Goal: Task Accomplishment & Management: Manage account settings

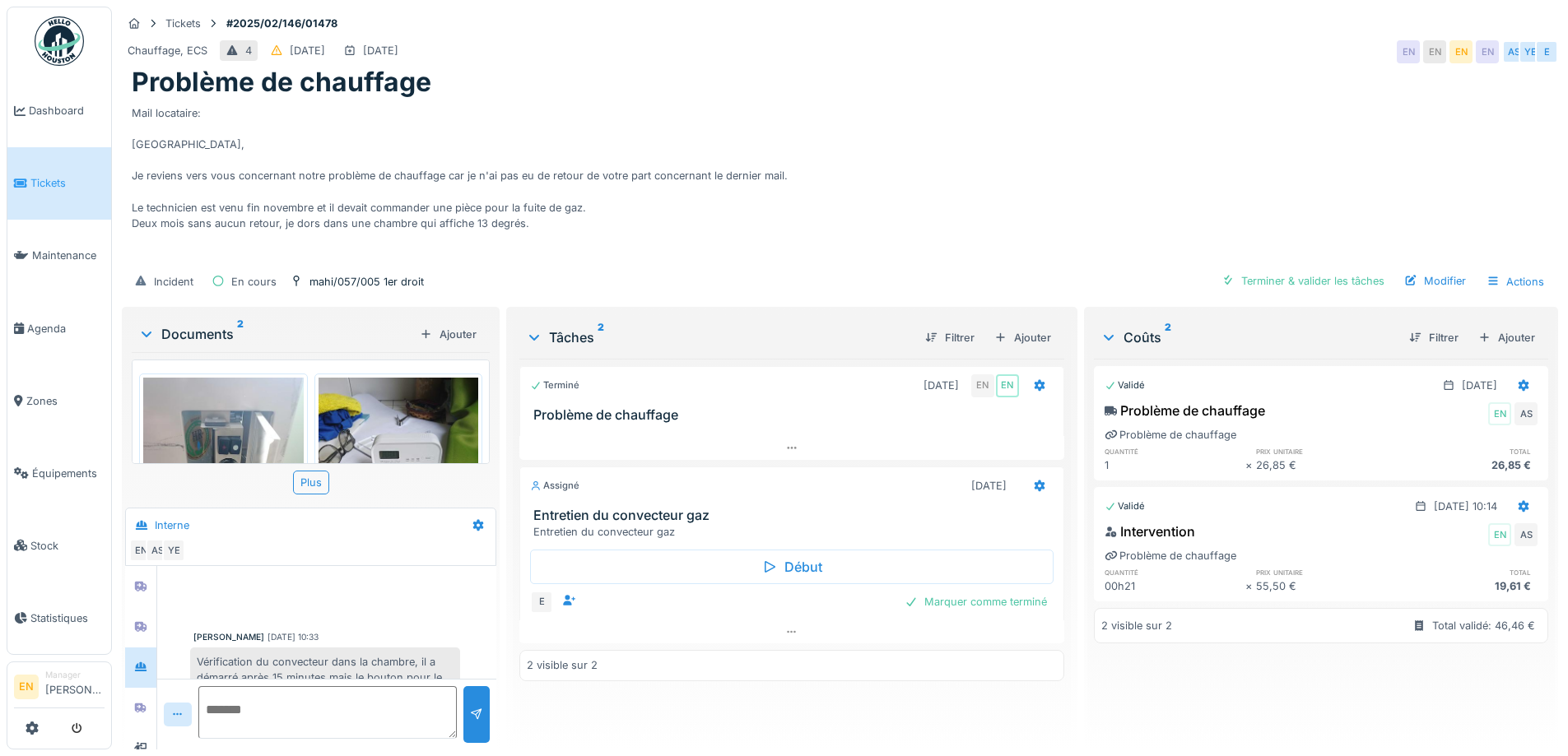
scroll to position [247, 0]
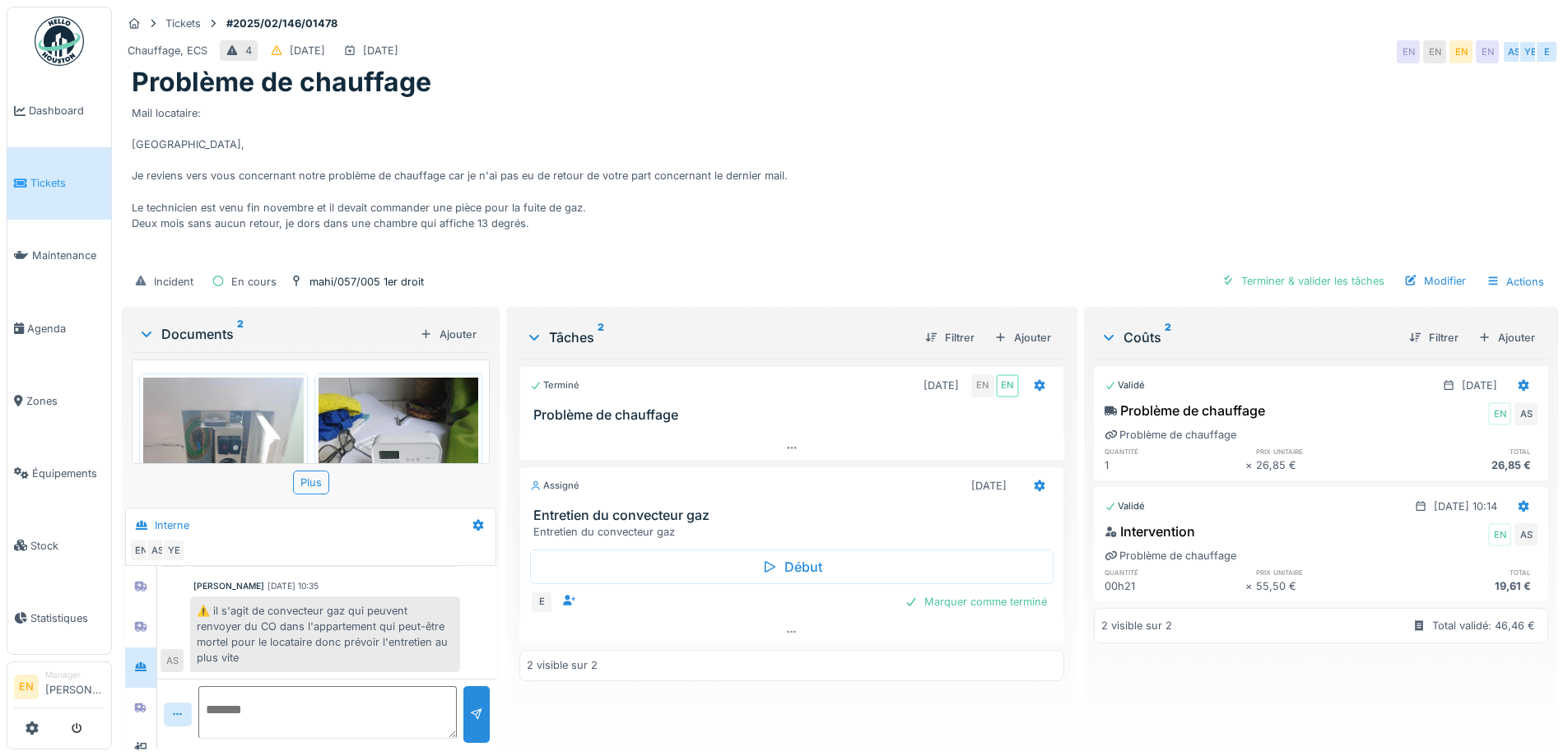
click at [1016, 141] on div "Mail locataire: [GEOGRAPHIC_DATA], Je reviens vers vous concernant notre problè…" at bounding box center [840, 180] width 1417 height 165
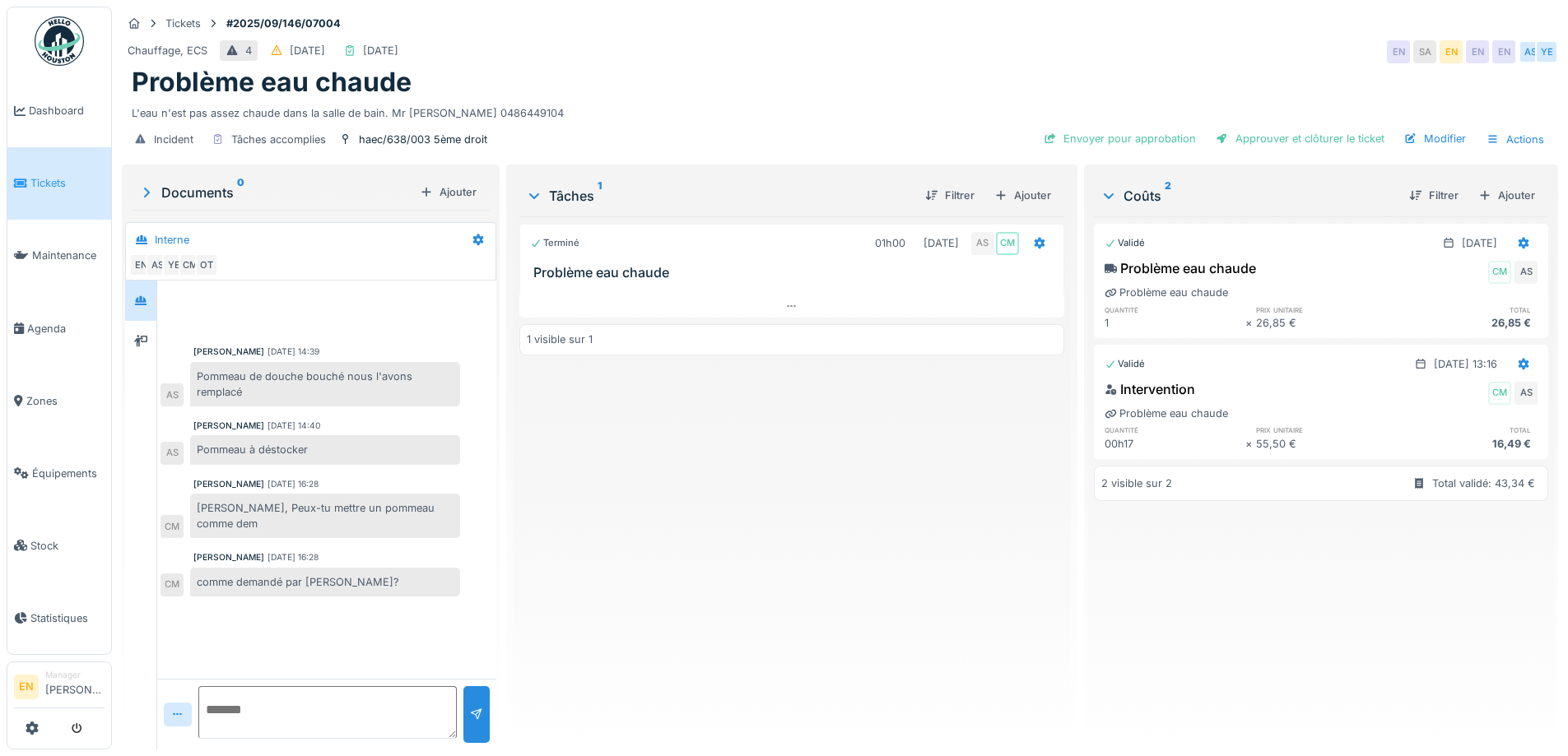
click at [966, 78] on div "Problème eau chaude" at bounding box center [840, 82] width 1417 height 31
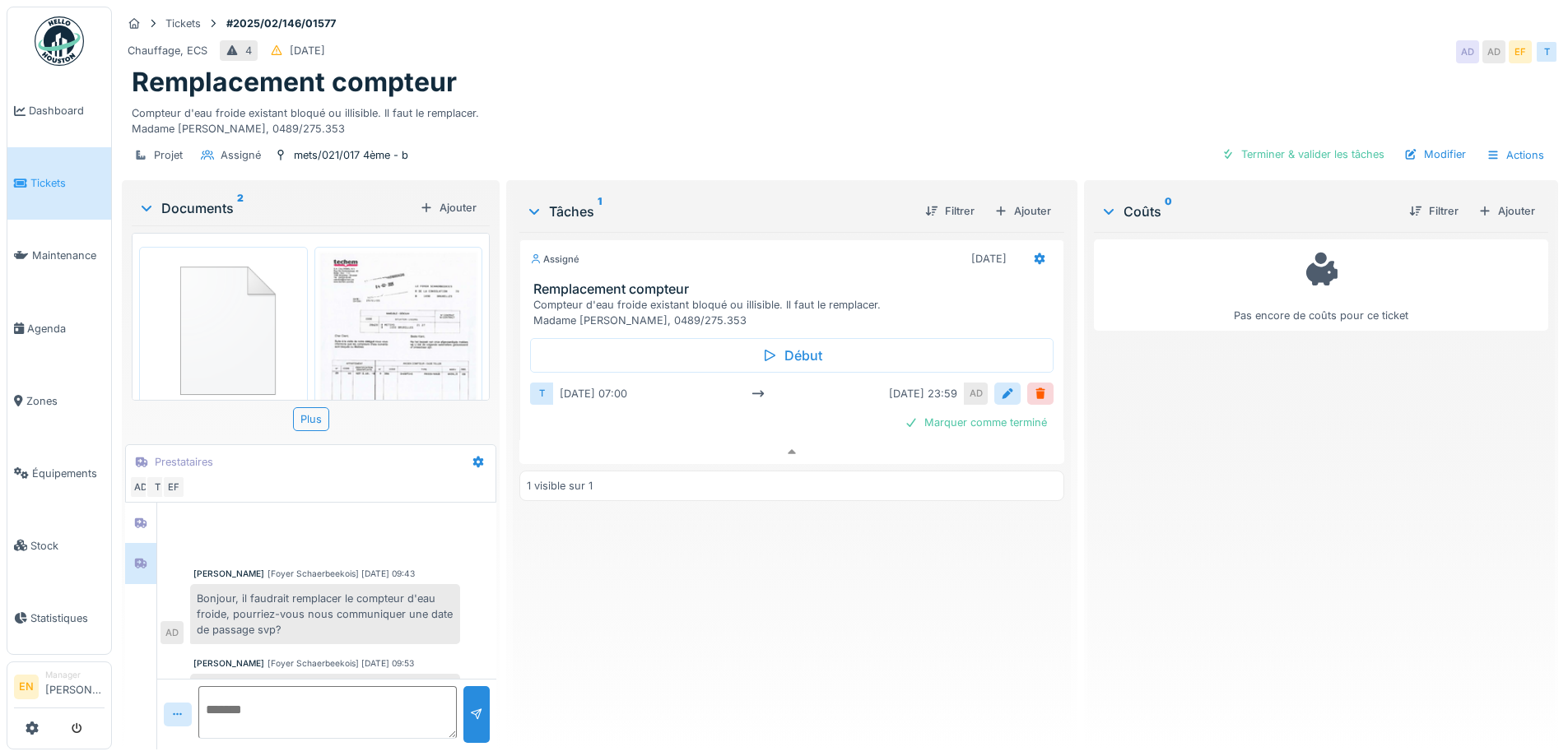
scroll to position [300, 0]
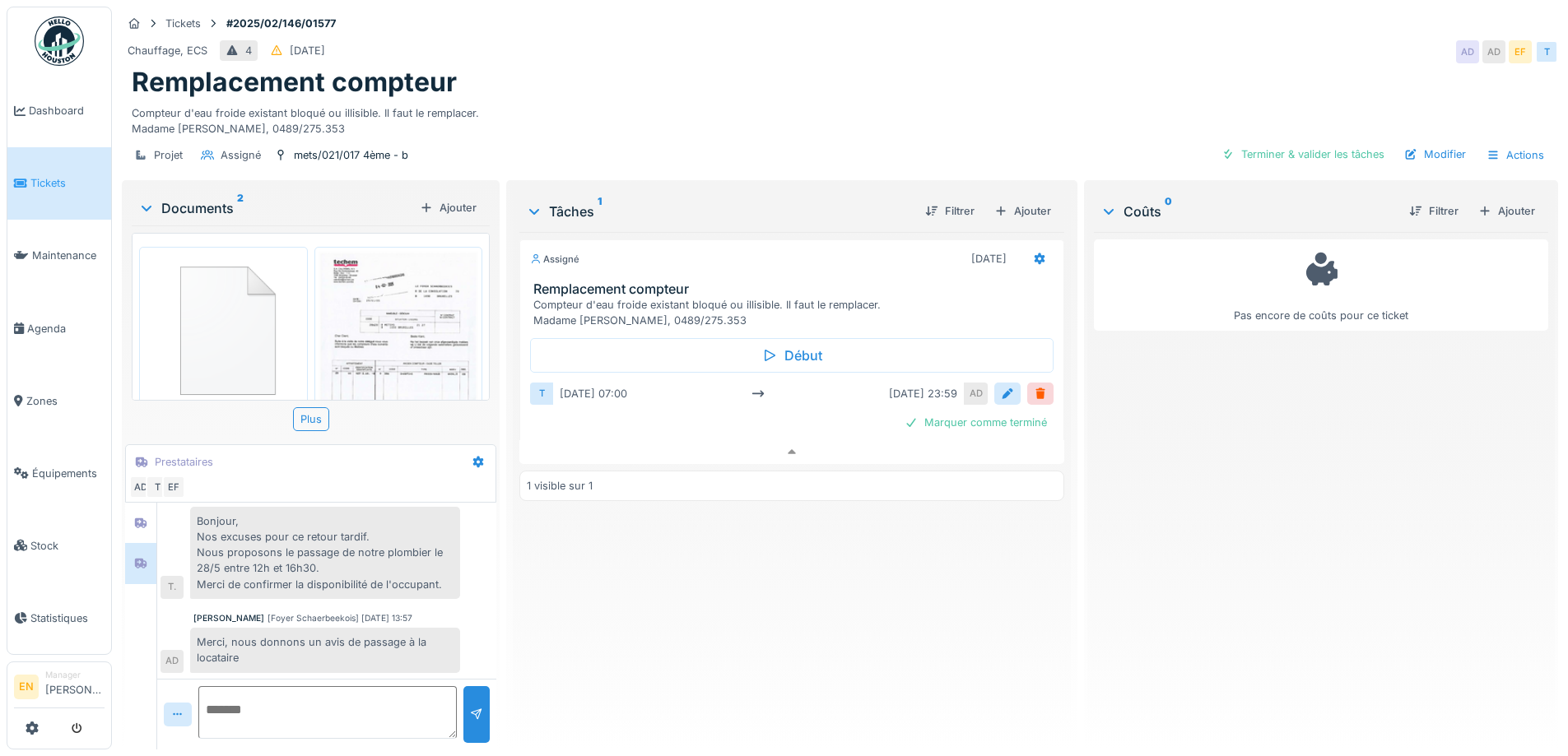
click at [917, 644] on div "Assigné 28/02/2025 Remplacement compteur Compteur d'eau froide existant bloqué …" at bounding box center [791, 485] width 544 height 505
click at [1025, 41] on div "Chauffage, ECS 4 19/02/2025 AD AD EF T" at bounding box center [840, 52] width 1436 height 30
click at [714, 606] on div "Assigné 28/02/2025 Remplacement compteur Compteur d'eau froide existant bloqué …" at bounding box center [791, 485] width 544 height 505
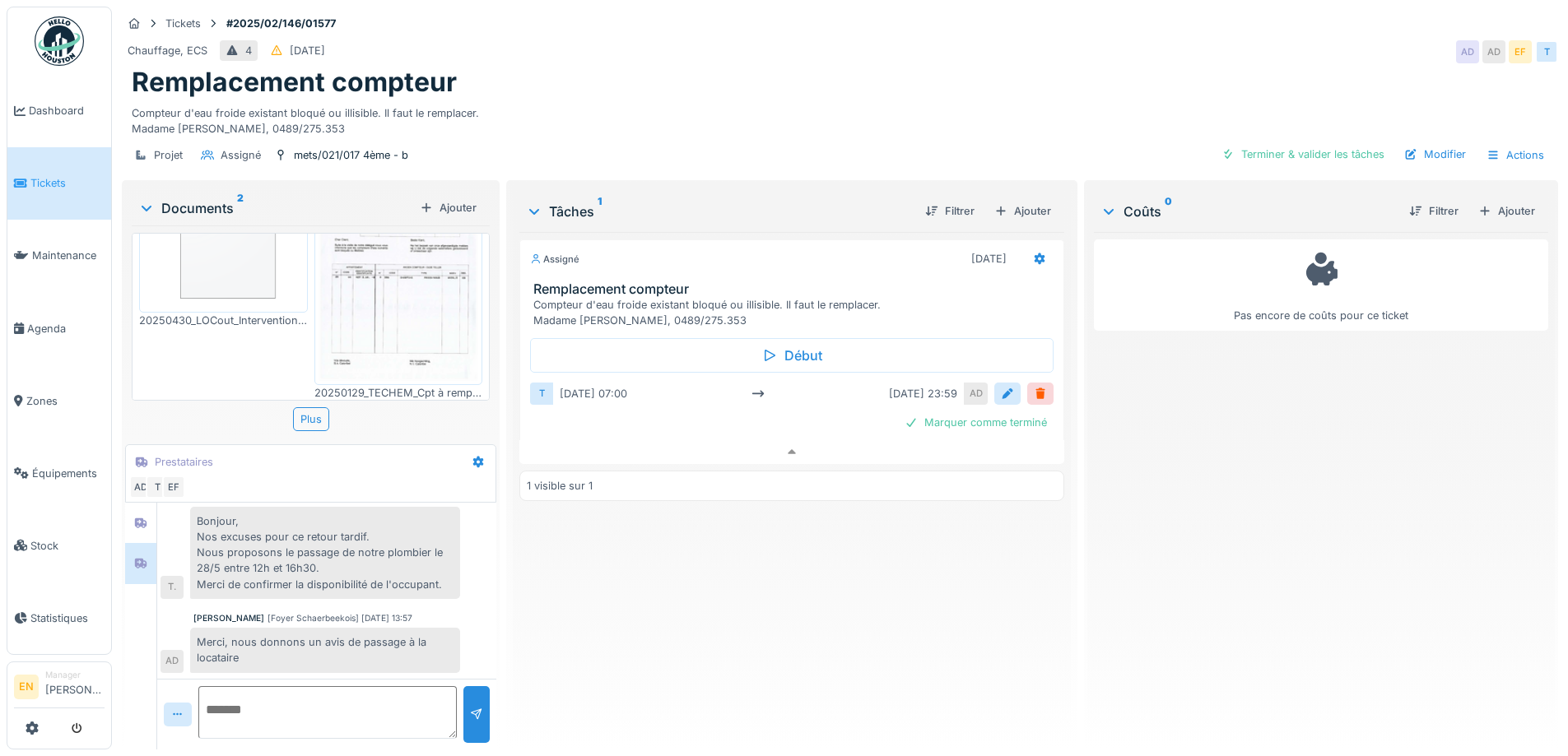
scroll to position [99, 0]
click at [995, 78] on div "Remplacement compteur" at bounding box center [840, 82] width 1417 height 31
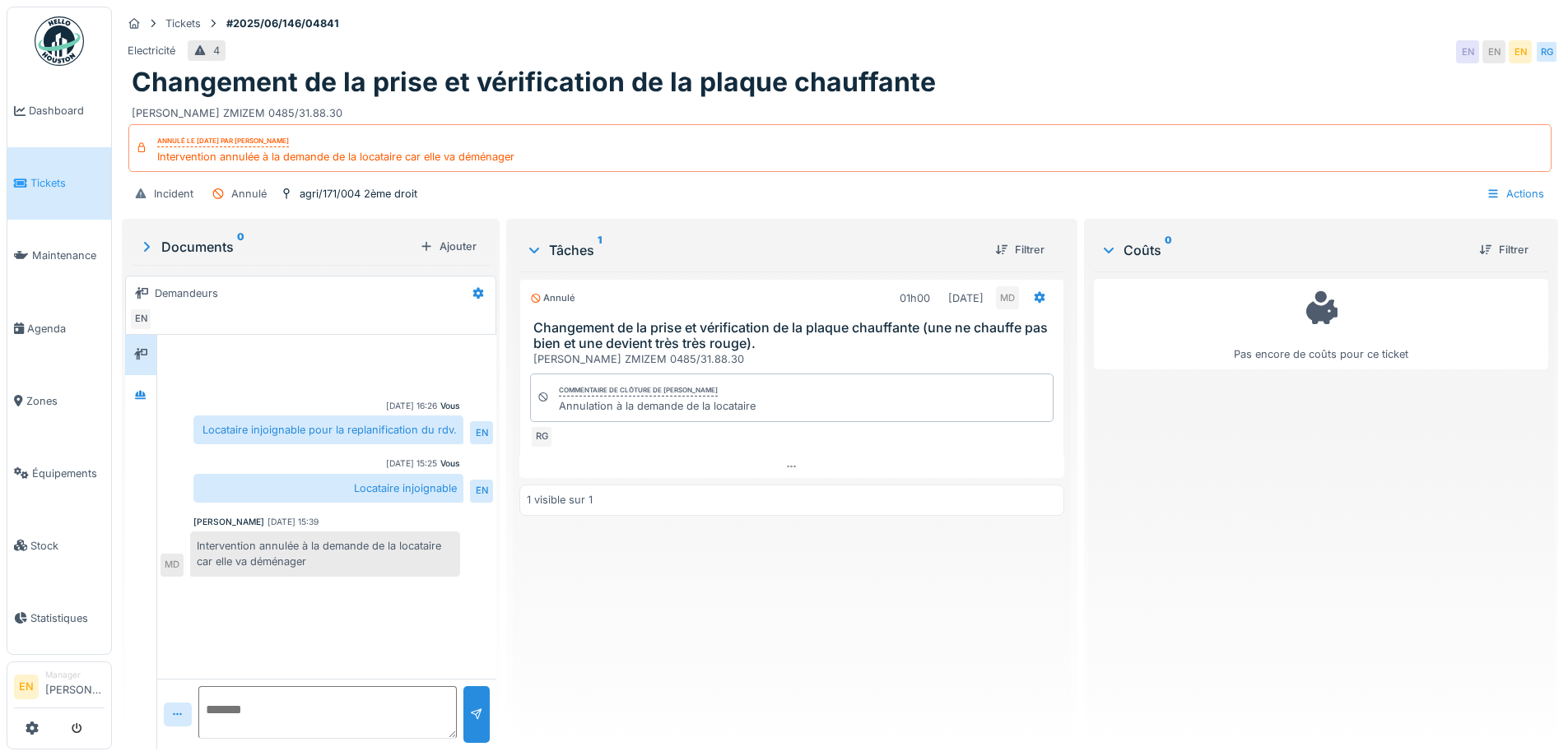
click at [756, 587] on div "Annulé 01h00 10/09/2025 MD Changement de la prise et vérification de la plaque …" at bounding box center [791, 504] width 544 height 465
click at [666, 620] on div "Annulé 01h00 10/09/2025 MD Changement de la prise et vérification de la plaque …" at bounding box center [791, 504] width 544 height 465
click at [1516, 194] on div "Actions" at bounding box center [1514, 194] width 72 height 24
drag, startPoint x: 907, startPoint y: 536, endPoint x: 834, endPoint y: 543, distance: 73.3
click at [888, 542] on div "Annulé 01h00 10/09/2025 MD Changement de la prise et vérification de la plaque …" at bounding box center [791, 504] width 544 height 465
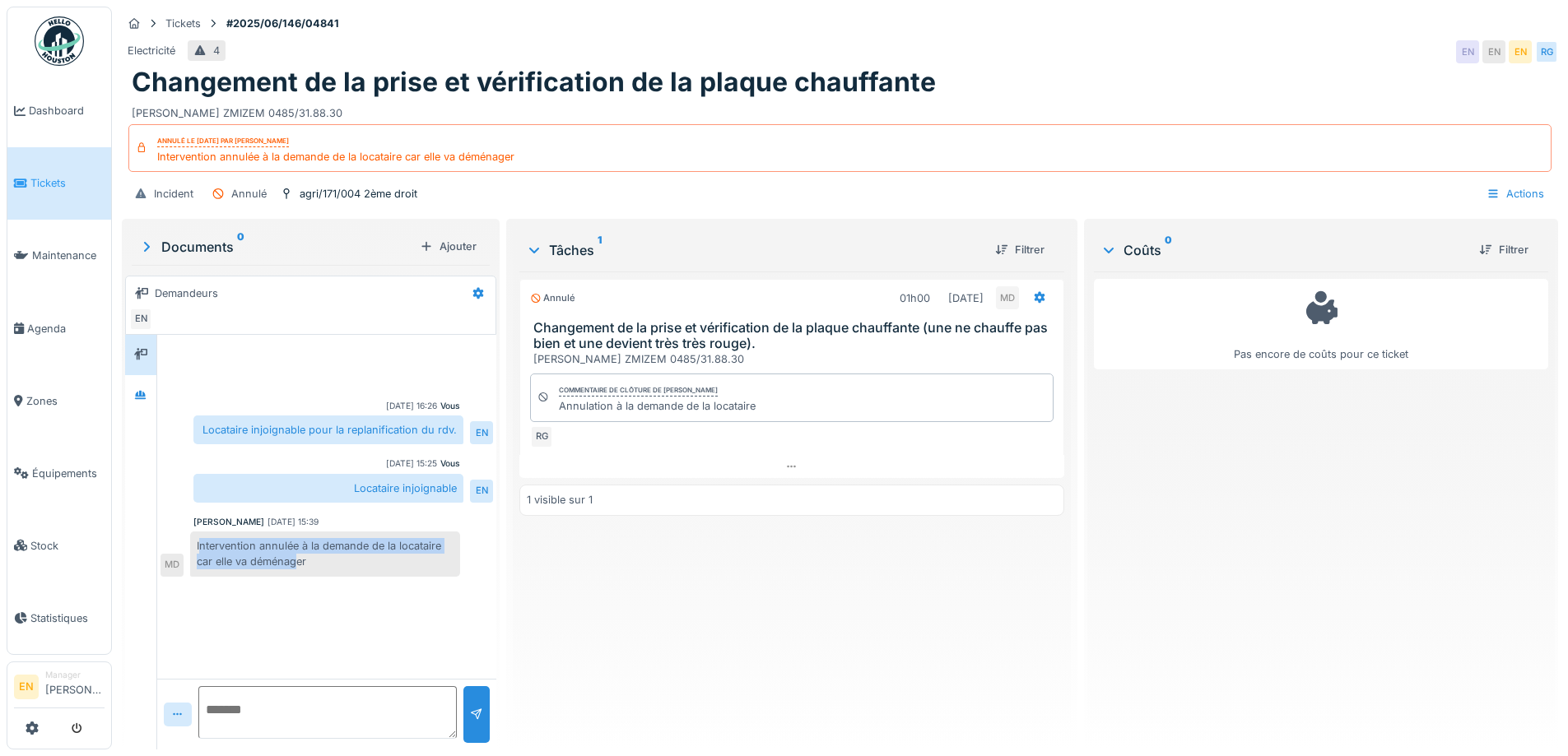
drag, startPoint x: 200, startPoint y: 544, endPoint x: 299, endPoint y: 562, distance: 100.6
click at [299, 562] on div "Intervention annulée à la demande de la locataire car elle va déménager" at bounding box center [325, 554] width 270 height 45
click at [332, 583] on div "Vous 28/07/2025 16:26 Locataire injoignable pour la replanification du rdv. EN …" at bounding box center [327, 507] width 339 height 344
drag, startPoint x: 320, startPoint y: 561, endPoint x: 178, endPoint y: 536, distance: 144.2
click at [178, 536] on div "Intervention annulée à la demande de la locataire car elle va déménager MD" at bounding box center [310, 554] width 300 height 45
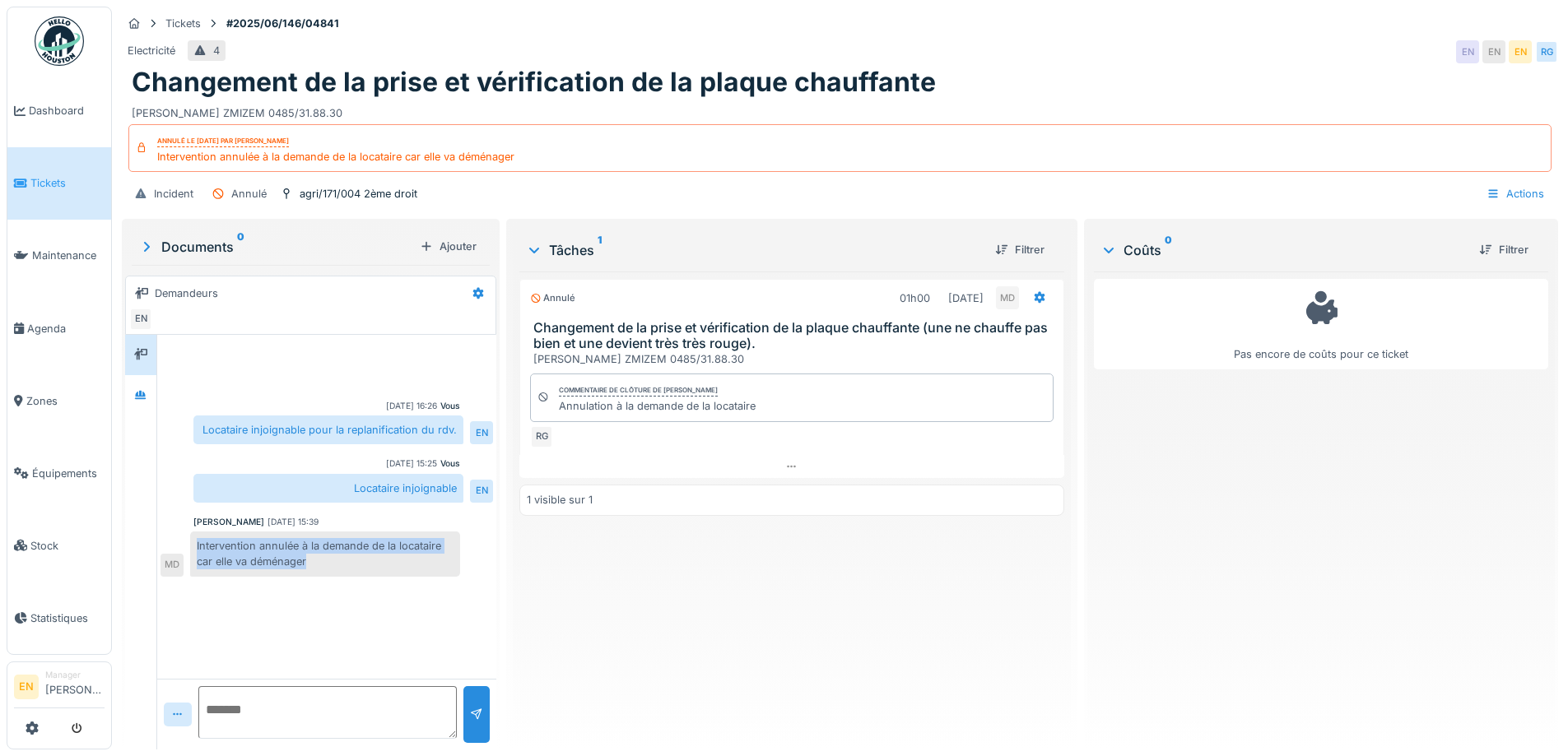
copy div "Intervention annulée à la demande de la locataire car elle va déménager"
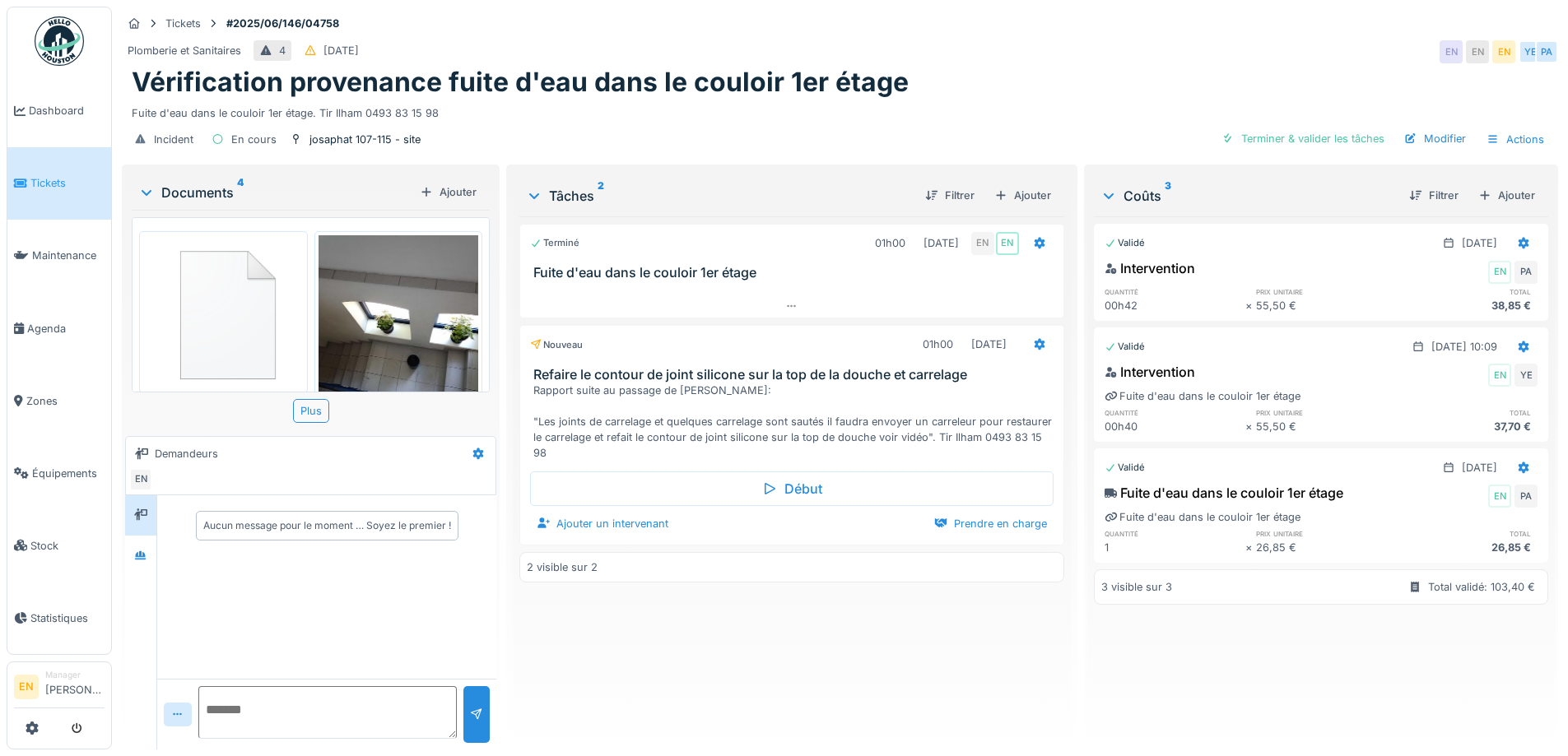
click at [706, 642] on div "Terminé 01h00 16/06/2025 EN EN Fuite d'eau dans le couloir 1er étage Nouveau 01…" at bounding box center [791, 476] width 544 height 520
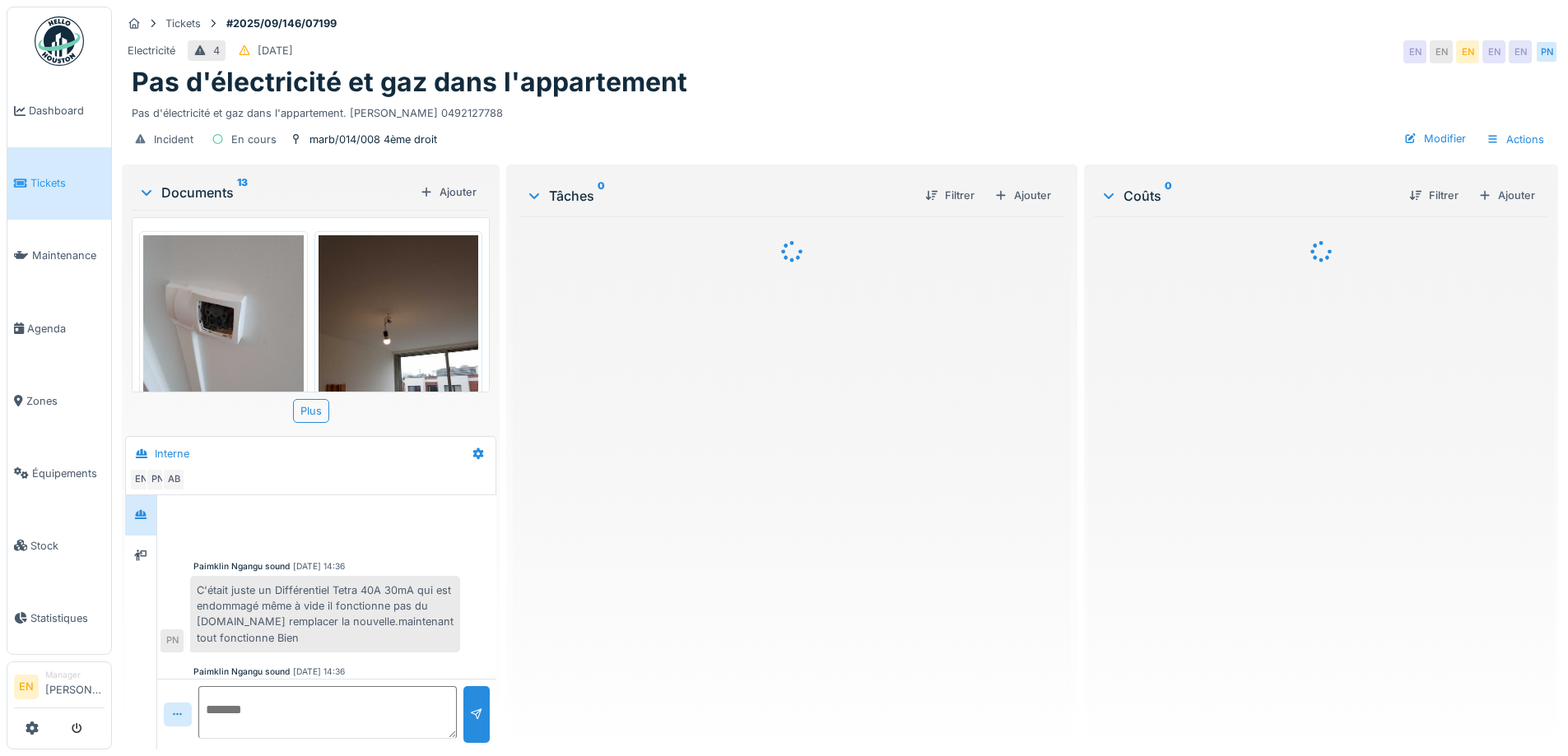
scroll to position [481, 0]
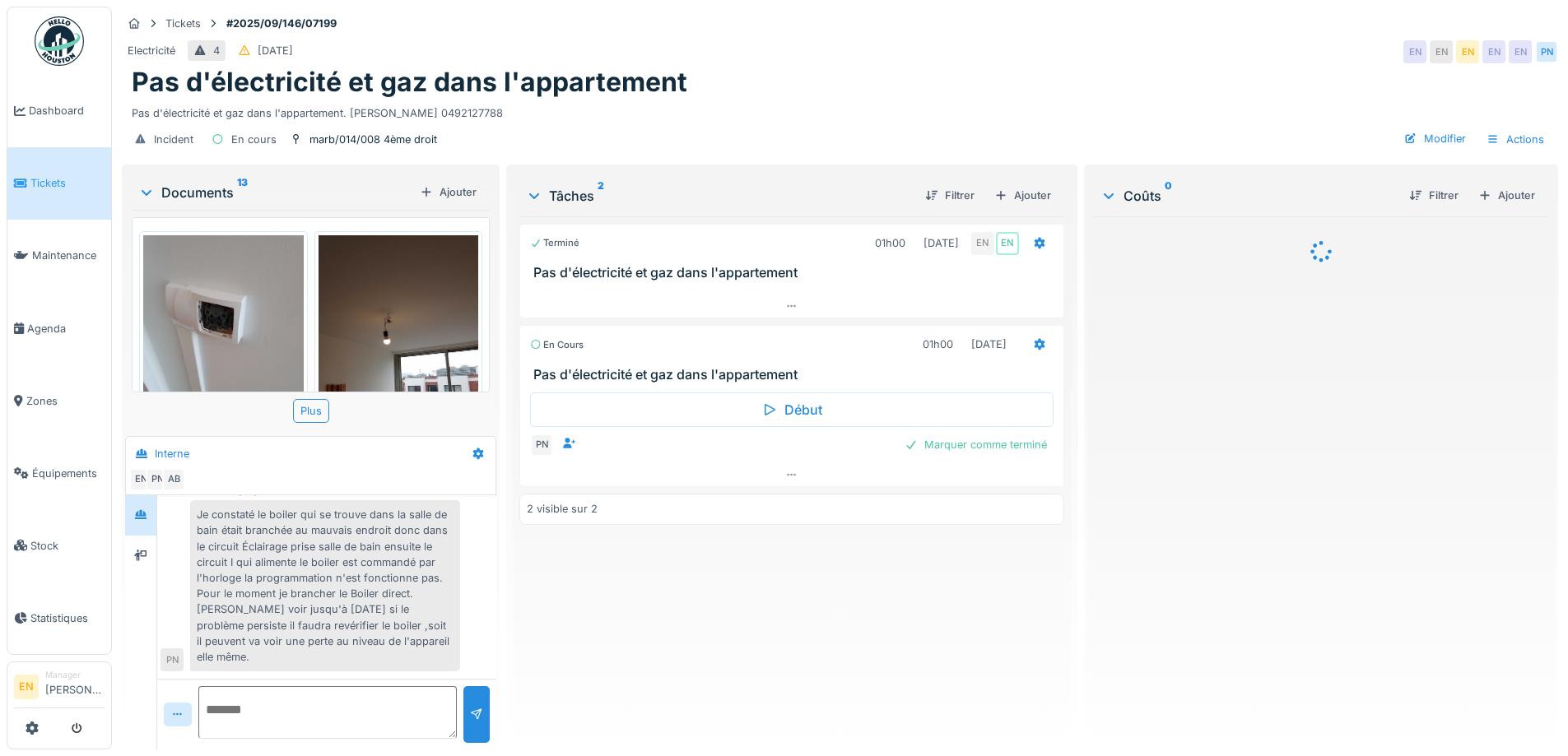
click at [642, 625] on div "Terminé 01h00 [DATE] EN EN Pas d'électricité et gaz dans l'appartement En cours…" at bounding box center [791, 476] width 544 height 520
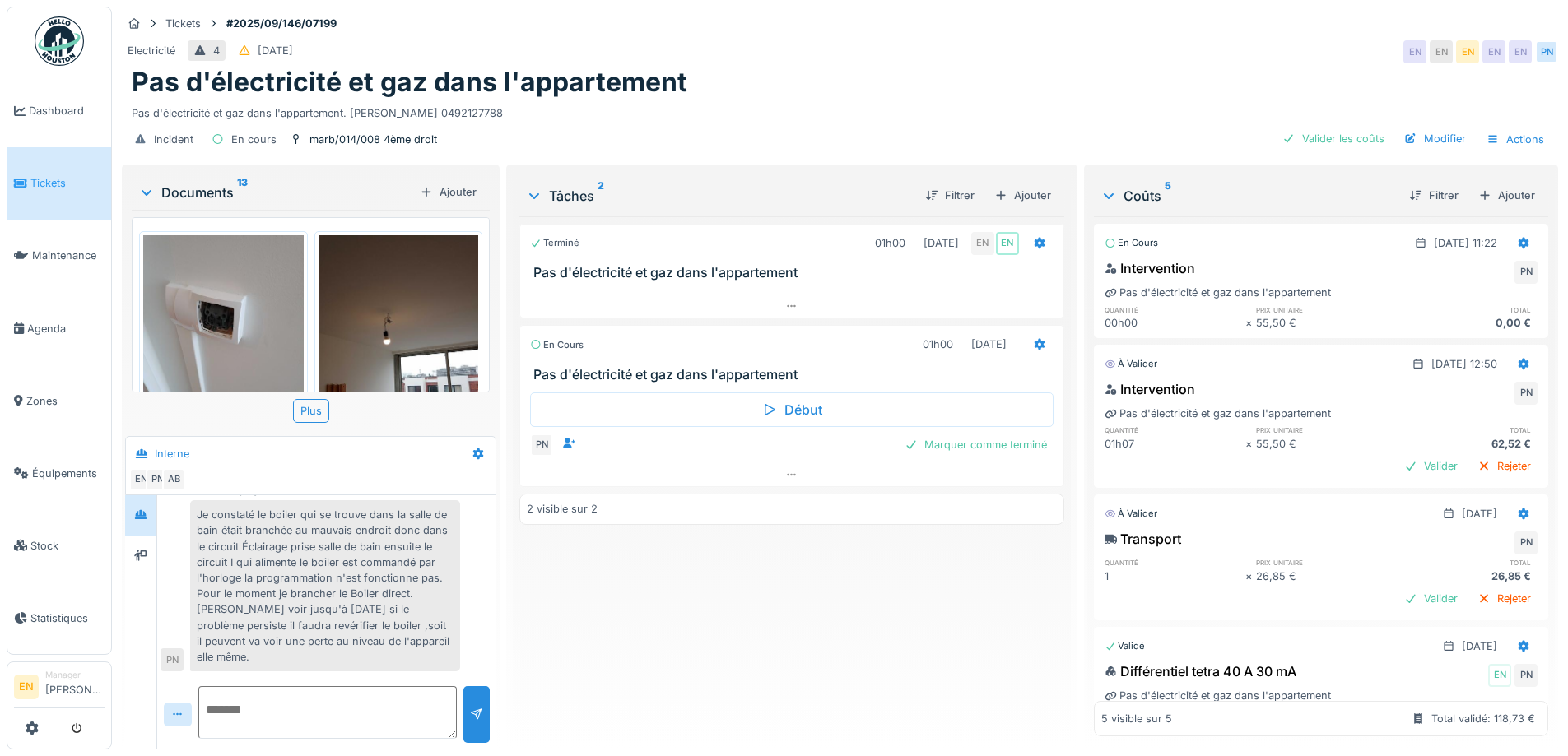
click at [849, 87] on div "Pas d'électricité et gaz dans l'appartement" at bounding box center [840, 82] width 1417 height 31
click at [741, 658] on div "Terminé 01h00 12/09/2025 EN EN Pas d'électricité et gaz dans l'appartement En c…" at bounding box center [791, 476] width 544 height 520
click at [915, 56] on div "Electricité 4 17/09/2025 EN EN EN EN EN PN" at bounding box center [840, 52] width 1436 height 30
click at [1150, 13] on div "Tickets #2025/09/146/07199 Electricité 4 17/09/2025 EN EN EN EN EN PN Pas d'éle…" at bounding box center [839, 84] width 1442 height 155
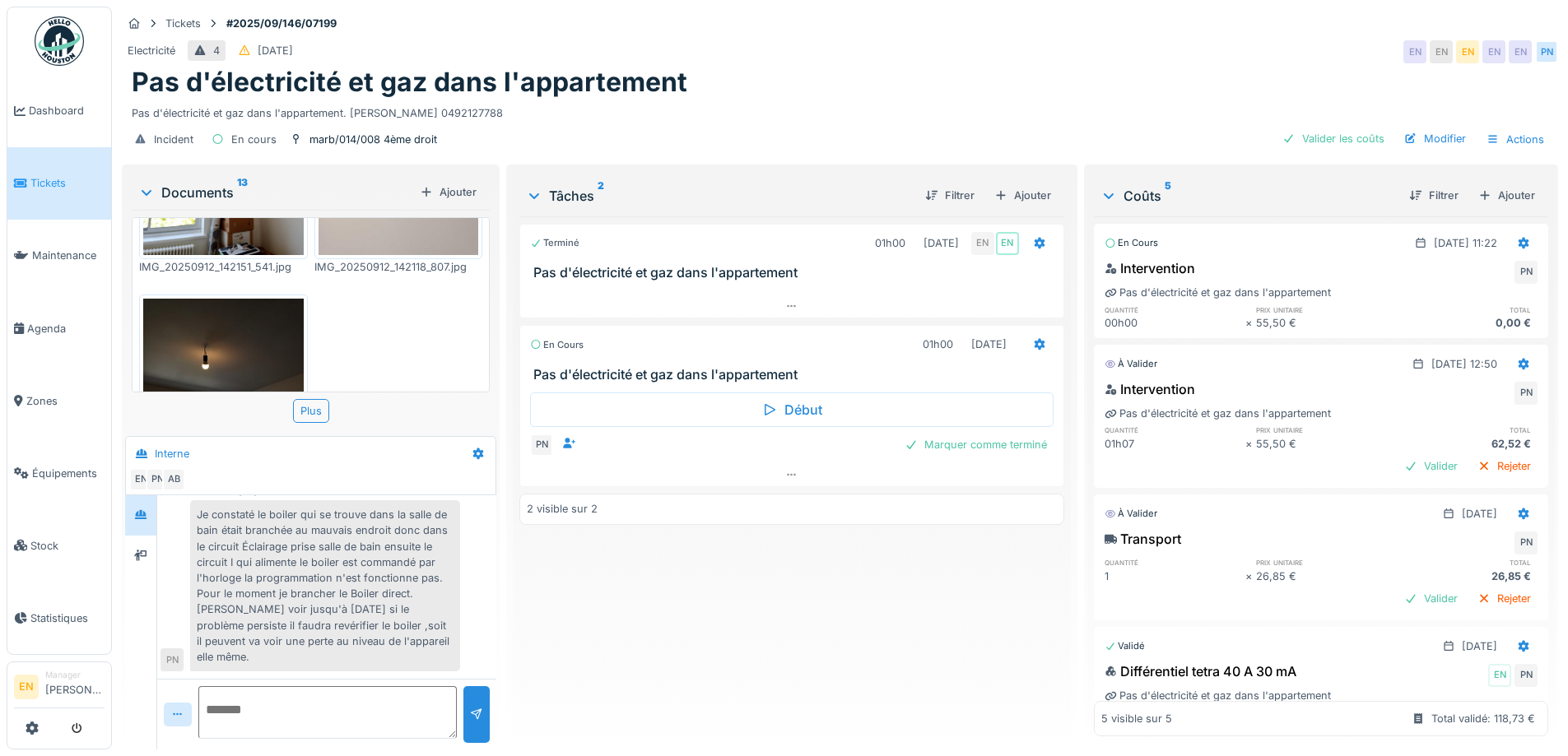
scroll to position [1481, 0]
click at [1076, 61] on div "Electricité 4 17/09/2025 EN EN EN EN EN PN" at bounding box center [840, 52] width 1436 height 30
click at [743, 634] on div "Terminé 01h00 12/09/2025 EN EN Pas d'électricité et gaz dans l'appartement En c…" at bounding box center [791, 476] width 544 height 520
click at [665, 659] on div "Terminé 01h00 12/09/2025 EN EN Pas d'électricité et gaz dans l'appartement En c…" at bounding box center [791, 476] width 544 height 520
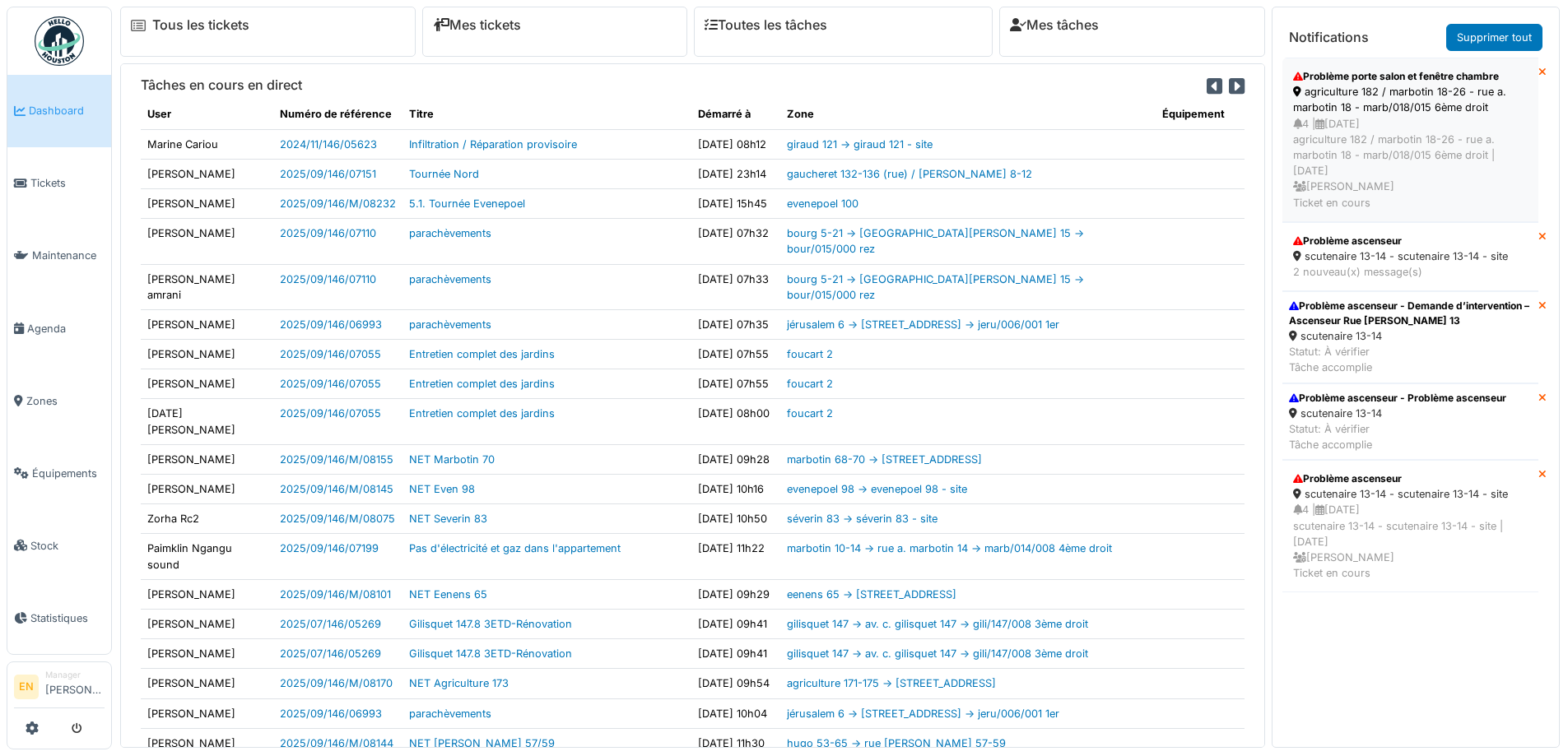
click at [1416, 104] on div "agriculture 182 / marbotin 18-26 - rue a. marbotin 18 - marb/018/015 6ème droit" at bounding box center [1409, 99] width 234 height 31
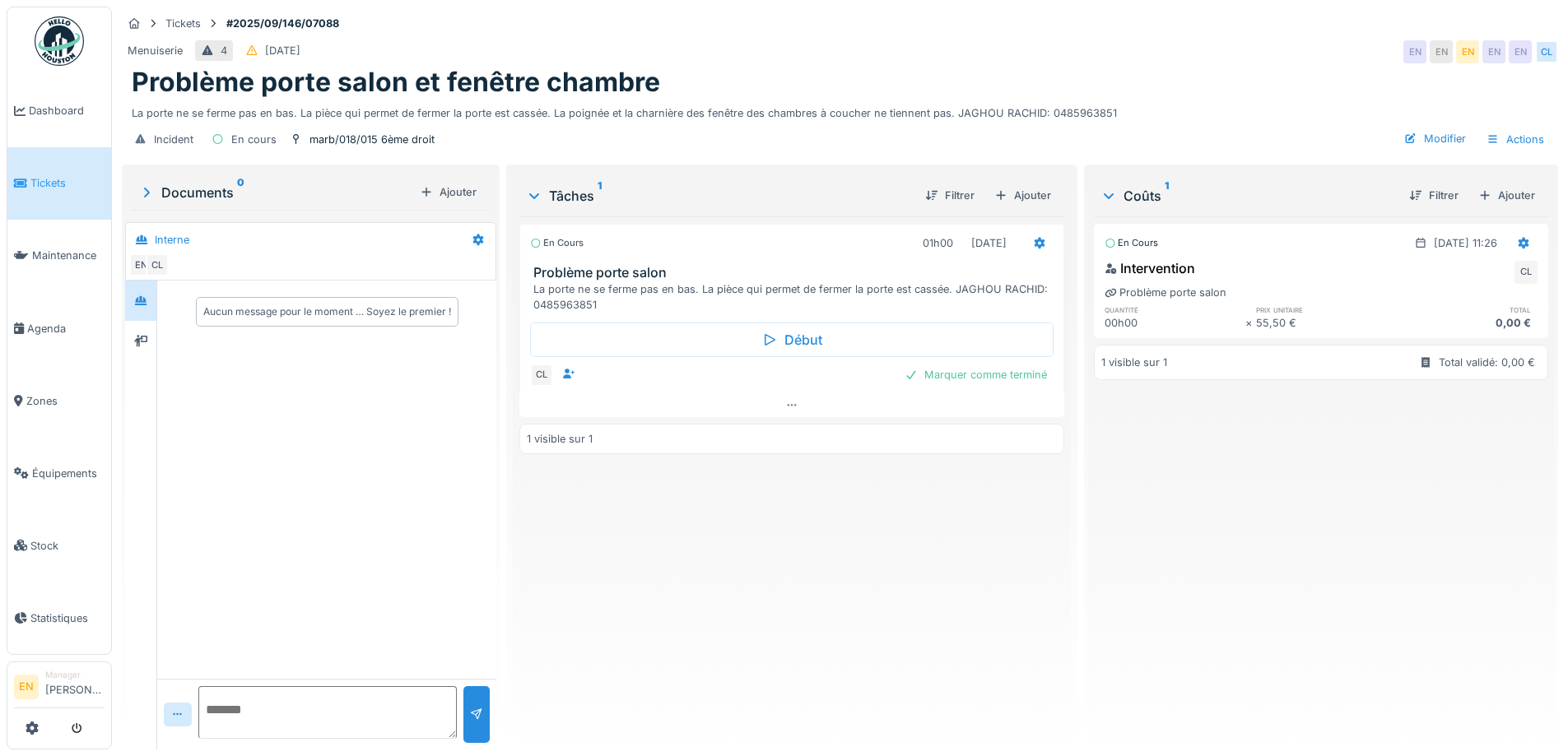
click at [894, 639] on div "En cours 01h00 [DATE] Problème porte salon La porte ne se ferme pas en bas. La …" at bounding box center [791, 476] width 544 height 520
click at [66, 37] on img at bounding box center [59, 41] width 49 height 49
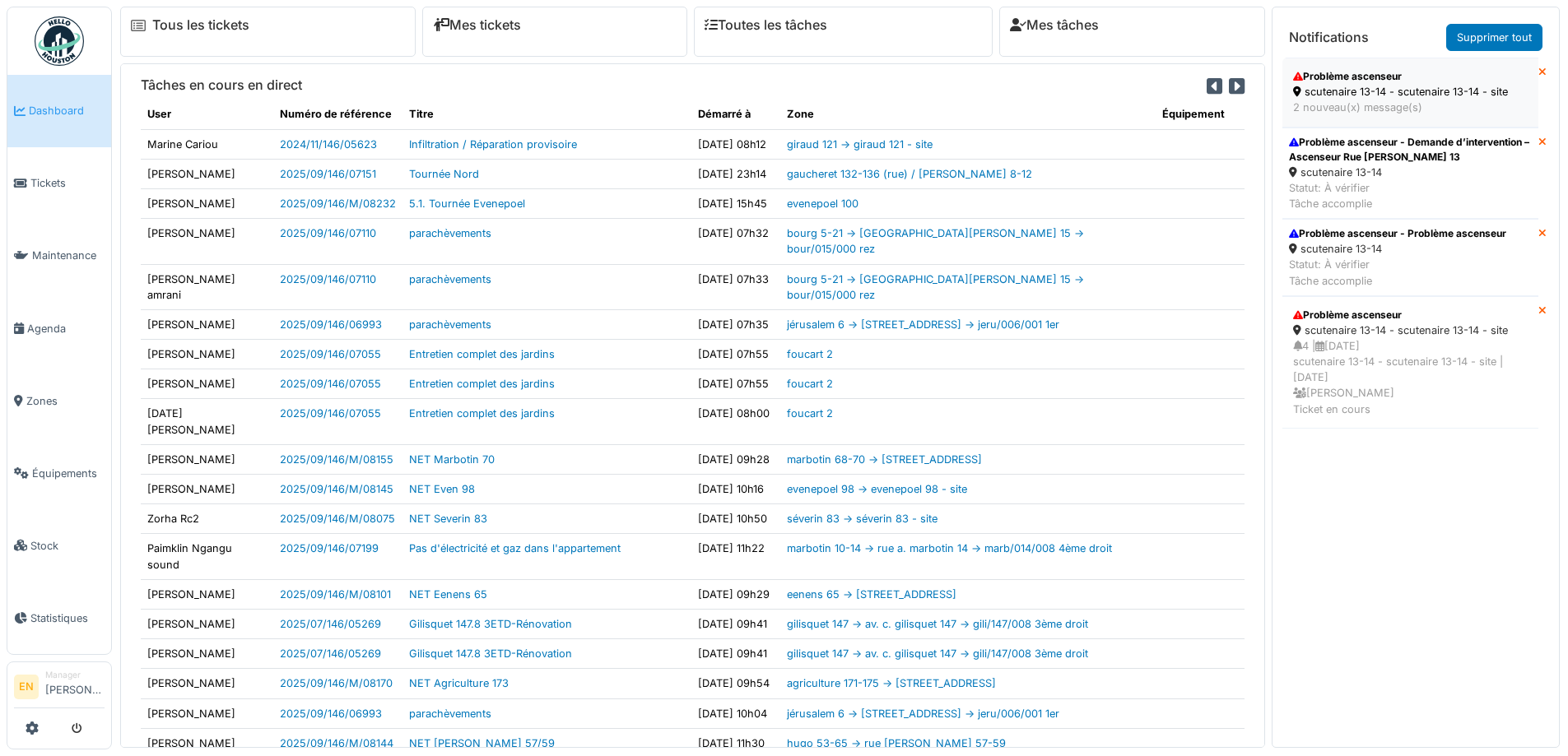
click at [1376, 94] on div "scutenaire 13-14 - scutenaire 13-14 - site" at bounding box center [1409, 91] width 234 height 15
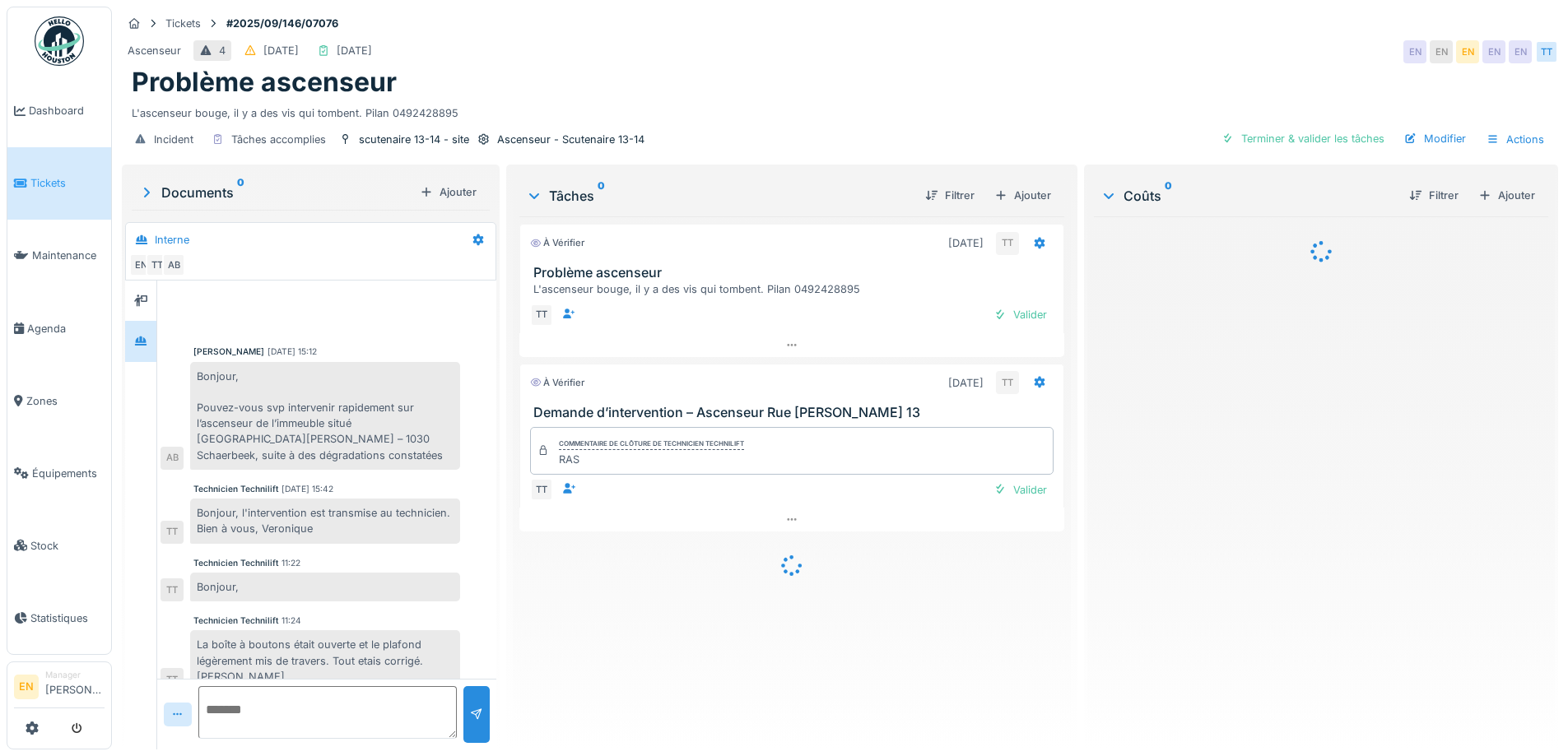
scroll to position [20, 0]
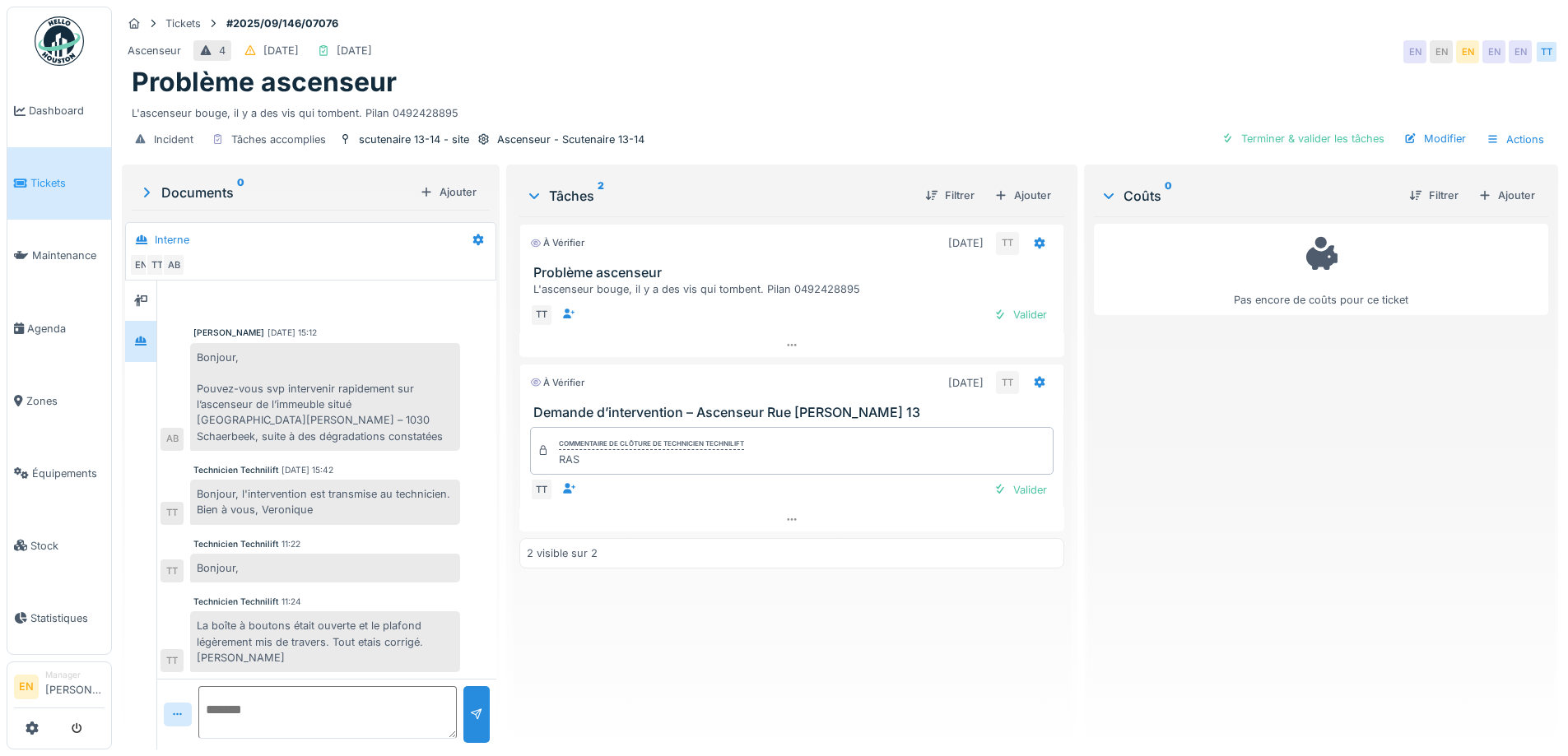
click at [694, 667] on div "À vérifier 08/09/2025 TT Problème ascenseur L'ascenseur bouge, il y a des vis q…" at bounding box center [791, 476] width 544 height 520
click at [660, 608] on div "À vérifier 08/09/2025 TT Problème ascenseur L'ascenseur bouge, il y a des vis q…" at bounding box center [791, 476] width 544 height 520
click at [993, 658] on div "À vérifier 08/09/2025 TT Problème ascenseur L'ascenseur bouge, il y a des vis q…" at bounding box center [791, 476] width 544 height 520
click at [622, 618] on div "À vérifier 08/09/2025 TT Problème ascenseur L'ascenseur bouge, il y a des vis q…" at bounding box center [791, 476] width 544 height 520
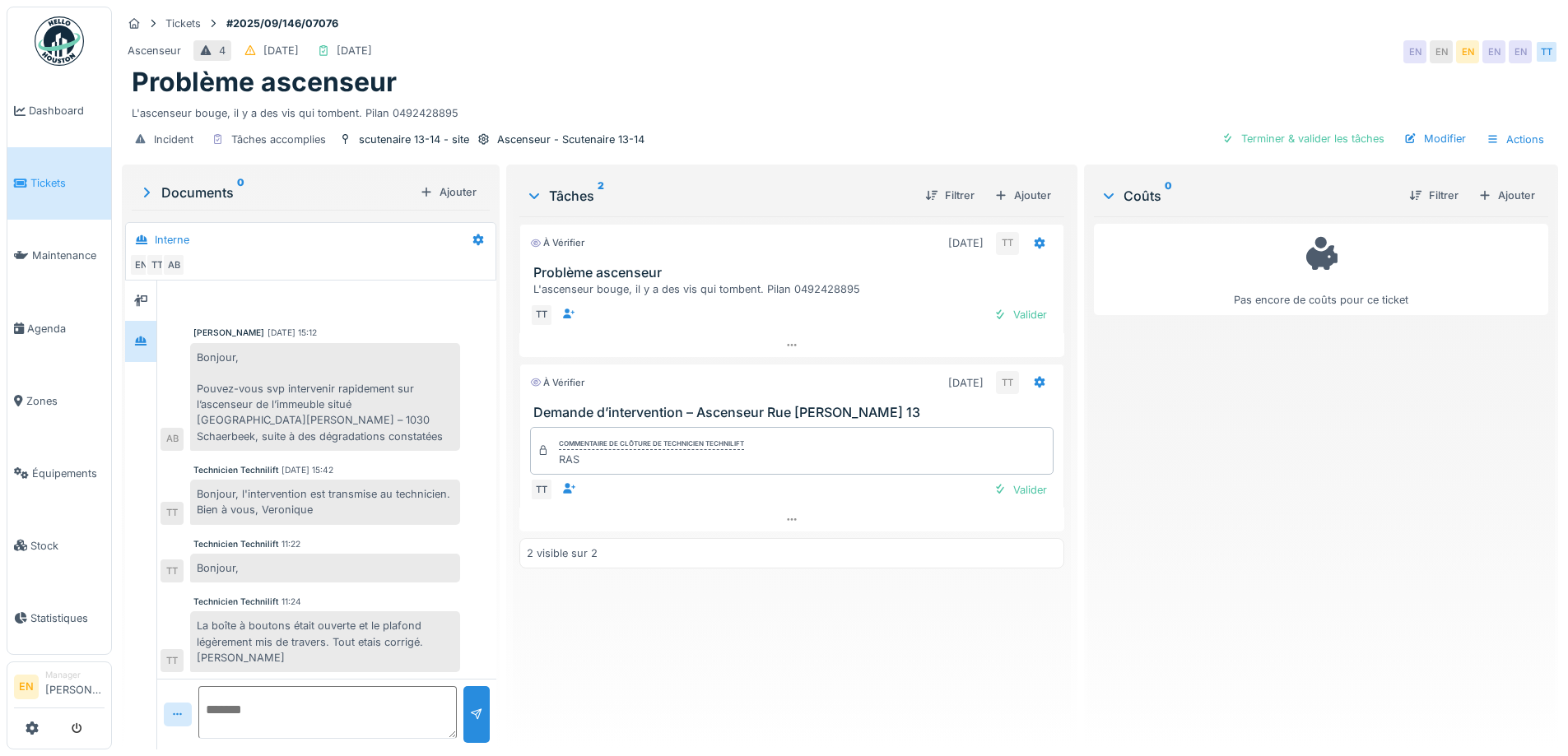
click at [623, 633] on div "À vérifier 08/09/2025 TT Problème ascenseur L'ascenseur bouge, il y a des vis q…" at bounding box center [791, 476] width 544 height 520
drag, startPoint x: 812, startPoint y: 68, endPoint x: 816, endPoint y: 77, distance: 9.8
click at [813, 74] on div "Problème ascenseur" at bounding box center [840, 82] width 1417 height 31
click at [796, 508] on div at bounding box center [791, 519] width 544 height 24
click at [1293, 128] on div "Terminer & valider les tâches" at bounding box center [1302, 138] width 176 height 22
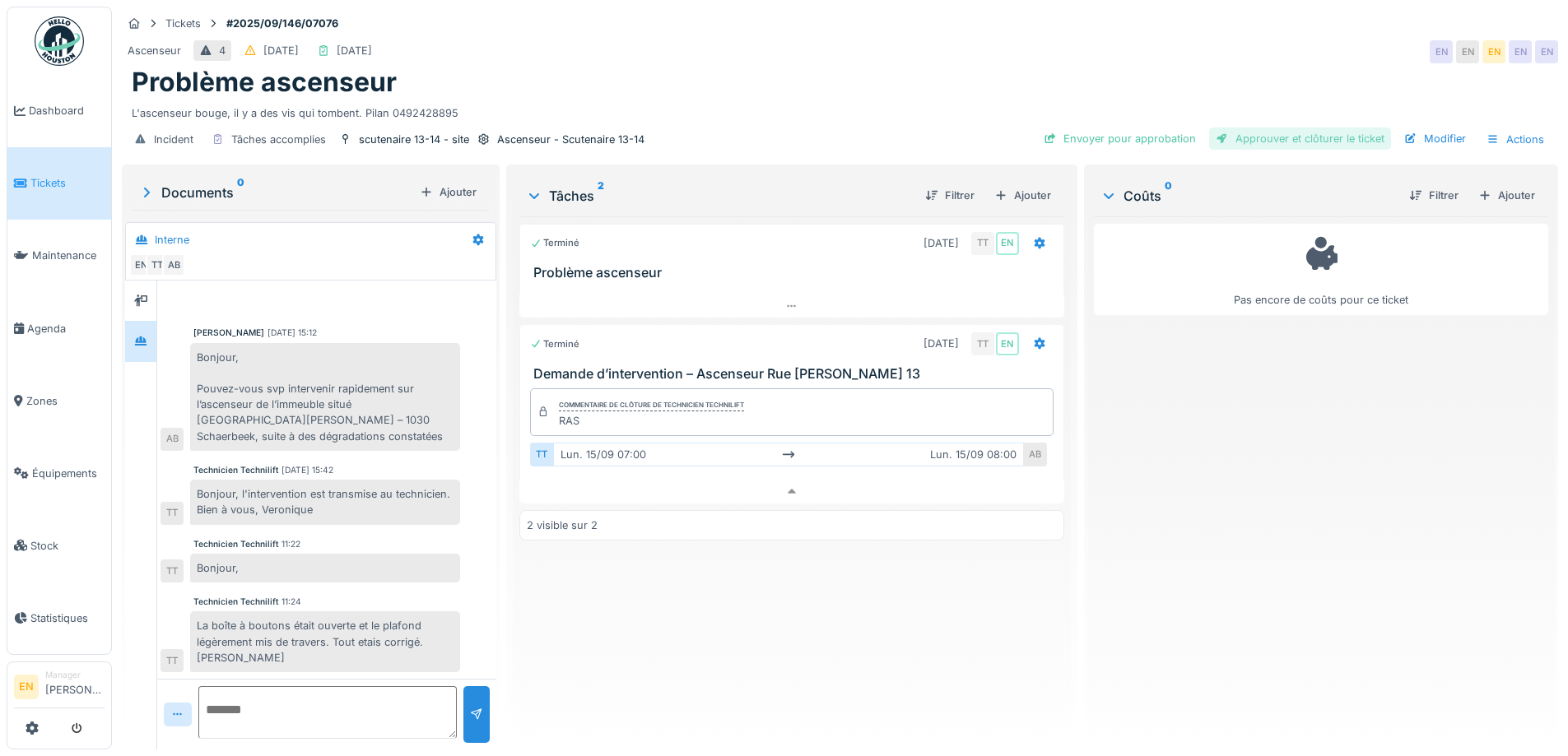
click at [1330, 128] on div "Approuver et clôturer le ticket" at bounding box center [1300, 138] width 182 height 22
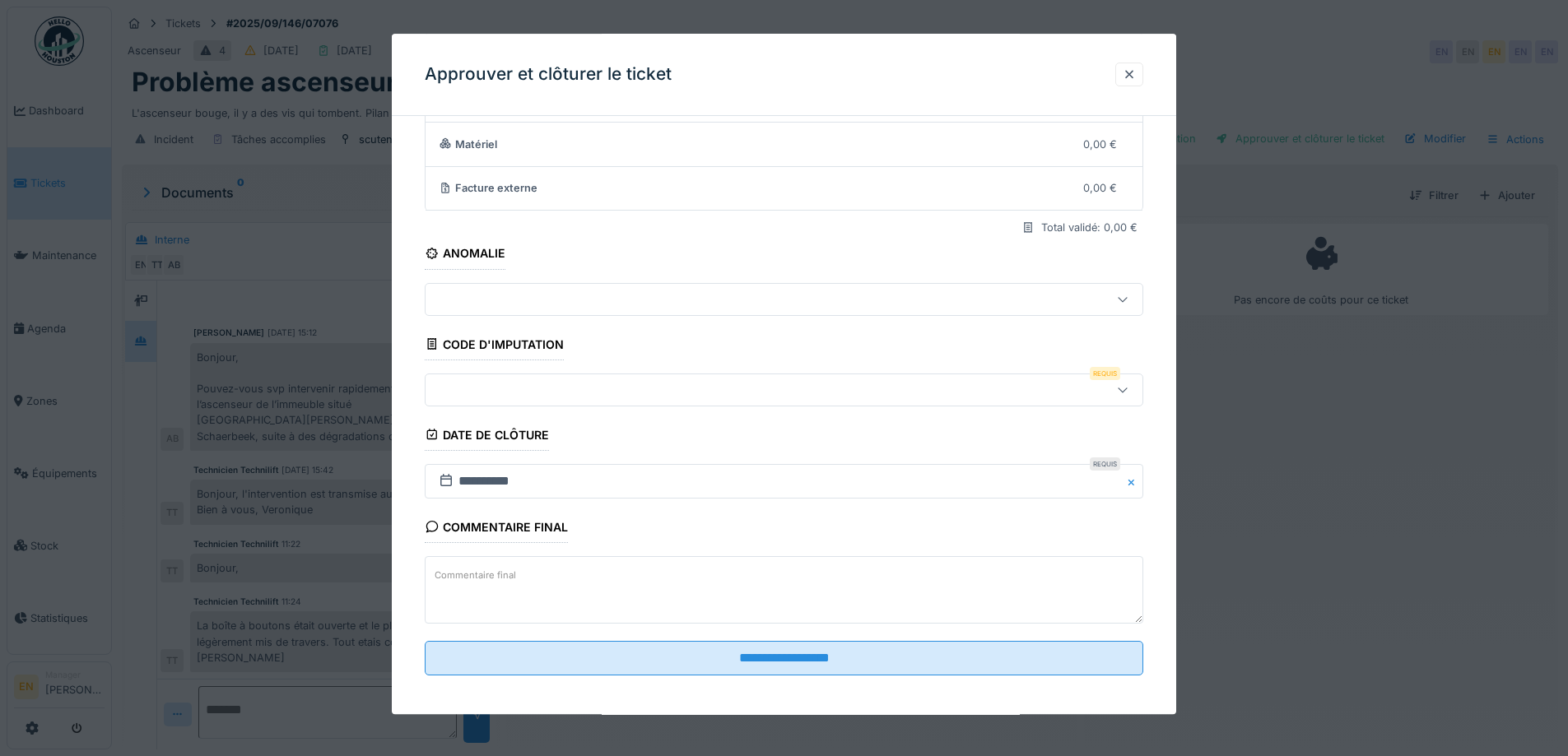
scroll to position [141, 0]
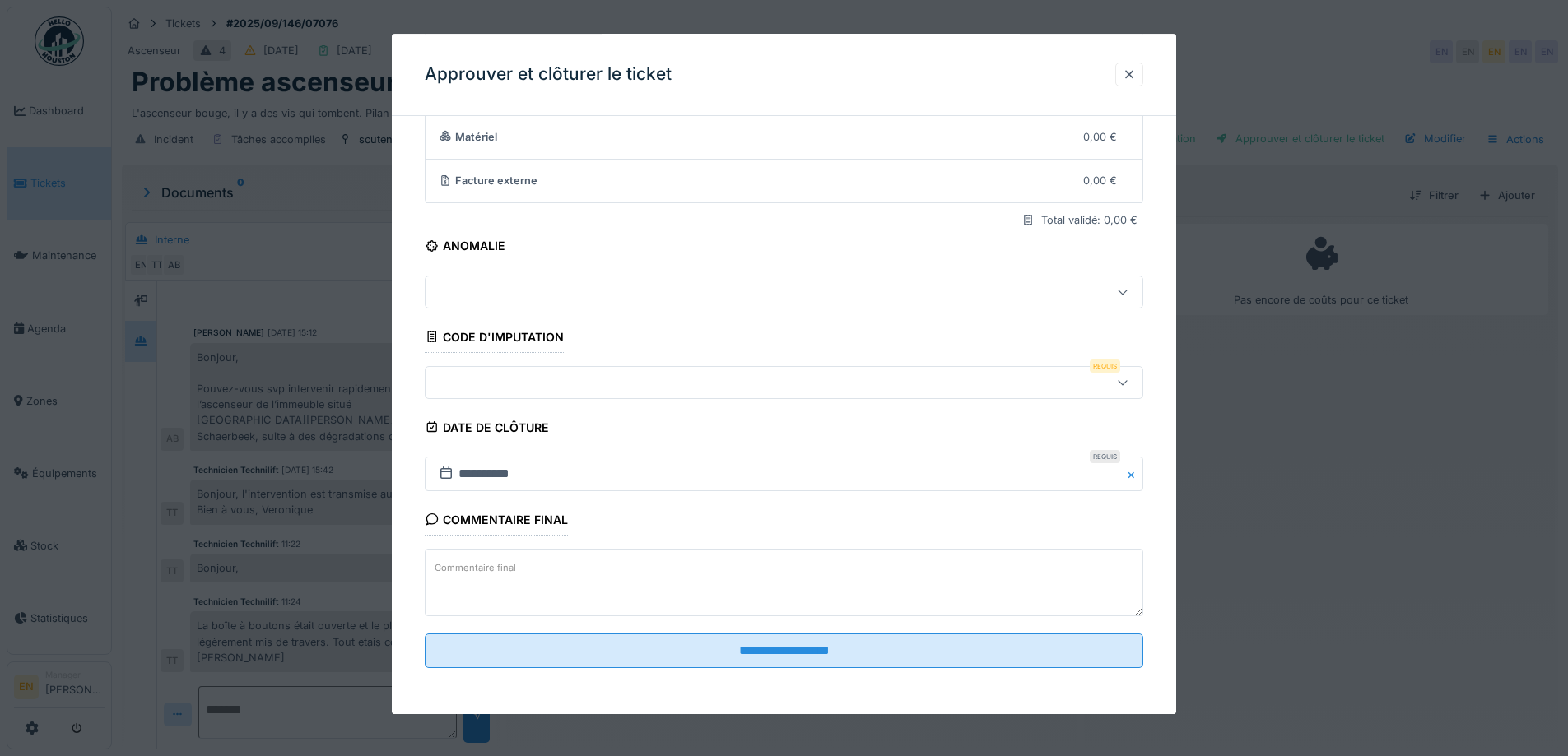
click at [1129, 384] on icon at bounding box center [1122, 383] width 13 height 11
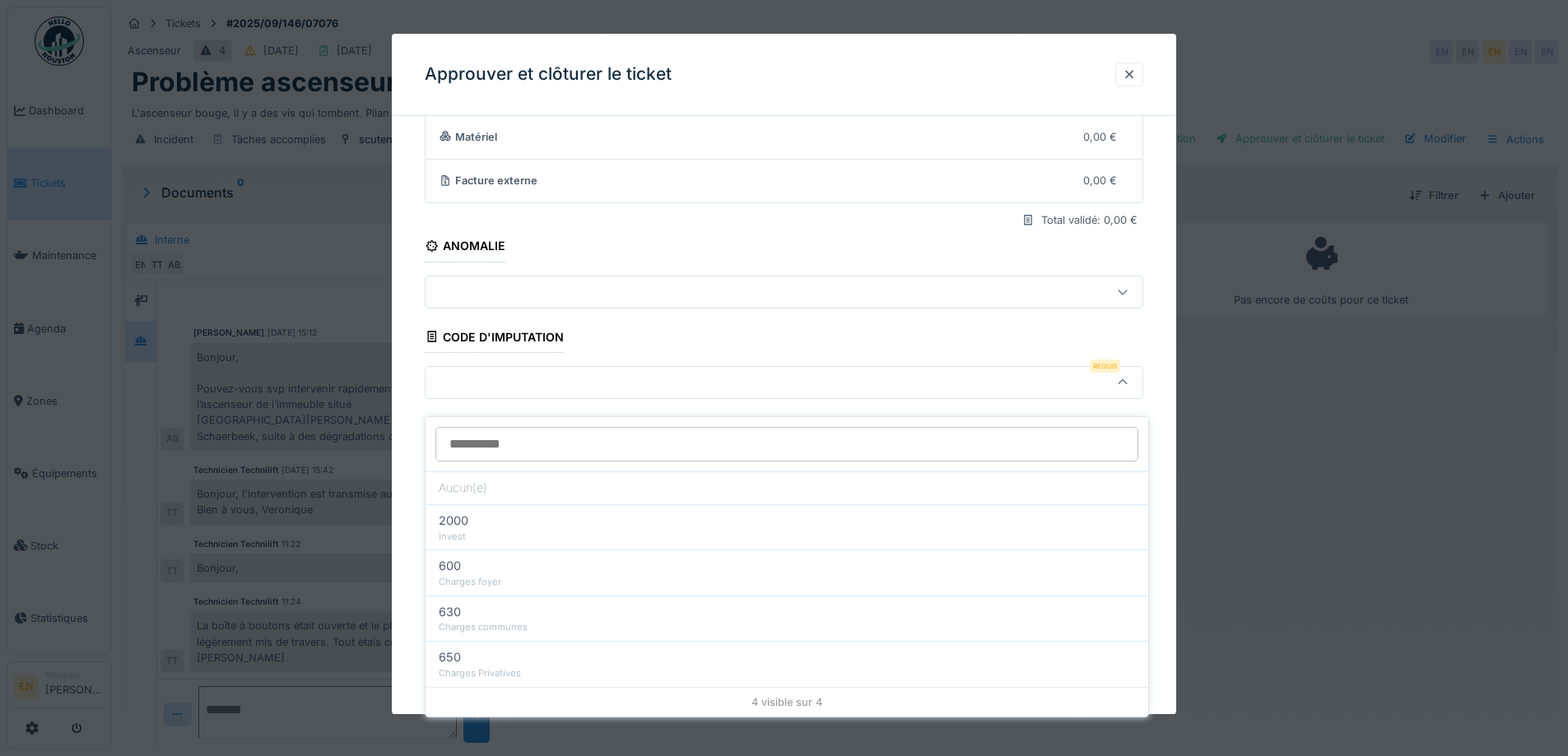
drag, startPoint x: 543, startPoint y: 568, endPoint x: 552, endPoint y: 562, distance: 10.8
click at [548, 575] on div "Charges foyer" at bounding box center [786, 581] width 696 height 14
type input "***"
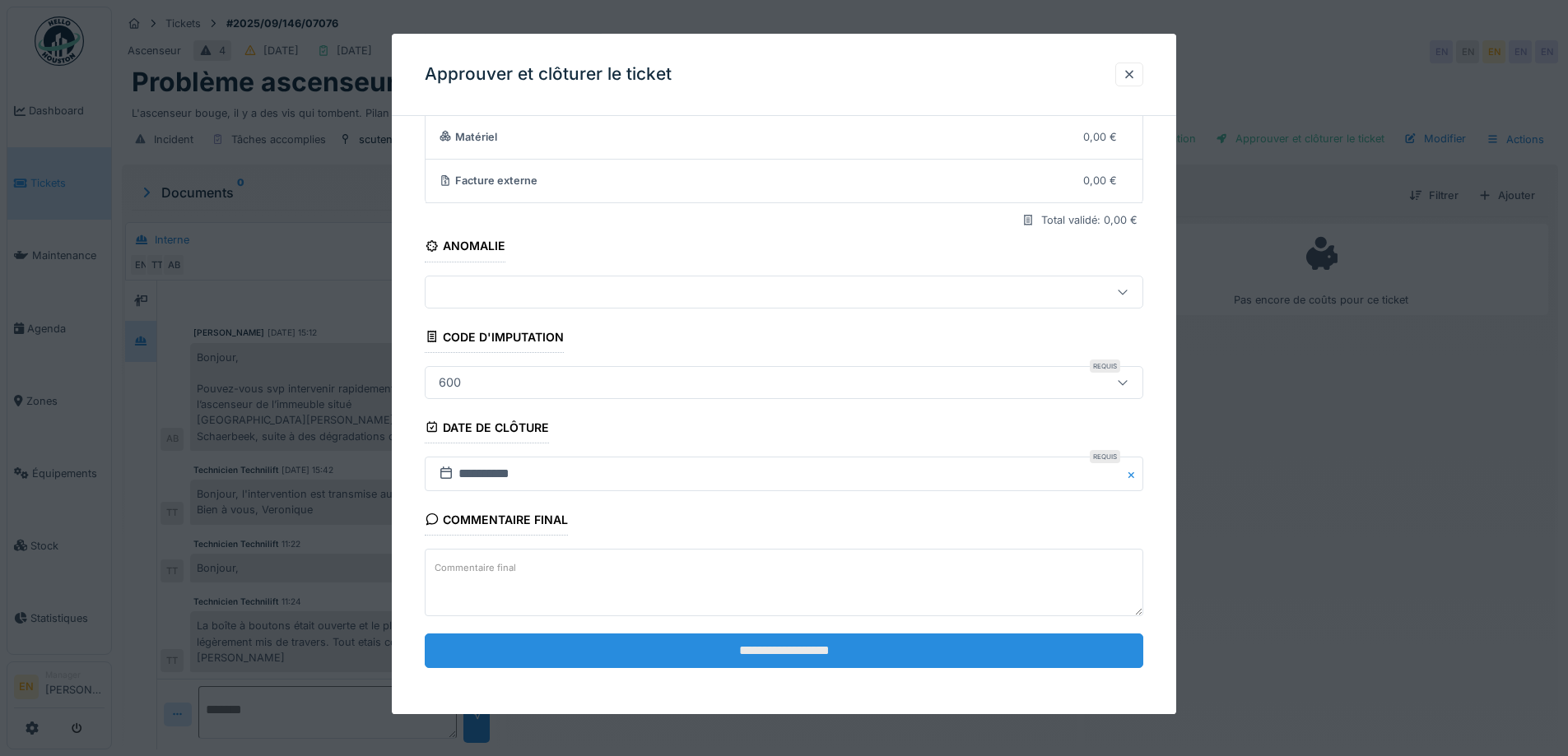
click at [757, 666] on input "**********" at bounding box center [784, 651] width 719 height 35
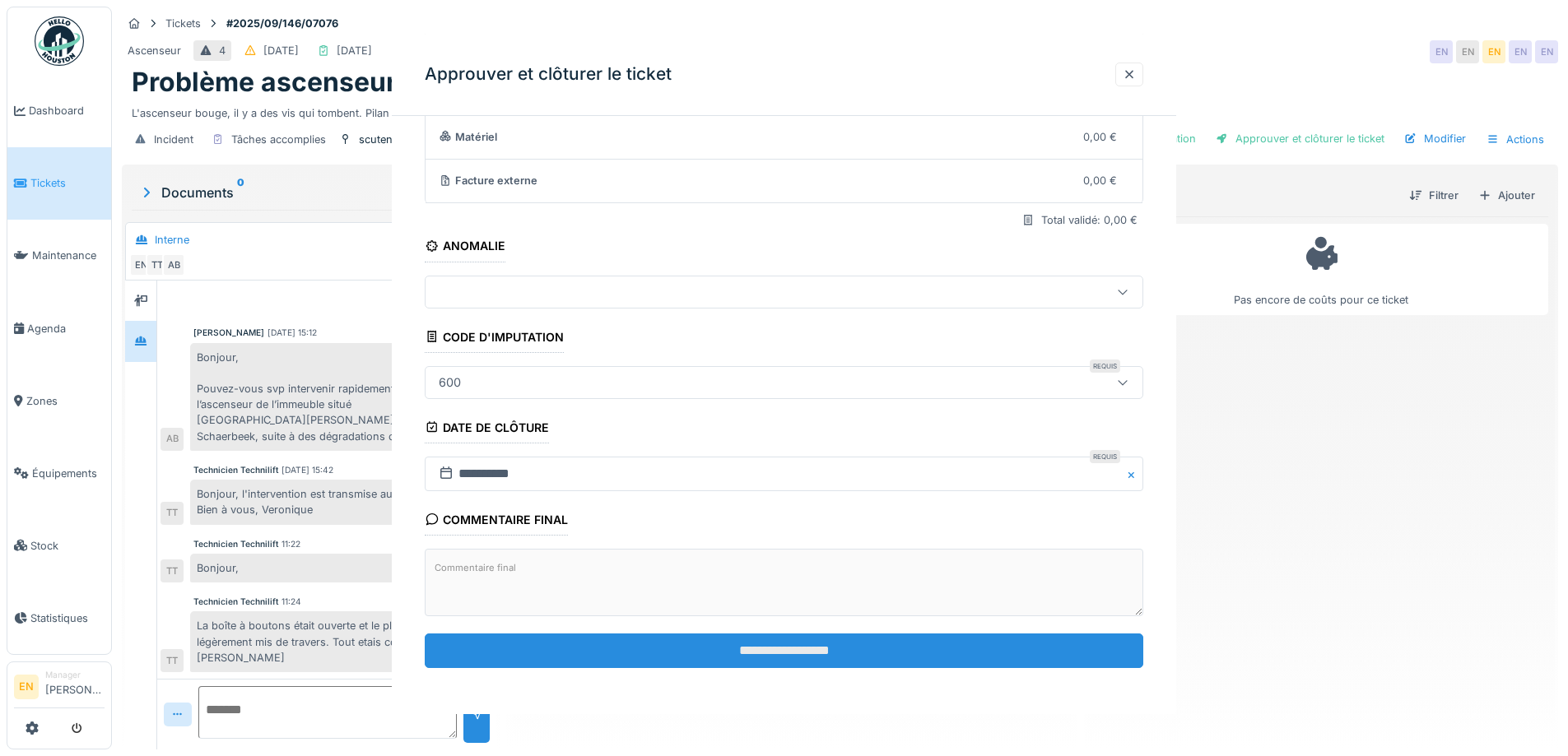
scroll to position [0, 0]
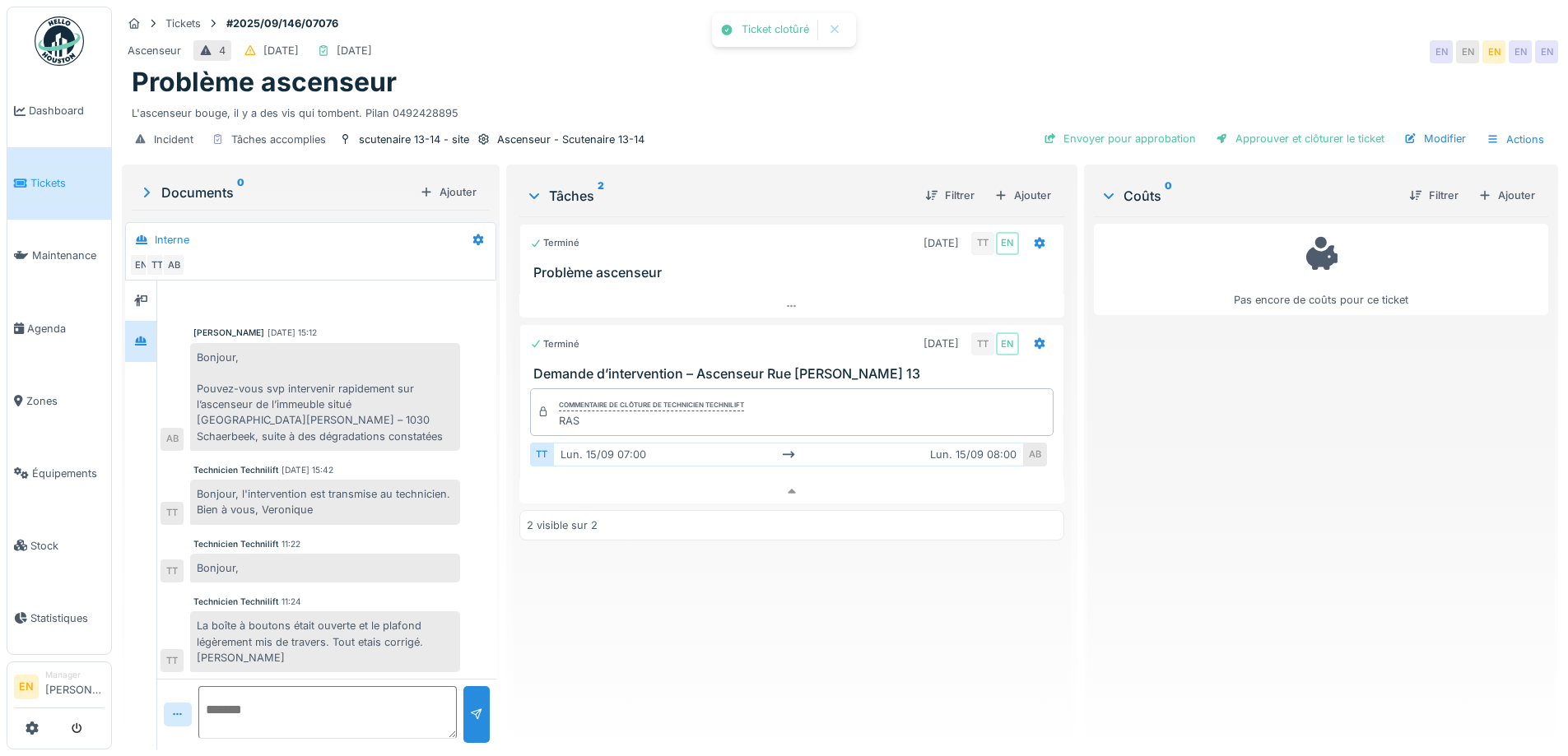
click at [773, 649] on div "Terminé 08/09/2025 TT EN Problème ascenseur Terminé 15/09/2025 TT EN Demande d’…" at bounding box center [791, 476] width 544 height 520
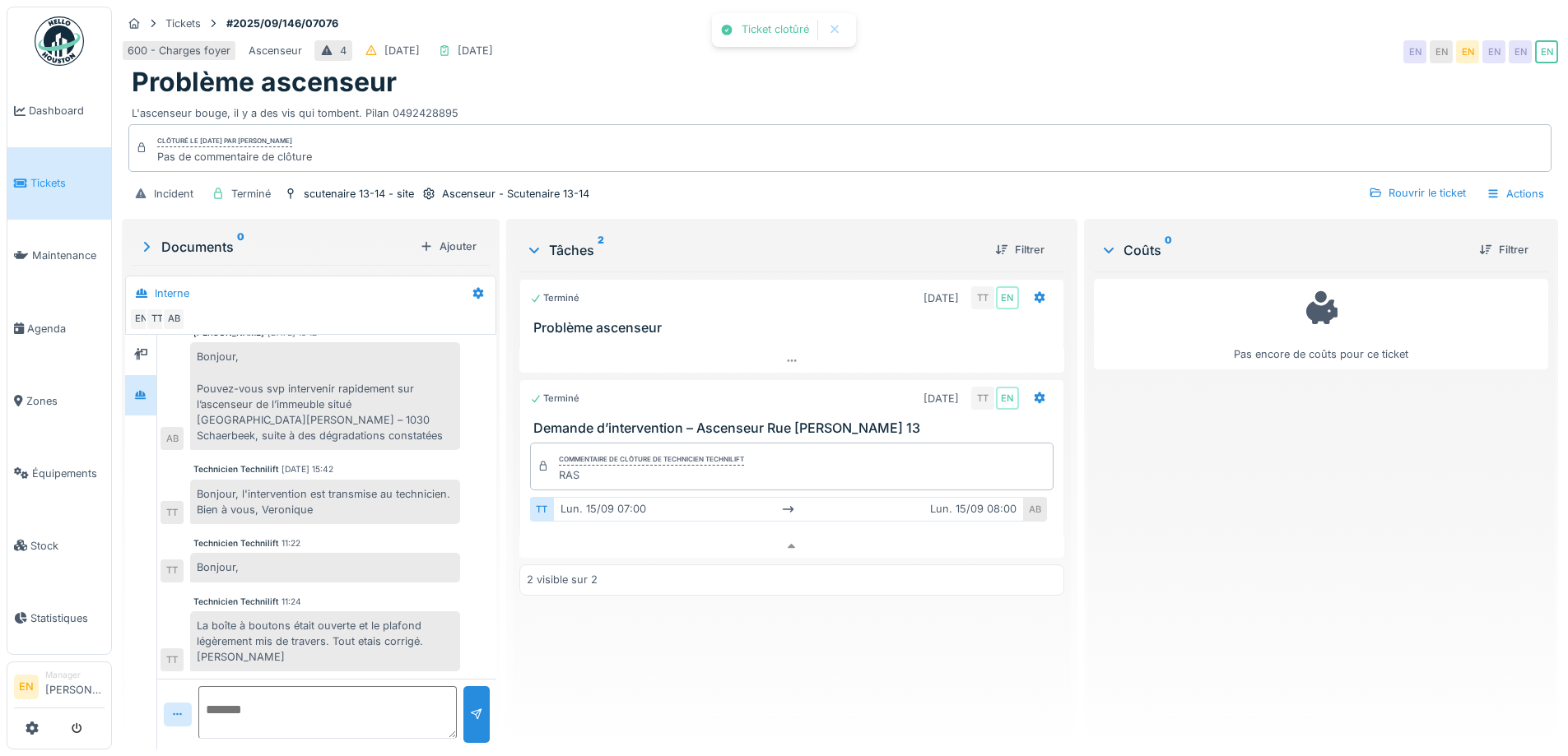
click at [1018, 48] on div "600 - Charges foyer Ascenseur 4 13/09/2025 18/09/2025 EN EN EN EN EN EN" at bounding box center [840, 52] width 1436 height 30
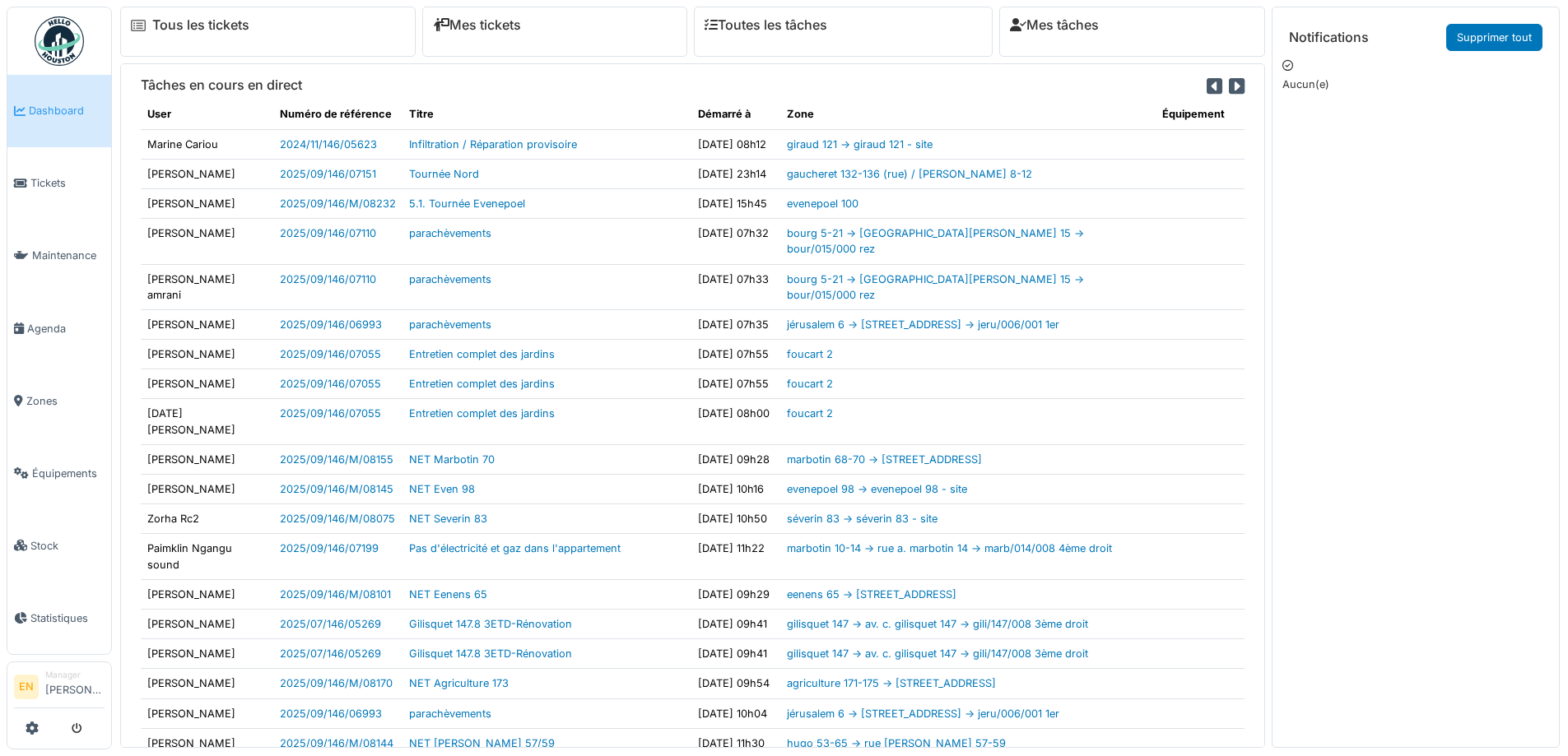
click at [1265, 272] on div "Tous les tickets Mes tickets Toutes les tâches Mes tâches Tâches en cours en di…" at bounding box center [840, 373] width 1456 height 748
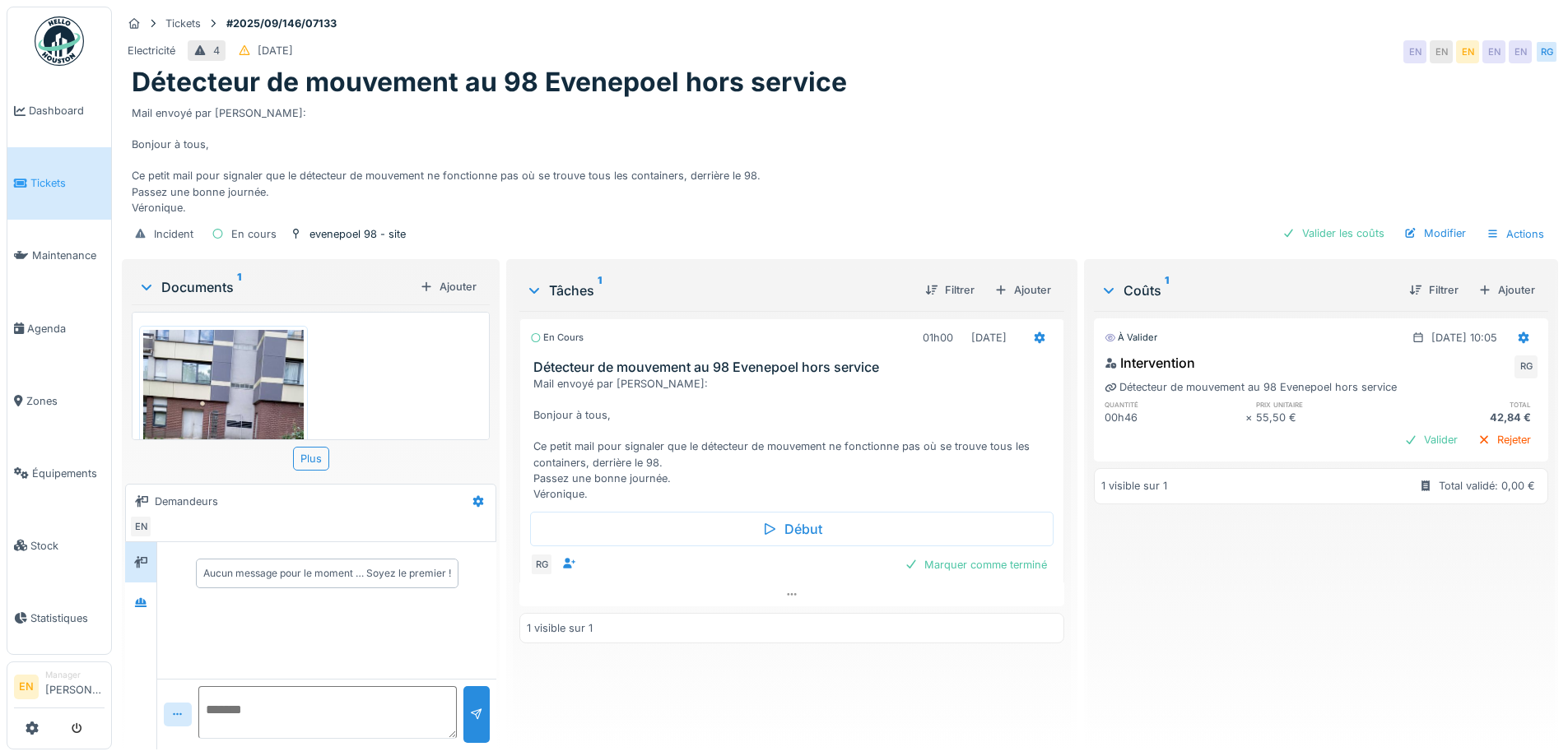
click at [1254, 651] on div "À valider 18/09/2025 @ 10:05 Intervention RG Détecteur de mouvement au 98 Evene…" at bounding box center [1320, 523] width 455 height 425
drag, startPoint x: 1168, startPoint y: 628, endPoint x: 1032, endPoint y: 442, distance: 230.4
click at [1166, 628] on div "À valider 18/09/2025 @ 10:05 Intervention RG Détecteur de mouvement au 98 Evene…" at bounding box center [1320, 523] width 455 height 425
click at [1047, 105] on div "Mail envoyé par Véronique: Bonjour à tous, Ce petit mail pour signaler que le d…" at bounding box center [840, 157] width 1417 height 117
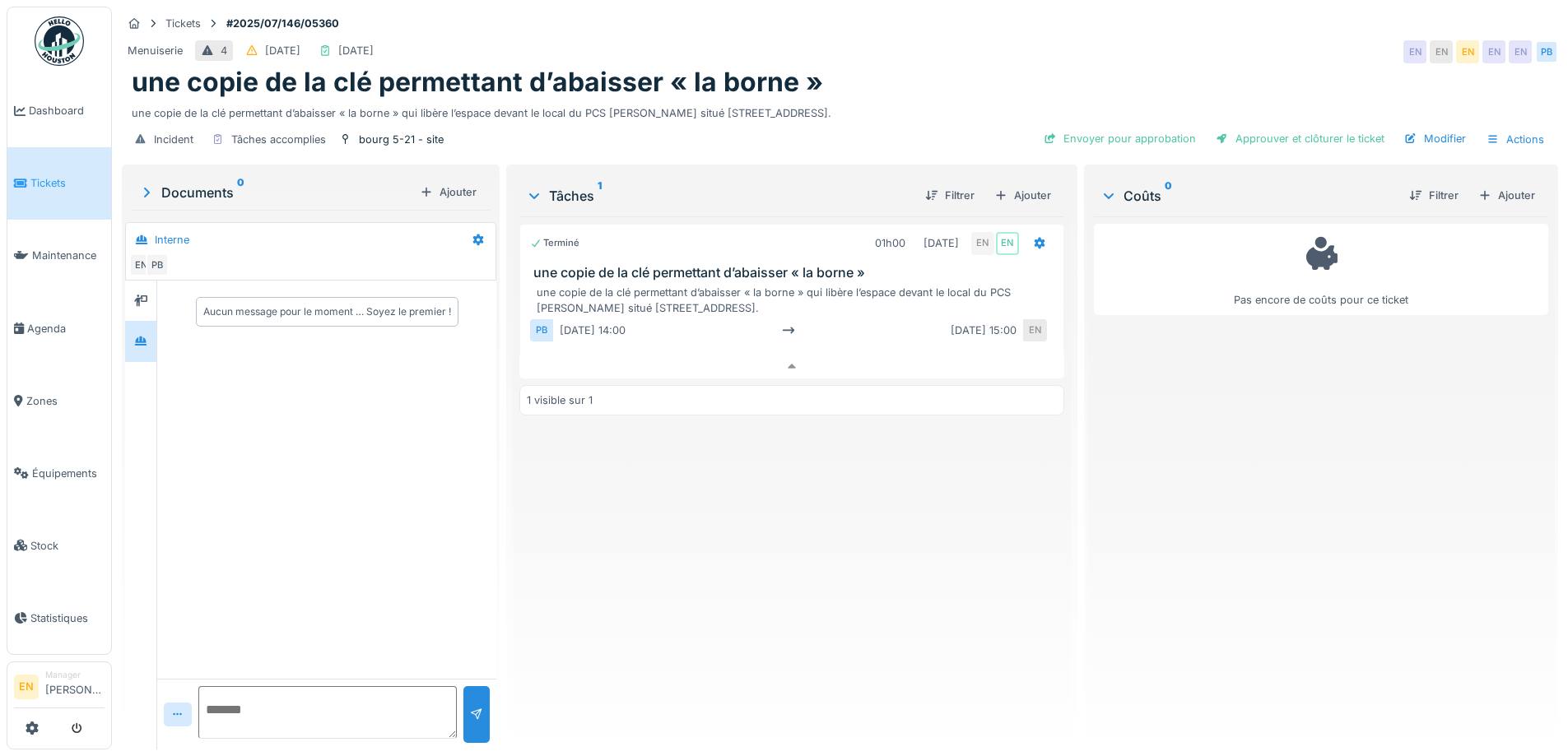
scroll to position [13, 0]
click at [1014, 37] on div "Menuiserie 4 [DATE] [DATE] EN EN EN EN EN PB" at bounding box center [840, 52] width 1436 height 30
click at [832, 625] on div "Terminé 01h00 04/07/2025 EN EN une copie de la clé permettant d’abaisser « la b…" at bounding box center [791, 476] width 544 height 520
click at [825, 547] on div "Terminé 01h00 04/07/2025 EN EN une copie de la clé permettant d’abaisser « la b…" at bounding box center [791, 476] width 544 height 520
click at [757, 549] on div "Terminé 01h00 04/07/2025 EN EN une copie de la clé permettant d’abaisser « la b…" at bounding box center [791, 476] width 544 height 520
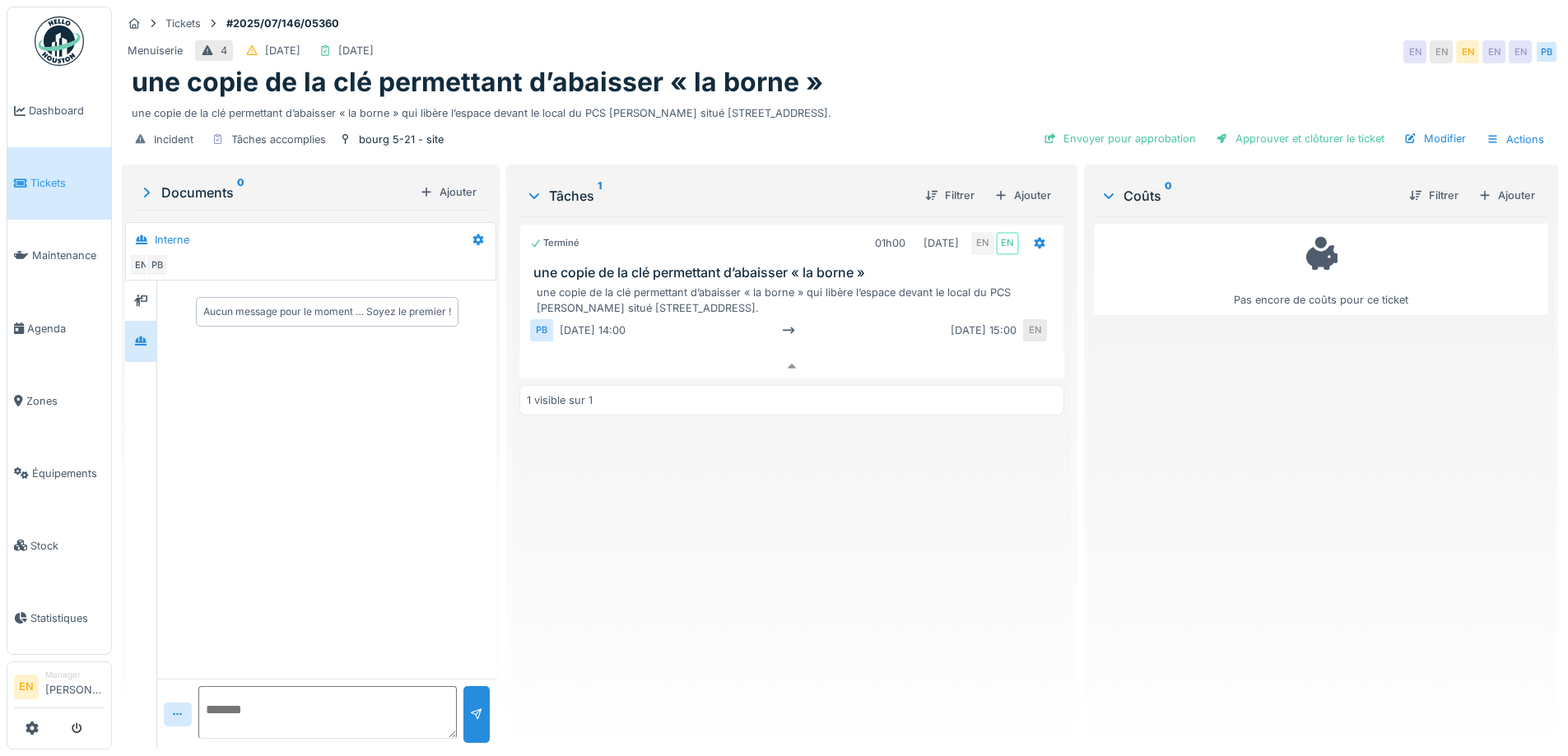
click at [821, 450] on div "Terminé 01h00 04/07/2025 EN EN une copie de la clé permettant d’abaisser « la b…" at bounding box center [791, 476] width 544 height 520
click at [1033, 238] on div at bounding box center [1040, 242] width 13 height 15
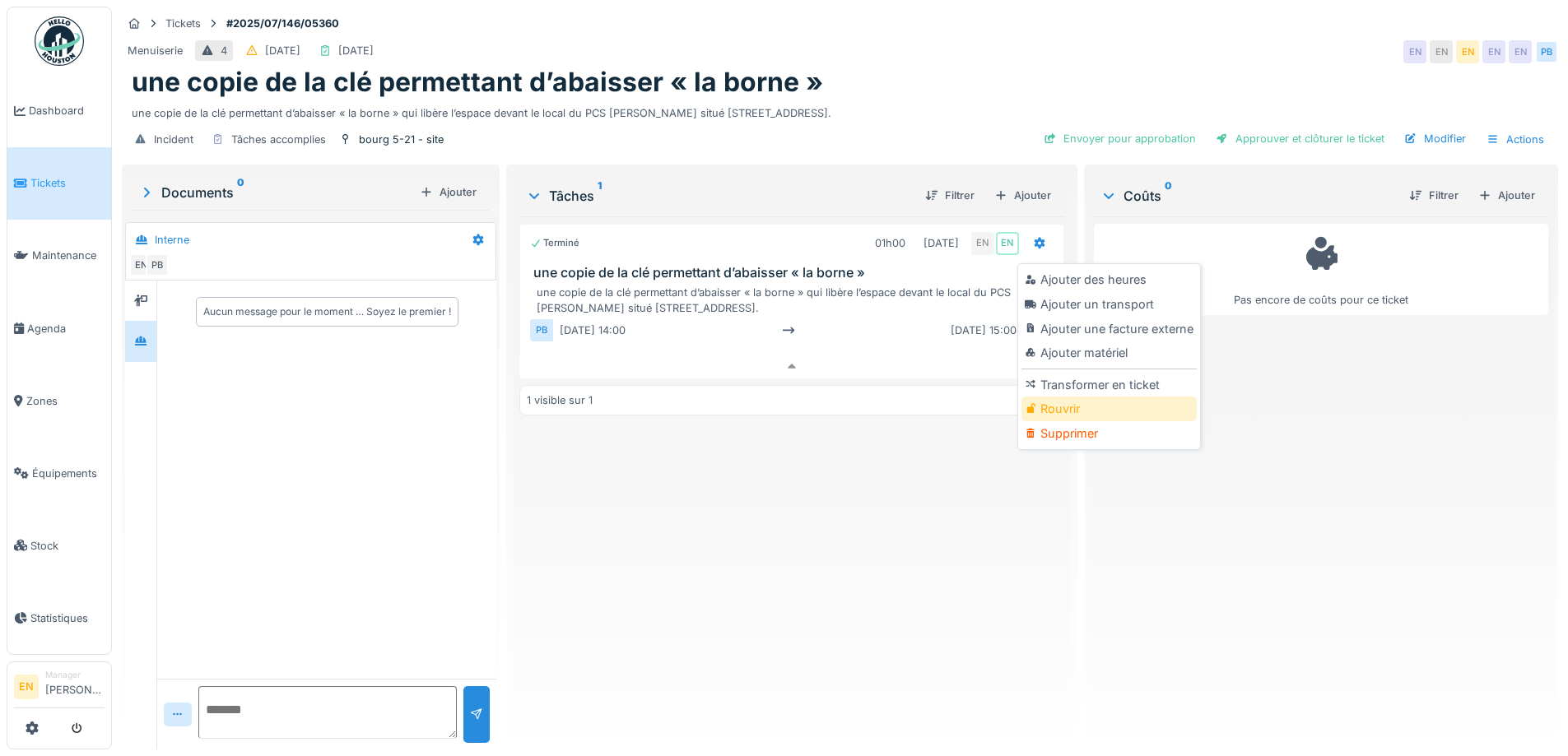
click at [1067, 400] on div "Rouvrir" at bounding box center [1109, 408] width 175 height 25
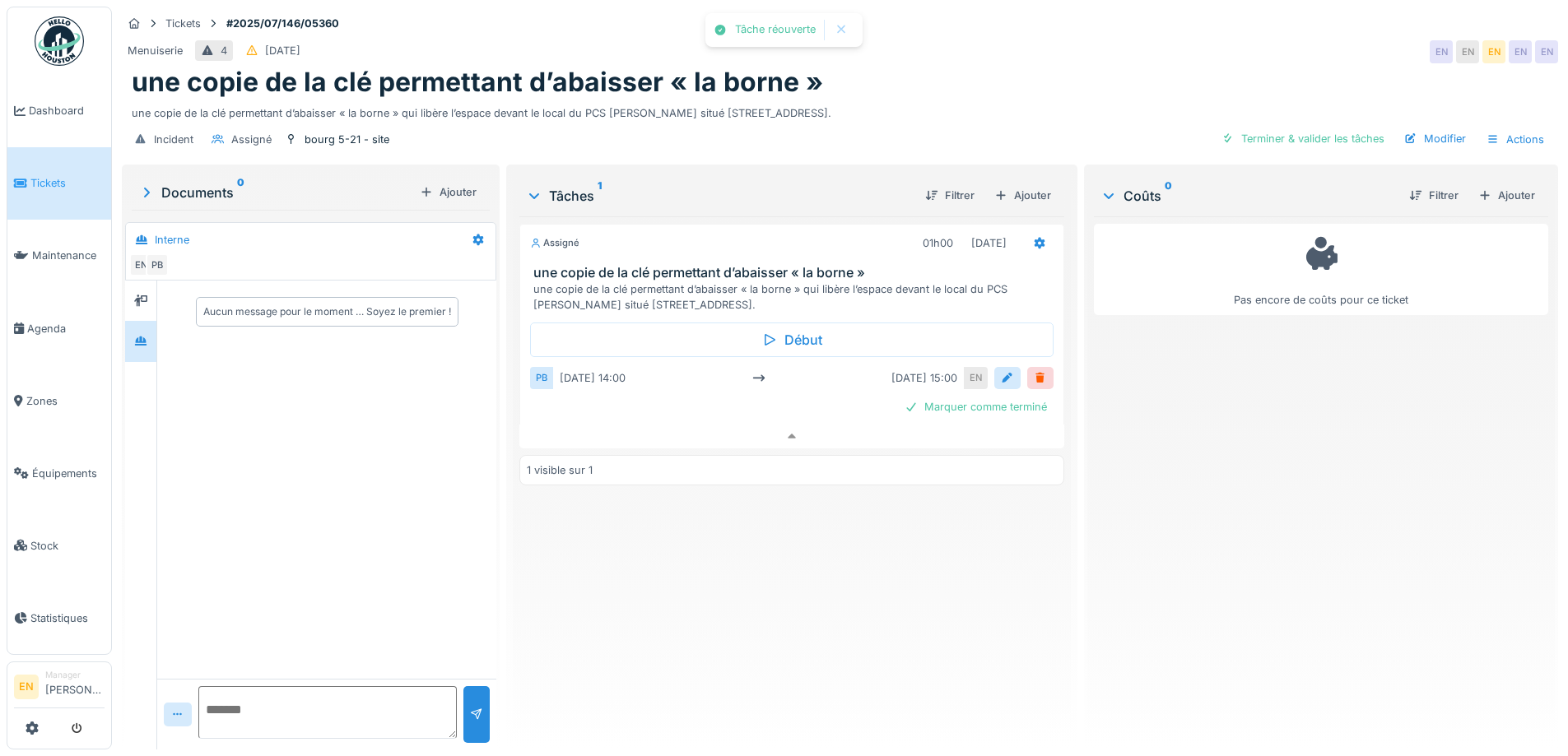
click at [799, 560] on div "Assigné 01h00 04/07/2025 une copie de la clé permettant d’abaisser « la borne »…" at bounding box center [791, 476] width 544 height 520
click at [1033, 238] on icon at bounding box center [1040, 243] width 13 height 11
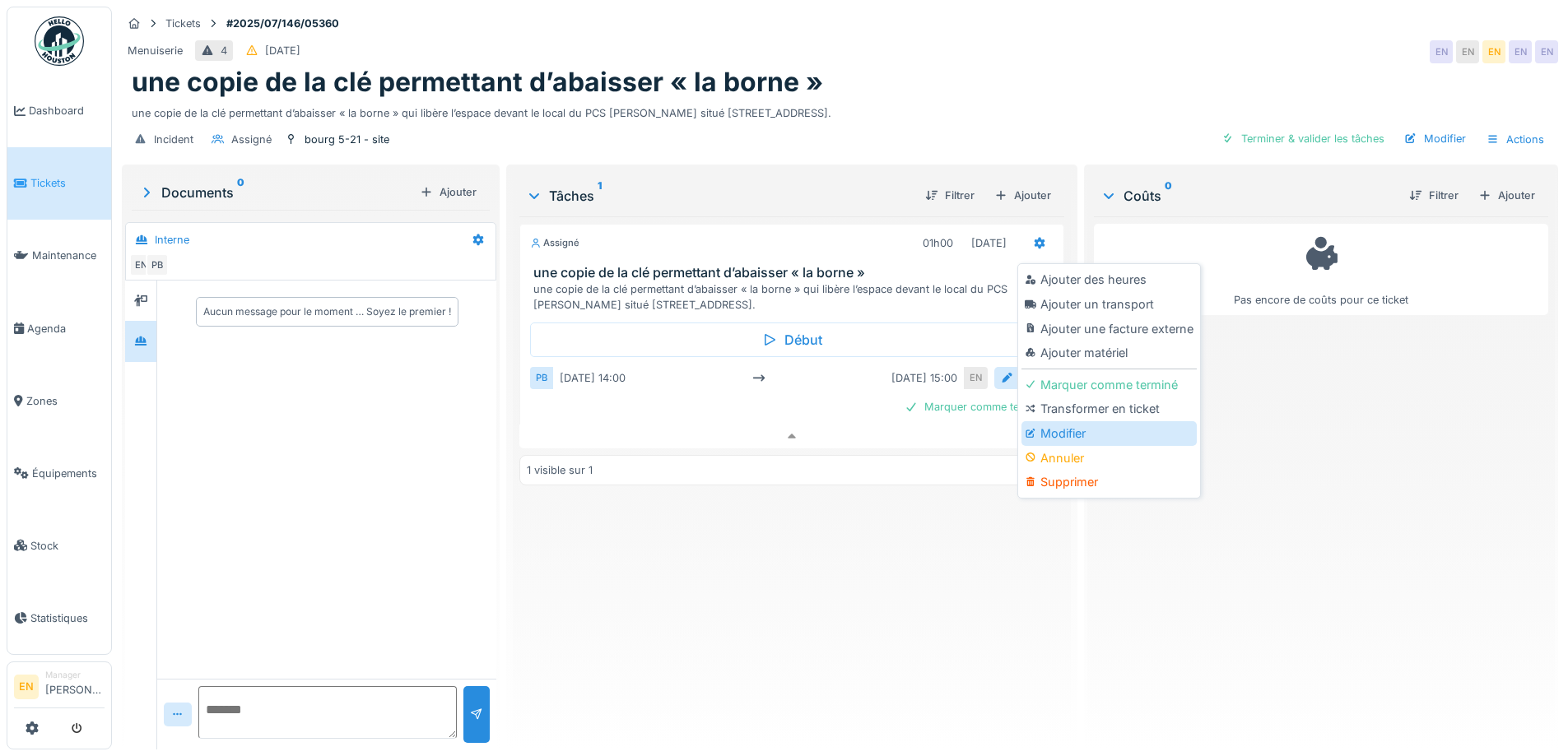
click at [1056, 426] on div "Modifier" at bounding box center [1109, 433] width 175 height 25
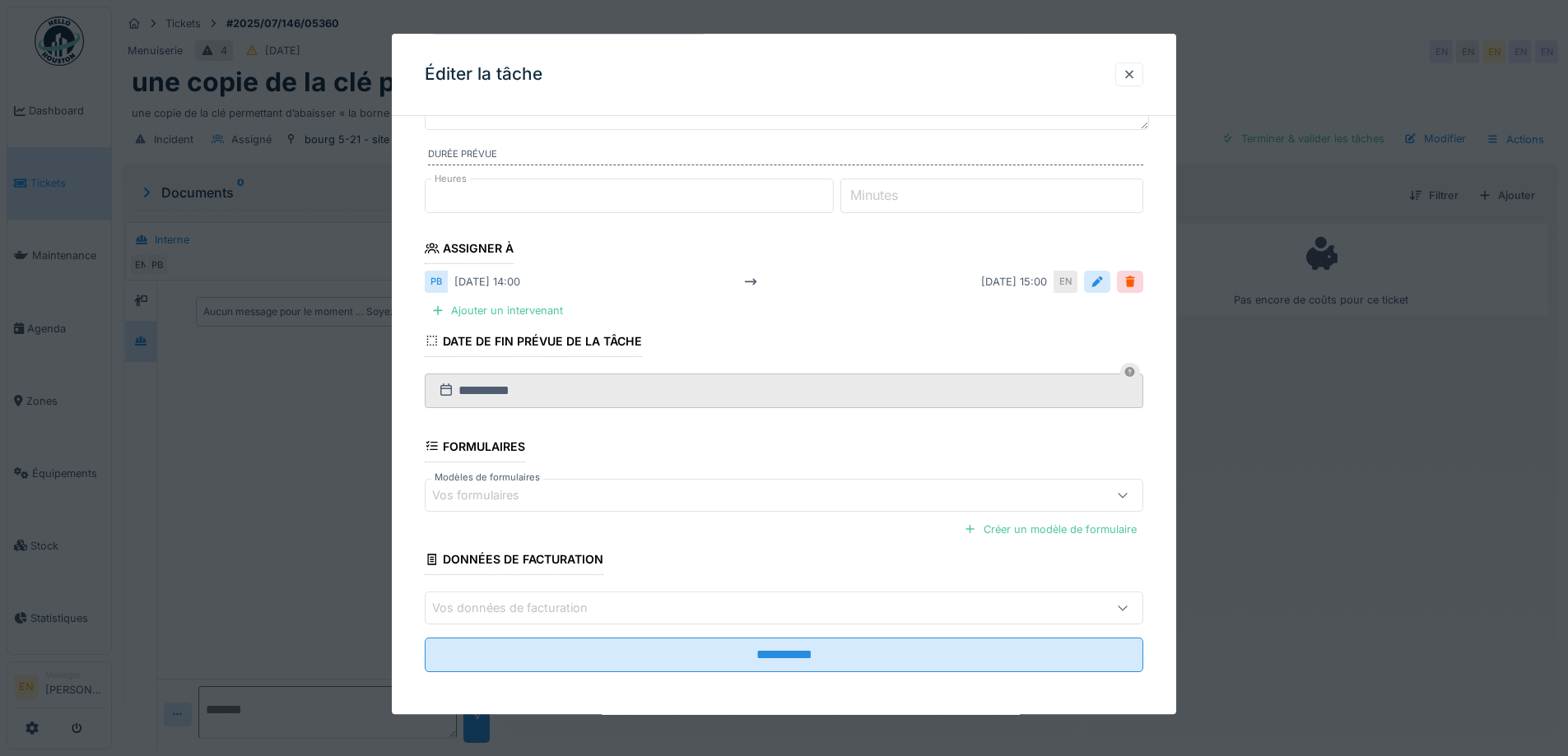
scroll to position [165, 0]
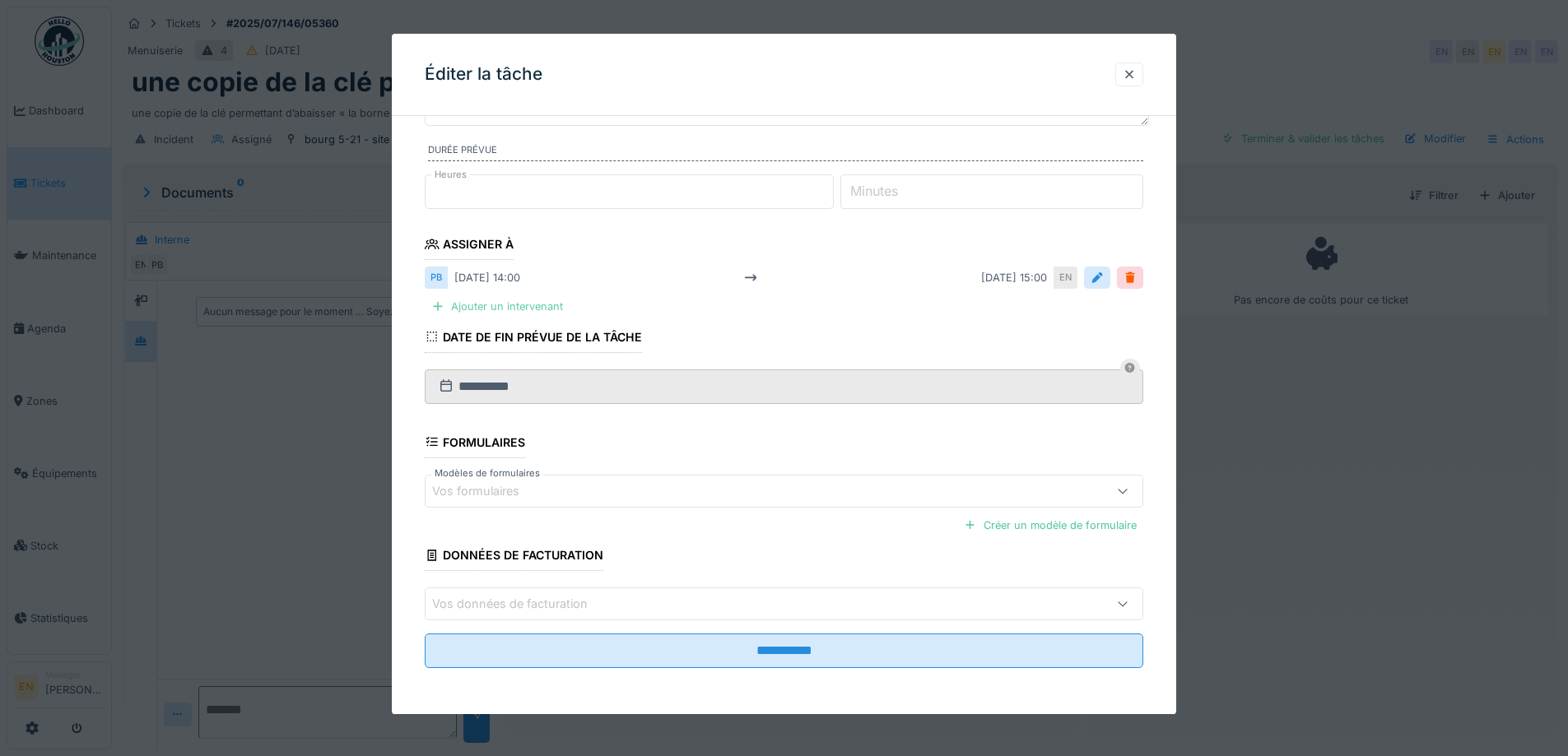
click at [528, 310] on div "Ajouter un intervenant" at bounding box center [497, 307] width 145 height 22
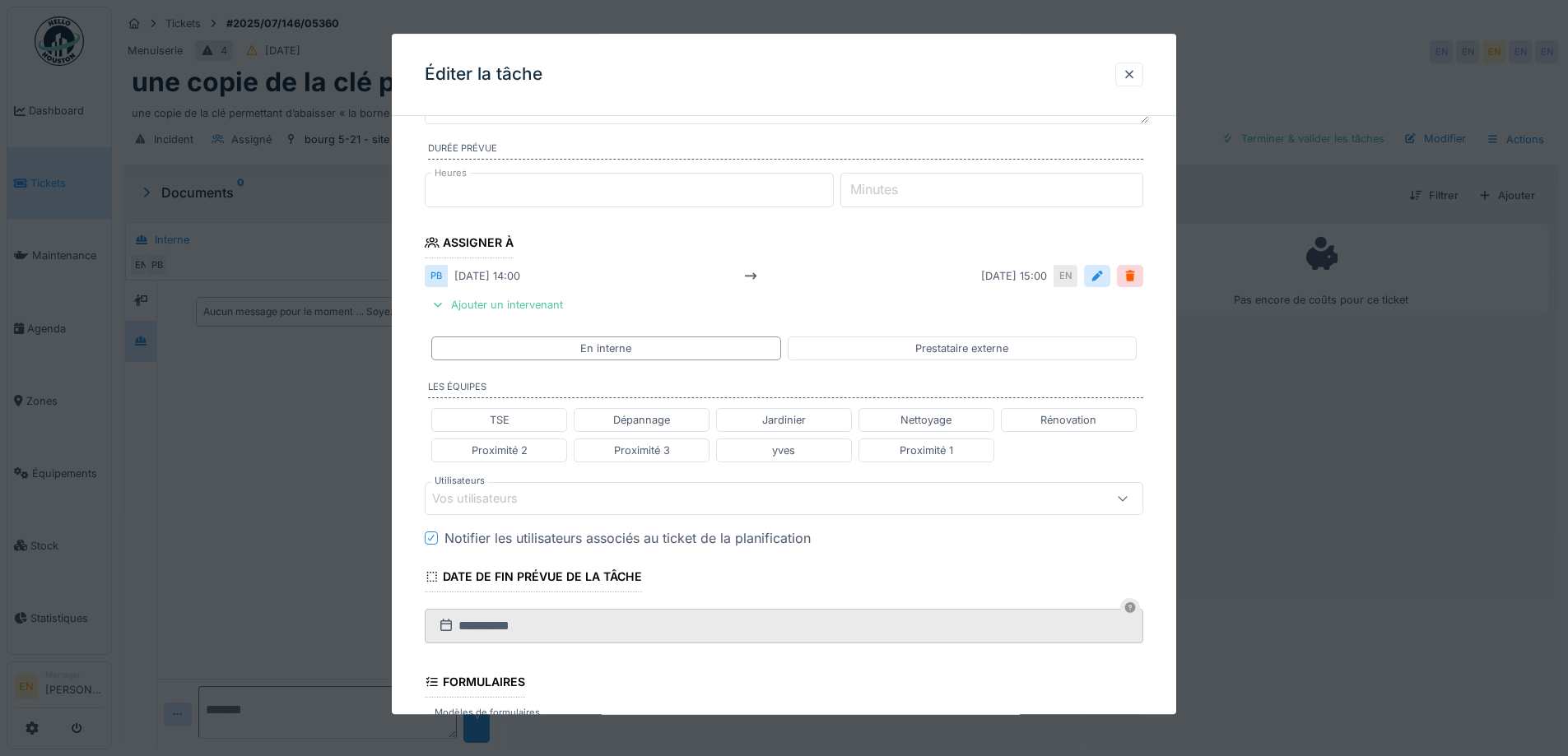
click at [595, 504] on div "Vos utilisateurs" at bounding box center [742, 498] width 620 height 18
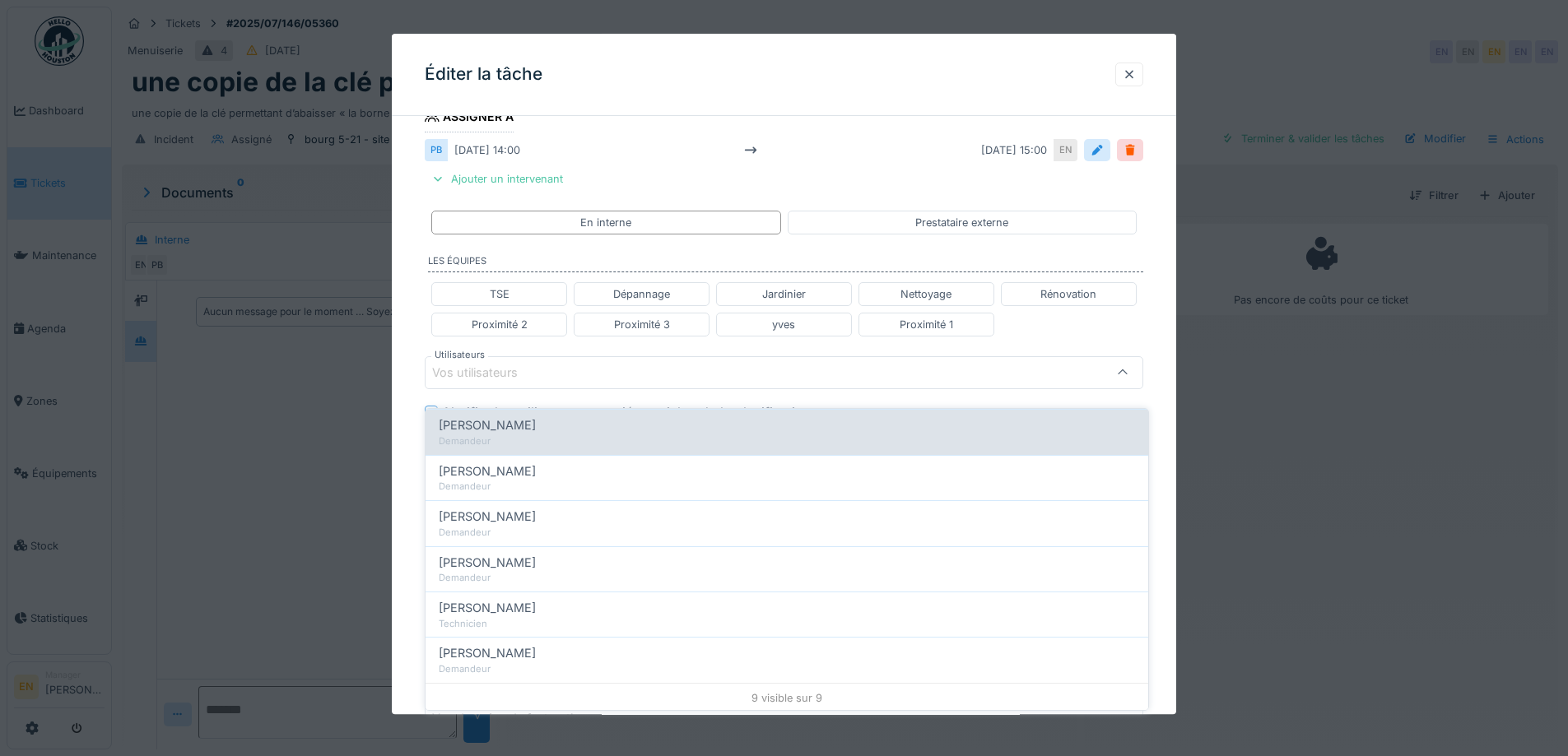
scroll to position [237, 0]
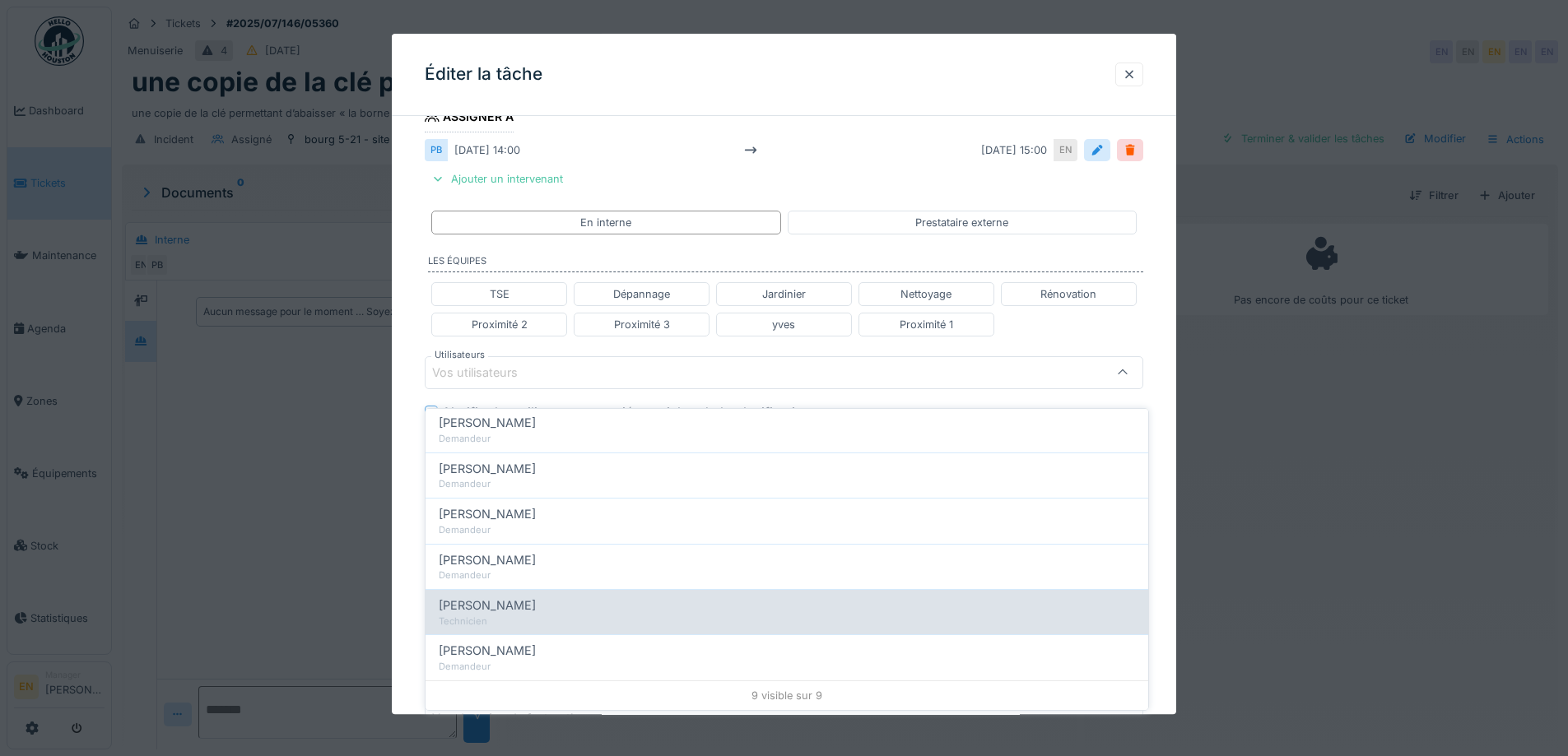
type input "****"
click at [496, 598] on span "Paul Baton" at bounding box center [487, 606] width 97 height 18
type input "****"
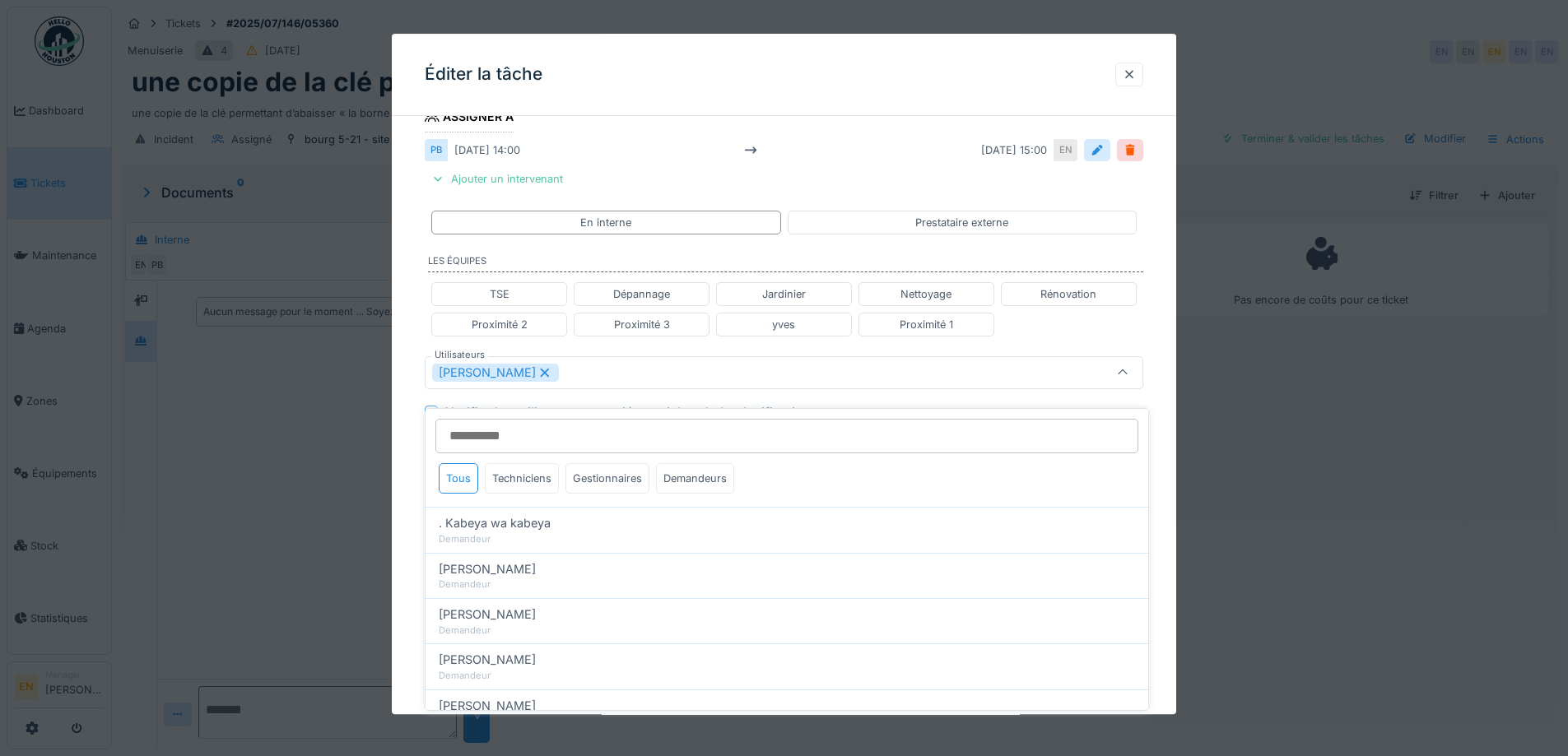
click at [1163, 447] on div "**********" at bounding box center [784, 365] width 784 height 1053
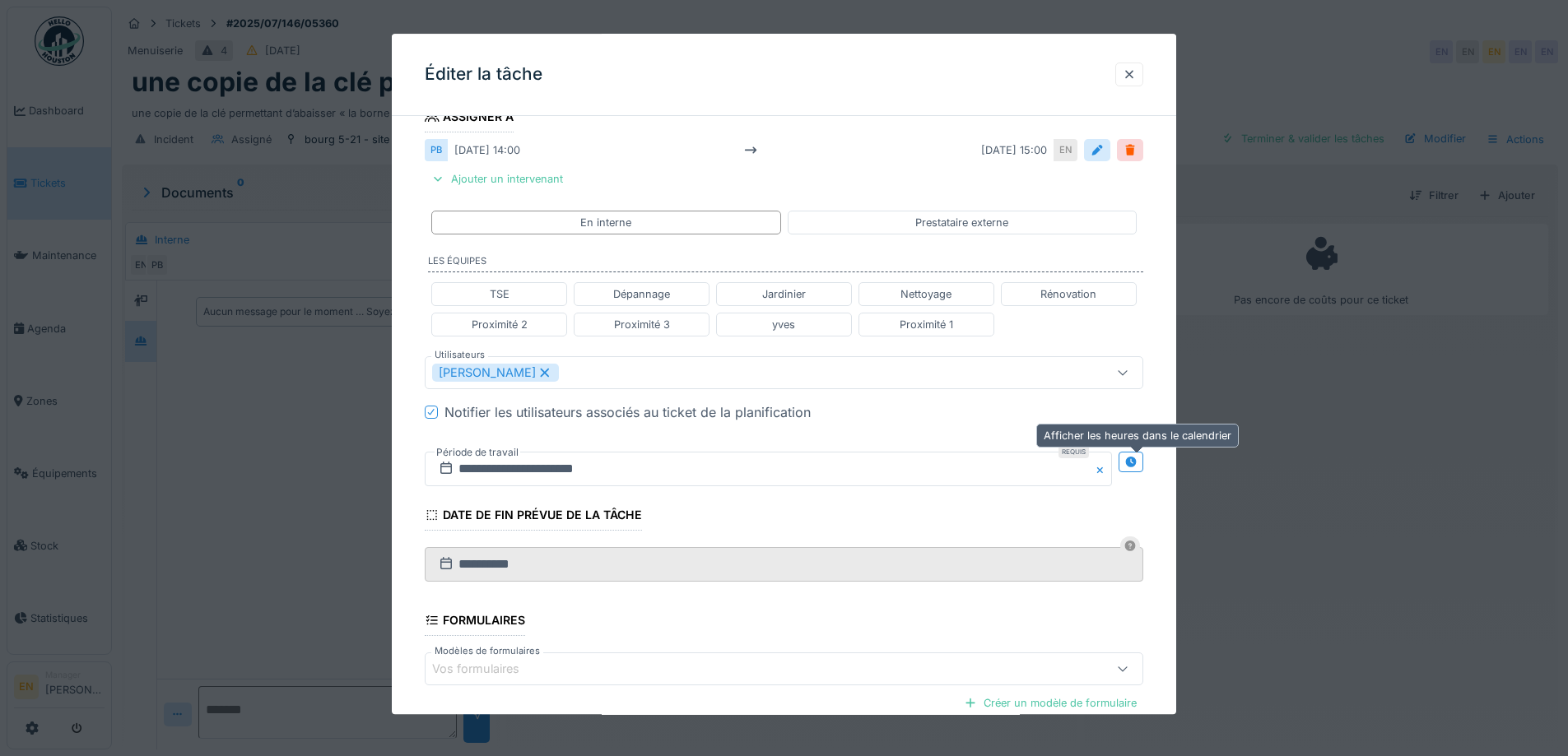
click at [1135, 470] on div at bounding box center [1131, 462] width 13 height 15
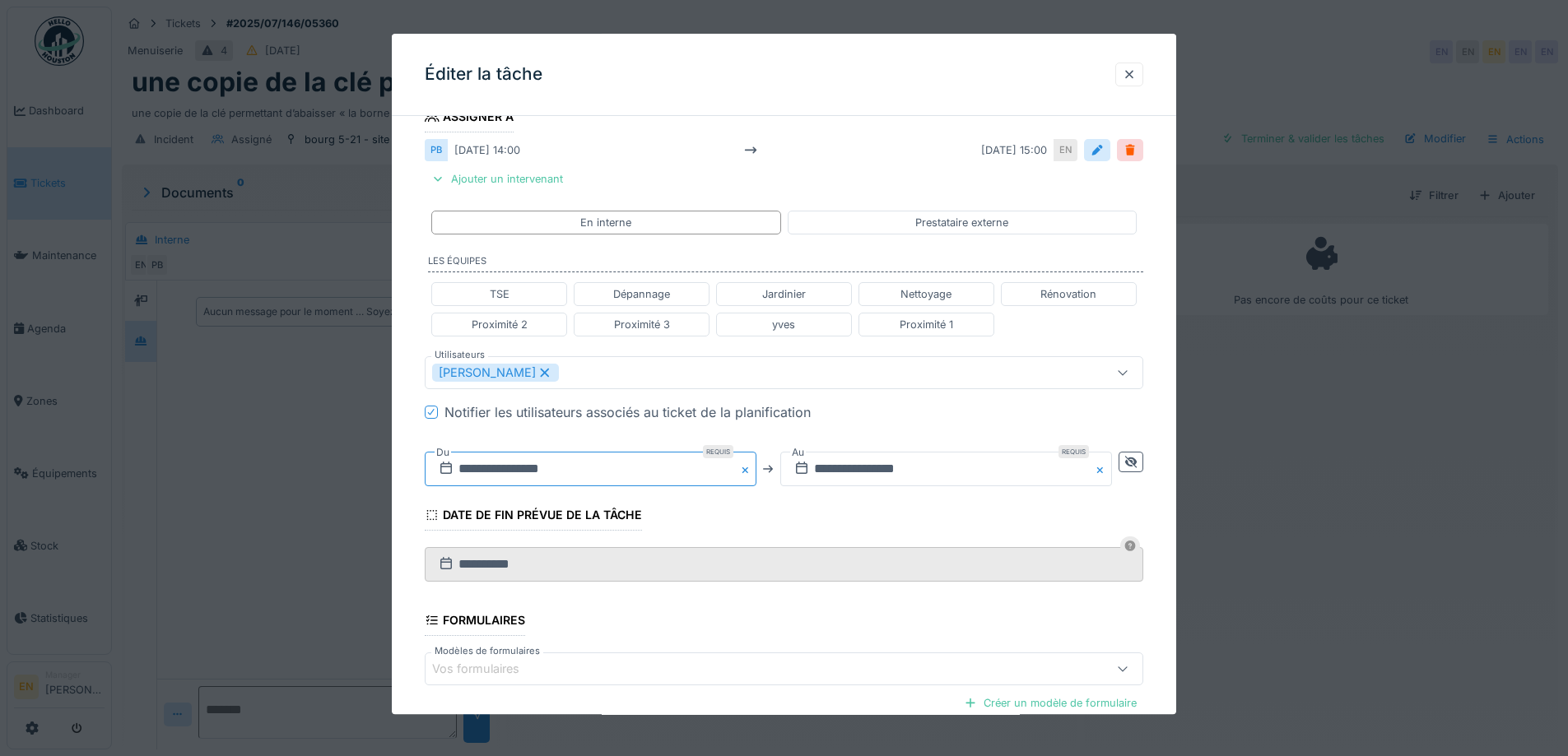
click at [550, 473] on input "**********" at bounding box center [590, 469] width 332 height 35
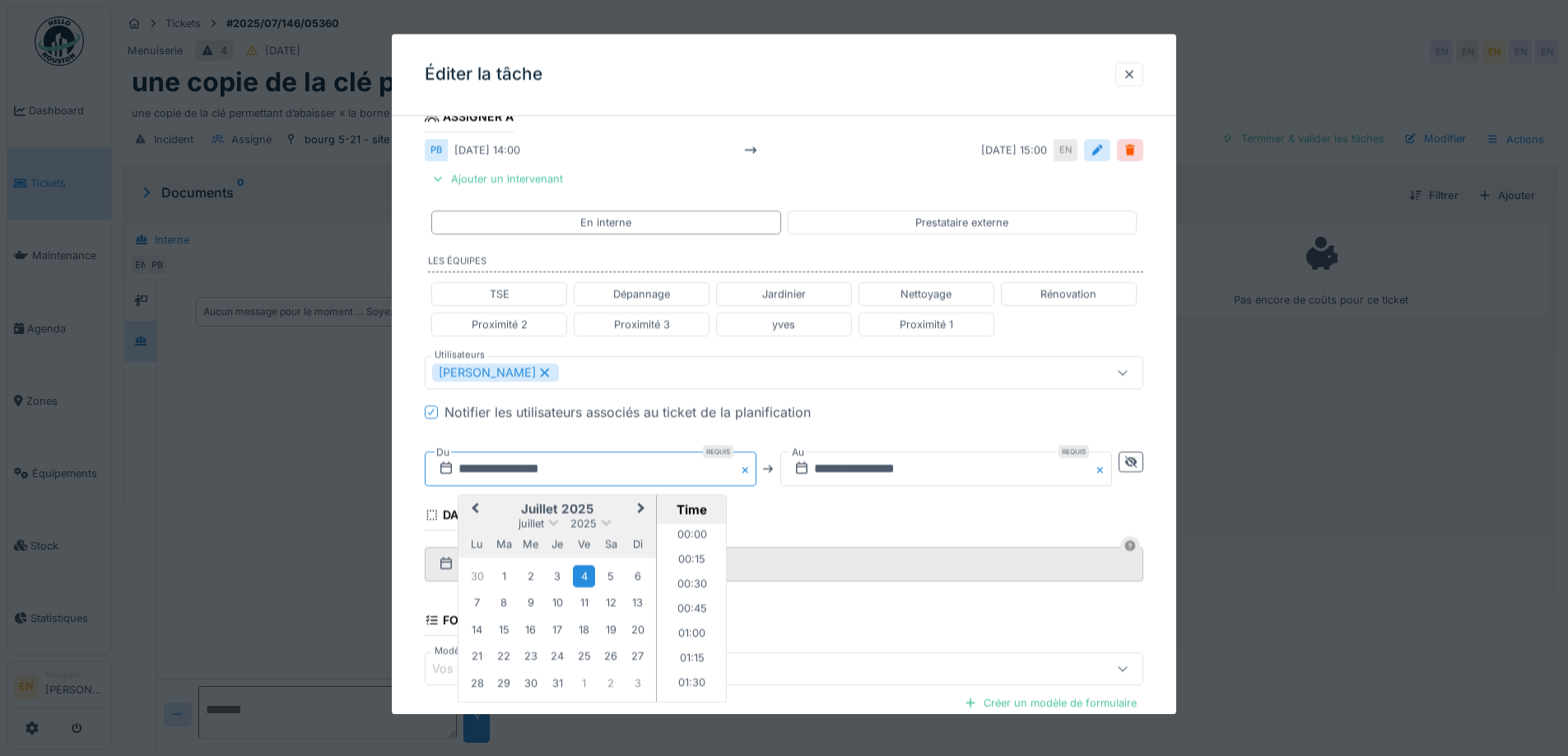
scroll to position [1305, 0]
click at [641, 515] on span "Next Month" at bounding box center [641, 509] width 0 height 20
click at [560, 633] on div "18" at bounding box center [558, 630] width 22 height 24
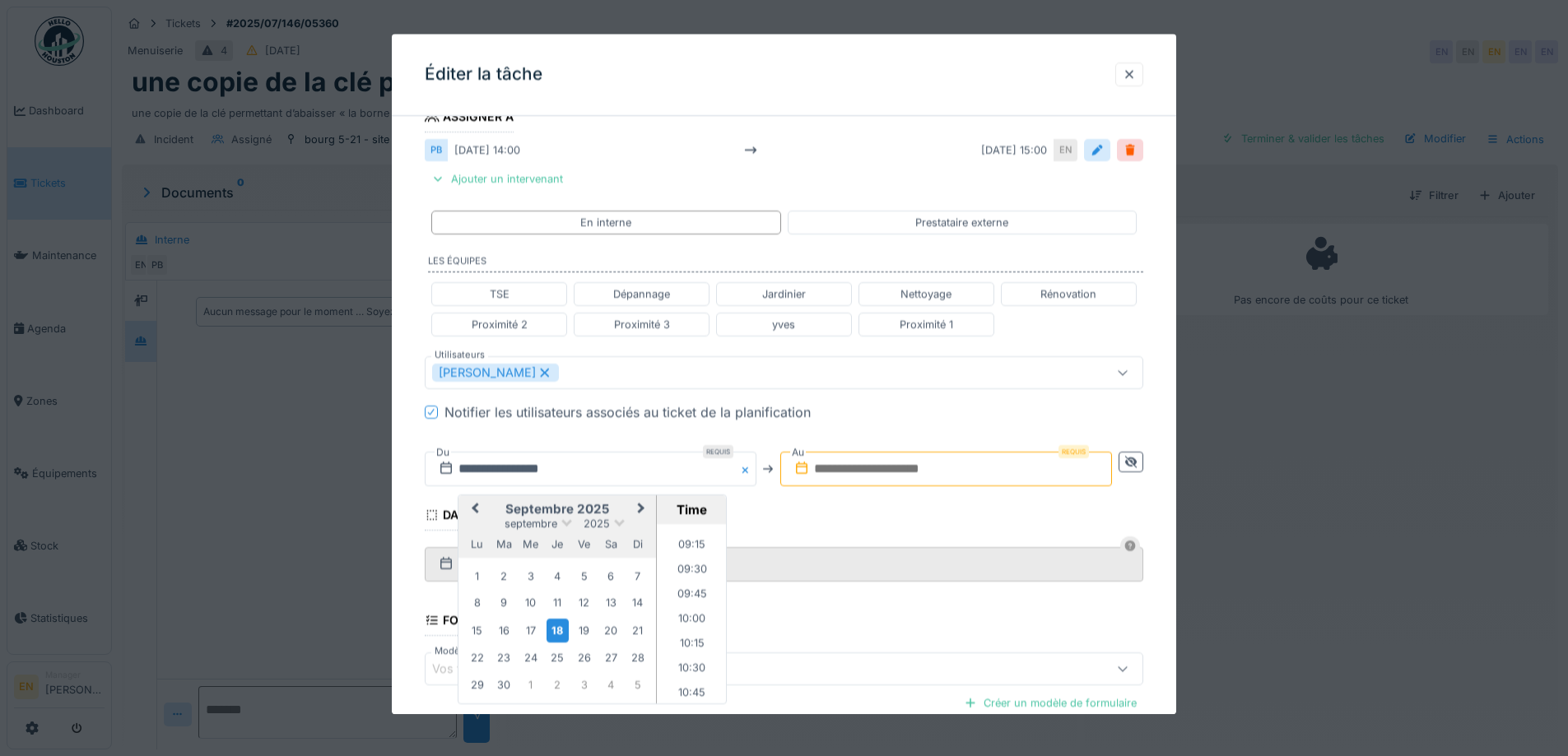
scroll to position [894, 0]
click at [691, 534] on li "09:00" at bounding box center [692, 530] width 70 height 25
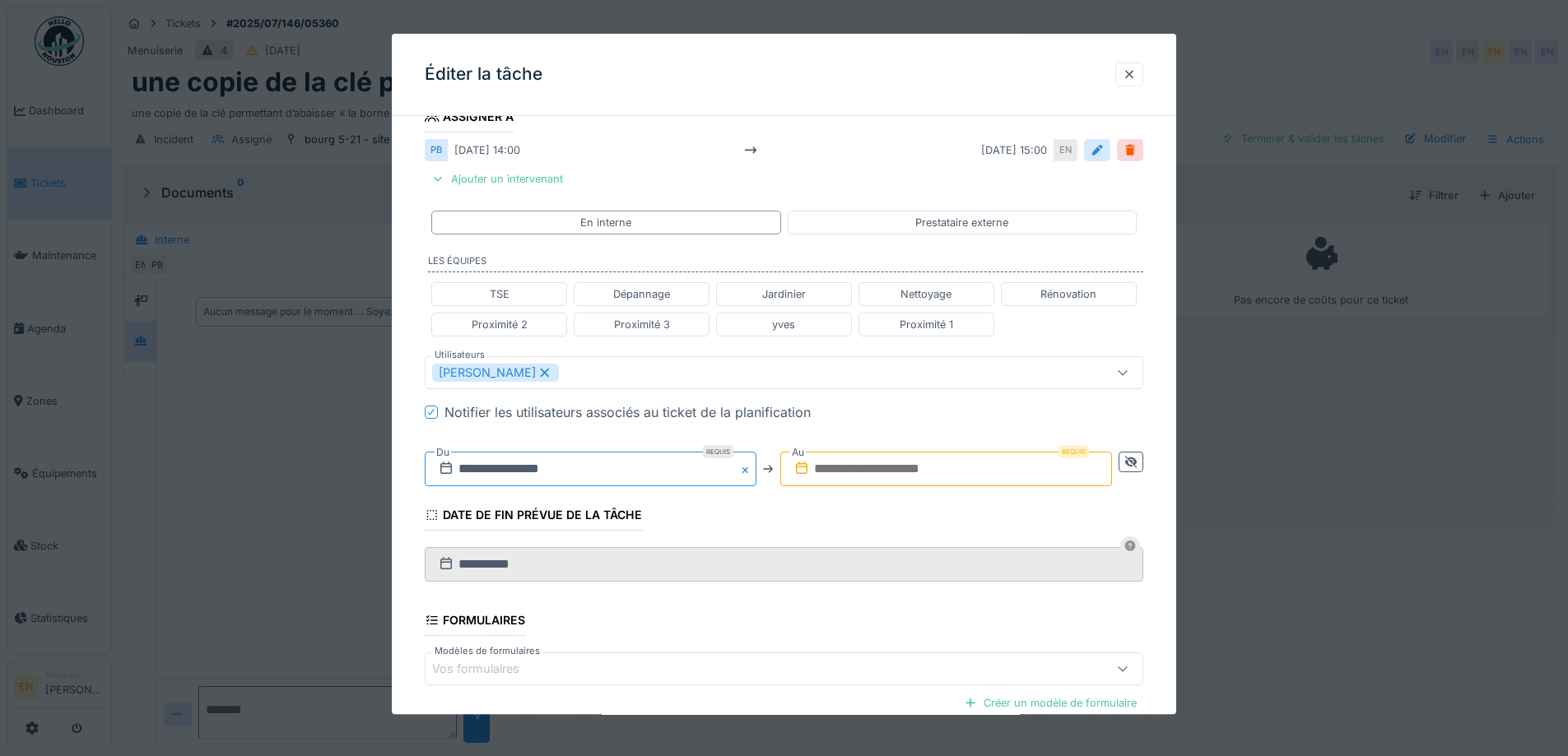
click at [585, 470] on input "**********" at bounding box center [590, 469] width 332 height 35
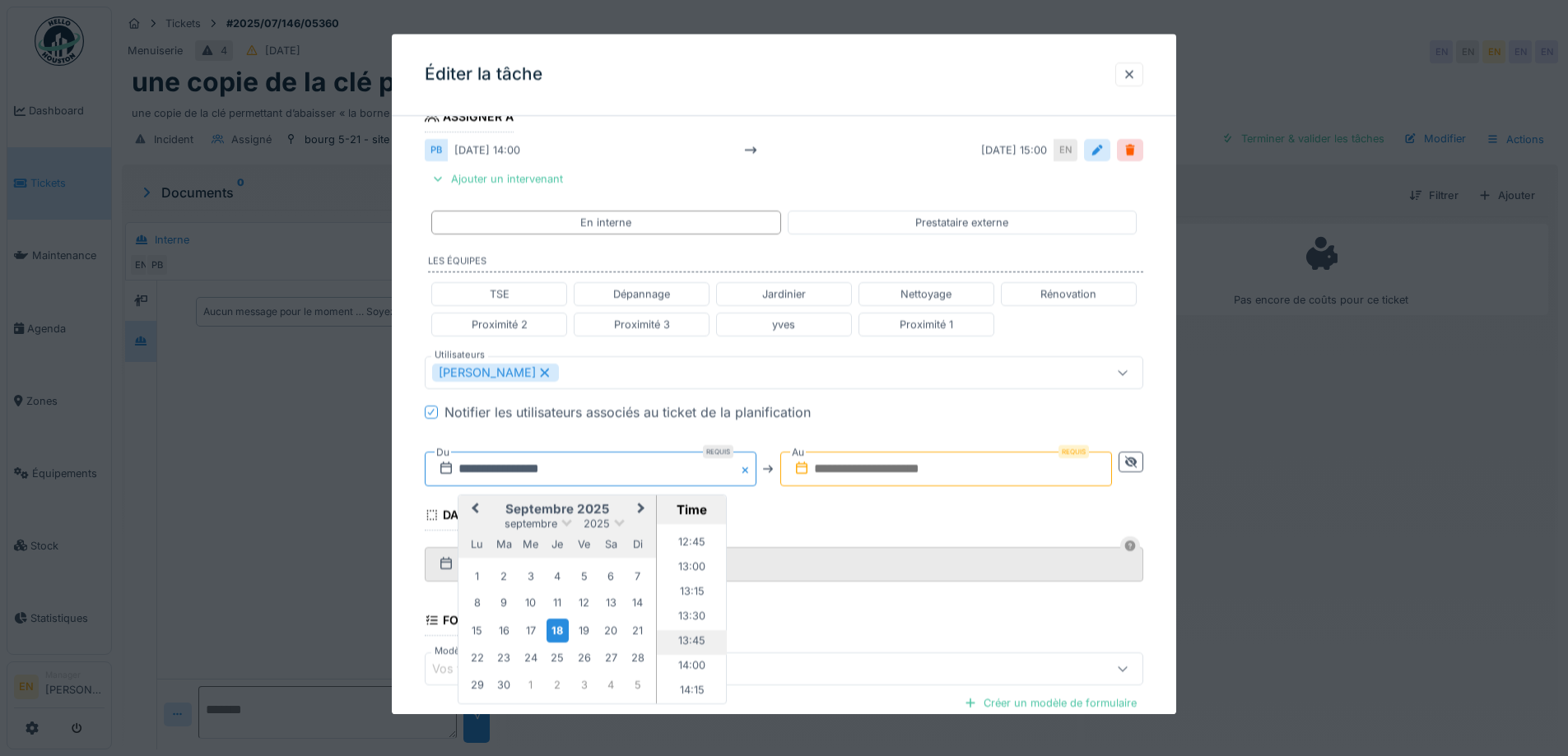
scroll to position [1222, 0]
click at [691, 593] on li "13:00" at bounding box center [692, 597] width 70 height 25
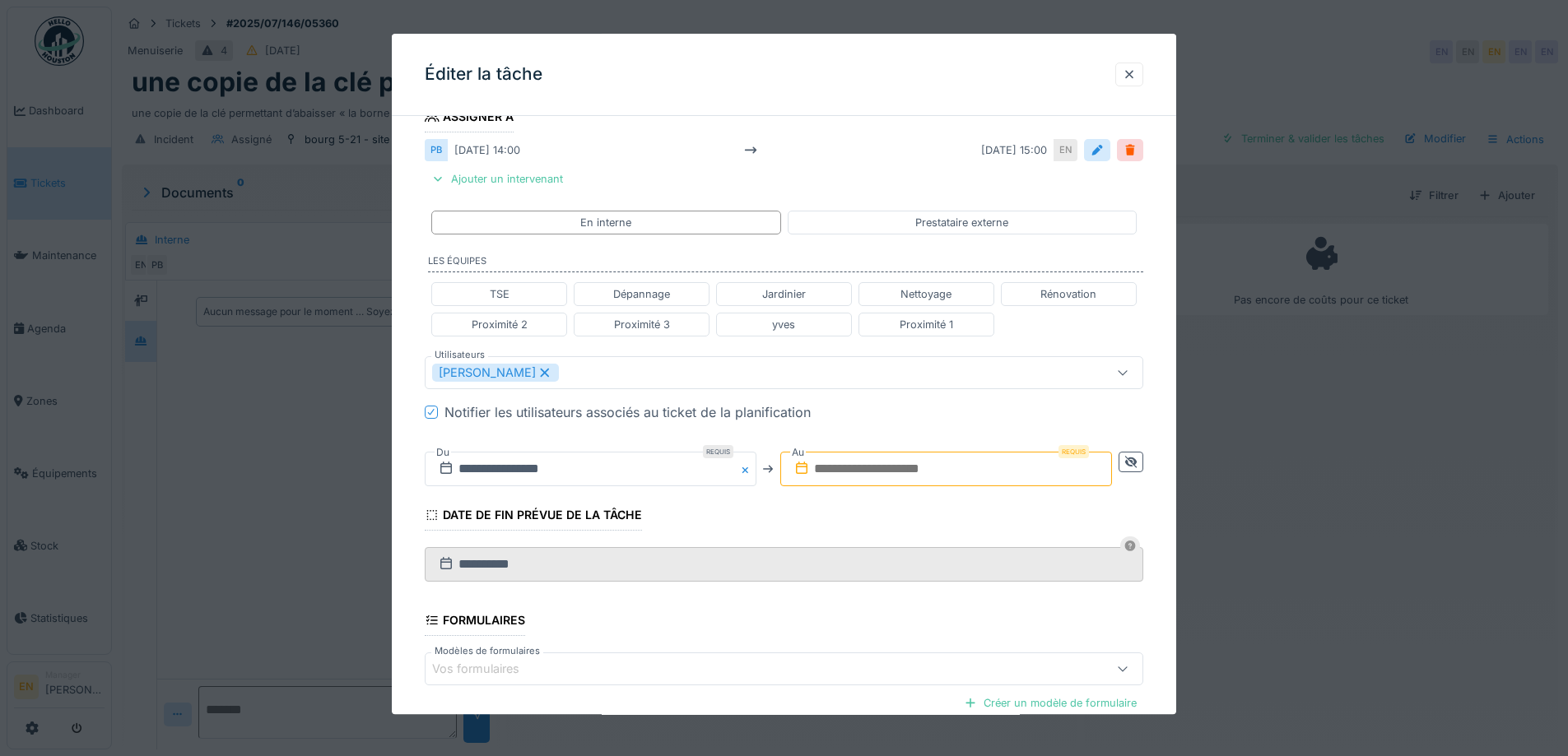
click at [909, 472] on input "text" at bounding box center [946, 469] width 332 height 35
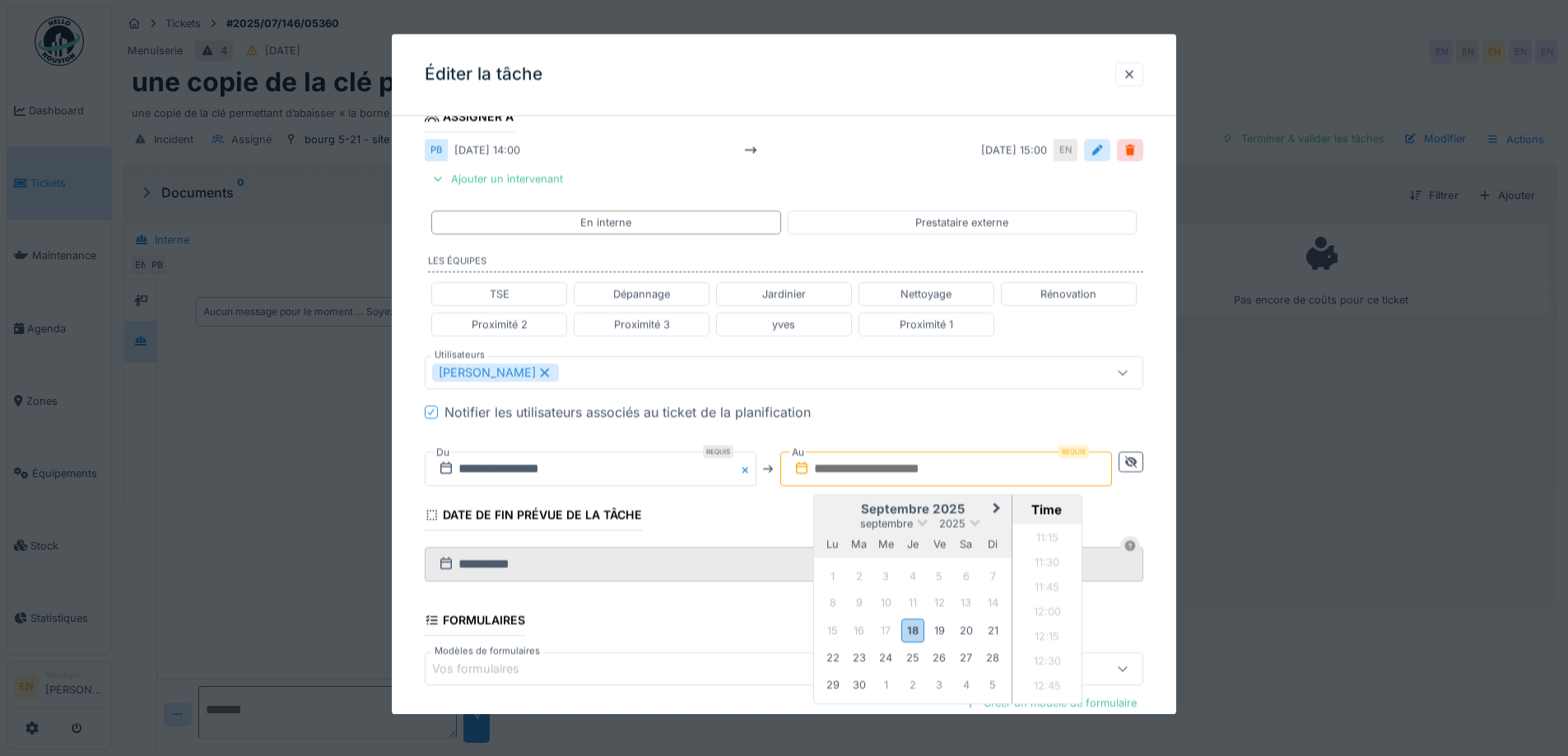
scroll to position [1094, 0]
click at [918, 631] on div "18" at bounding box center [912, 630] width 22 height 24
click at [1050, 607] on li "13:30" at bounding box center [1047, 610] width 70 height 25
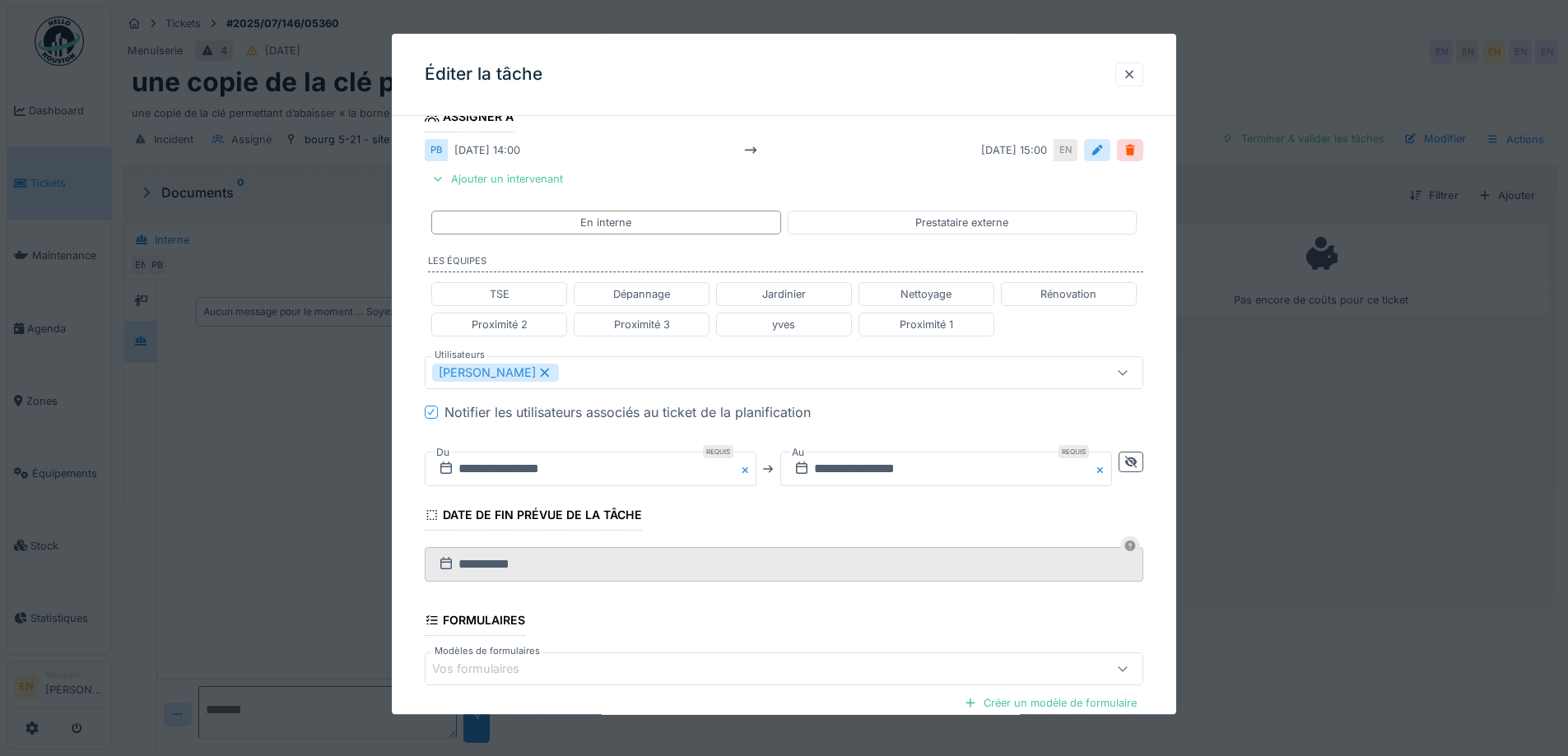
click at [744, 526] on fieldset "**********" at bounding box center [784, 349] width 719 height 1020
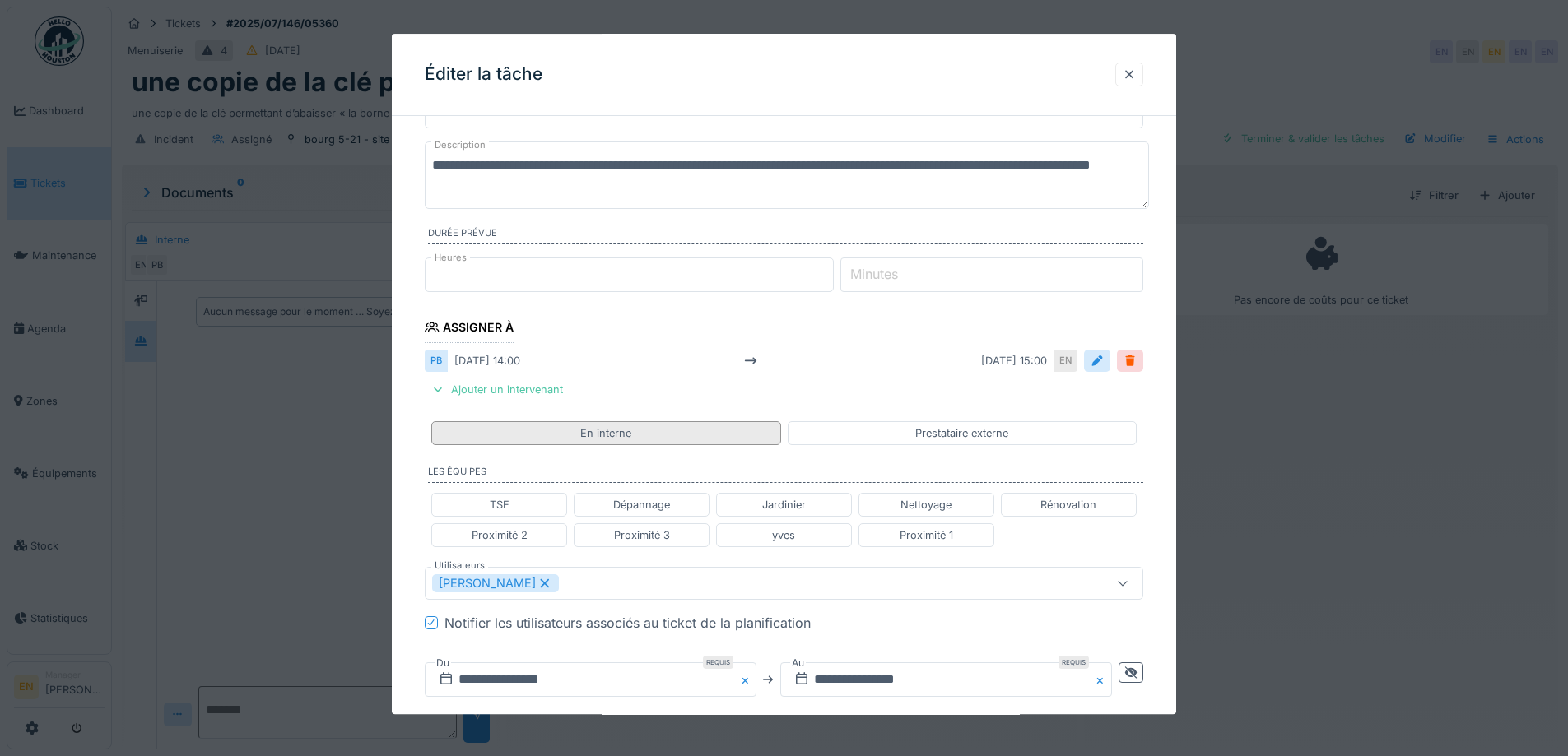
scroll to position [44, 0]
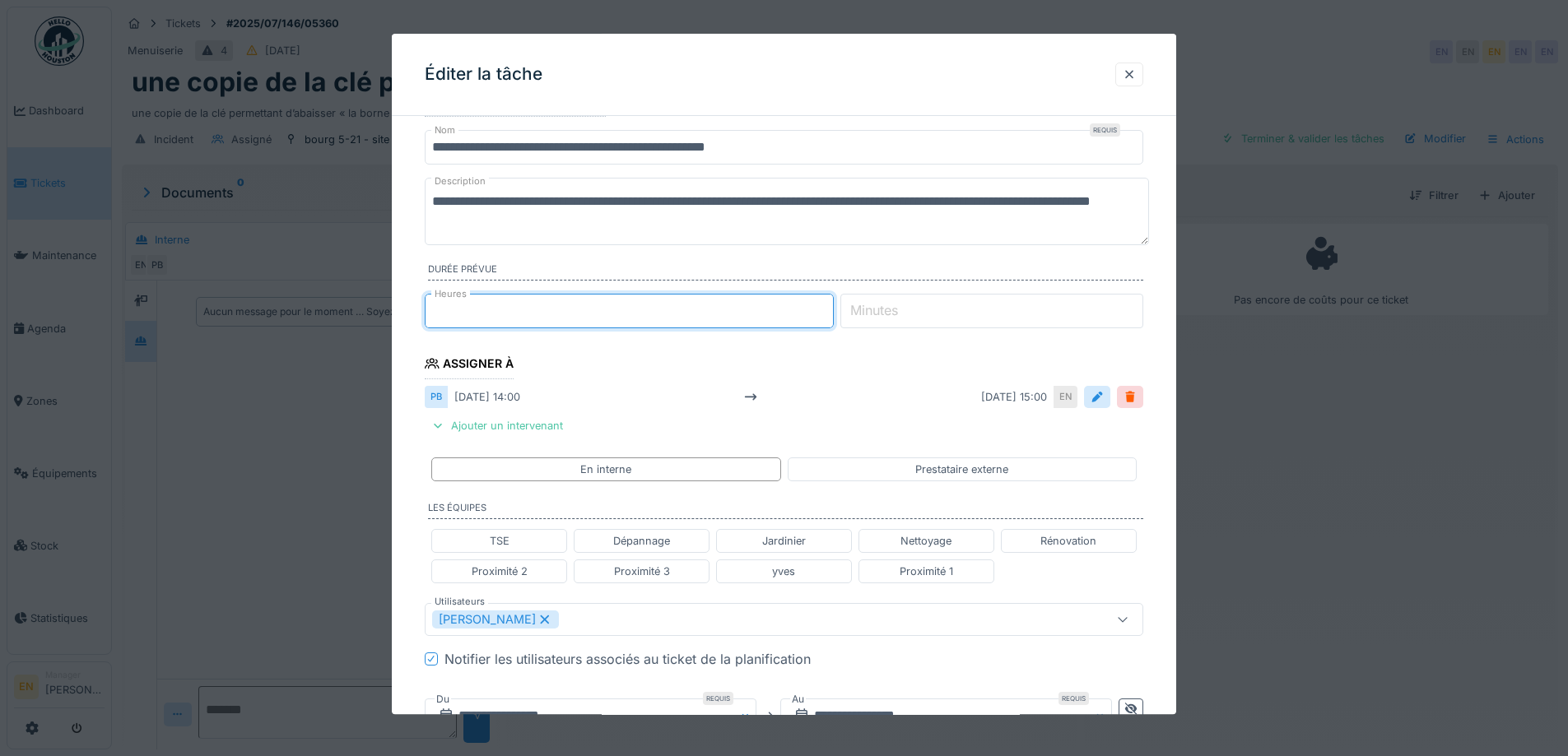
type input "*"
click at [830, 316] on input "*" at bounding box center [629, 311] width 409 height 35
click at [1140, 308] on input "*" at bounding box center [991, 311] width 302 height 35
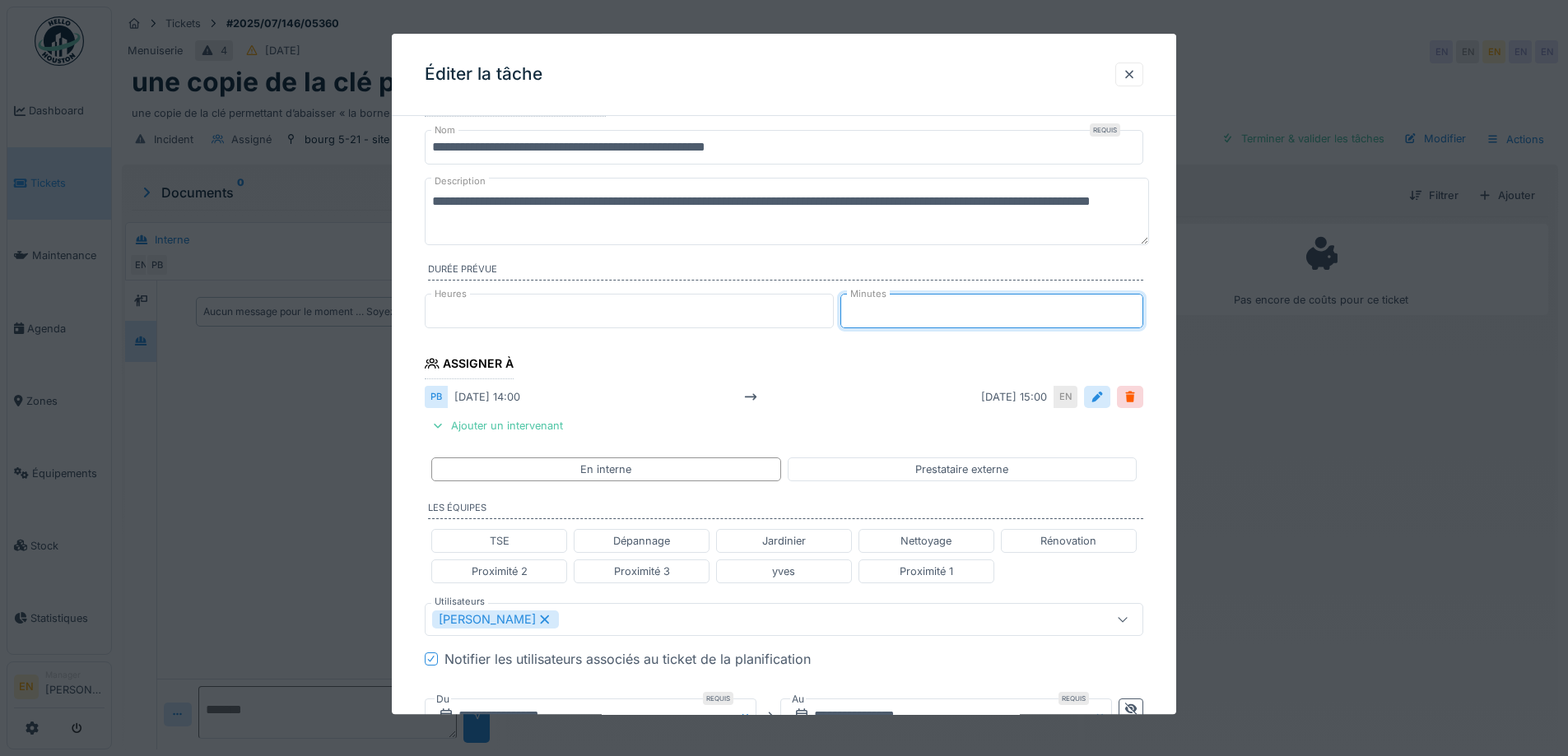
click at [1140, 308] on input "*" at bounding box center [991, 311] width 302 height 35
click at [1140, 307] on input "*" at bounding box center [991, 311] width 302 height 35
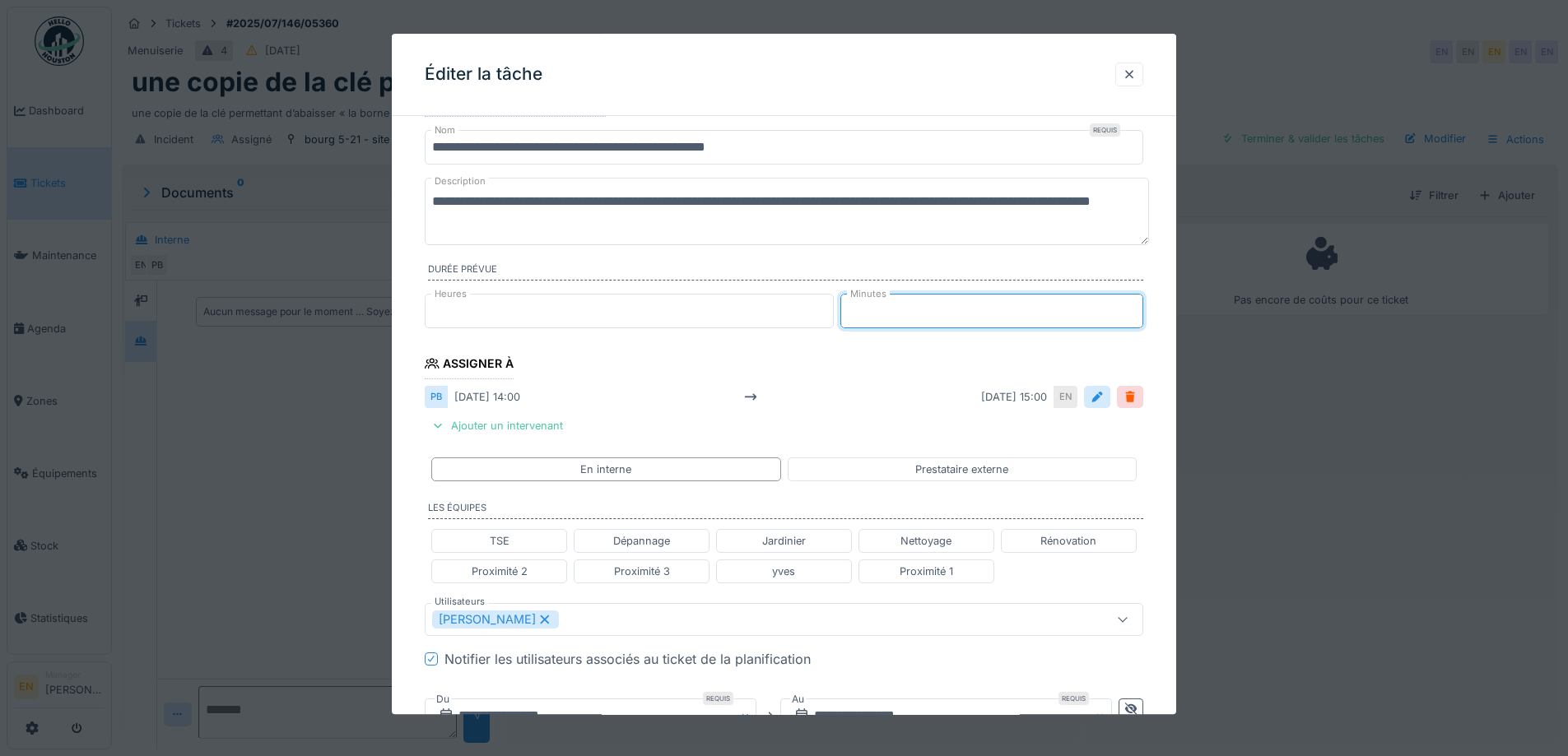
click at [1140, 307] on input "*" at bounding box center [991, 311] width 302 height 35
click at [1140, 307] on input "**" at bounding box center [991, 311] width 302 height 35
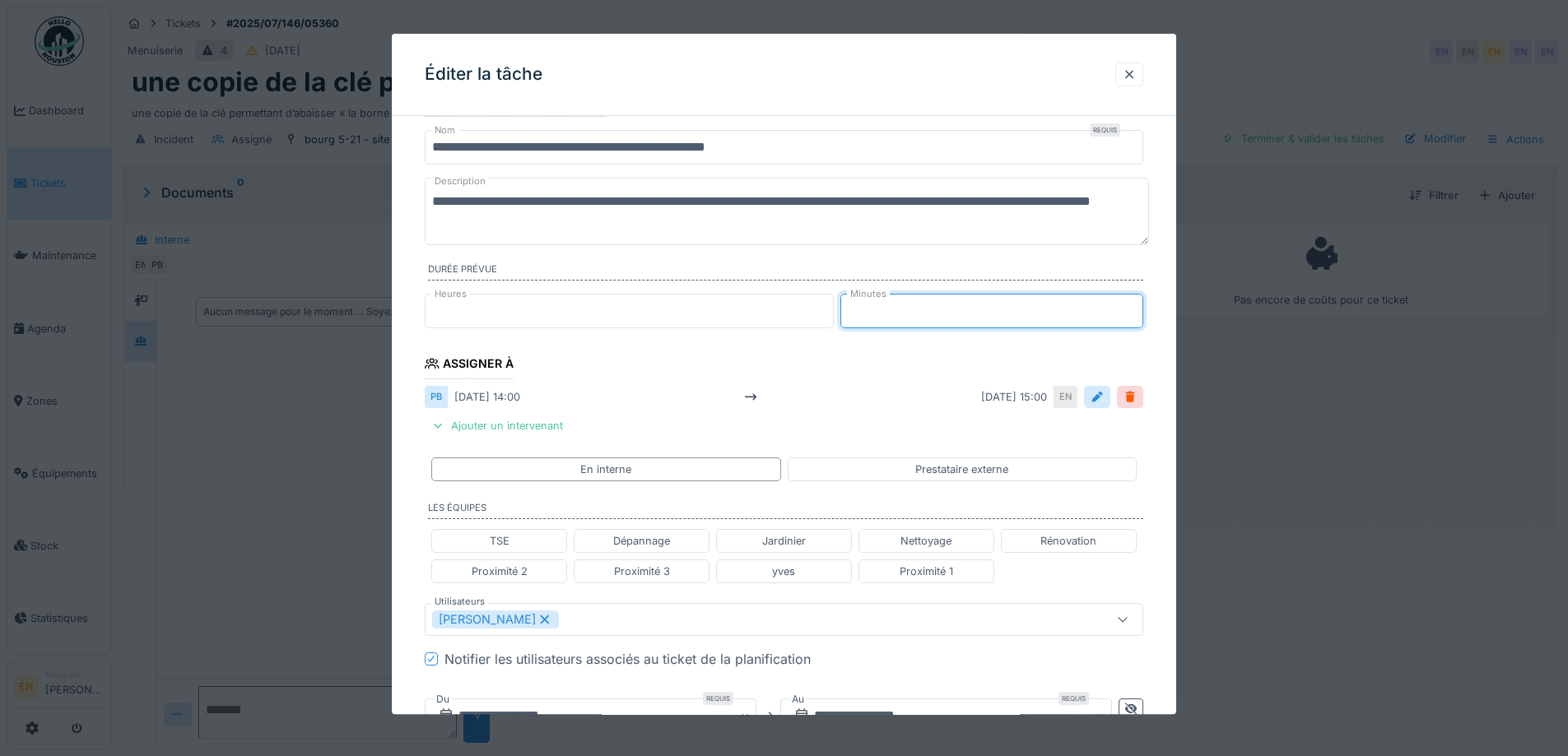
click at [1140, 307] on input "**" at bounding box center [991, 311] width 302 height 35
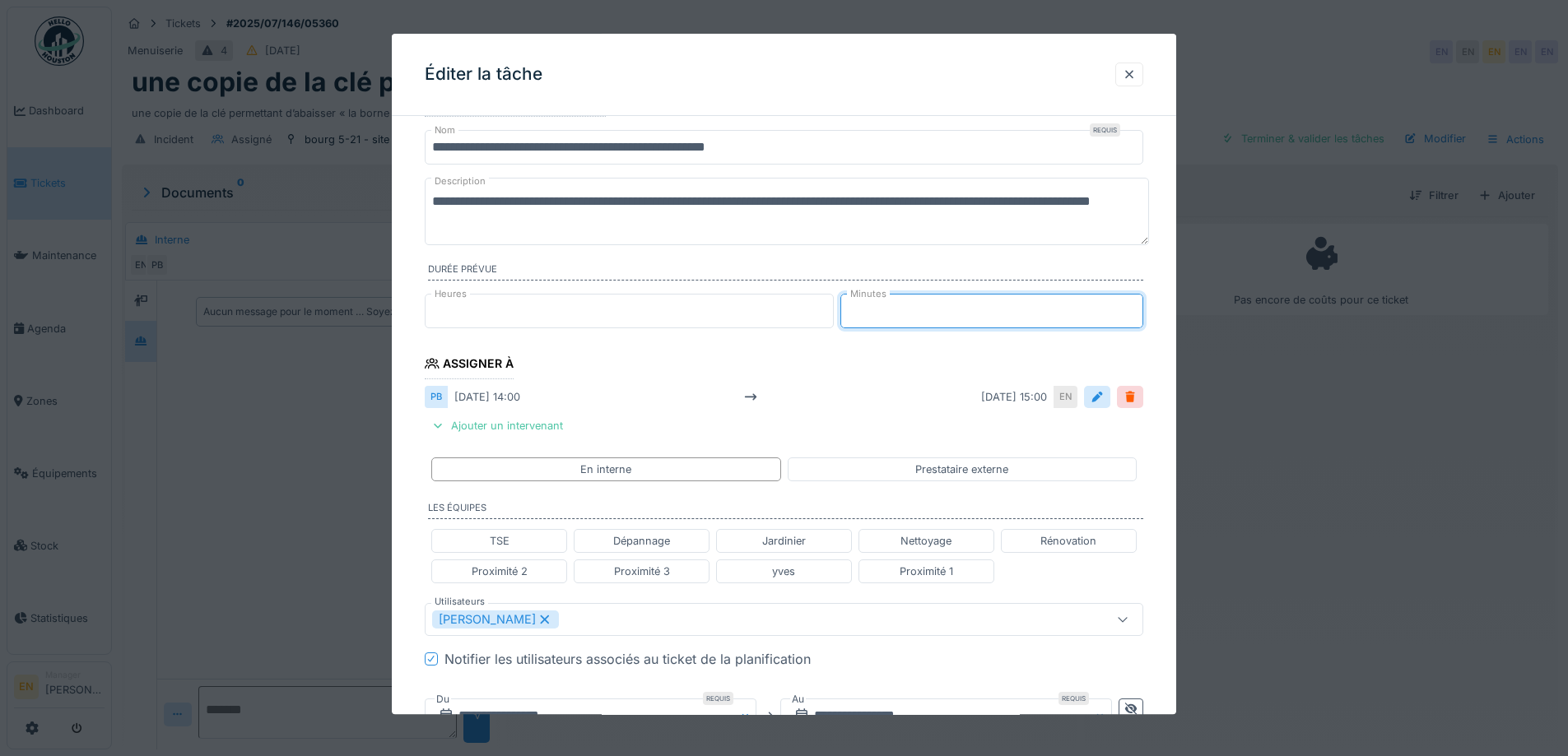
click at [1140, 307] on input "**" at bounding box center [991, 311] width 302 height 35
type input "**"
click at [1140, 307] on input "**" at bounding box center [991, 311] width 302 height 35
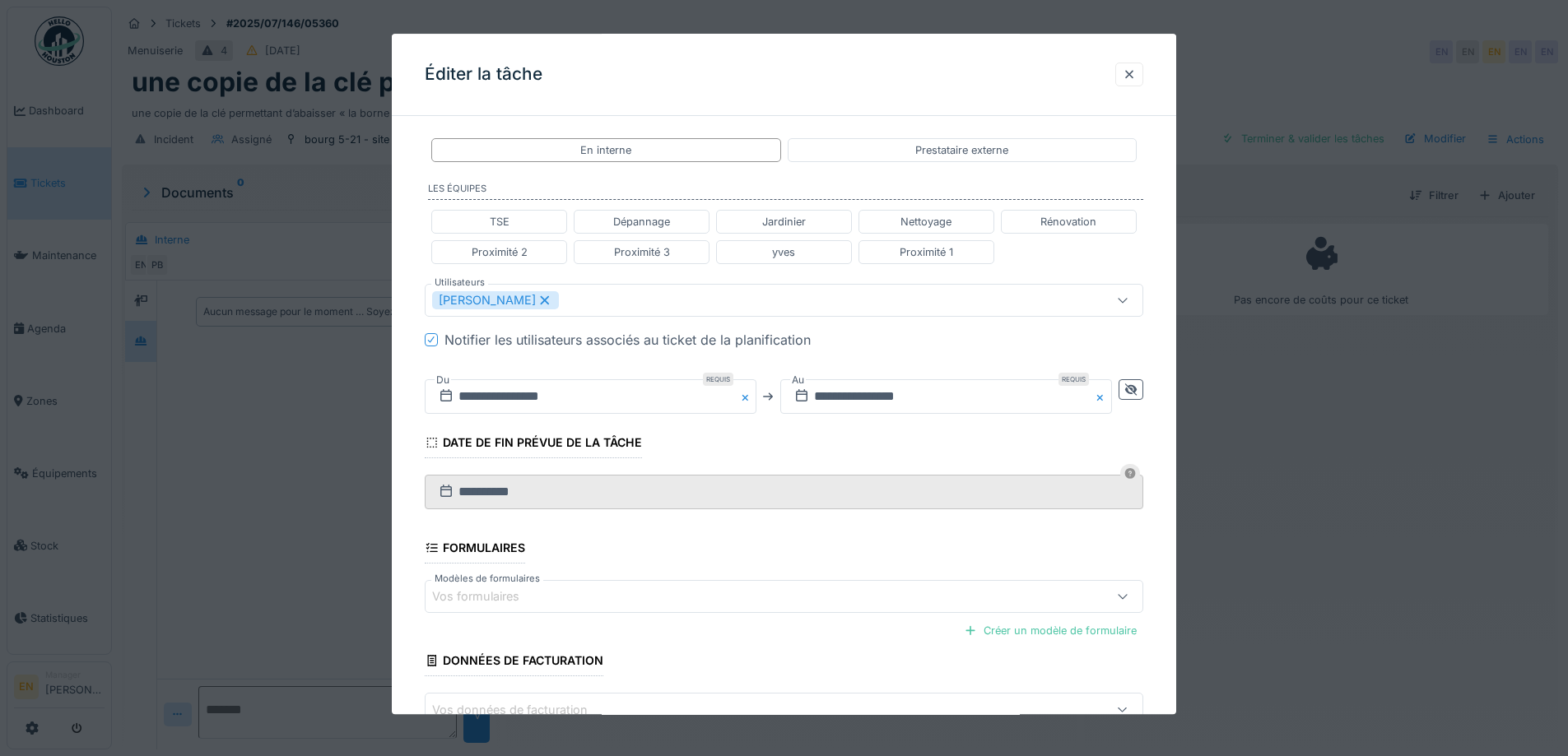
scroll to position [470, 0]
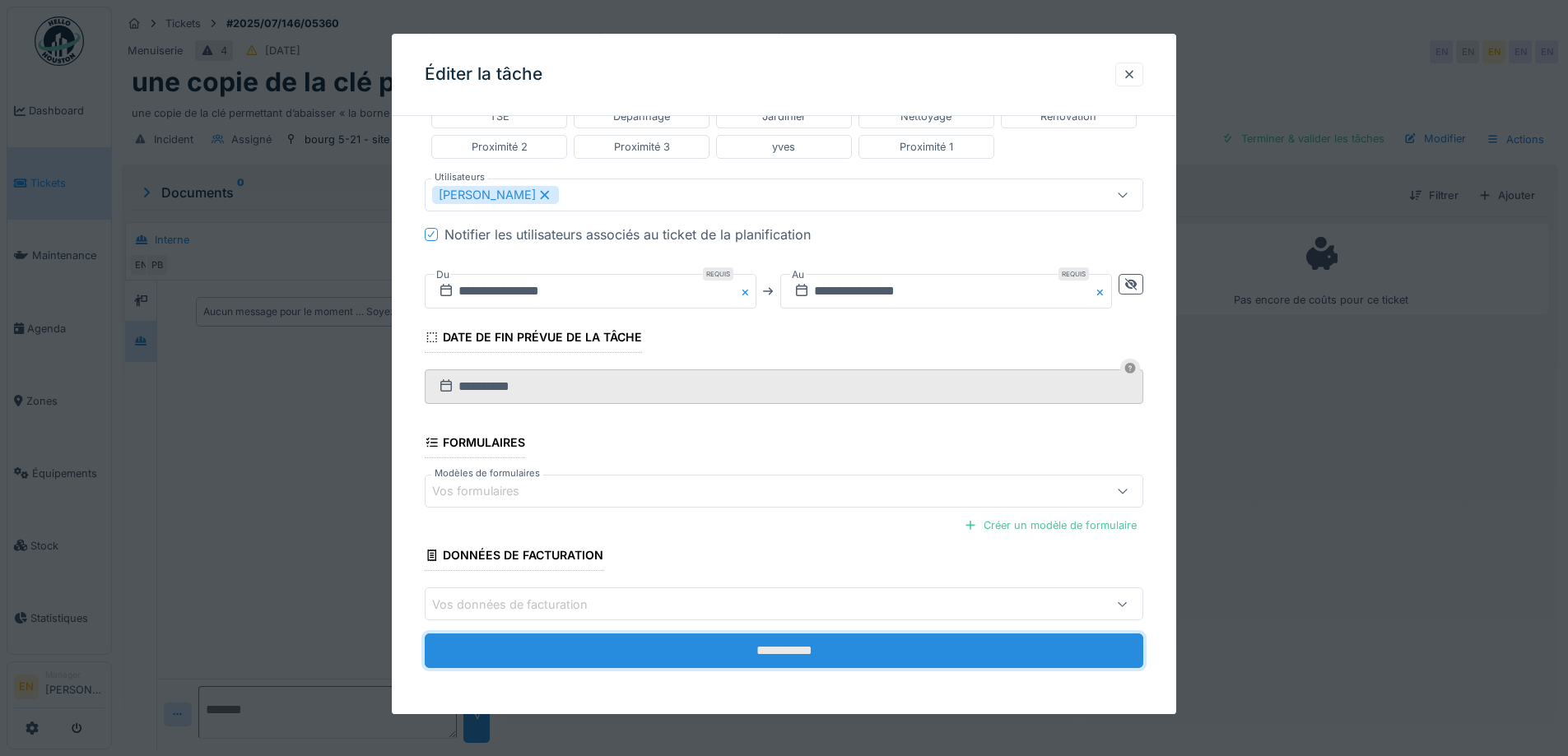
click at [803, 651] on input "**********" at bounding box center [784, 651] width 719 height 35
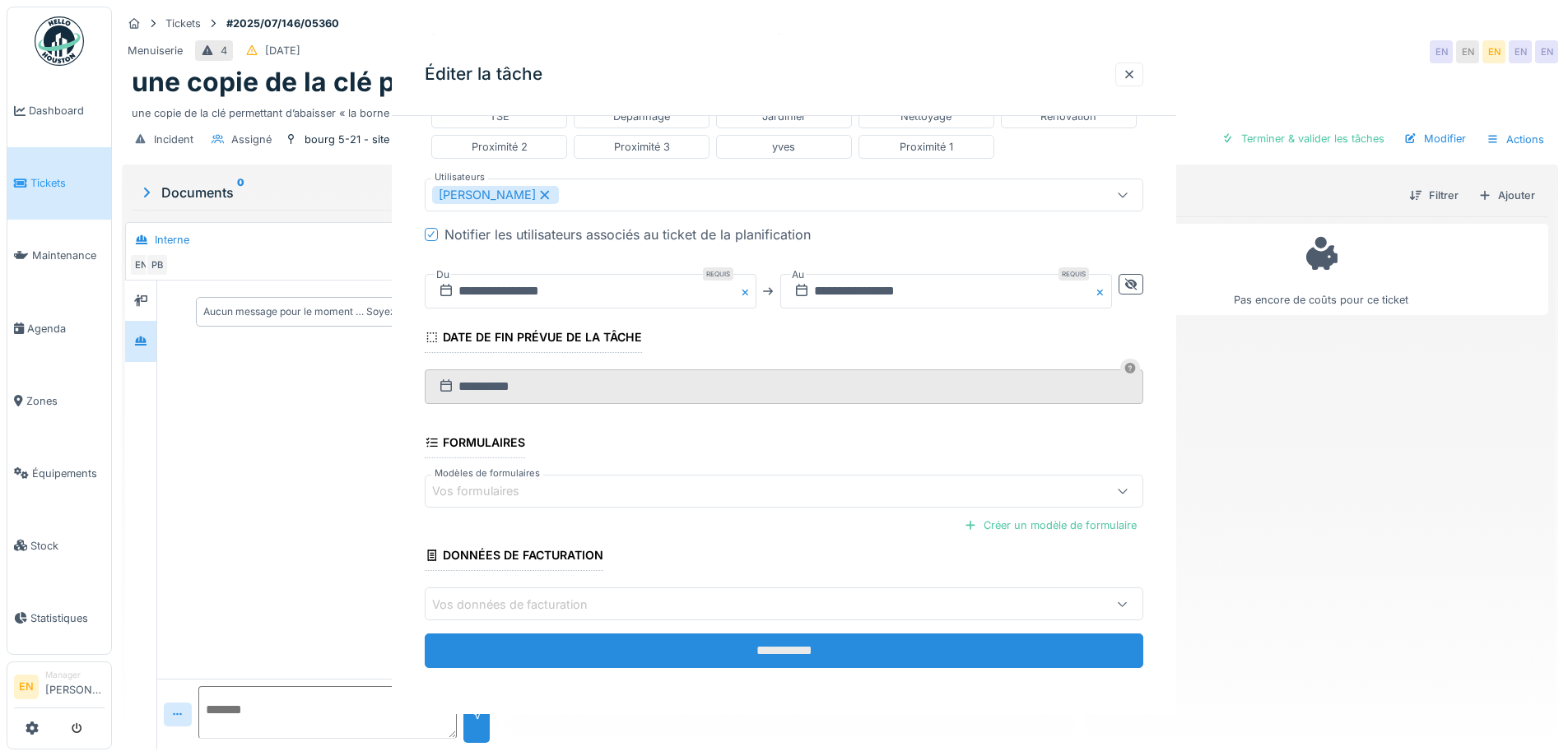
scroll to position [0, 0]
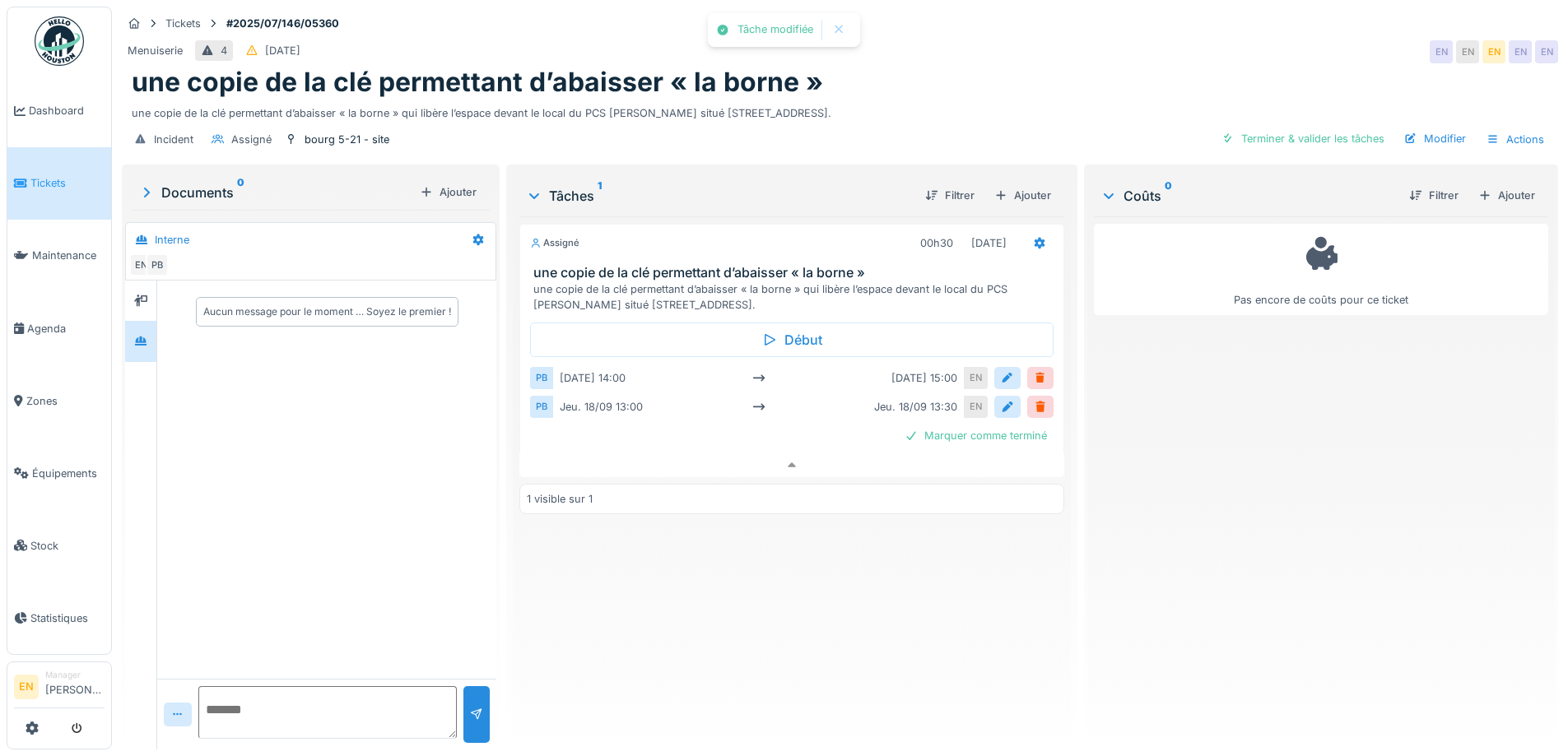
click at [817, 621] on div "Assigné 00h30 18/09/2025 une copie de la clé permettant d’abaisser « la borne »…" at bounding box center [791, 476] width 544 height 520
click at [787, 574] on div "Assigné 00h30 18/09/2025 une copie de la clé permettant d’abaisser « la borne »…" at bounding box center [791, 476] width 544 height 520
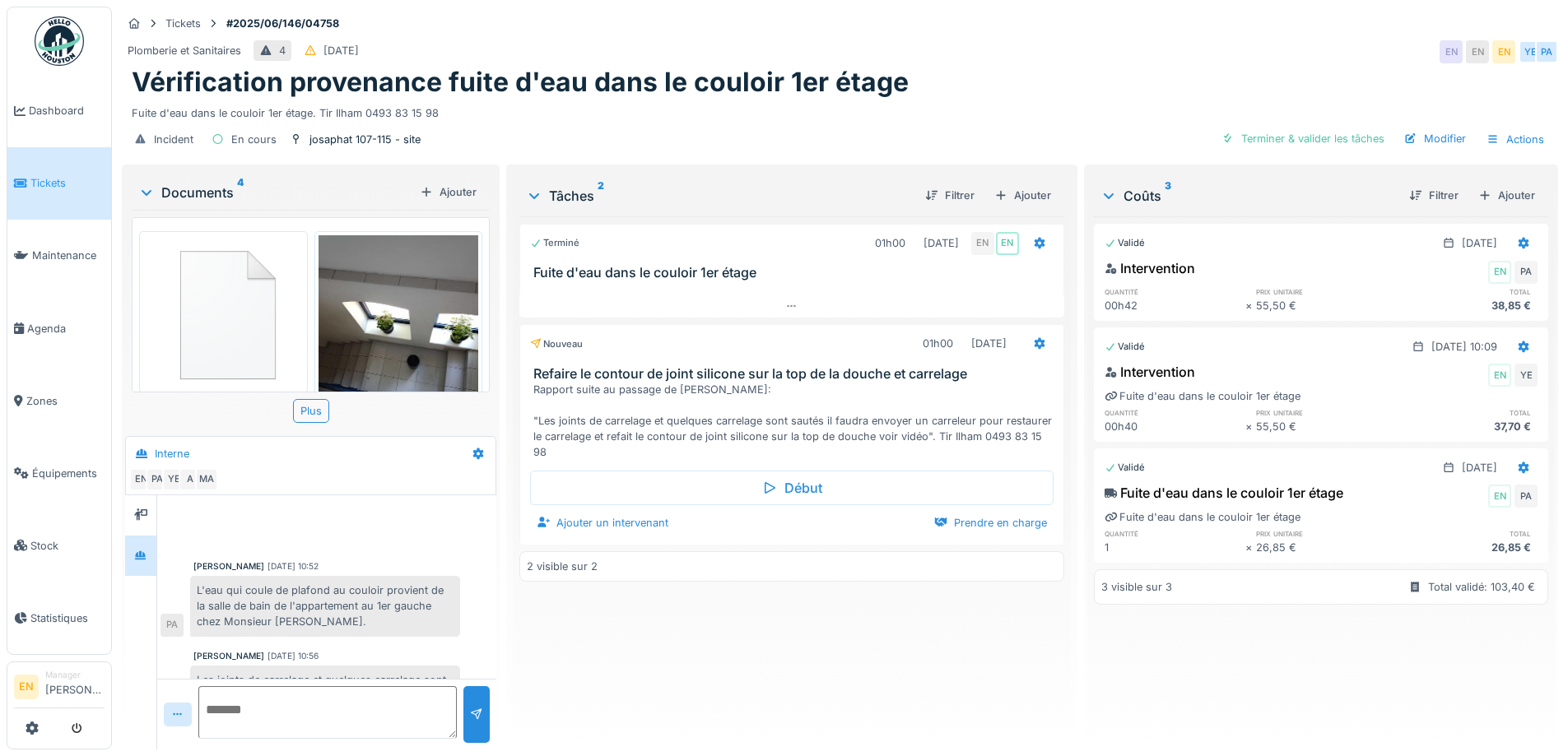
scroll to position [70, 0]
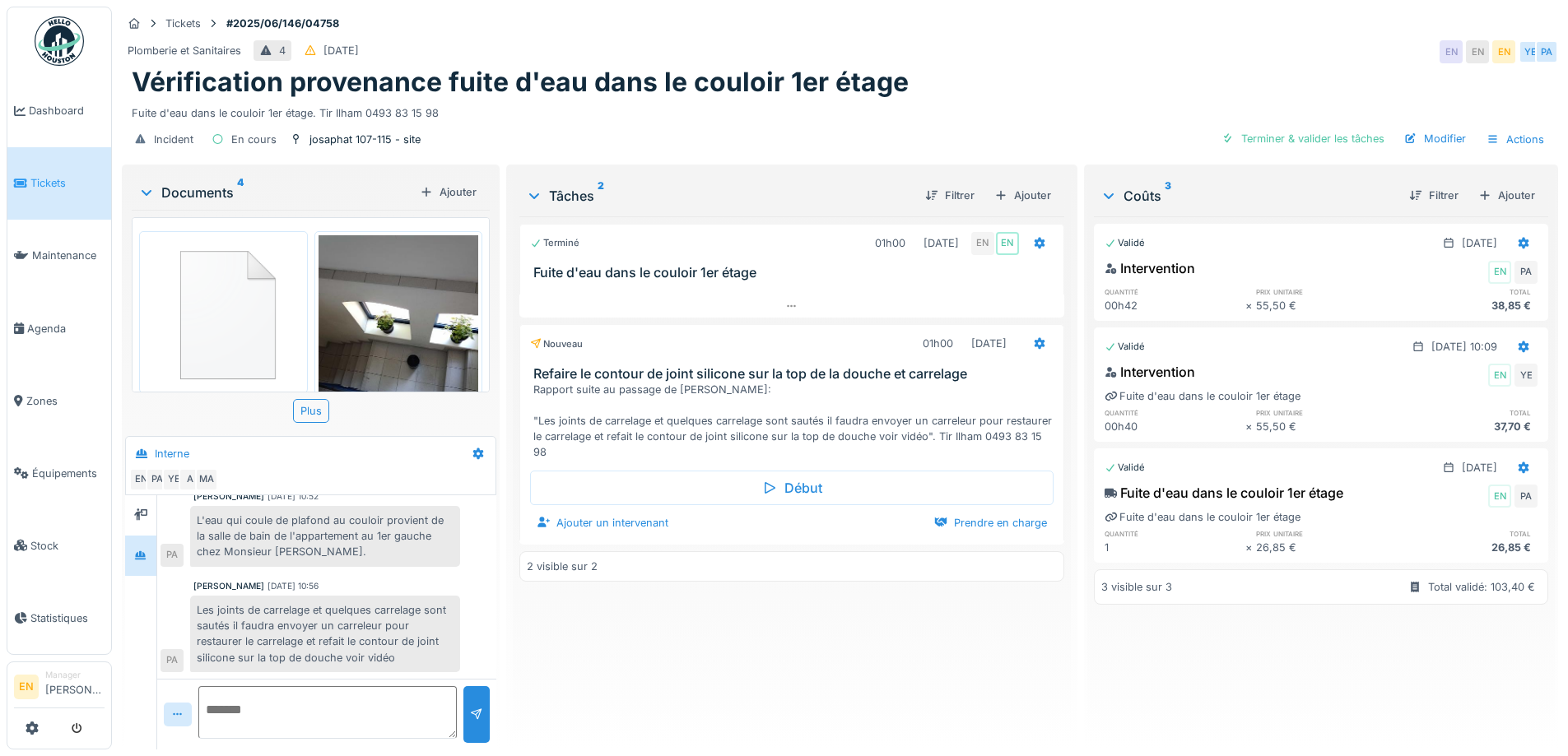
click at [904, 127] on div "Incident En cours josaphat 107-115 - site Terminer & valider les tâches Modifie…" at bounding box center [840, 139] width 1436 height 37
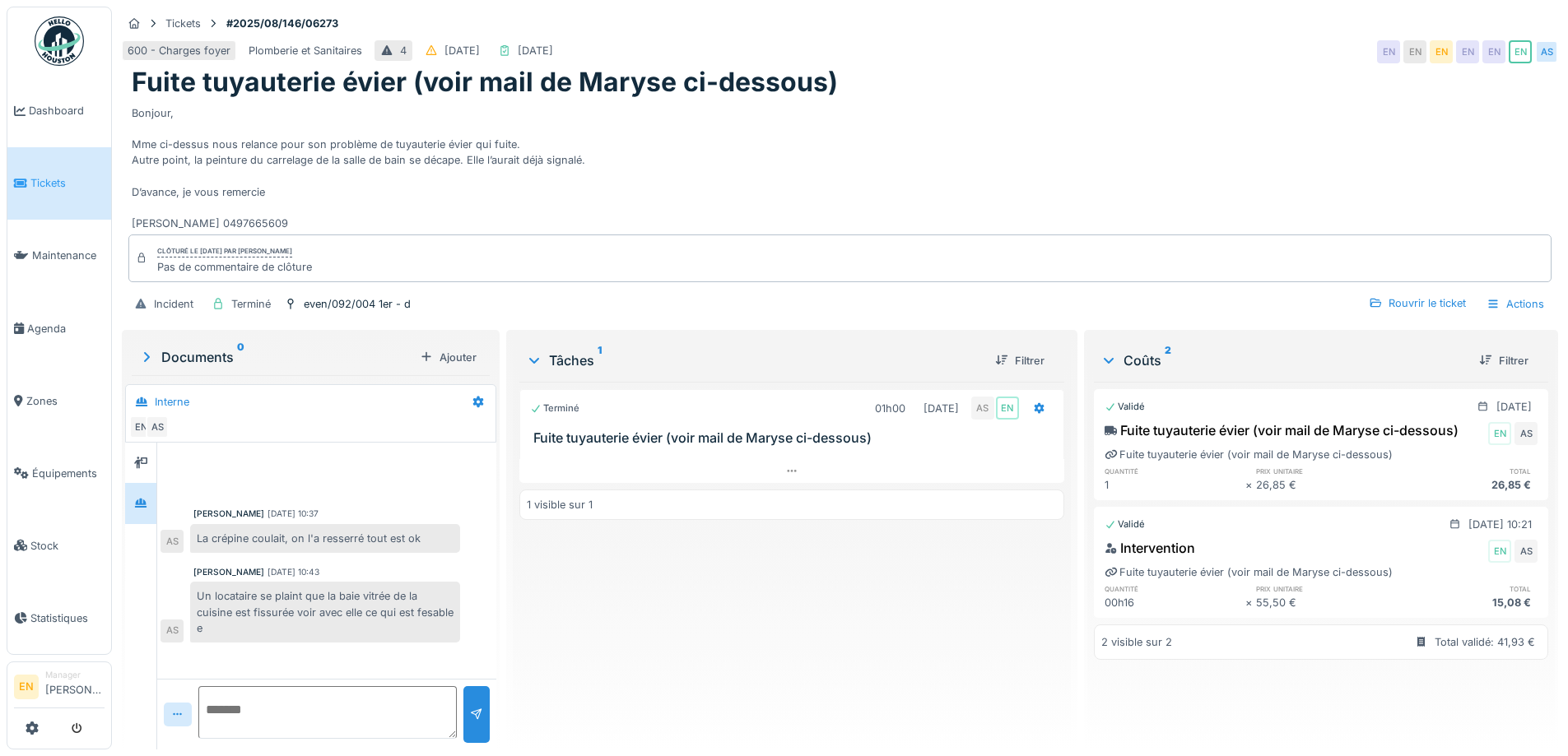
click at [625, 568] on div "Terminé 01h00 11/08/2025 AS EN Fuite tuyauterie évier (voir mail de Maryse ci-d…" at bounding box center [791, 558] width 544 height 354
click at [700, 602] on div "Terminé 01h00 11/08/2025 AS EN Fuite tuyauterie évier (voir mail de Maryse ci-d…" at bounding box center [791, 558] width 544 height 354
click at [963, 86] on div "Fuite tuyauterie évier (voir mail de Maryse ci-dessous)" at bounding box center [840, 82] width 1417 height 31
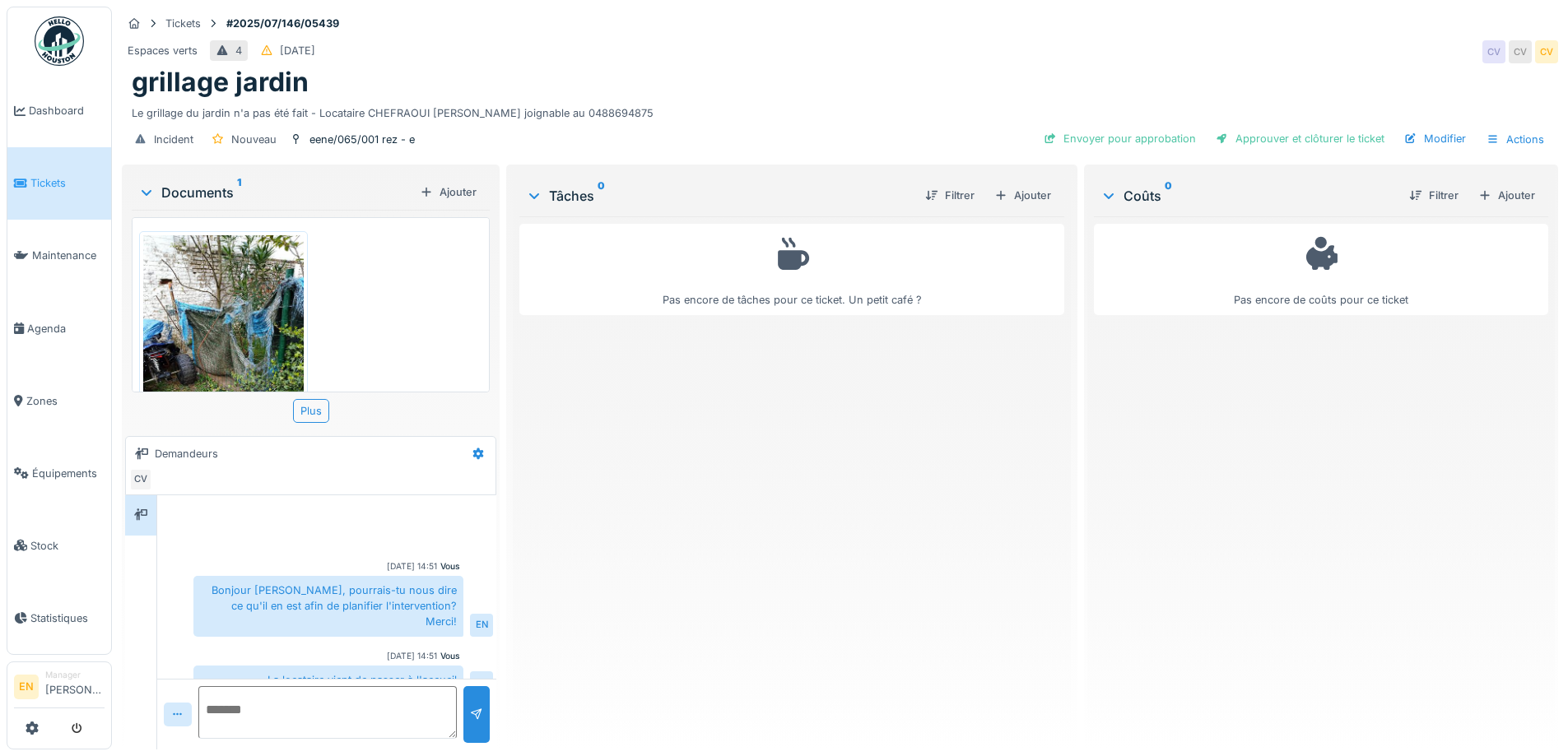
scroll to position [81, 0]
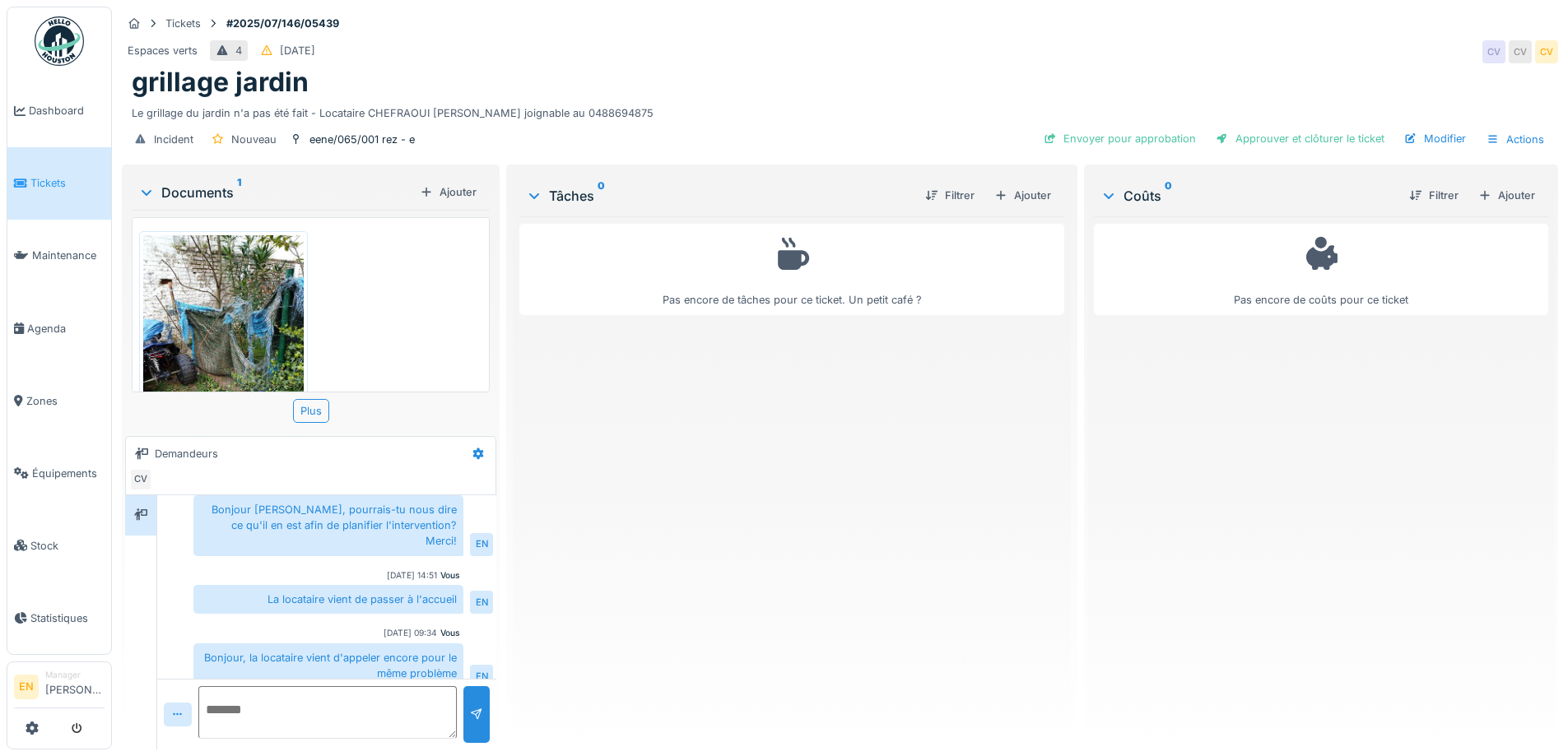
drag, startPoint x: 0, startPoint y: 0, endPoint x: 698, endPoint y: 538, distance: 881.3
click at [698, 538] on div "Pas encore de tâches pour ce ticket. Un petit café ?" at bounding box center [791, 476] width 544 height 520
click at [688, 624] on div "Pas encore de tâches pour ce ticket. Un petit café ?" at bounding box center [791, 476] width 544 height 520
click at [709, 517] on div "Pas encore de tâches pour ce ticket. Un petit café ?" at bounding box center [791, 476] width 544 height 520
click at [782, 431] on div "Pas encore de tâches pour ce ticket. Un petit café ?" at bounding box center [791, 476] width 544 height 520
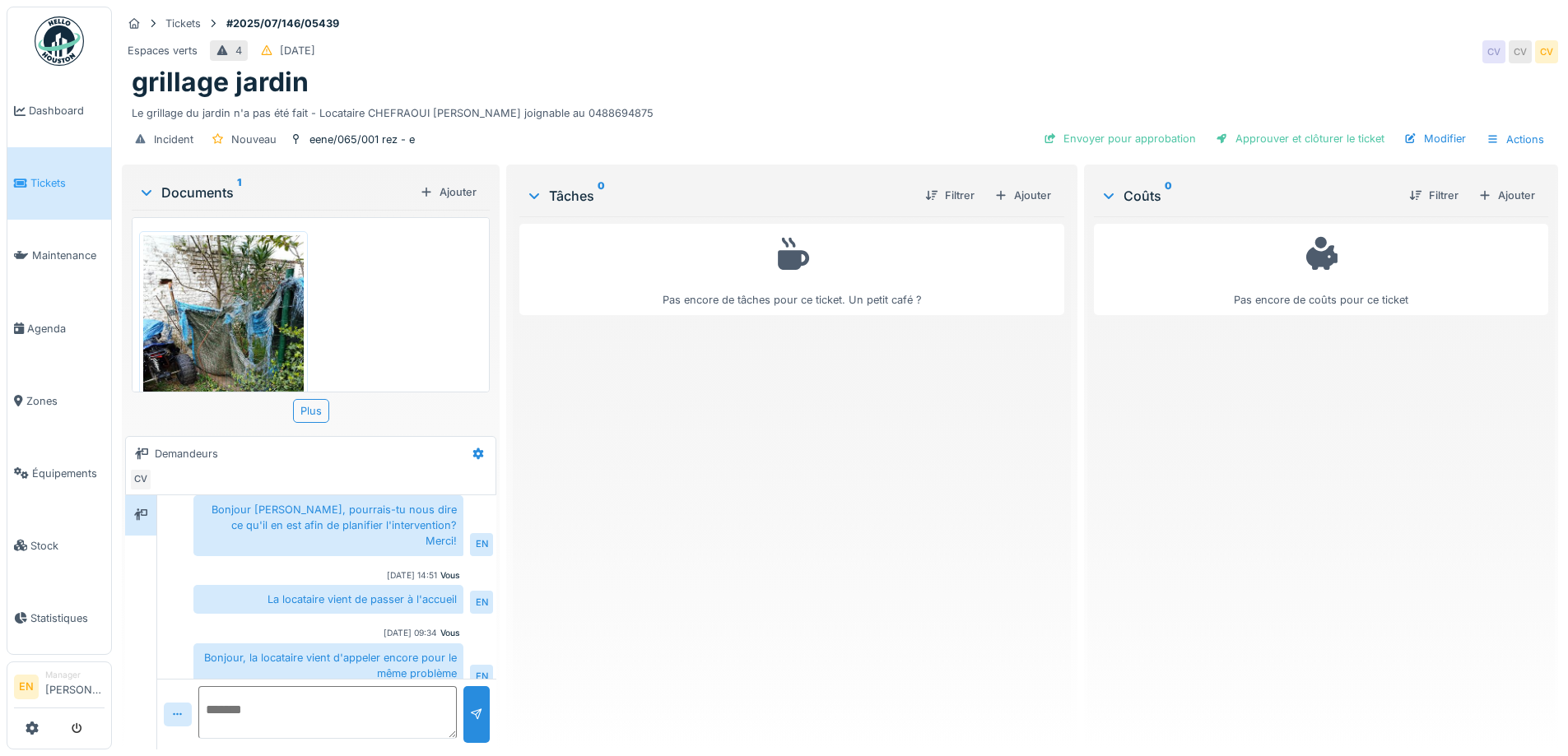
click at [817, 457] on div "Pas encore de tâches pour ce ticket. Un petit café ?" at bounding box center [791, 476] width 544 height 520
click at [801, 467] on div "Pas encore de tâches pour ce ticket. Un petit café ?" at bounding box center [791, 476] width 544 height 520
click at [607, 571] on div "Pas encore de tâches pour ce ticket. Un petit café ?" at bounding box center [791, 476] width 544 height 520
click at [660, 505] on div "Pas encore de tâches pour ce ticket. Un petit café ?" at bounding box center [791, 476] width 544 height 520
click at [699, 476] on div "Pas encore de tâches pour ce ticket. Un petit café ?" at bounding box center [791, 476] width 544 height 520
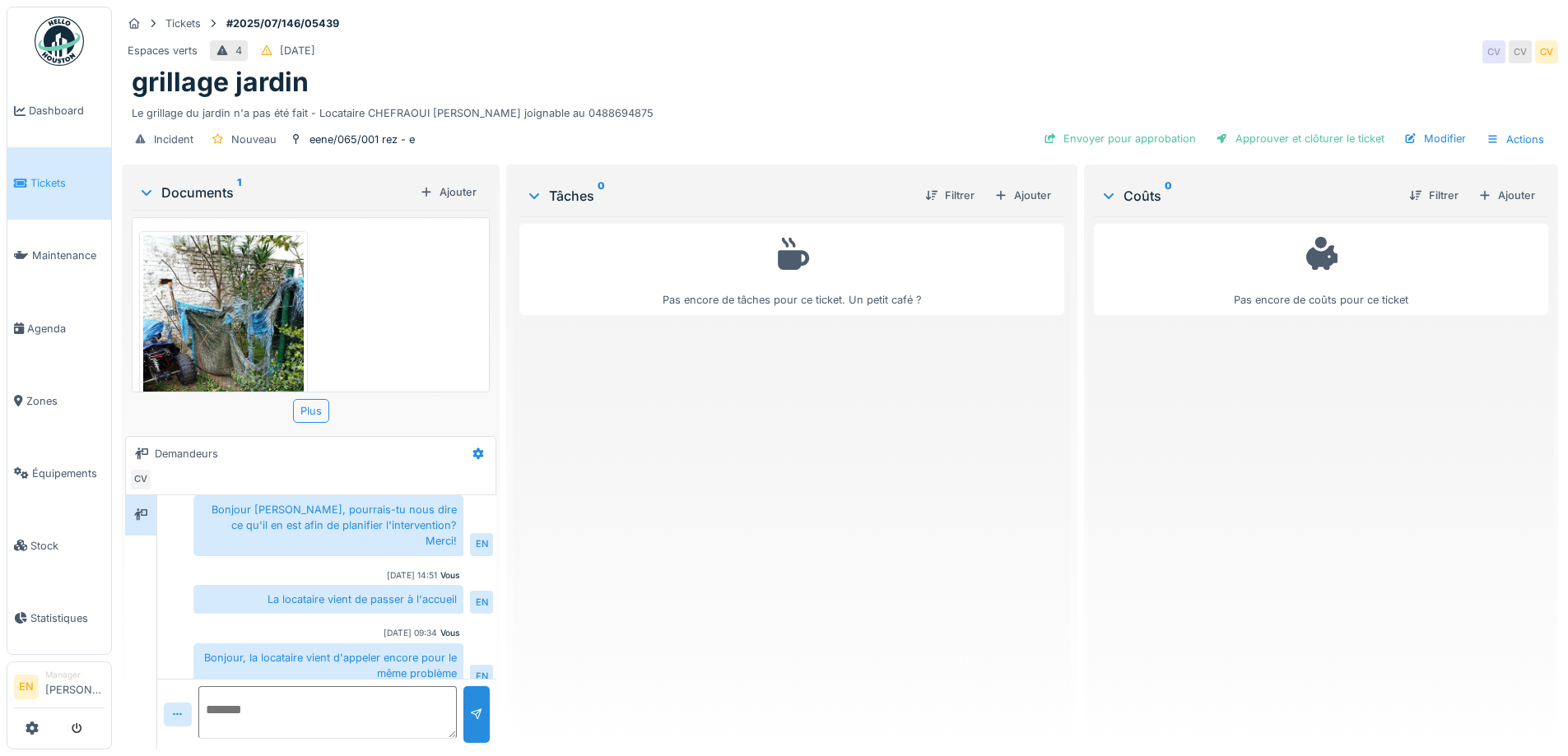
click at [722, 80] on div "grillage jardin" at bounding box center [840, 82] width 1417 height 31
click at [903, 87] on div "grillage jardin" at bounding box center [840, 82] width 1417 height 31
click at [838, 99] on div "Le grillage du jardin n'a pas été fait - Locataire CHEFRAOUI Fatima joignable a…" at bounding box center [840, 109] width 1417 height 22
click at [681, 521] on div "Pas encore de tâches pour ce ticket. Un petit café ?" at bounding box center [791, 476] width 544 height 520
click at [825, 81] on div "grillage jardin" at bounding box center [840, 82] width 1417 height 31
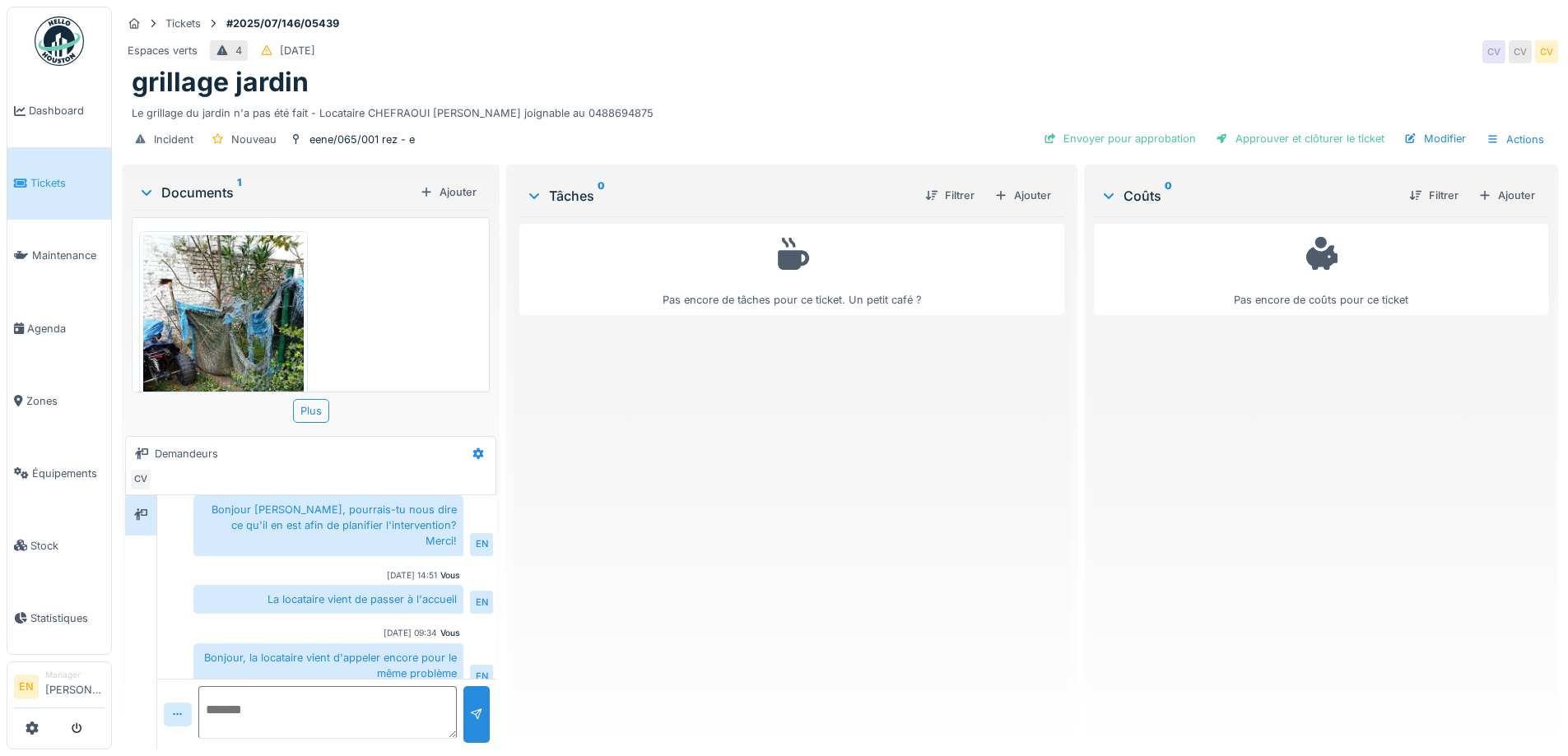
click at [989, 77] on div "grillage jardin" at bounding box center [840, 82] width 1417 height 31
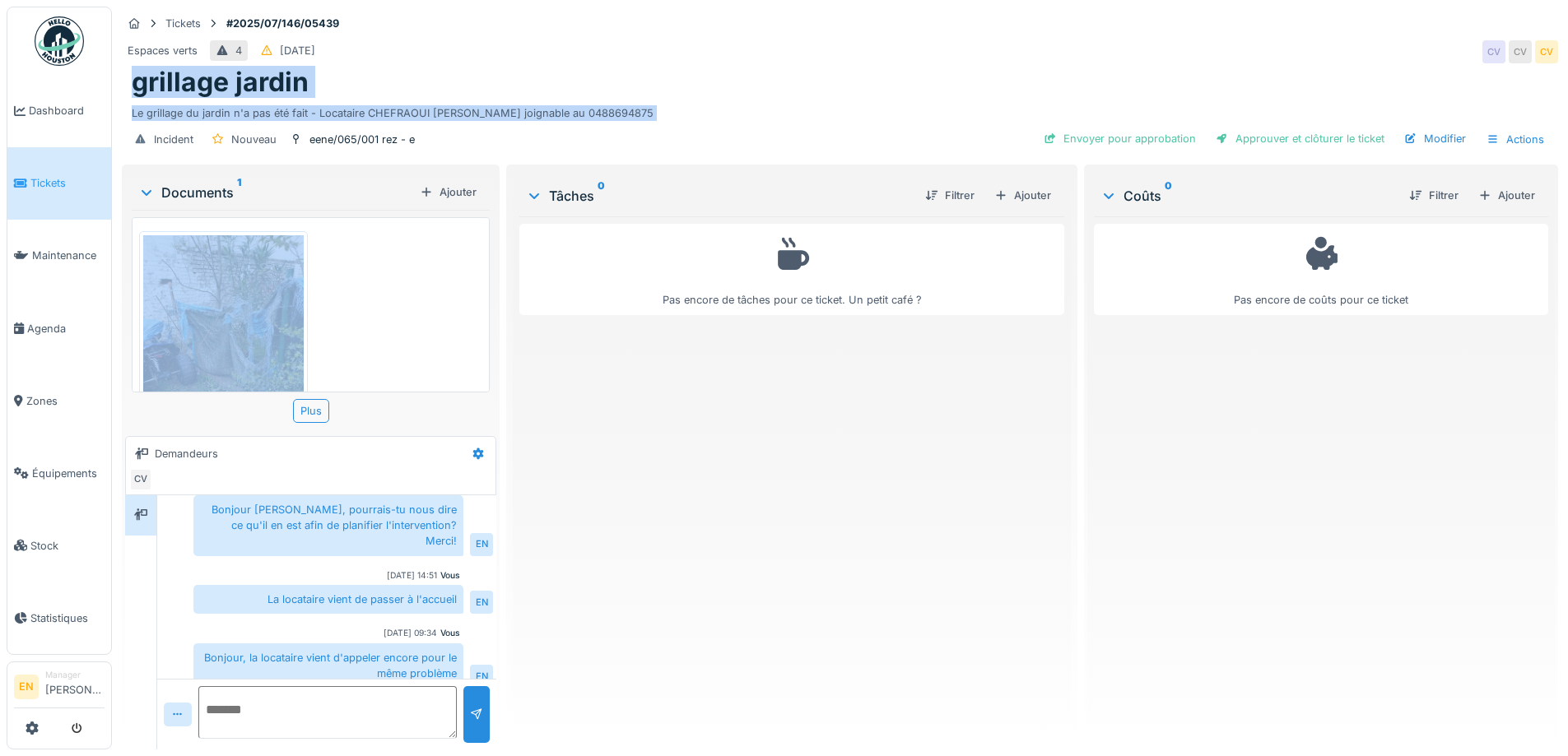
drag, startPoint x: 131, startPoint y: 81, endPoint x: 642, endPoint y: 122, distance: 512.6
click at [642, 122] on div "Tickets #2025/07/146/05439 Espaces verts 4 13/07/2025 CV CV CV grillage jardin …" at bounding box center [839, 84] width 1442 height 155
copy div "grillage jardin Le grillage du jardin n'a pas été fait - Locataire CHEFRAOUI Fa…"
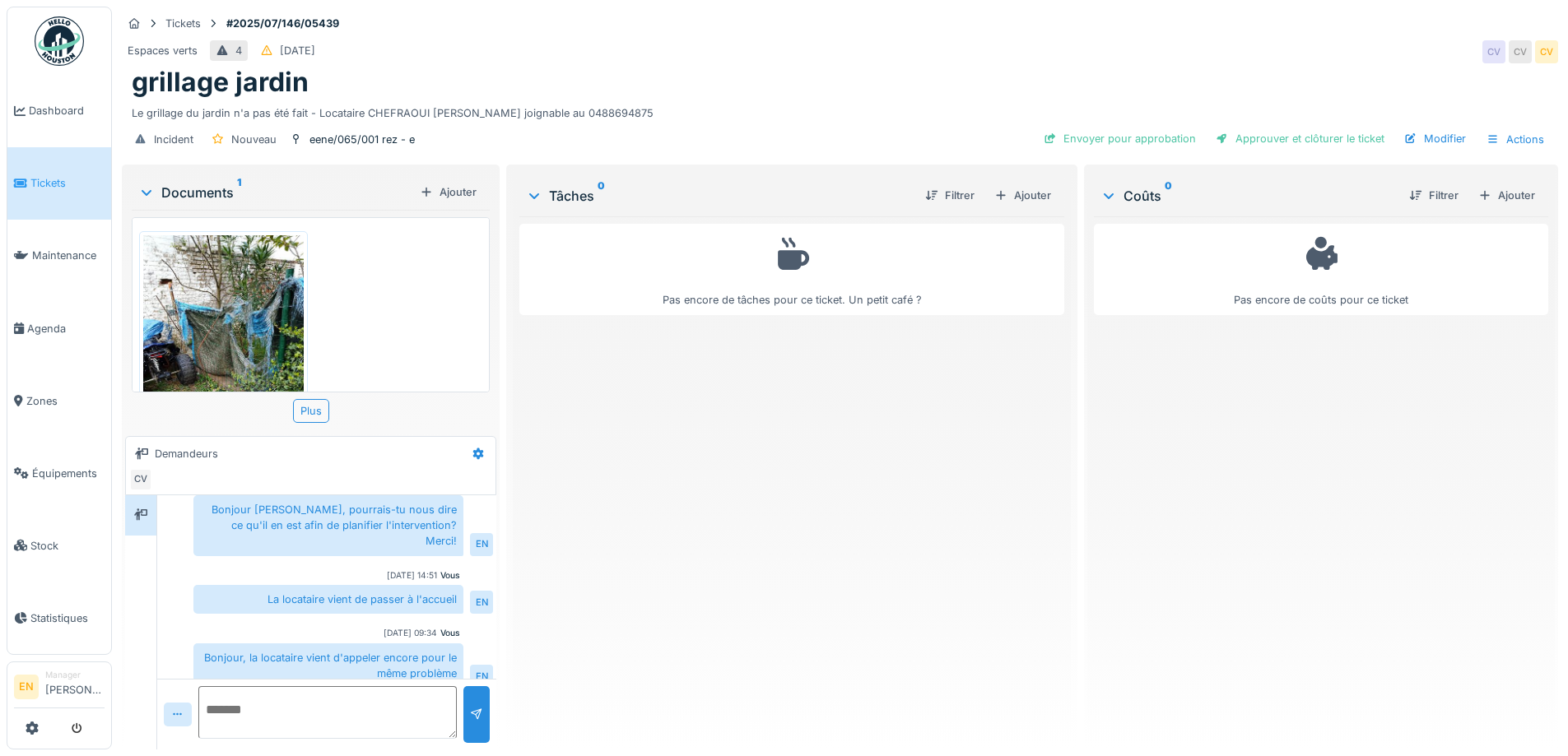
click at [623, 465] on div "Pas encore de tâches pour ce ticket. Un petit café ?" at bounding box center [791, 476] width 544 height 520
drag, startPoint x: 695, startPoint y: 503, endPoint x: 548, endPoint y: 437, distance: 161.1
click at [695, 501] on div "Pas encore de tâches pour ce ticket. Un petit café ?" at bounding box center [791, 476] width 544 height 520
click at [364, 144] on div "eene/065/001 rez - e" at bounding box center [363, 139] width 106 height 15
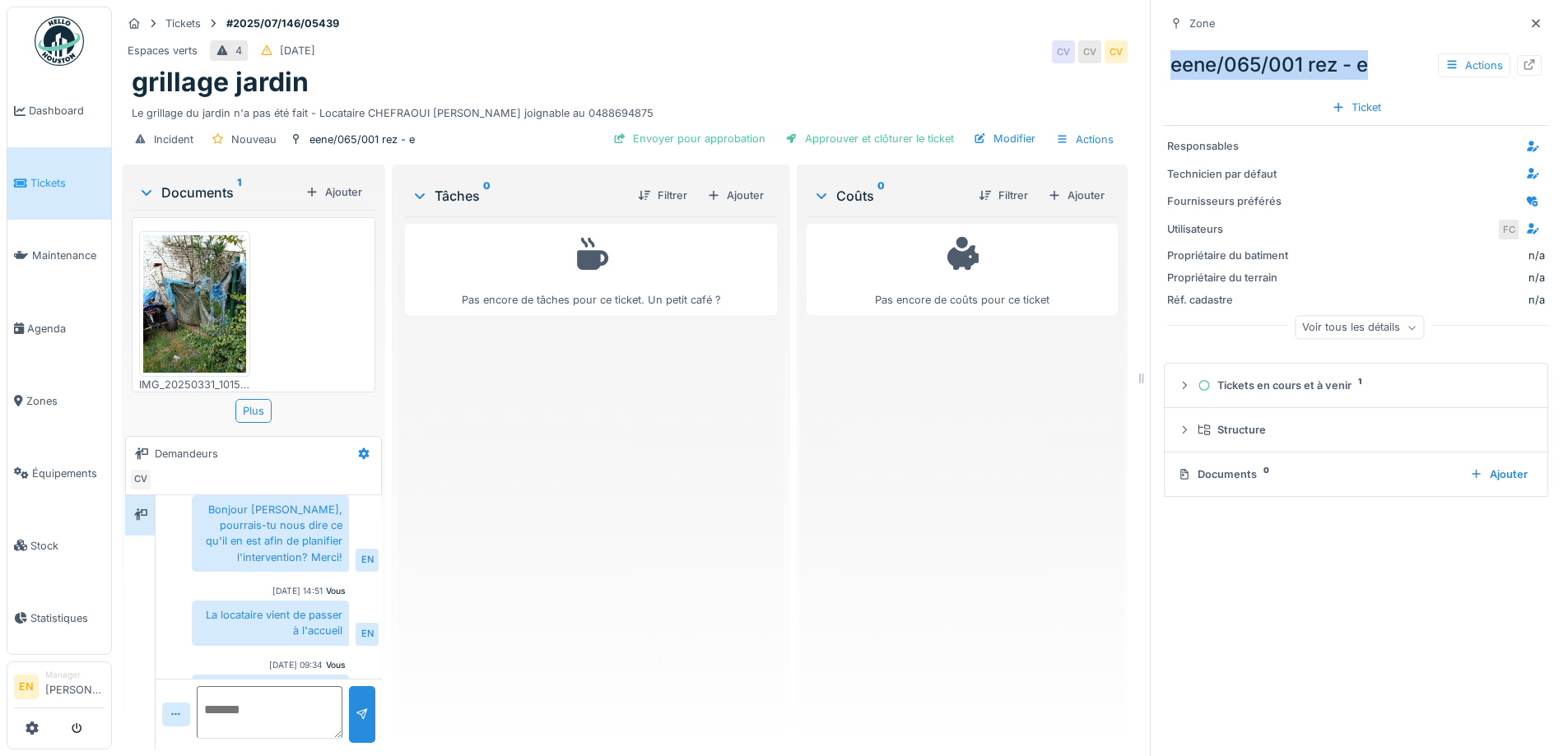
drag, startPoint x: 1159, startPoint y: 63, endPoint x: 1374, endPoint y: 70, distance: 215.1
click at [1374, 70] on div "eene/065/001 rez - e Actions" at bounding box center [1356, 65] width 384 height 43
copy div "eene/065/001 rez - e"
click at [640, 485] on div "Pas encore de tâches pour ce ticket. Un petit café ?" at bounding box center [590, 476] width 372 height 520
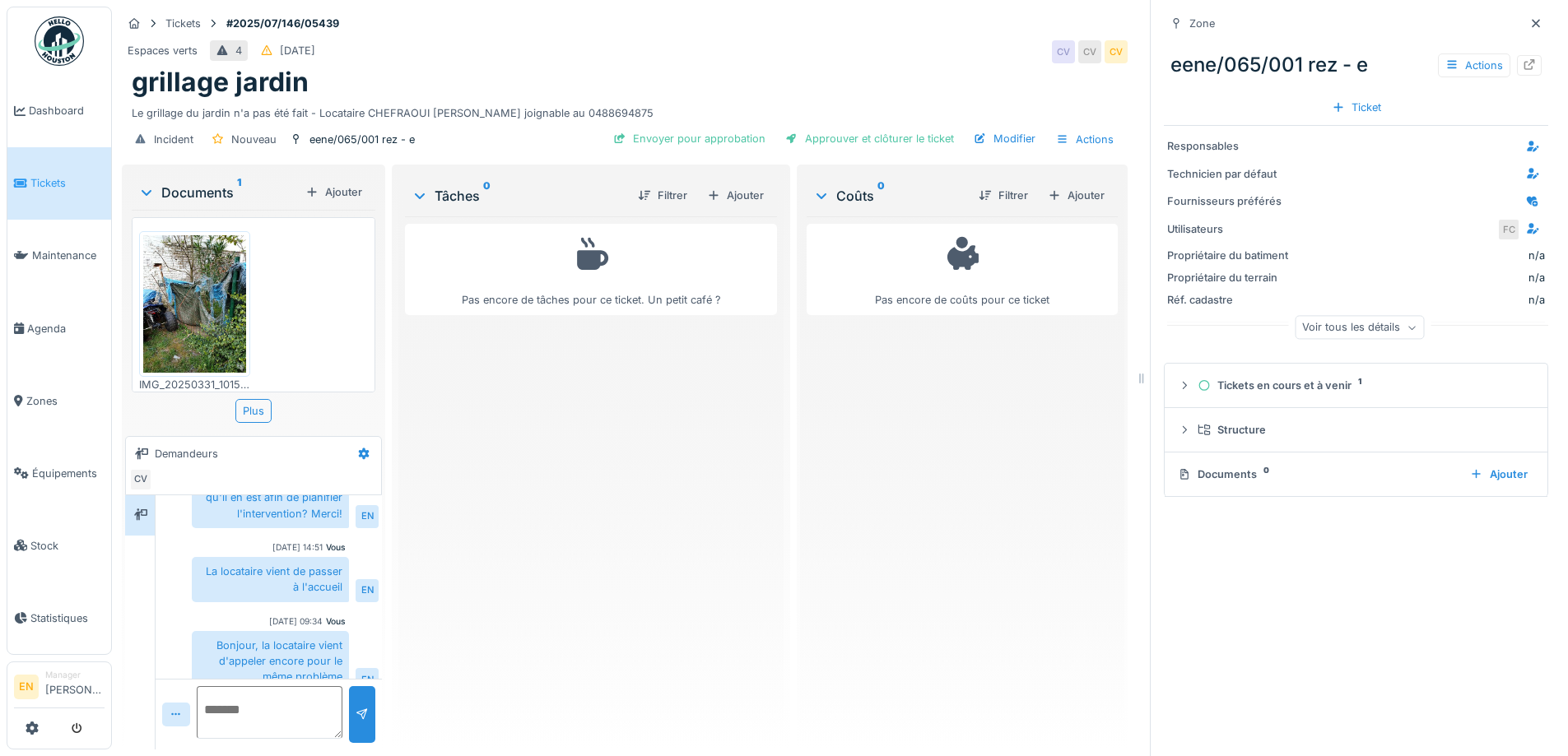
scroll to position [144, 0]
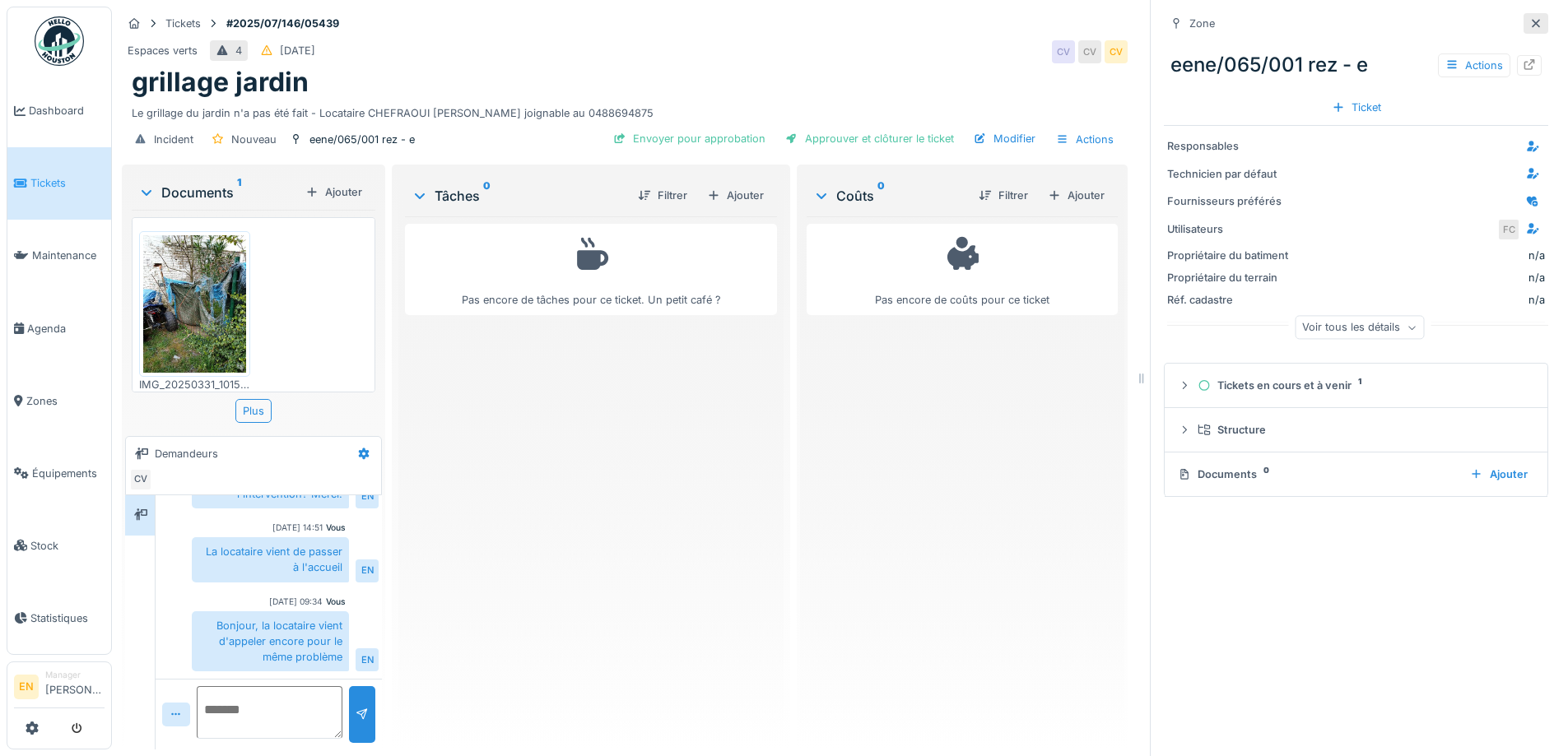
click at [1523, 26] on div at bounding box center [1535, 23] width 25 height 21
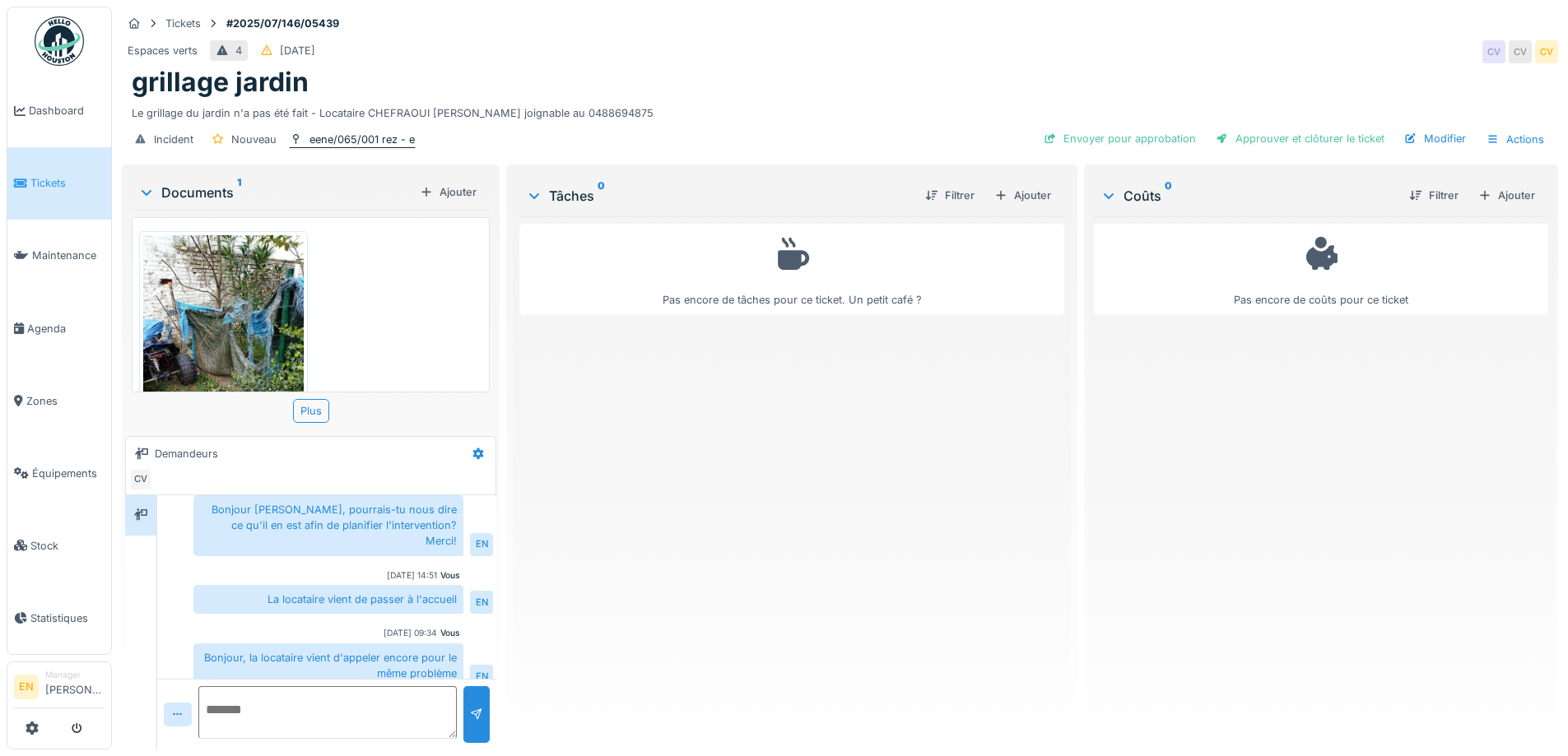
click at [359, 140] on div "eene/065/001 rez - e" at bounding box center [363, 139] width 106 height 15
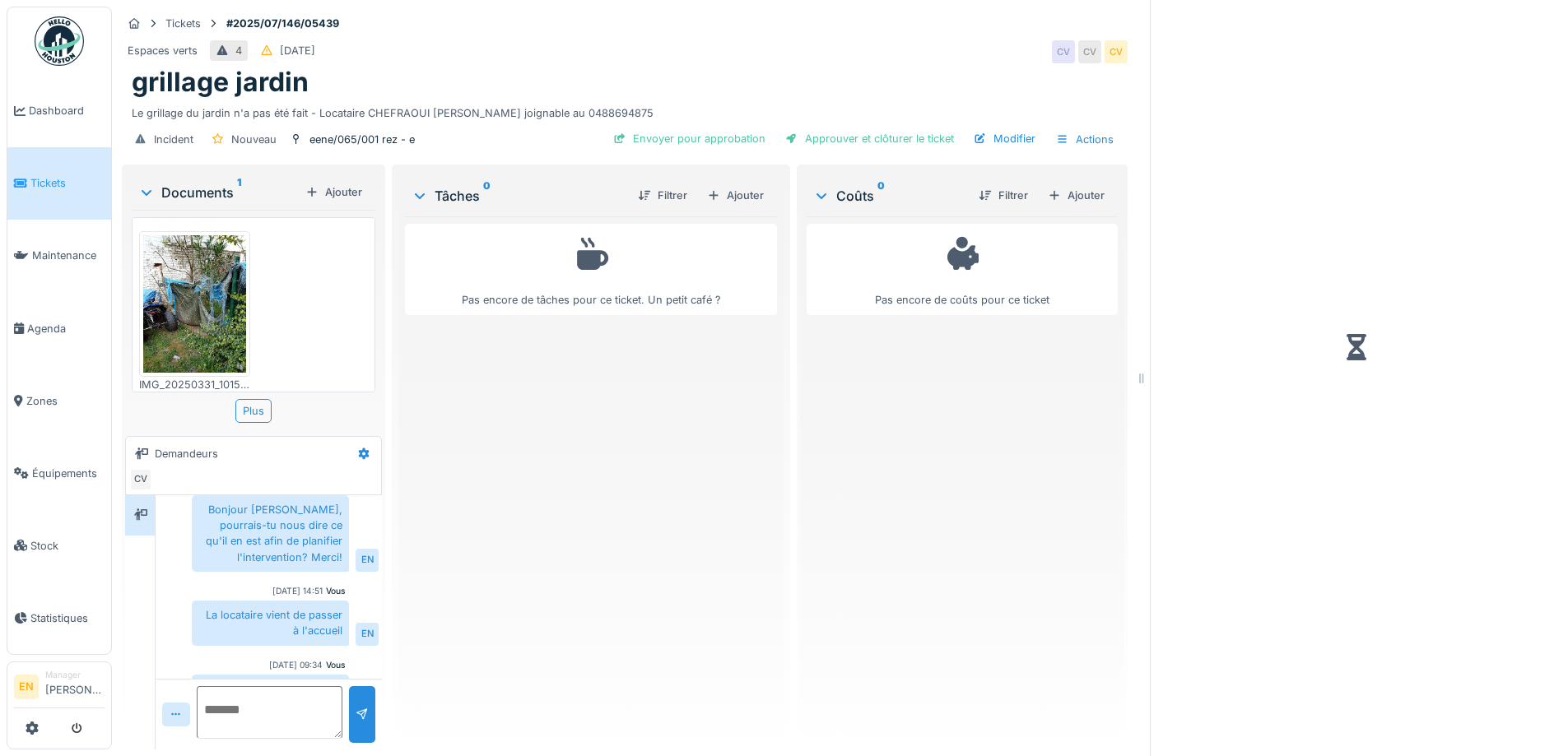
scroll to position [144, 0]
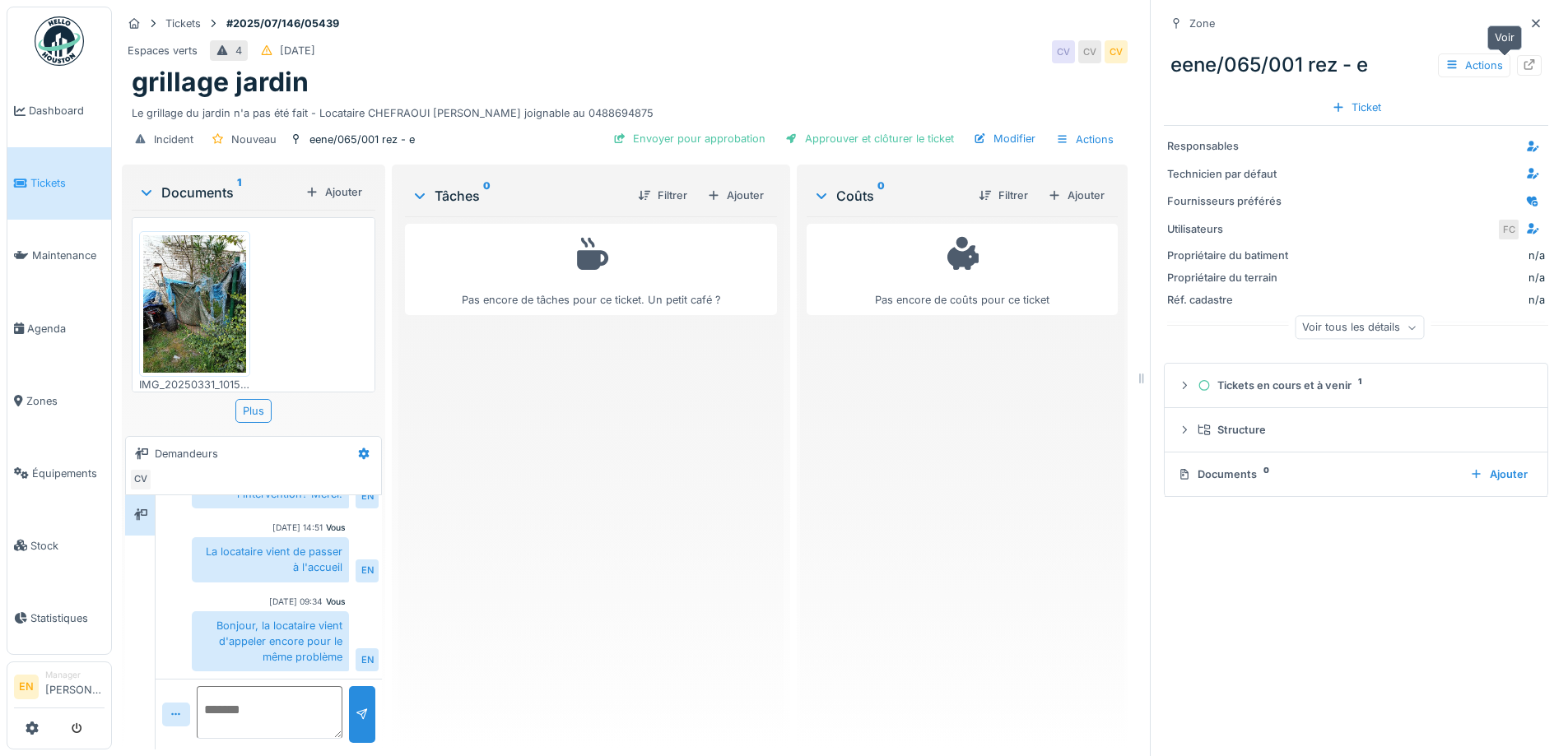
click at [1517, 64] on div at bounding box center [1529, 66] width 25 height 21
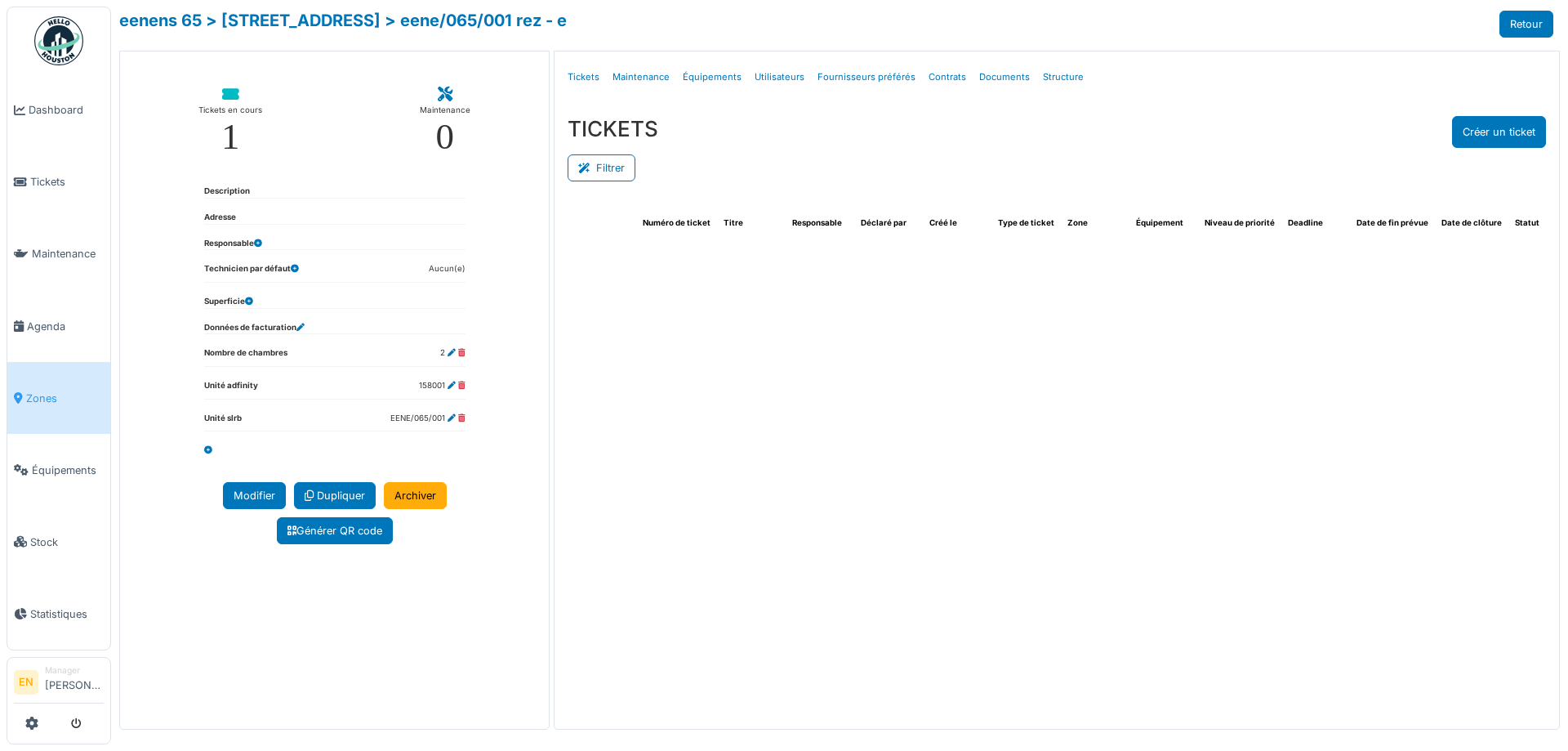
select select "***"
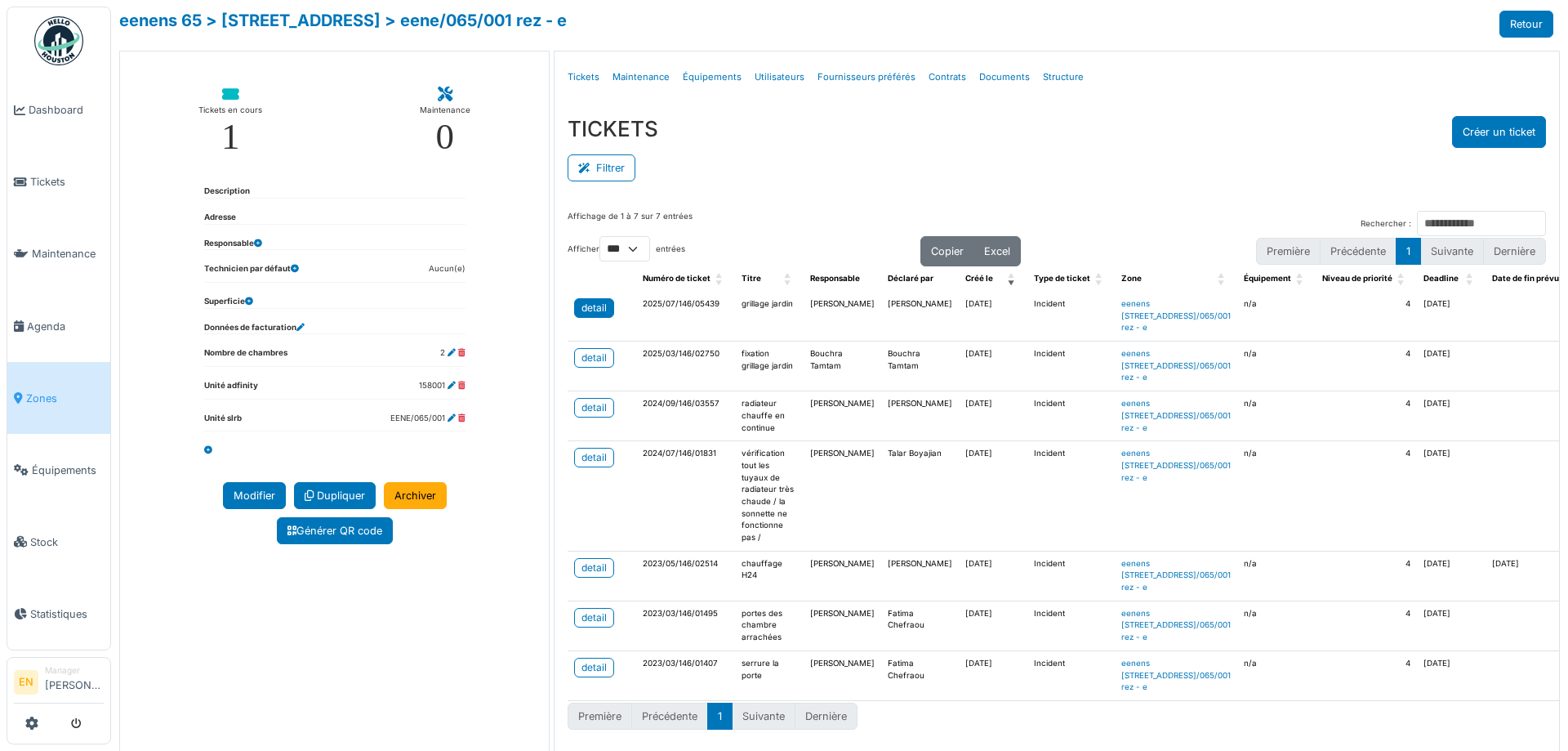
click at [594, 309] on div "detail" at bounding box center [594, 308] width 25 height 14
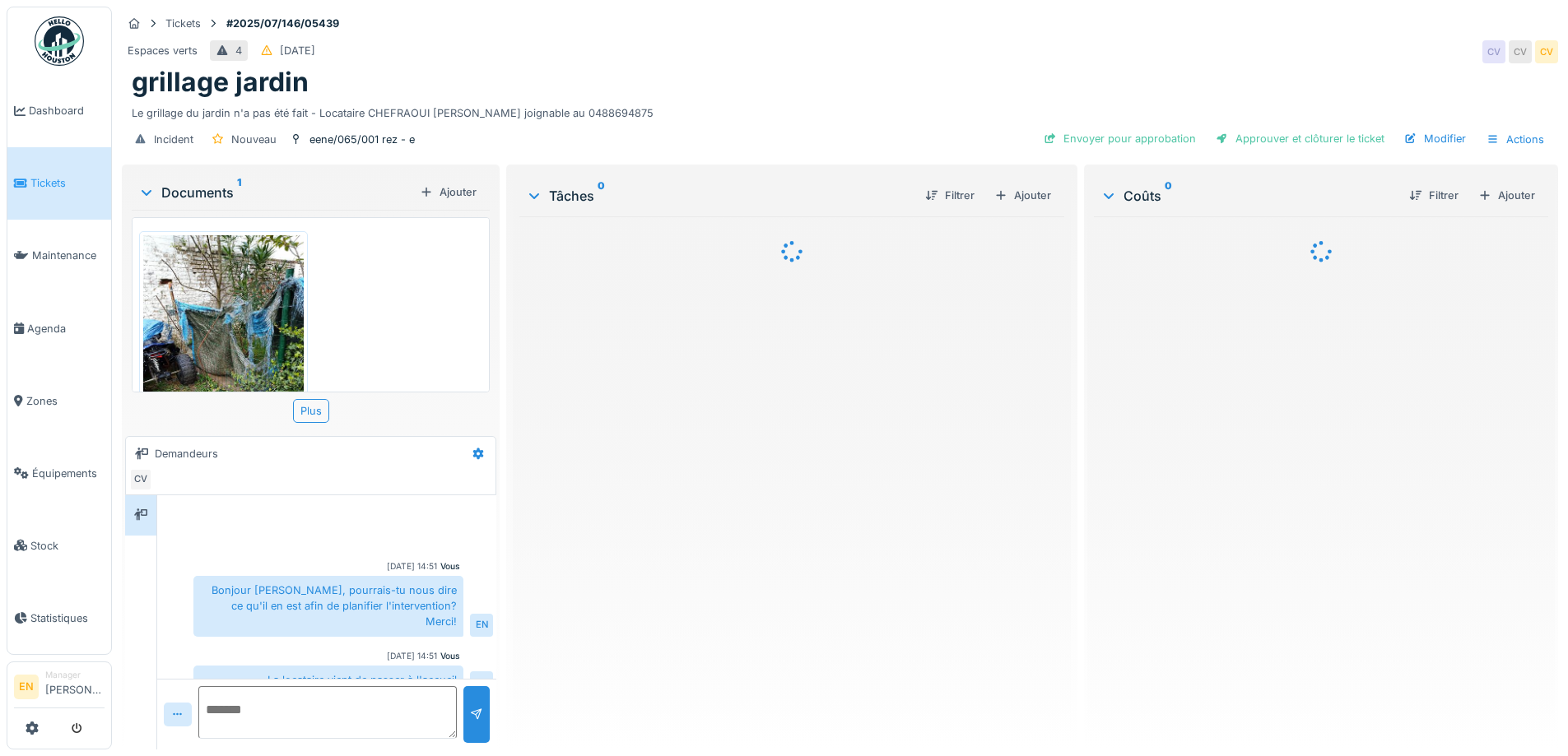
scroll to position [81, 0]
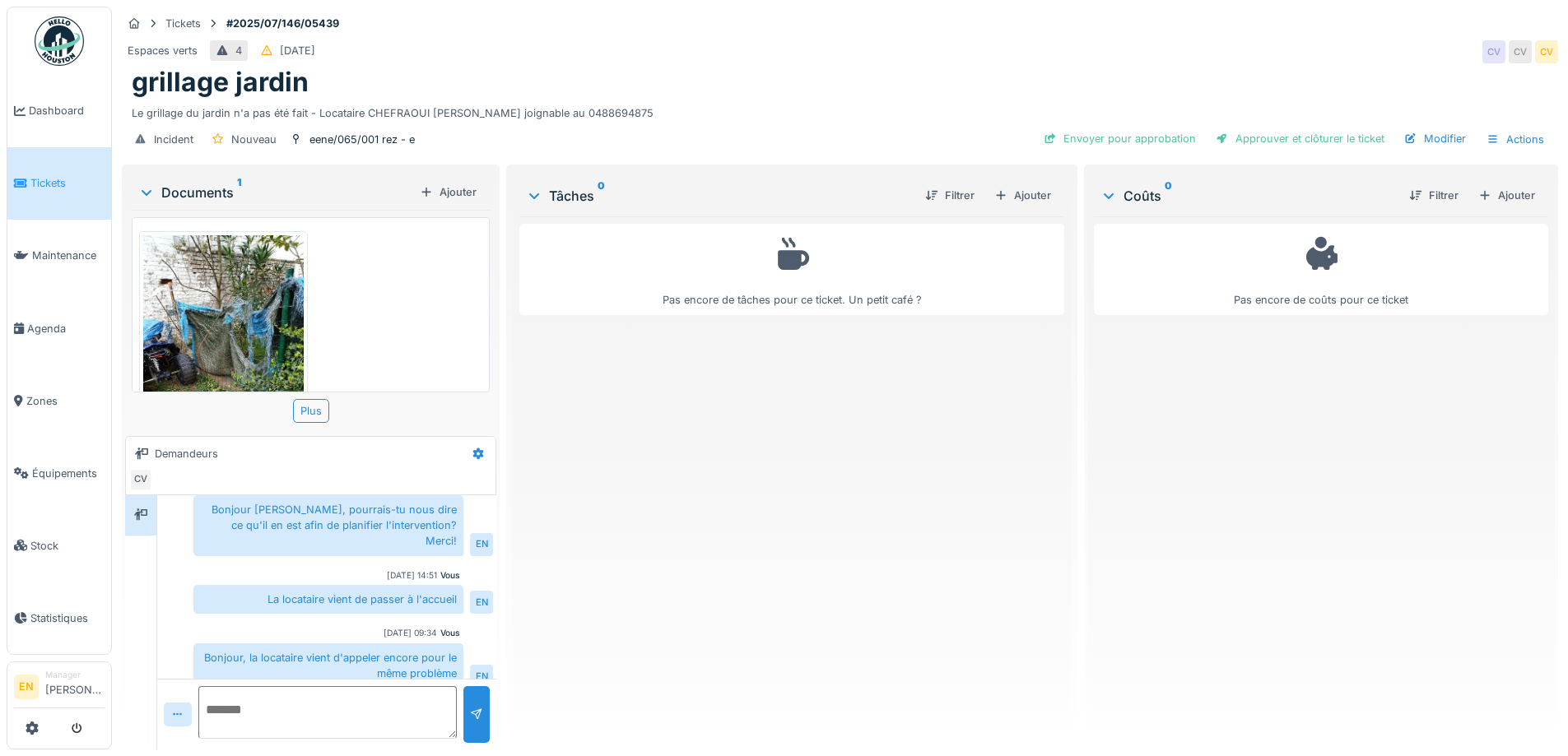
click at [756, 504] on div "Pas encore de tâches pour ce ticket. Un petit café ?" at bounding box center [791, 476] width 544 height 520
click at [1021, 198] on div "Ajouter" at bounding box center [1022, 195] width 70 height 22
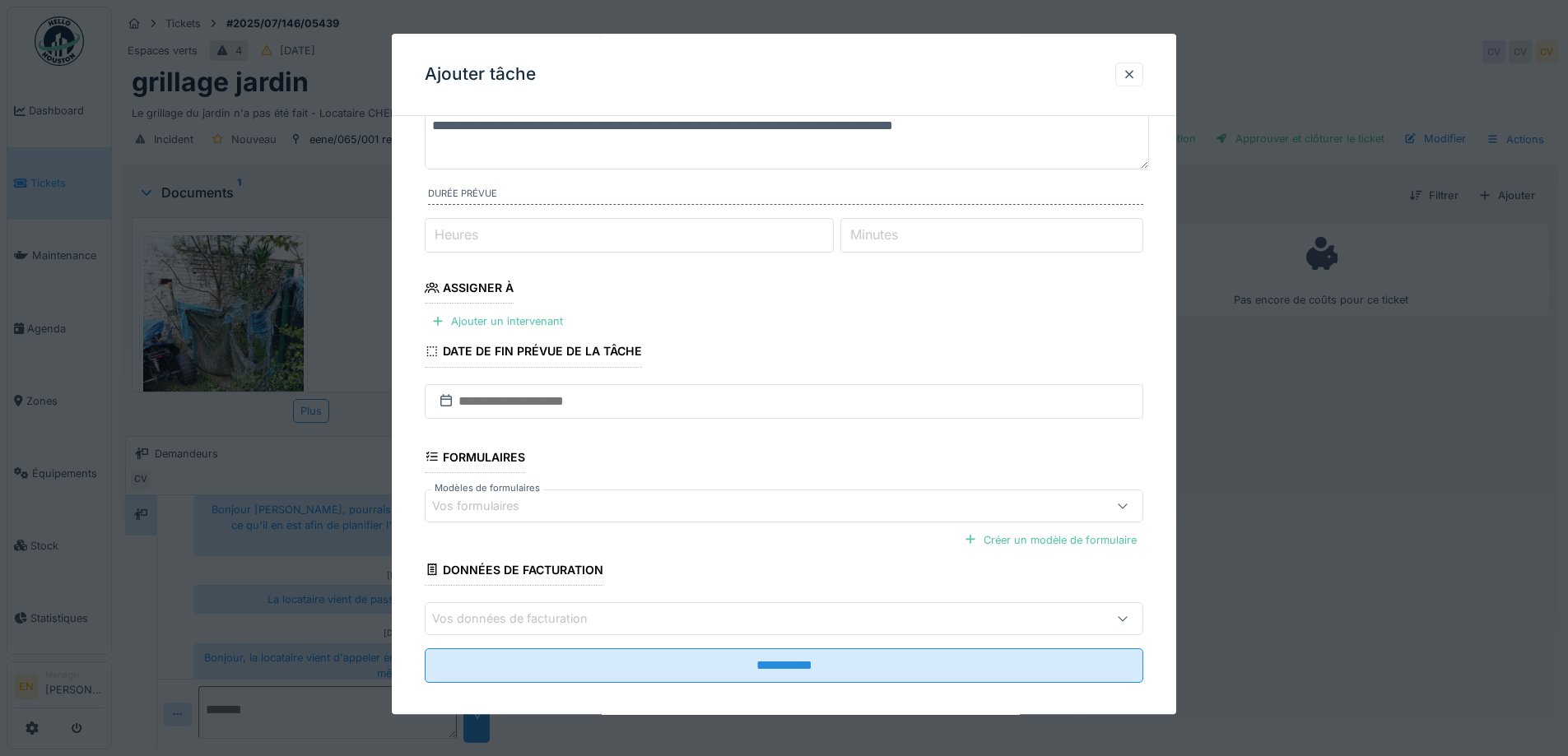
scroll to position [134, 0]
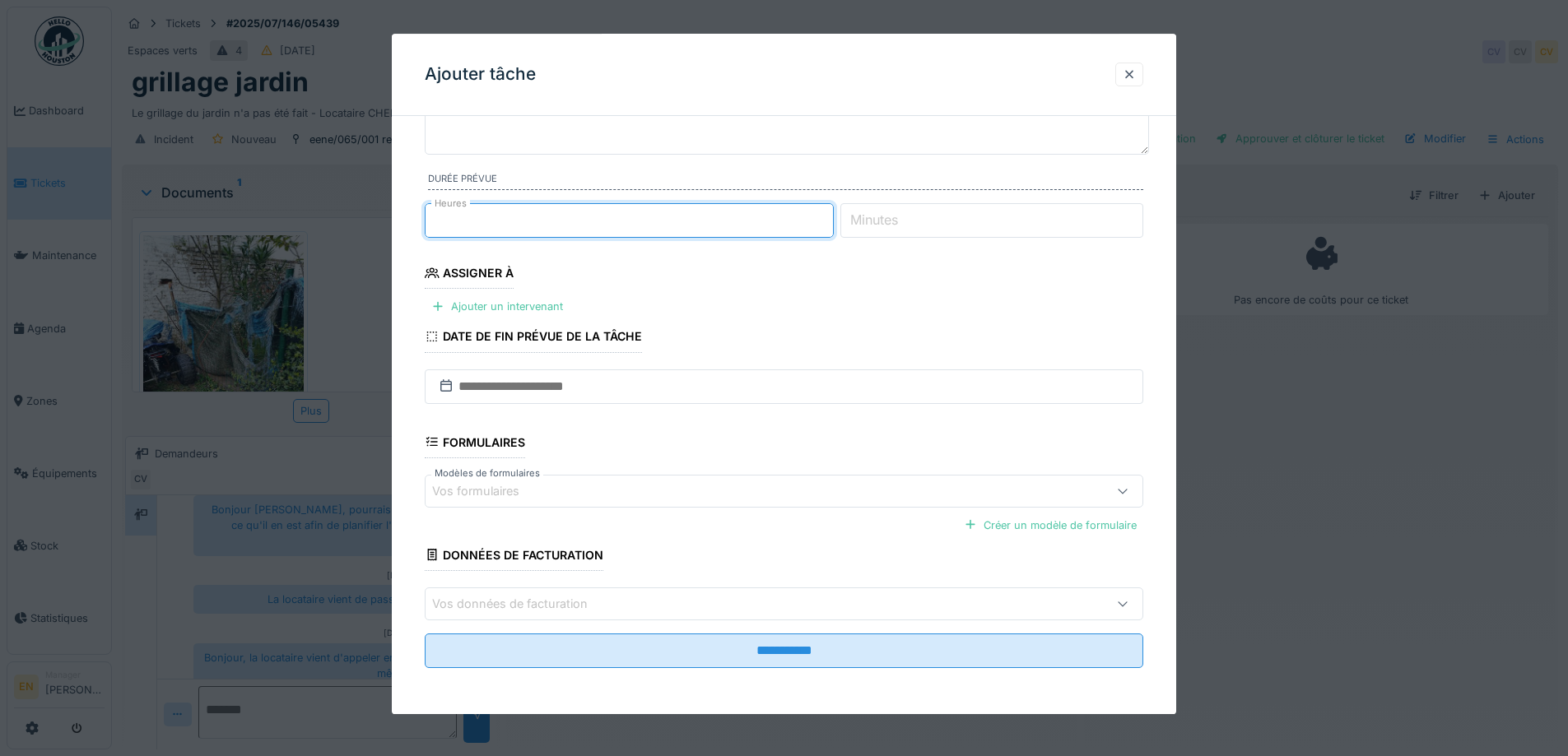
type input "*"
click at [829, 217] on input "*" at bounding box center [629, 220] width 409 height 35
click at [533, 308] on div "Ajouter un intervenant" at bounding box center [497, 307] width 145 height 22
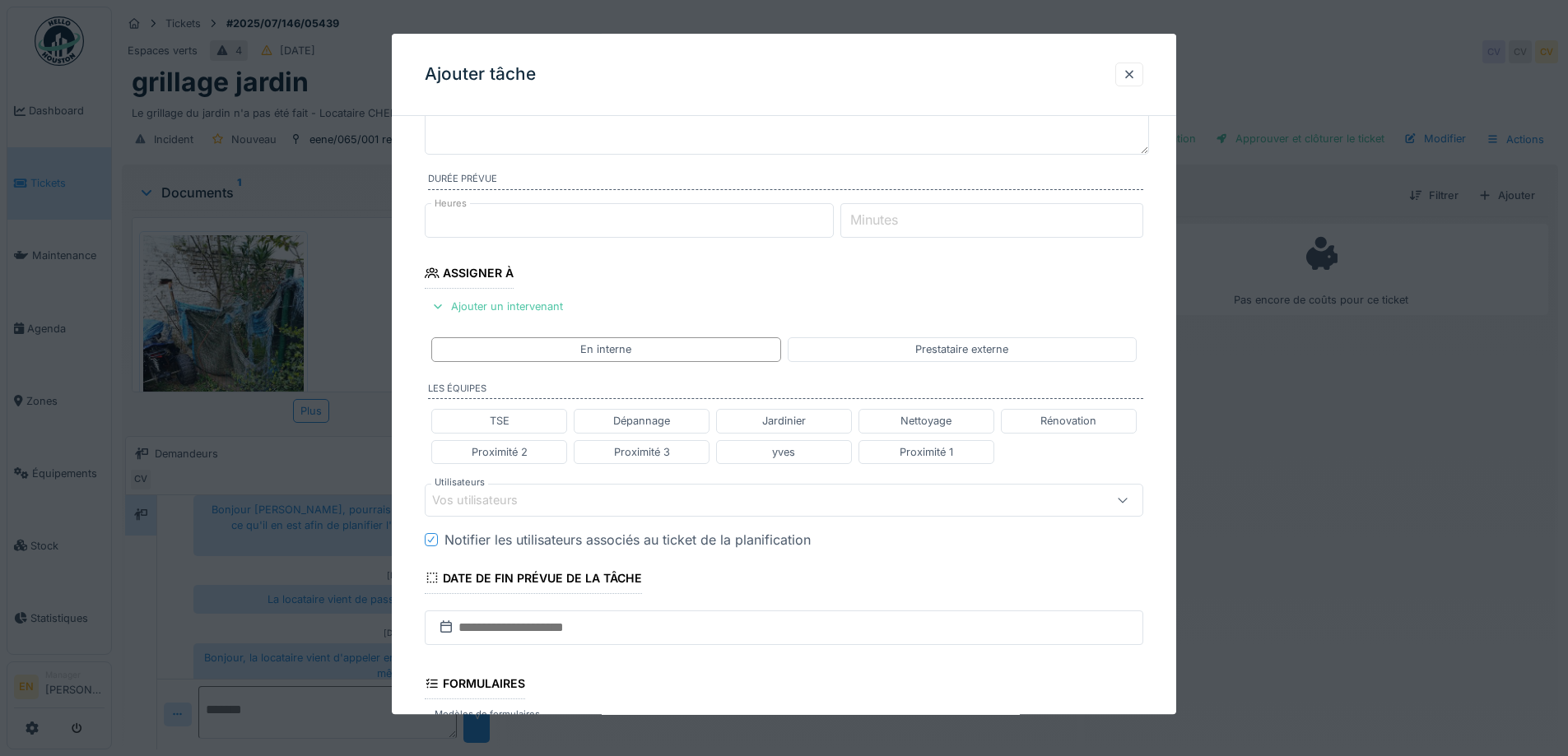
click at [548, 497] on div "Vos utilisateurs" at bounding box center [742, 500] width 620 height 18
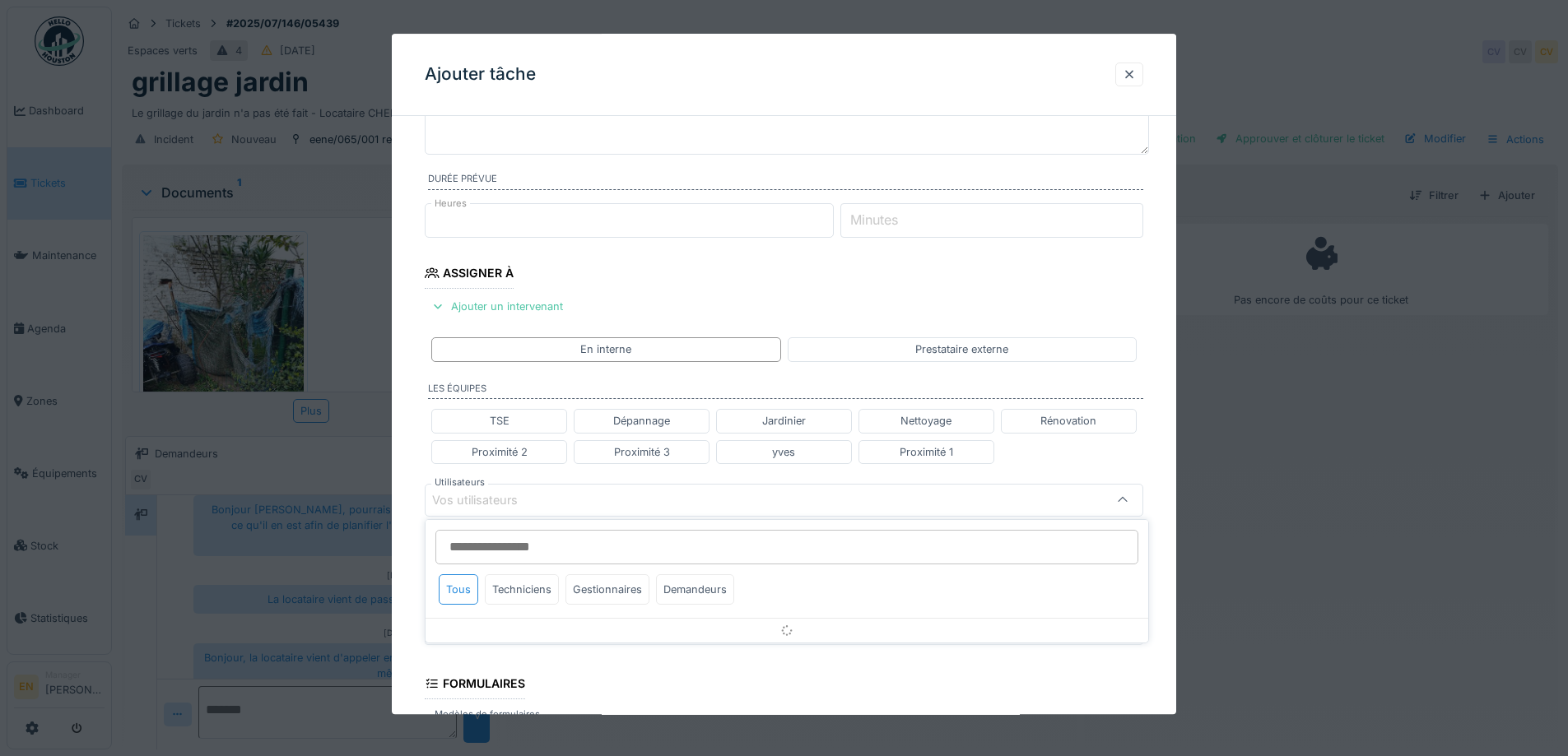
scroll to position [260, 0]
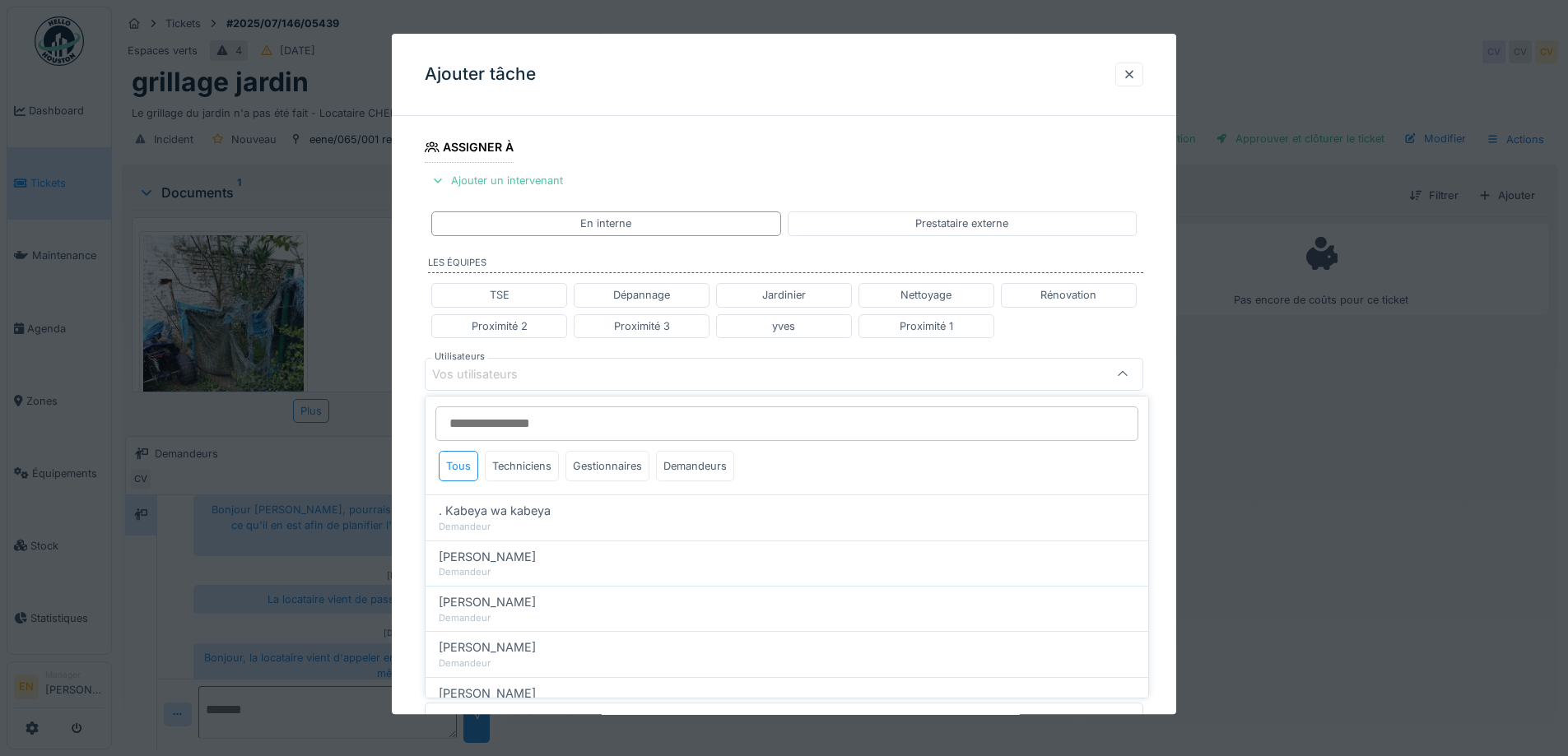
click at [534, 421] on input "Utilisateurs" at bounding box center [786, 424] width 702 height 35
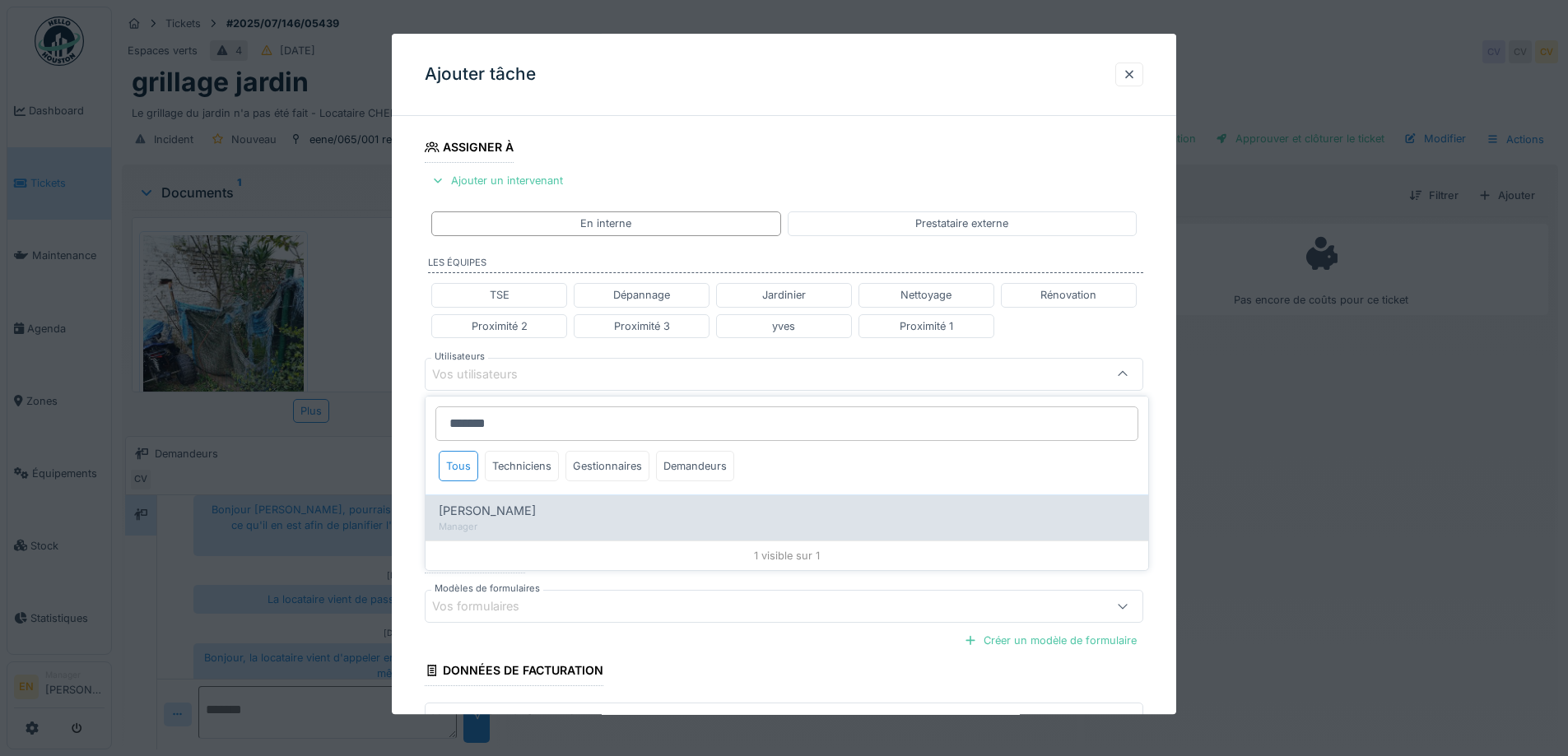
type input "*******"
click at [516, 520] on div "Manager" at bounding box center [786, 526] width 696 height 14
type input "*****"
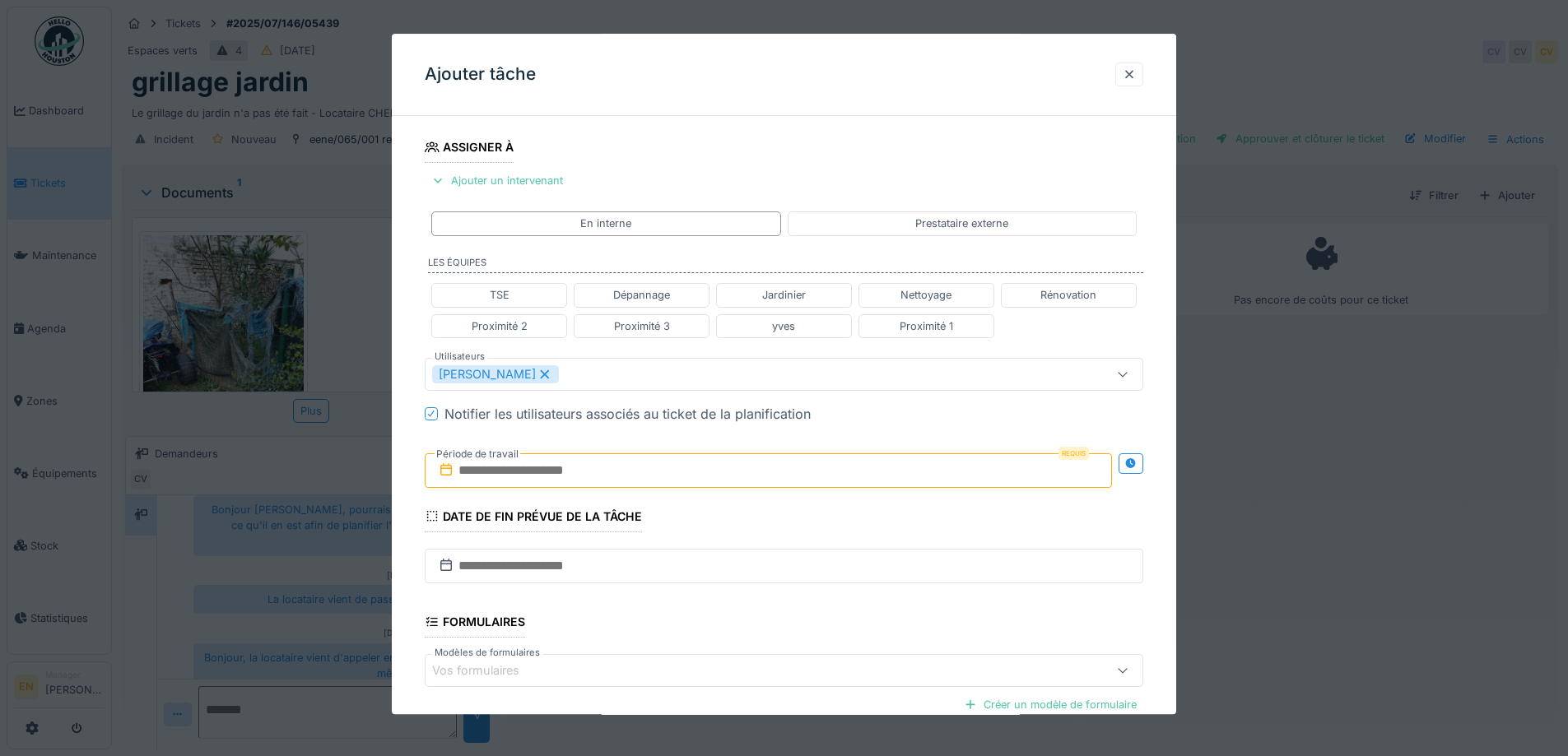
click at [1162, 526] on div "**********" at bounding box center [784, 381] width 784 height 1025
click at [1135, 467] on icon at bounding box center [1131, 464] width 11 height 11
click at [641, 465] on input "text" at bounding box center [590, 471] width 332 height 35
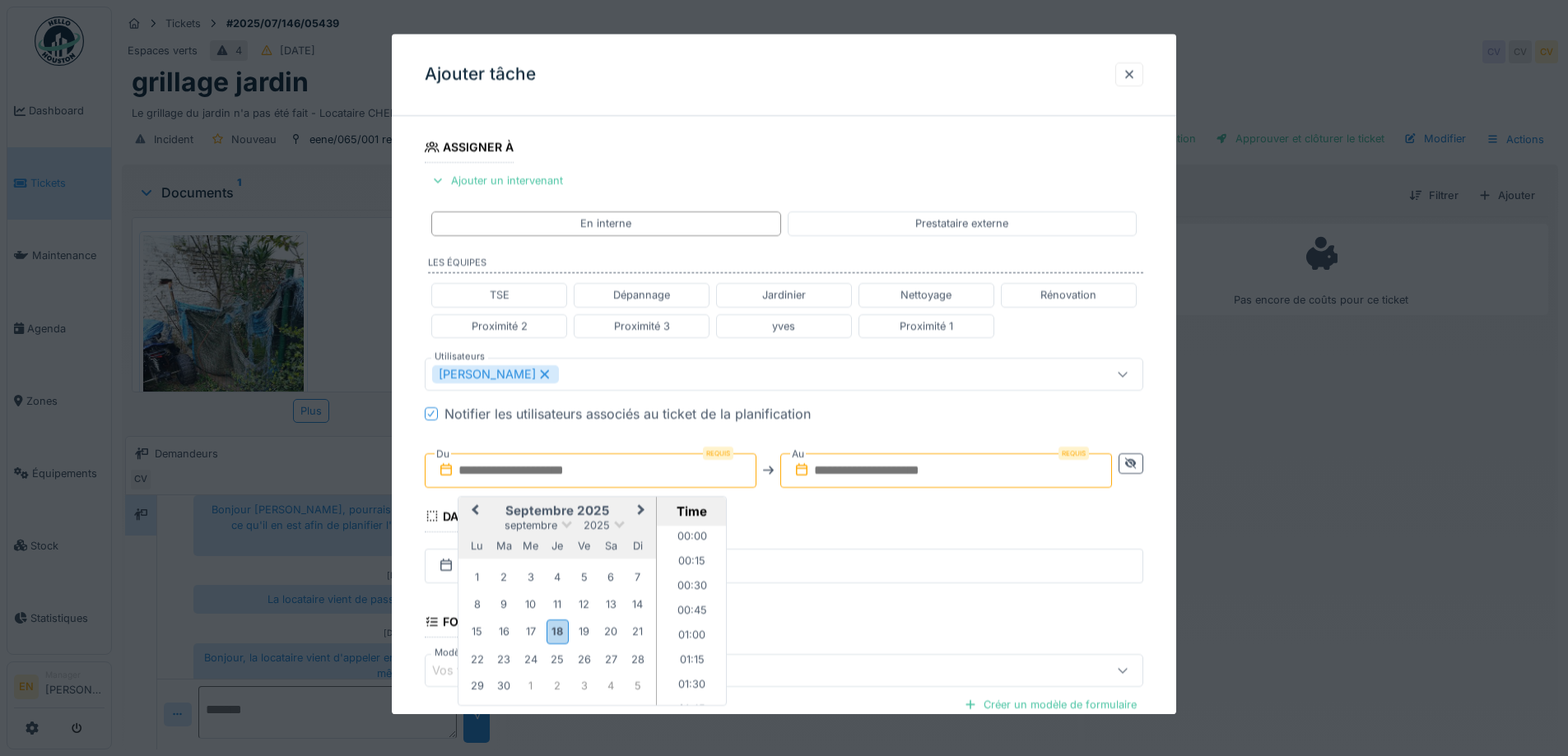
scroll to position [1083, 0]
click at [563, 660] on div "25" at bounding box center [558, 659] width 22 height 22
click at [685, 566] on li "13:00" at bounding box center [692, 574] width 70 height 25
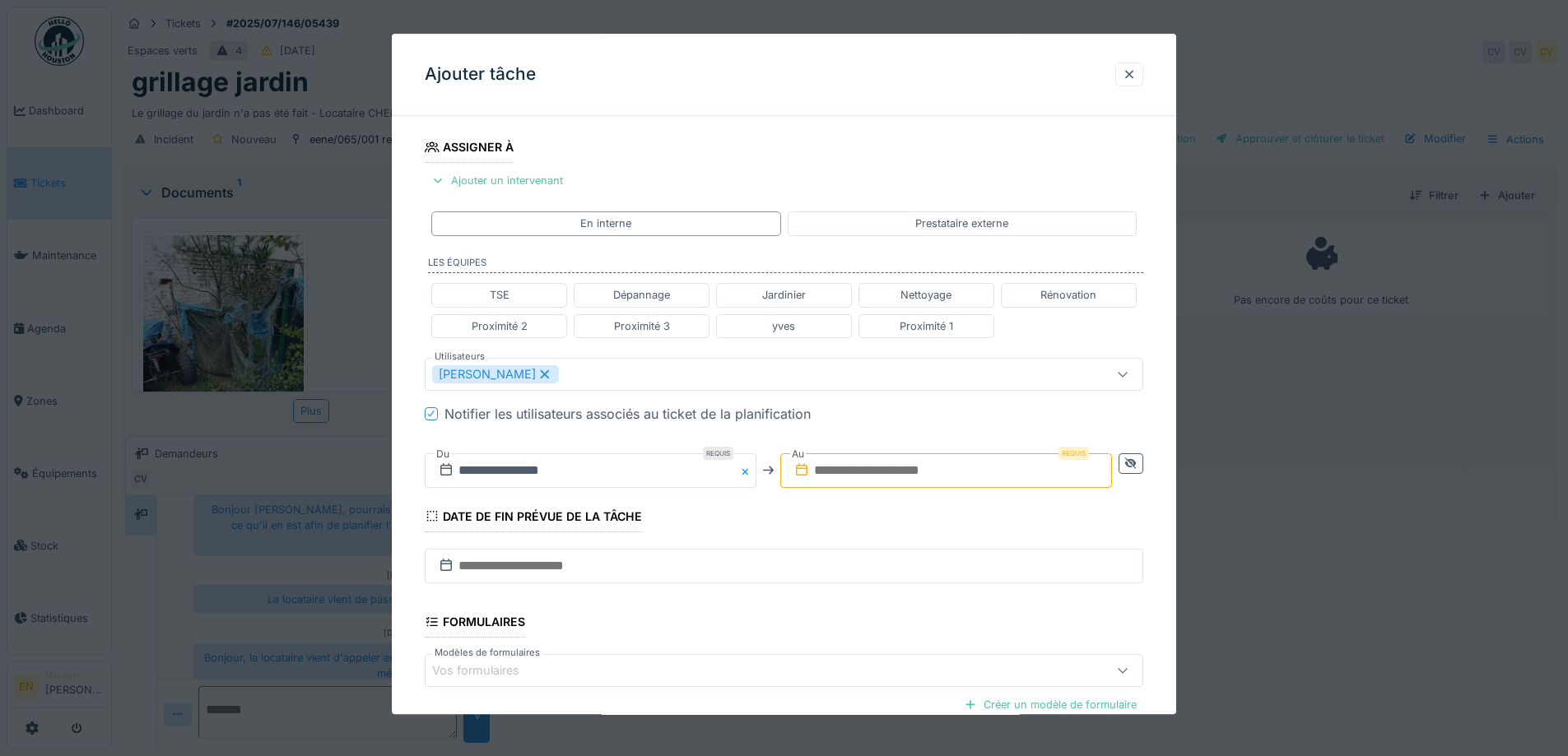
click at [940, 460] on input "text" at bounding box center [946, 471] width 332 height 35
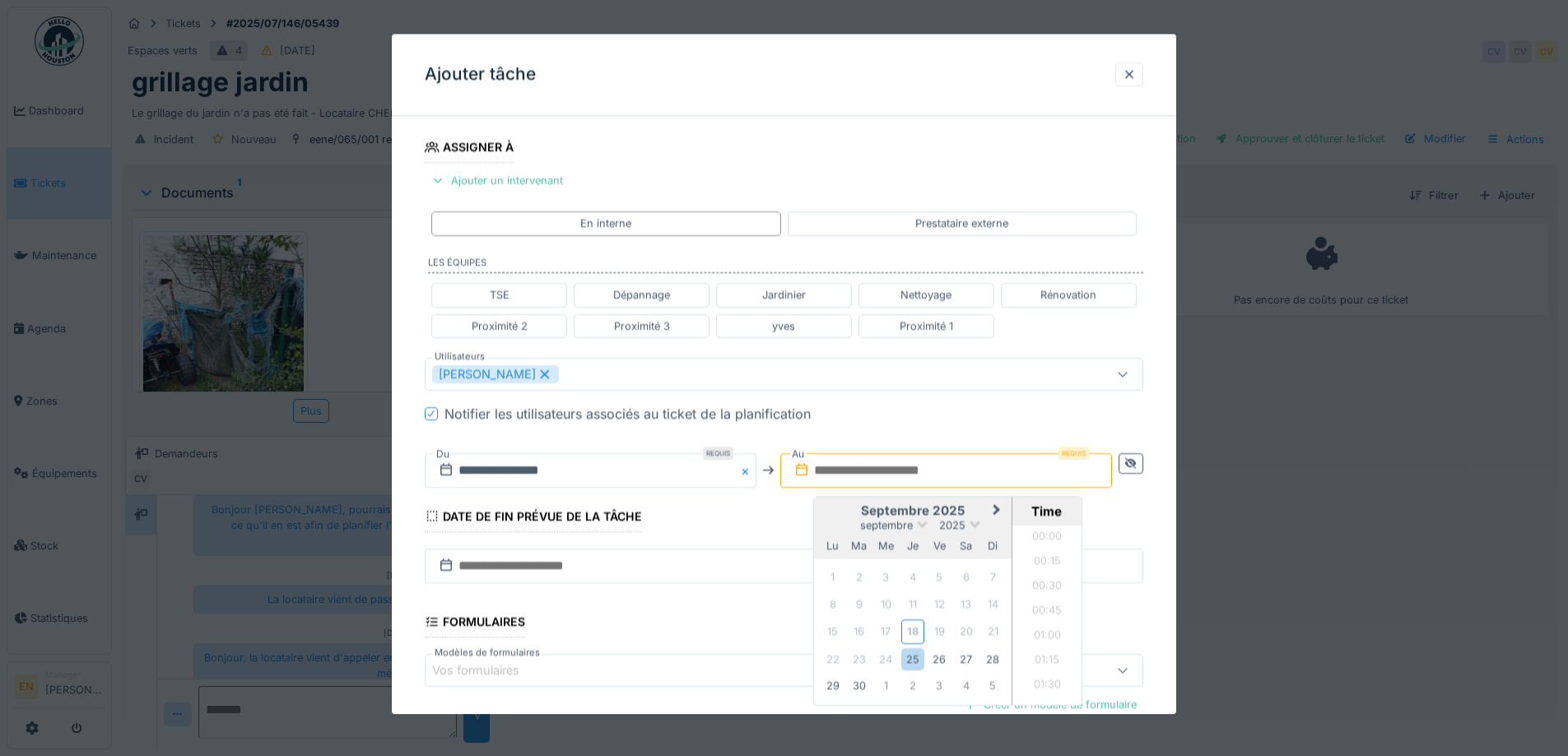
scroll to position [1083, 0]
click at [916, 659] on div "25" at bounding box center [912, 659] width 22 height 22
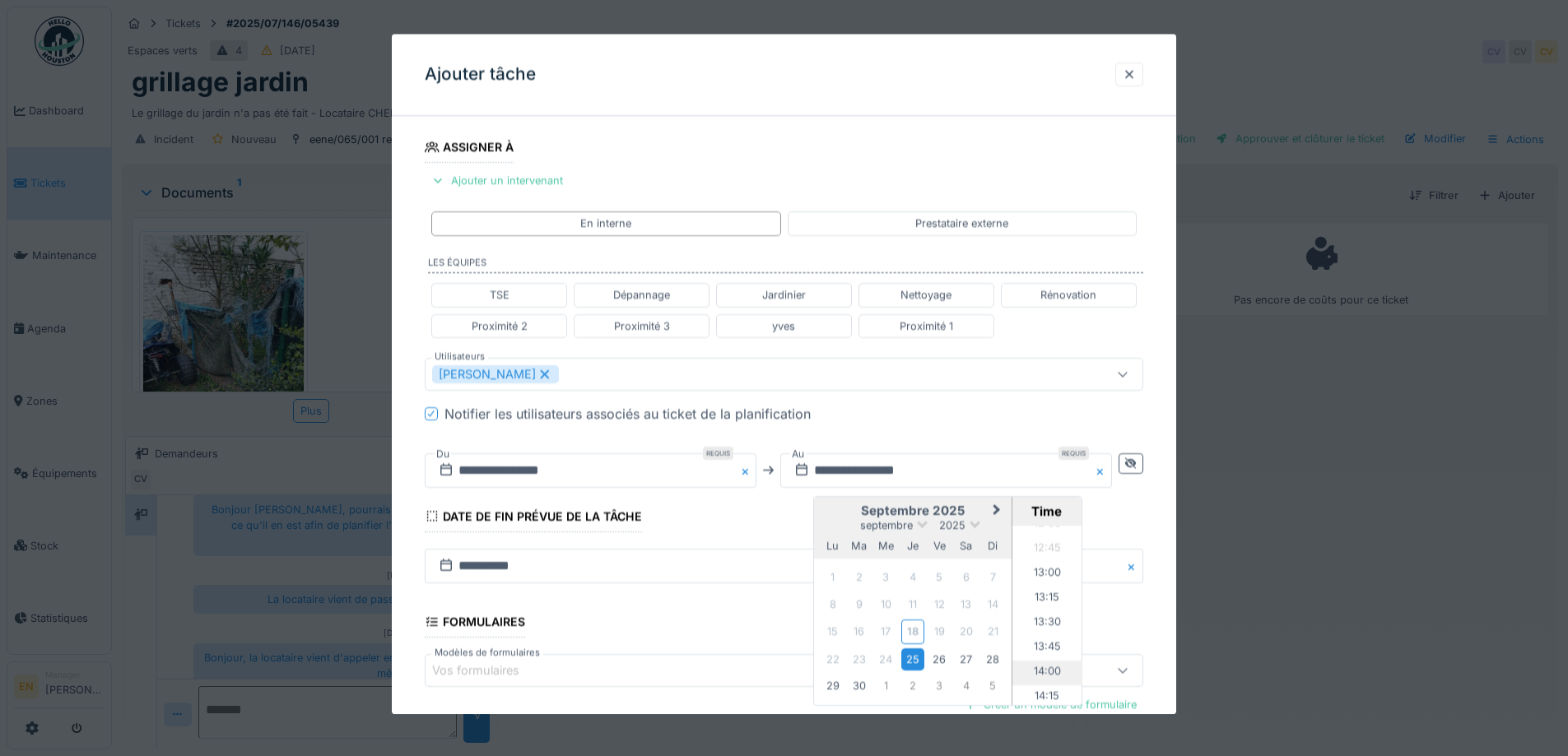
click at [1040, 674] on li "14:00" at bounding box center [1047, 672] width 70 height 25
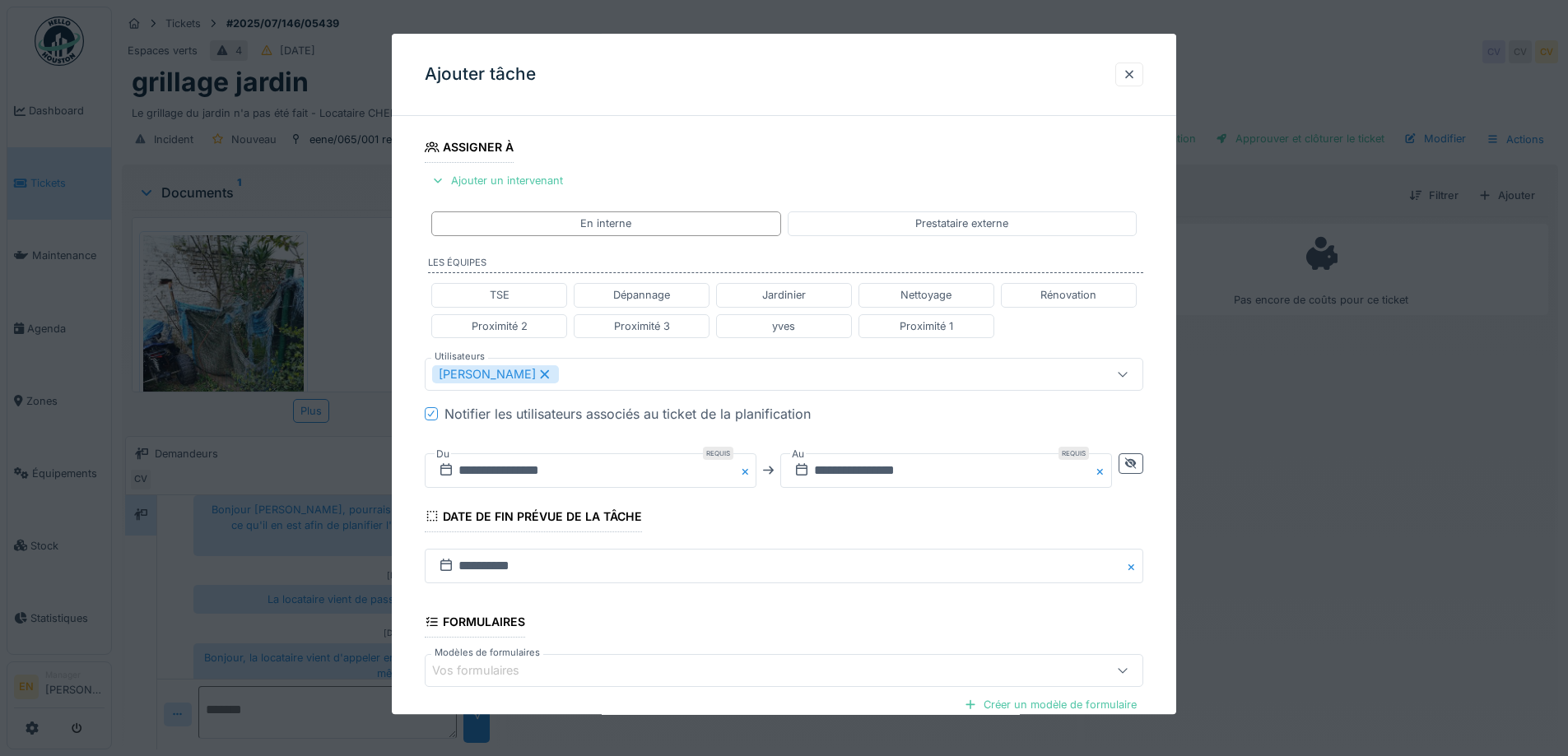
click at [1170, 518] on div "**********" at bounding box center [784, 381] width 784 height 1025
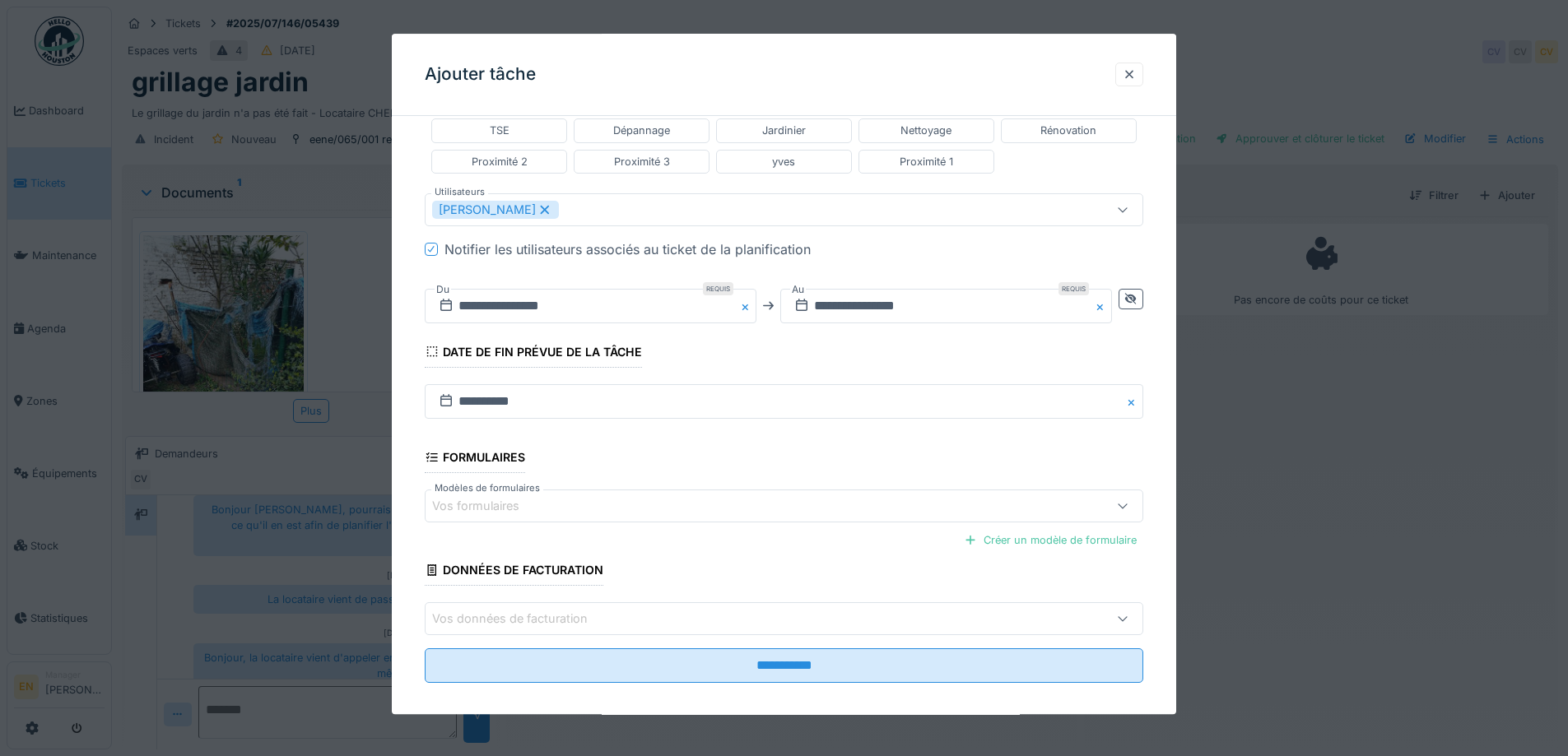
scroll to position [439, 0]
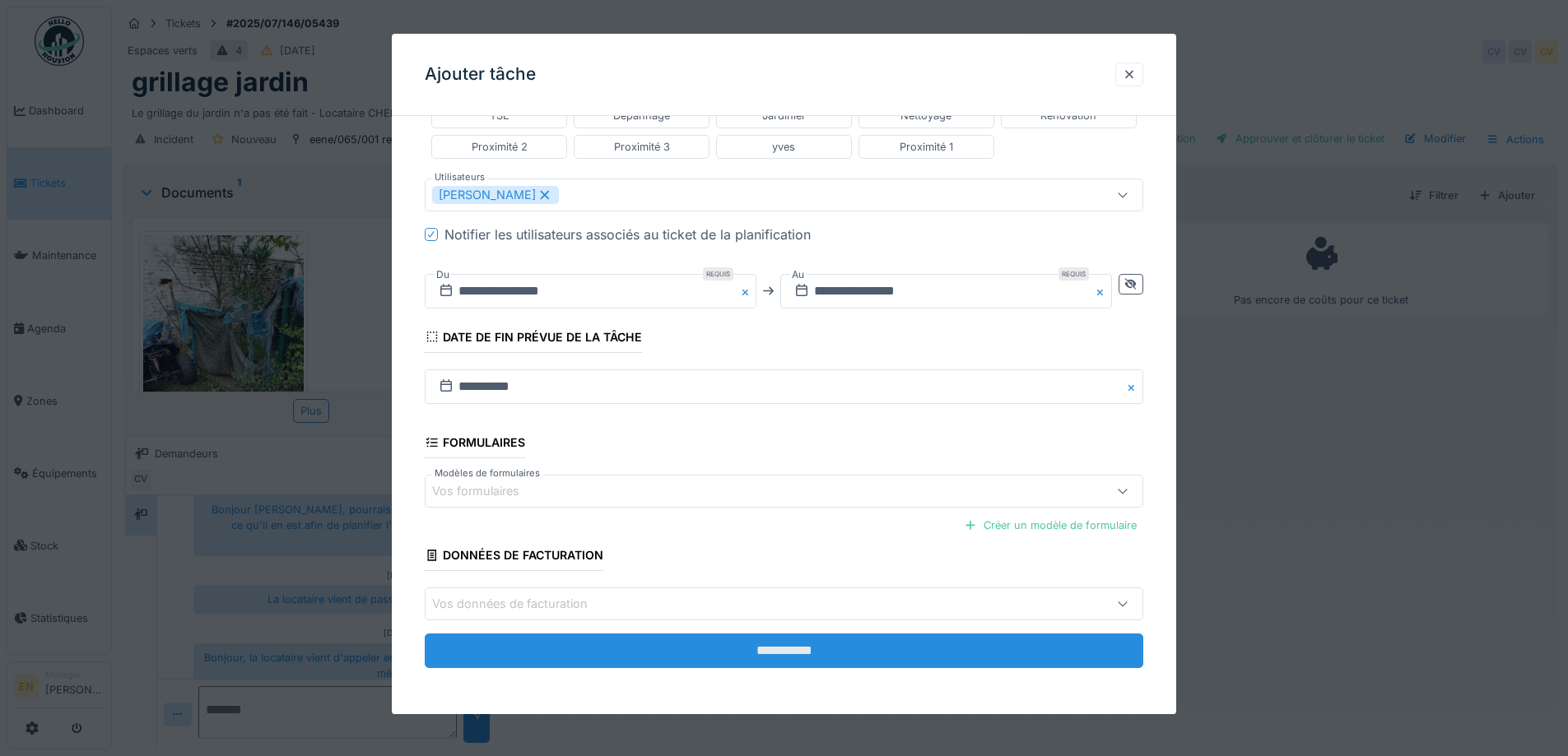
click at [795, 652] on input "**********" at bounding box center [784, 651] width 719 height 35
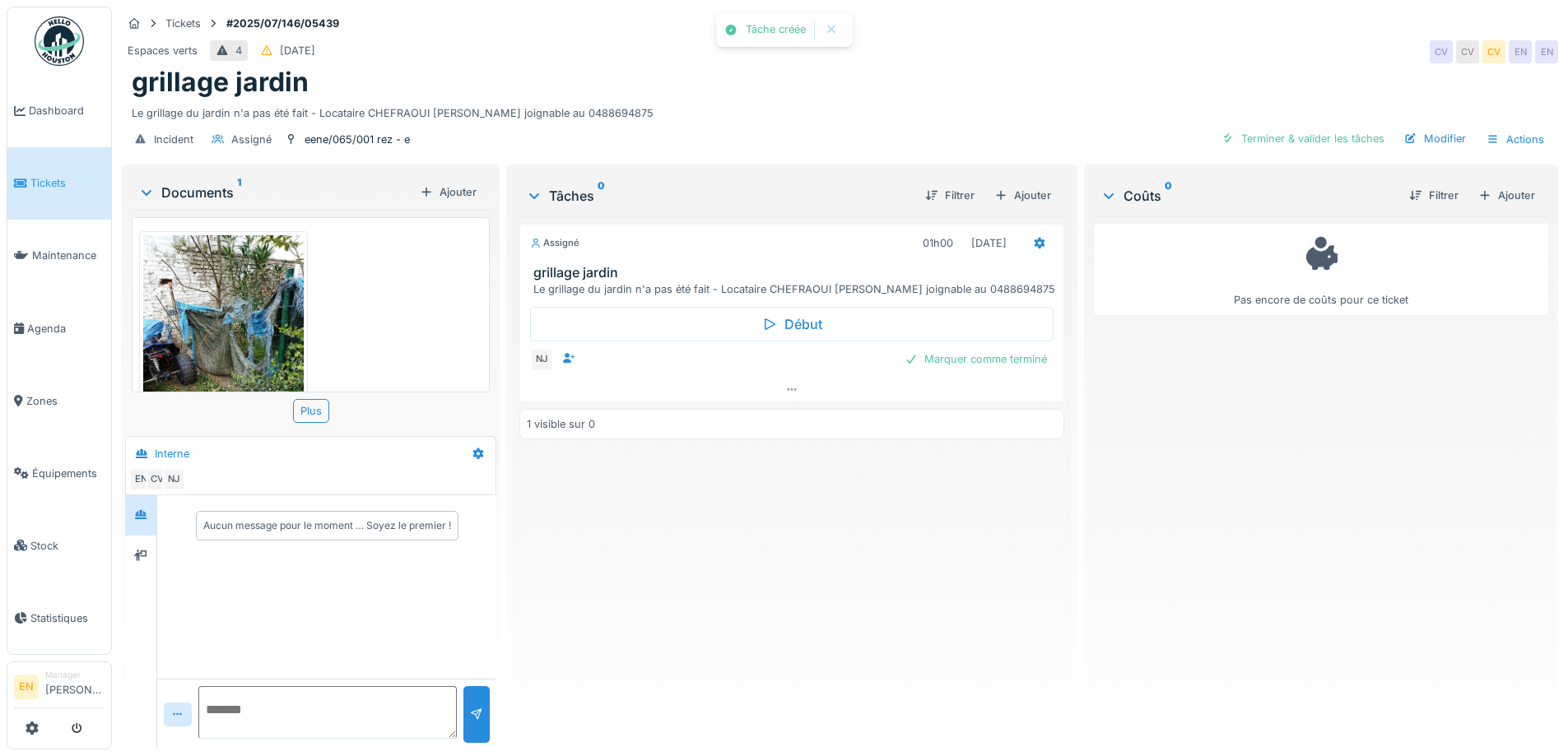
scroll to position [0, 0]
click at [803, 608] on div "Assigné 01h00 25/09/2025 grillage jardin Le grillage du jardin n'a pas été fait…" at bounding box center [791, 476] width 544 height 520
click at [834, 576] on div "Assigné 01h00 25/09/2025 grillage jardin Le grillage du jardin n'a pas été fait…" at bounding box center [791, 476] width 544 height 520
click at [1033, 244] on icon at bounding box center [1040, 243] width 13 height 11
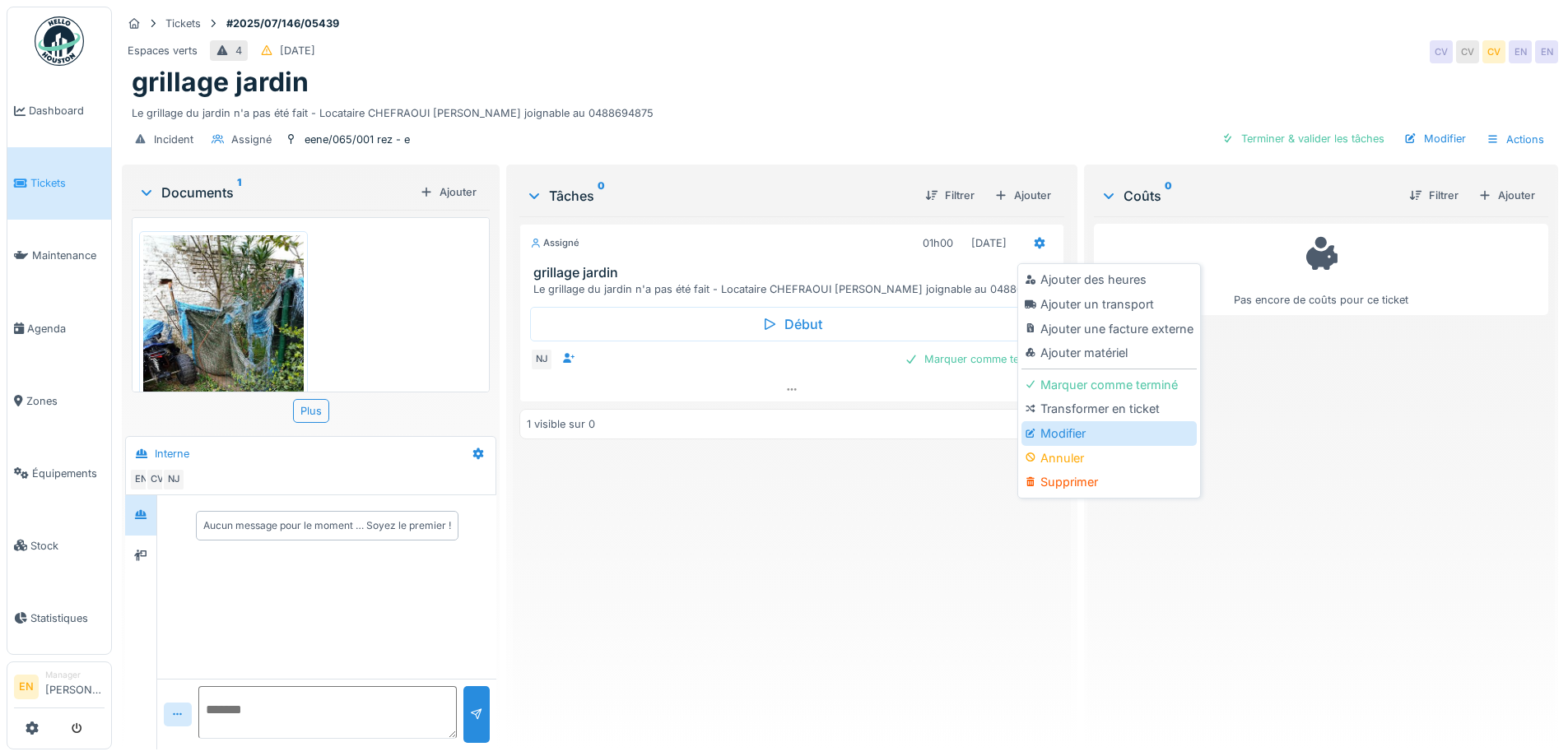
click at [1071, 434] on div "Modifier" at bounding box center [1109, 433] width 175 height 25
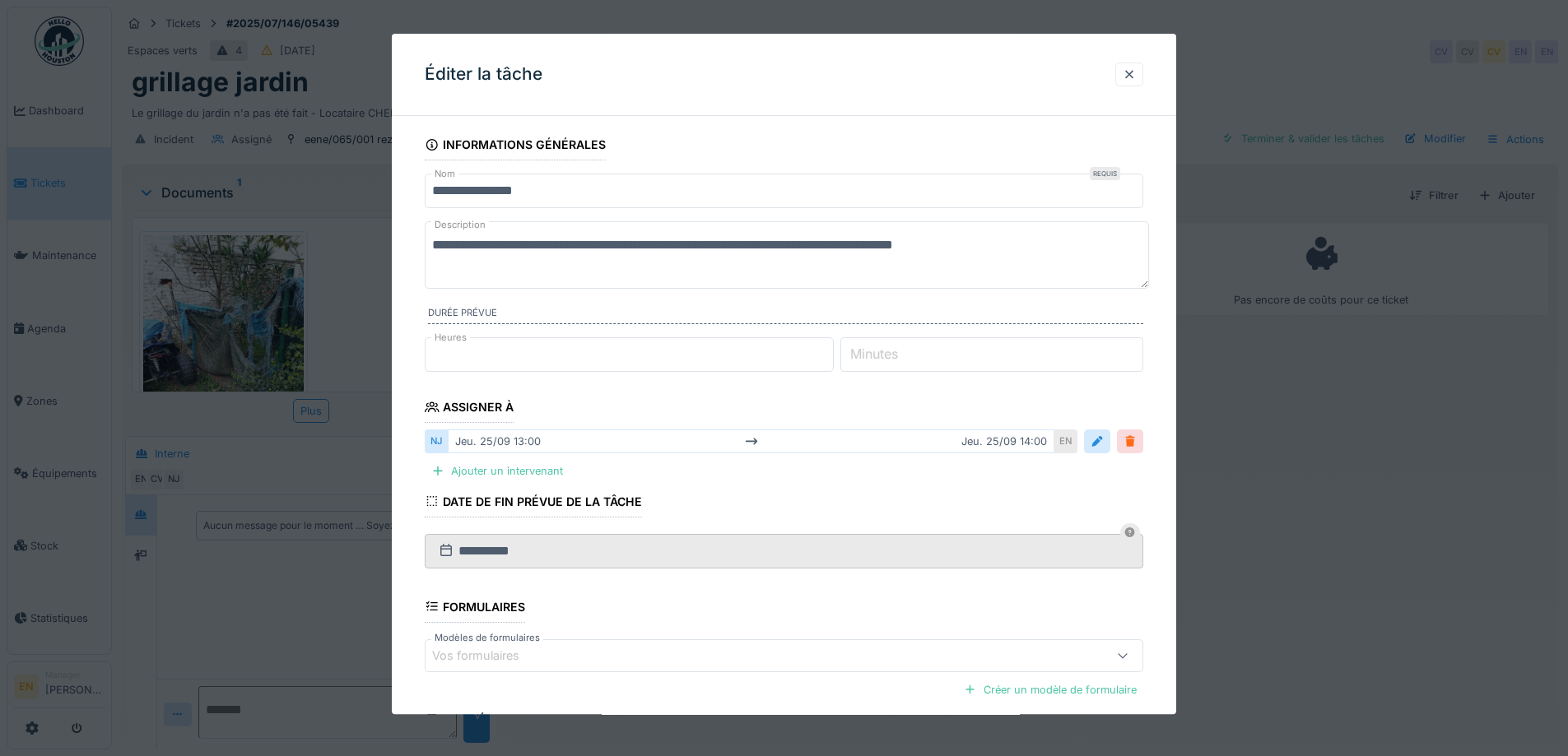
click at [1135, 443] on div at bounding box center [1130, 442] width 13 height 15
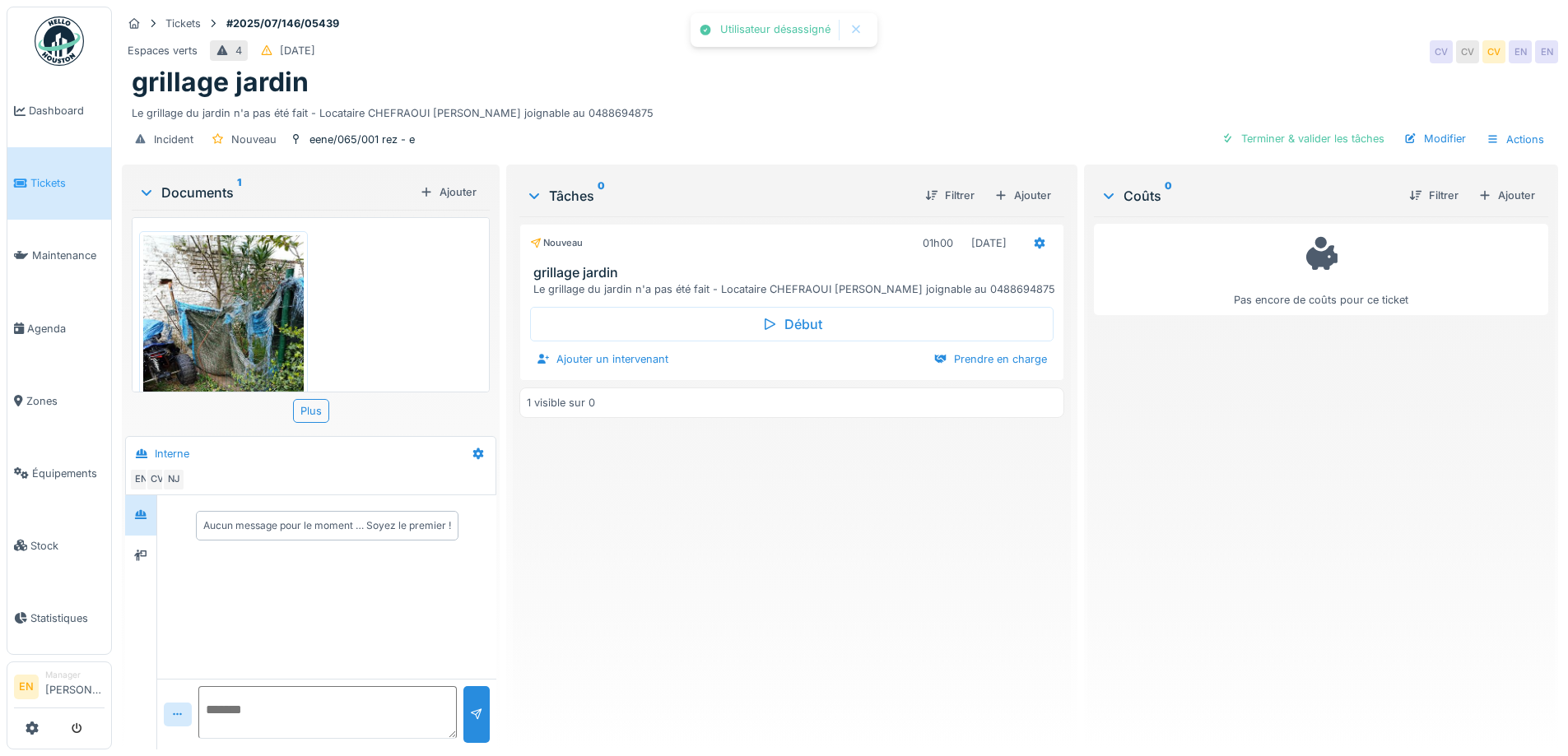
click at [931, 534] on div "Nouveau 01h00 13/07/2025 grillage jardin Le grillage du jardin n'a pas été fait…" at bounding box center [791, 476] width 544 height 520
click at [1033, 195] on div "Ajouter" at bounding box center [1022, 195] width 70 height 22
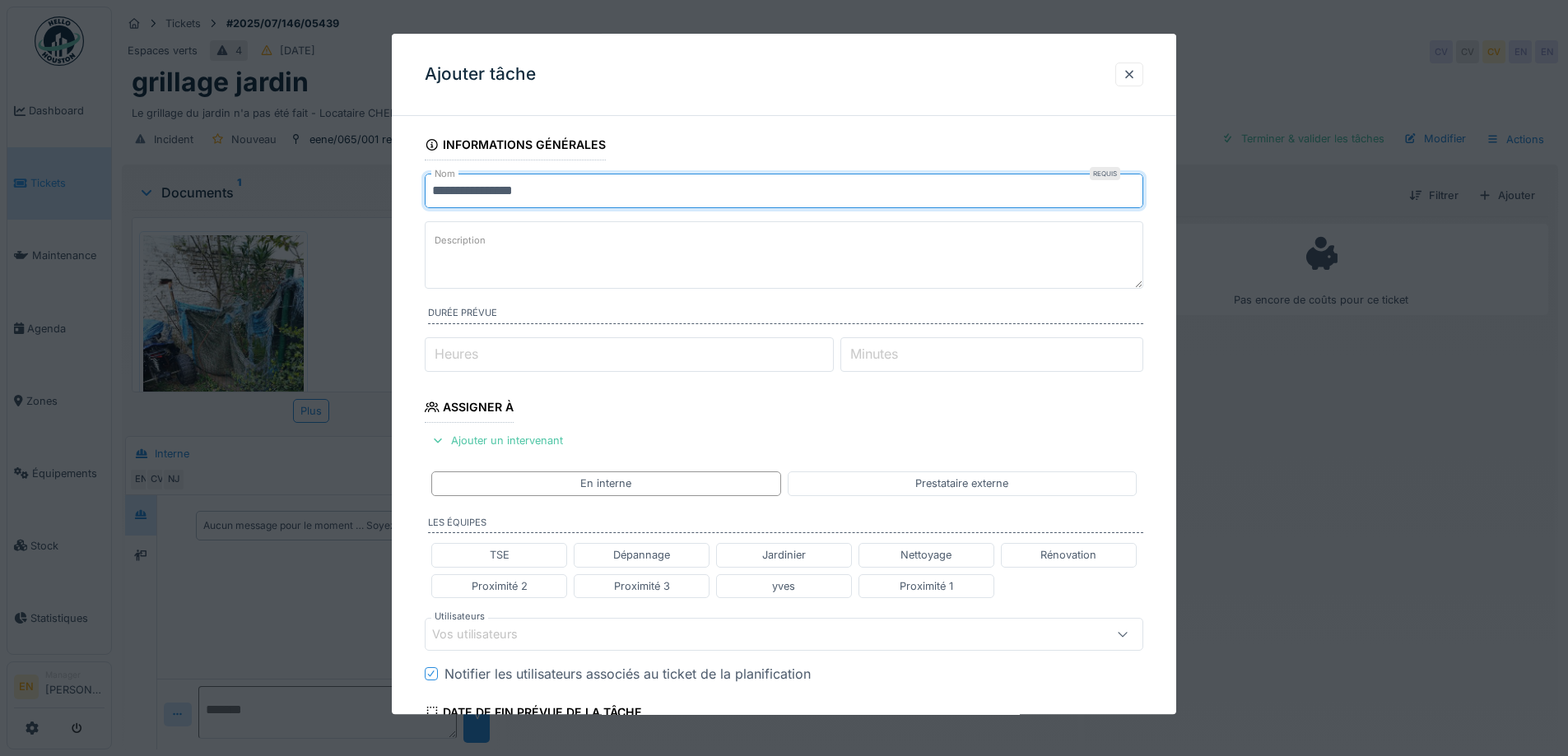
drag, startPoint x: 593, startPoint y: 193, endPoint x: 359, endPoint y: 194, distance: 234.0
click at [359, 194] on div "**********" at bounding box center [840, 378] width 1456 height 756
drag, startPoint x: 694, startPoint y: 188, endPoint x: 561, endPoint y: 208, distance: 134.5
click at [450, 208] on input "**********" at bounding box center [784, 191] width 719 height 35
click at [715, 191] on input "**********" at bounding box center [784, 191] width 719 height 35
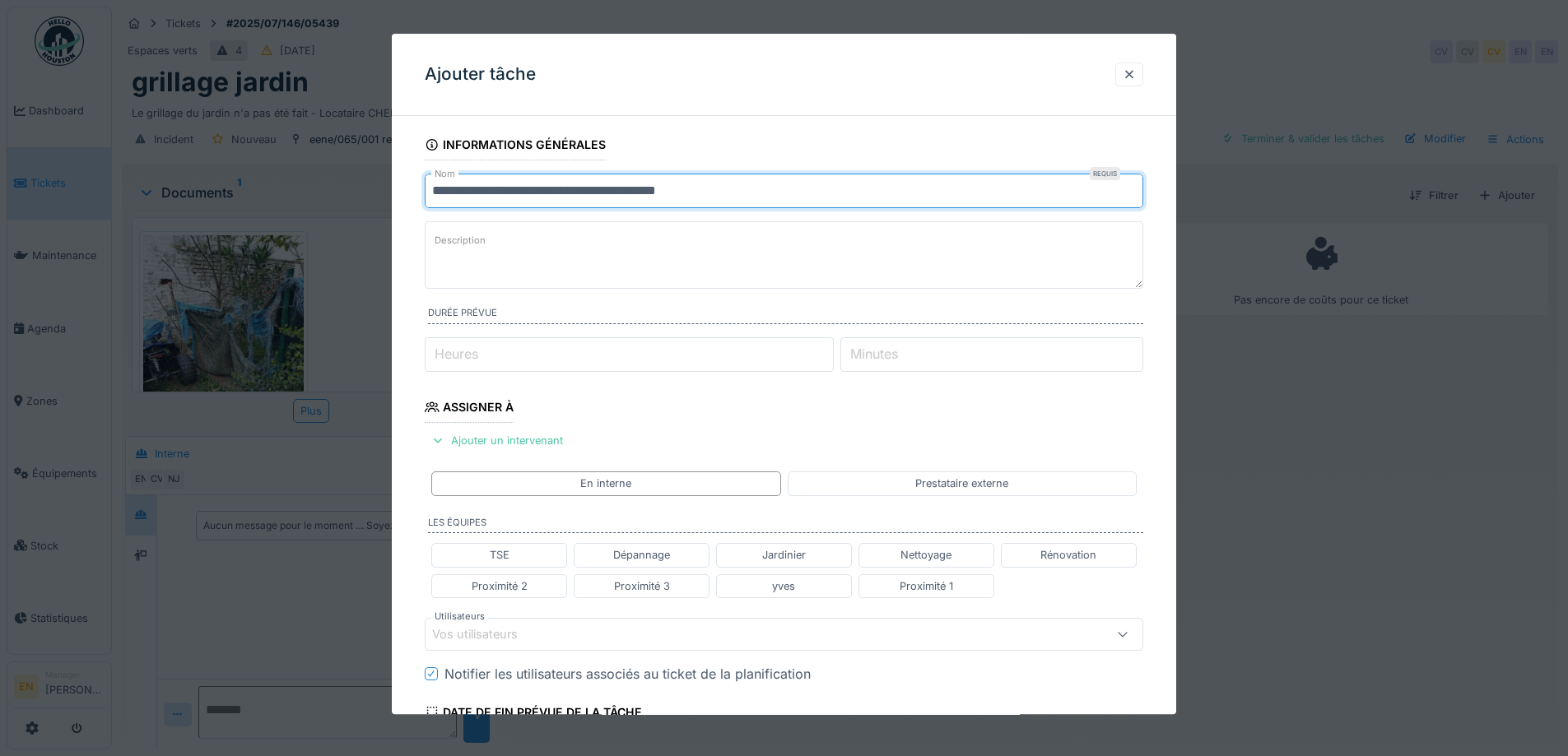
type input "**********"
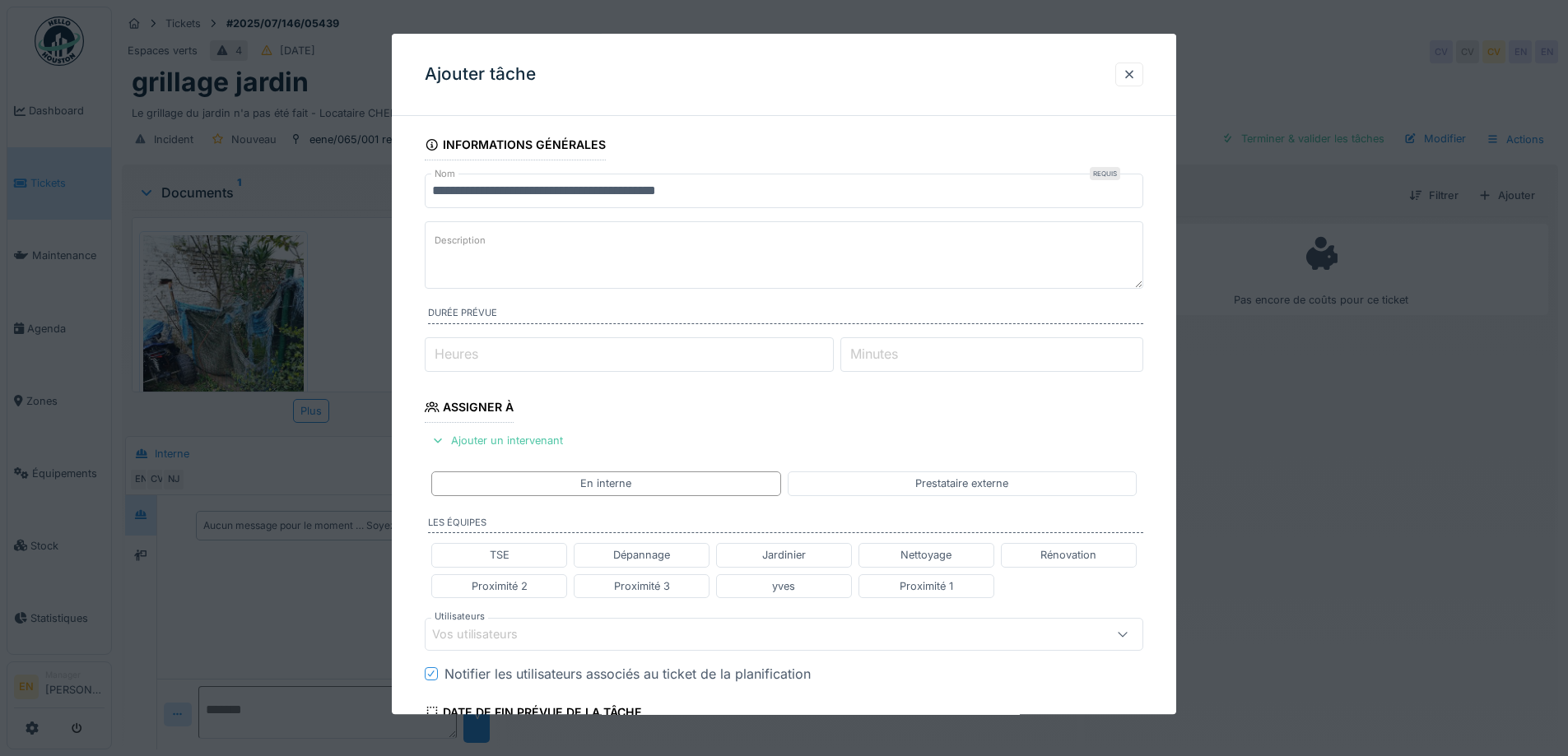
click at [545, 252] on textarea "Description" at bounding box center [784, 255] width 719 height 67
type input "*"
click at [828, 349] on input "*" at bounding box center [629, 354] width 409 height 35
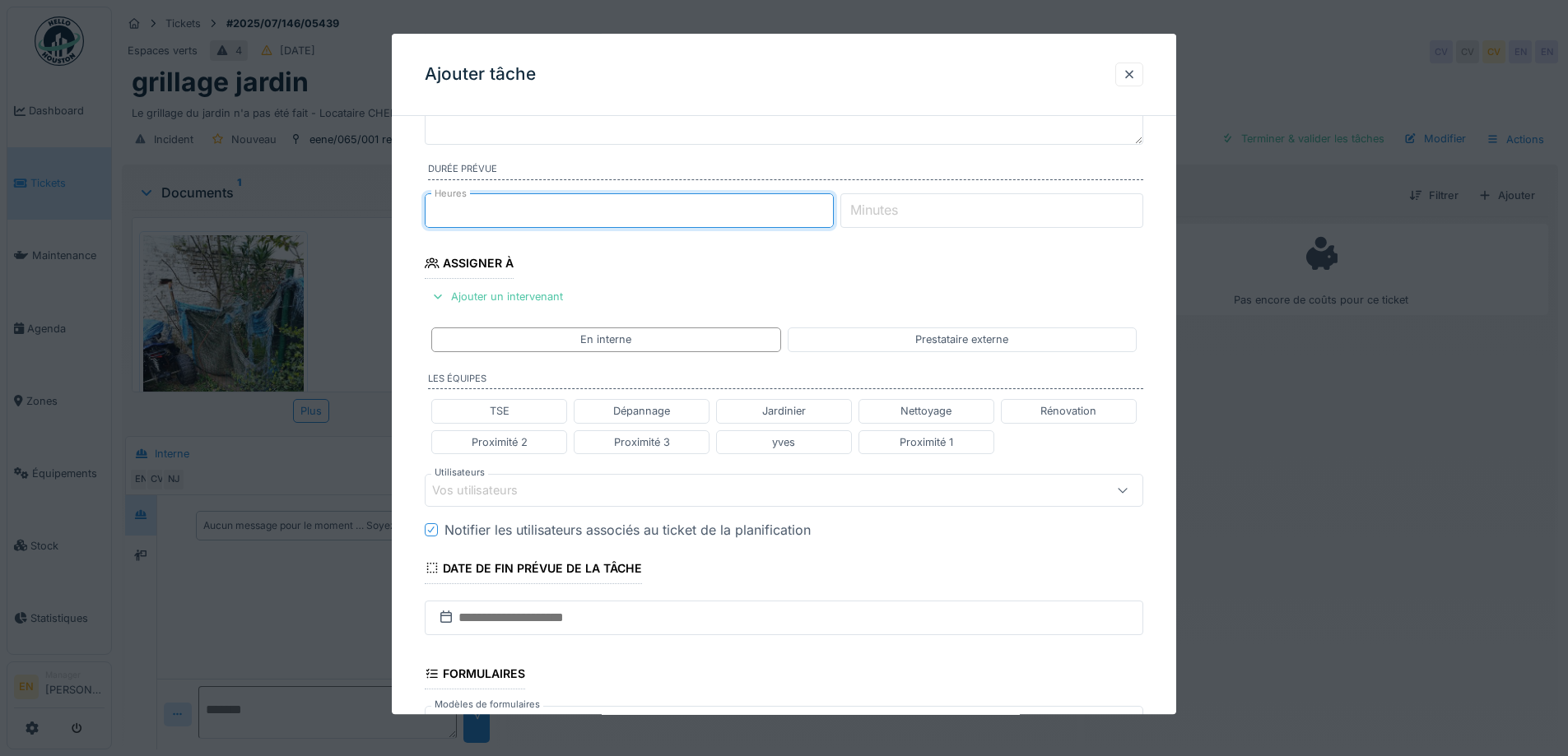
scroll to position [165, 0]
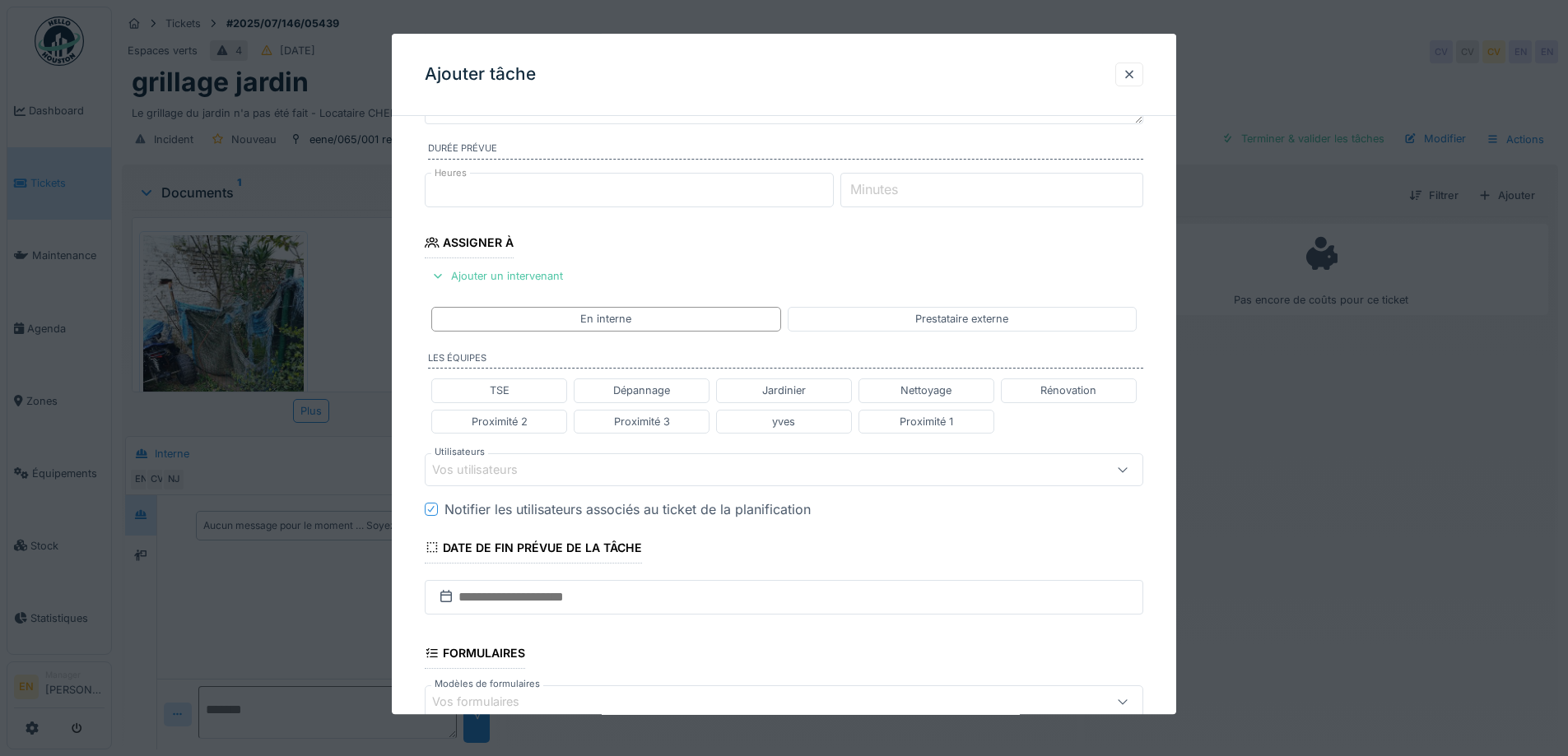
click at [541, 469] on div "Vos utilisateurs" at bounding box center [742, 470] width 620 height 18
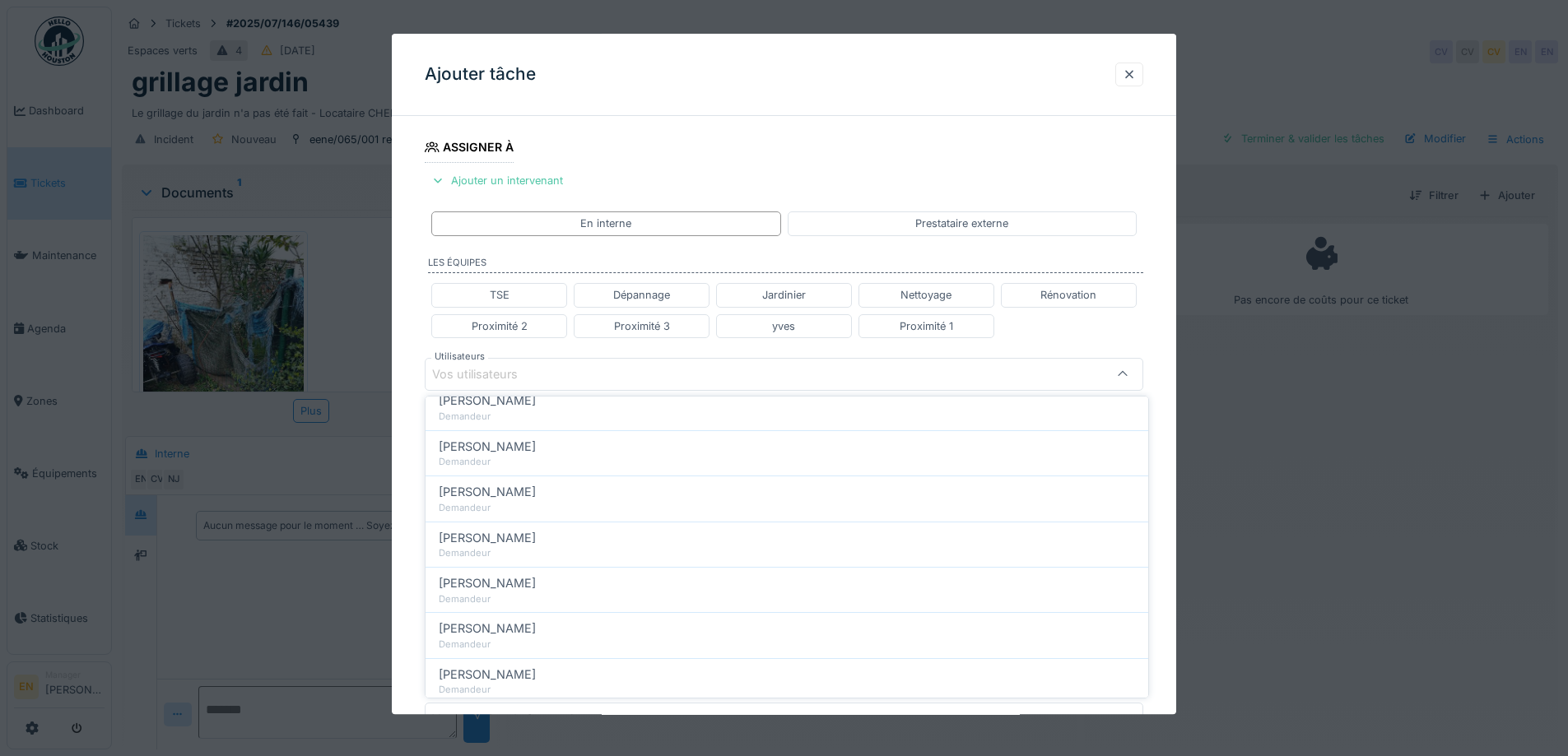
scroll to position [328, 0]
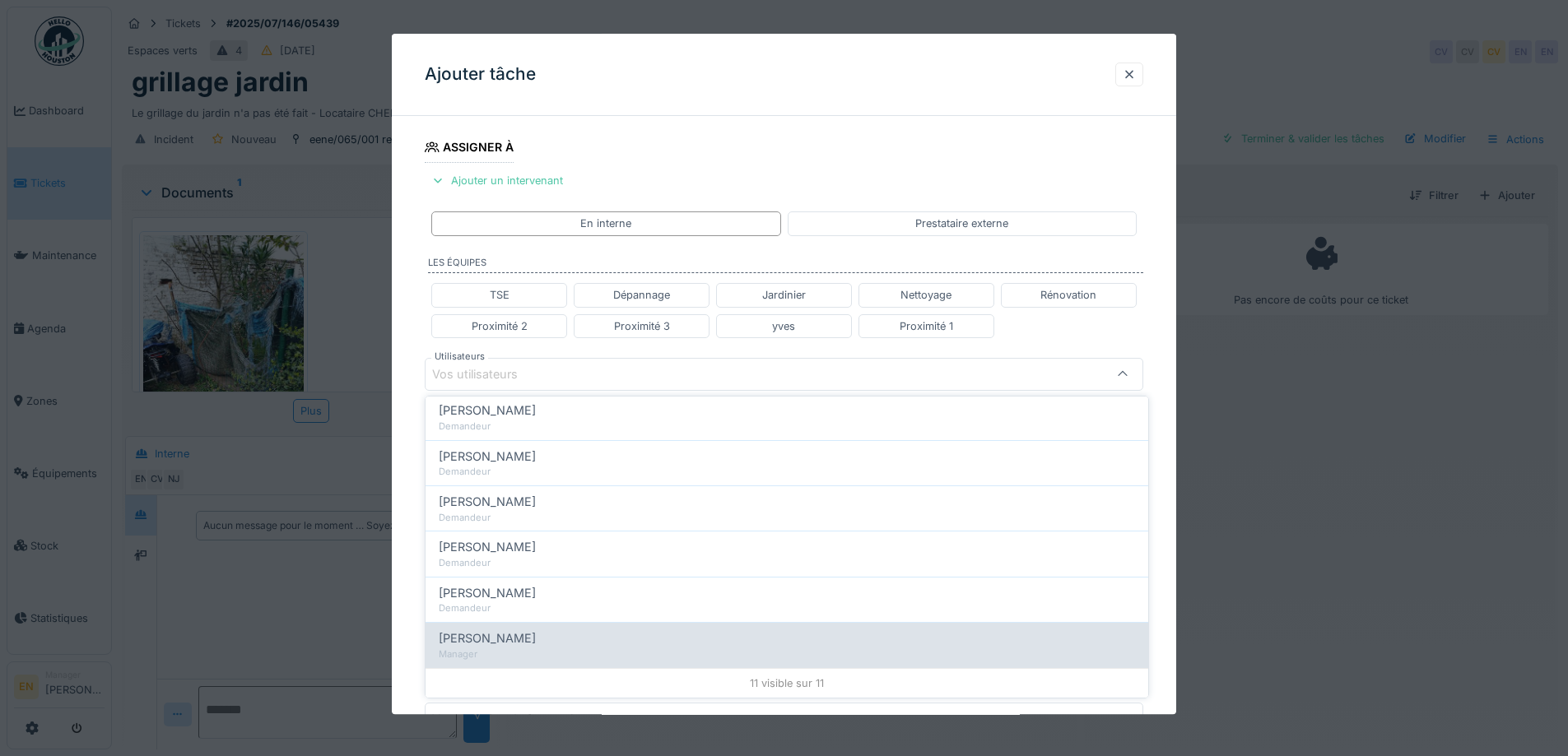
type input "****"
click at [505, 645] on span "Nicolae Jitcu" at bounding box center [487, 639] width 97 height 18
type input "*****"
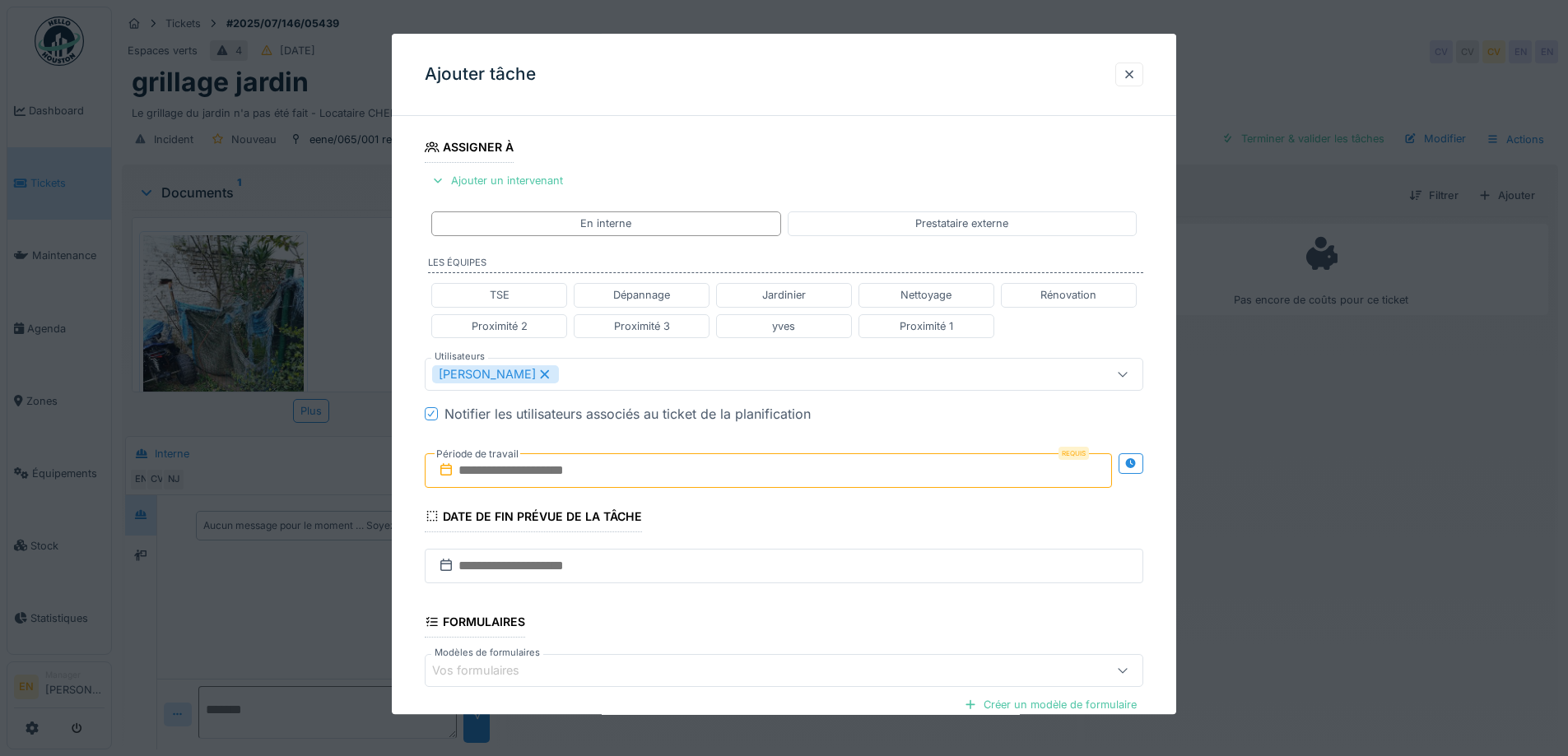
click at [1158, 444] on div "**********" at bounding box center [784, 381] width 784 height 1025
click at [1137, 464] on icon at bounding box center [1131, 464] width 13 height 11
click at [598, 475] on input "text" at bounding box center [590, 471] width 332 height 35
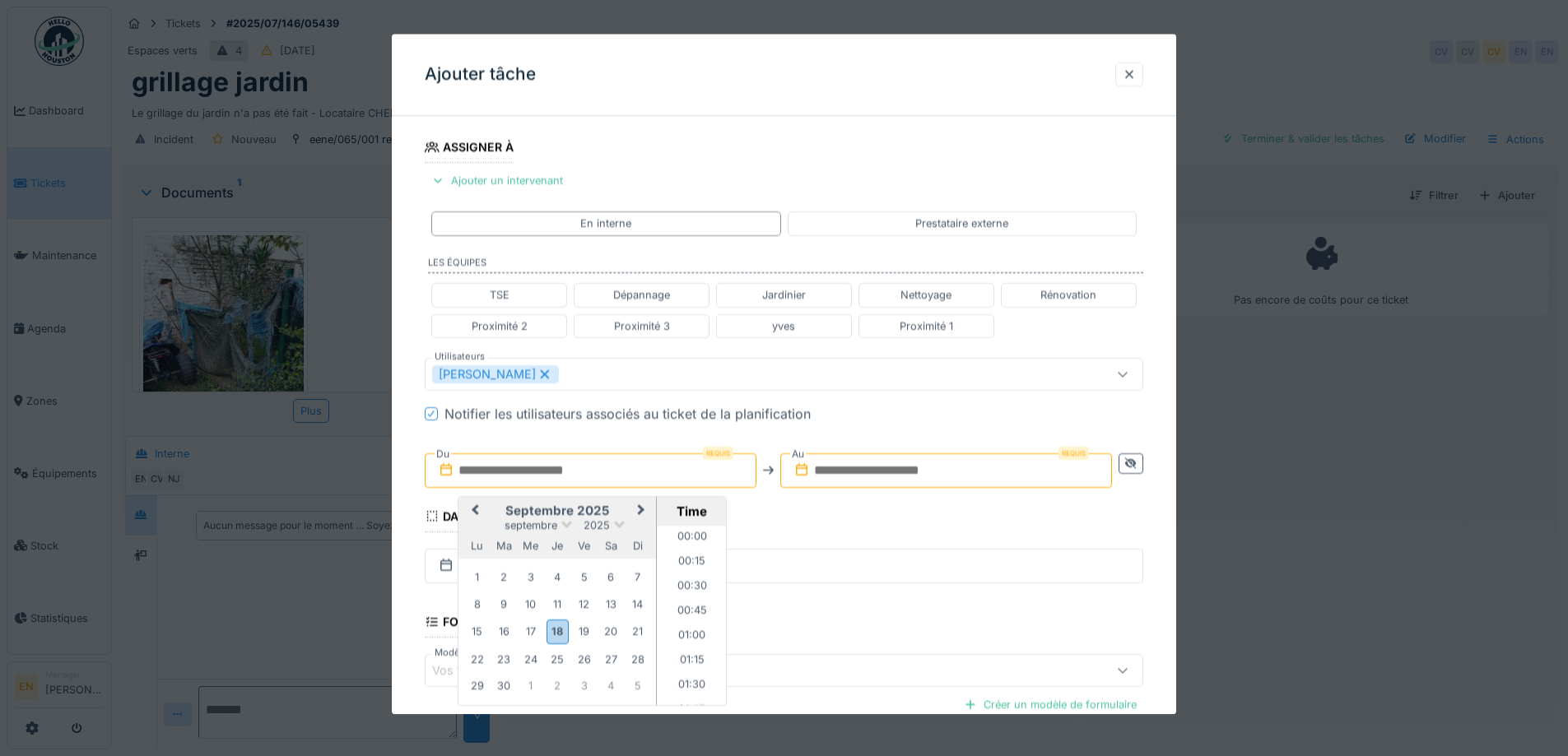
scroll to position [1083, 0]
click at [558, 661] on div "25" at bounding box center [558, 659] width 22 height 22
click at [689, 654] on li "13:00" at bounding box center [692, 656] width 70 height 25
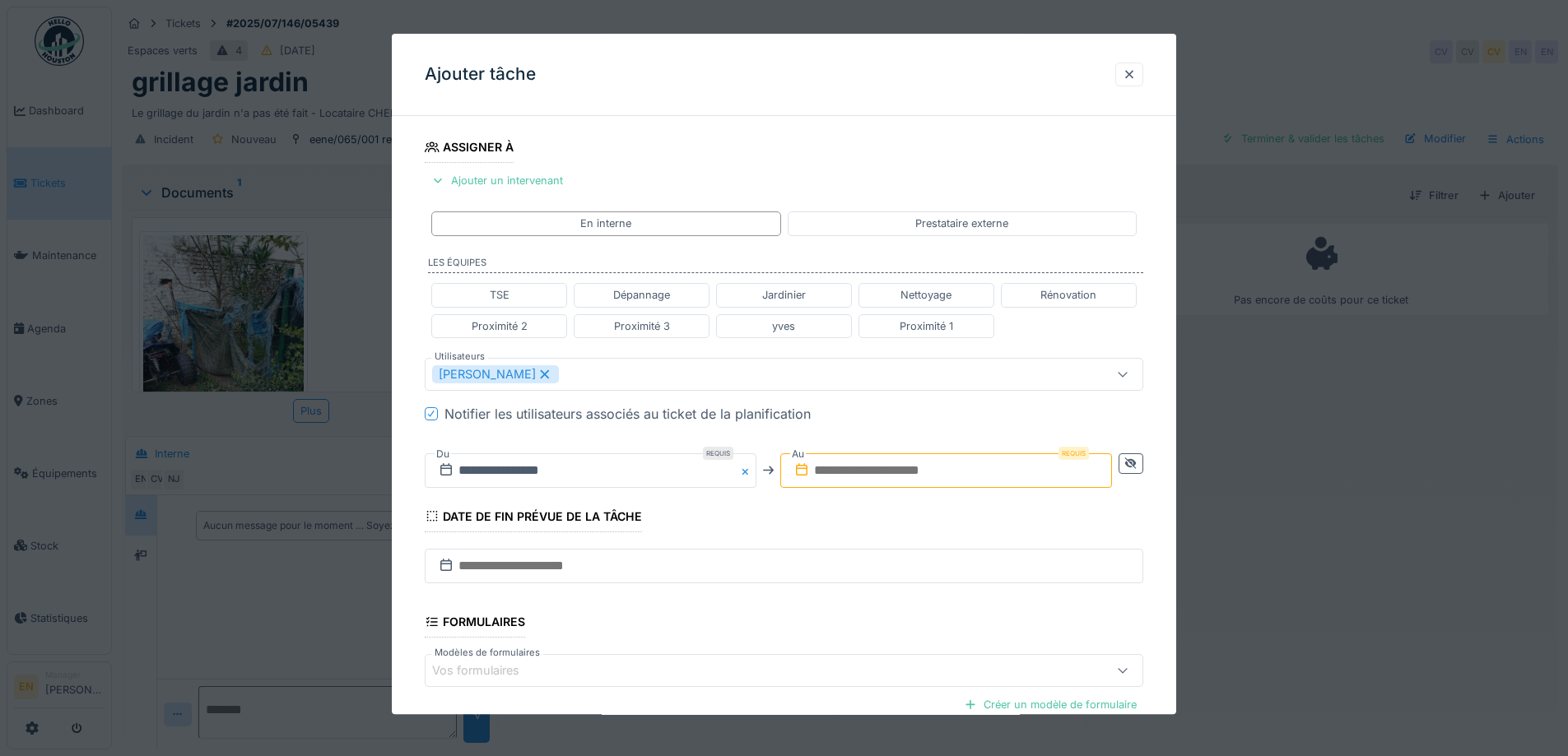
click at [982, 468] on input "text" at bounding box center [946, 471] width 332 height 35
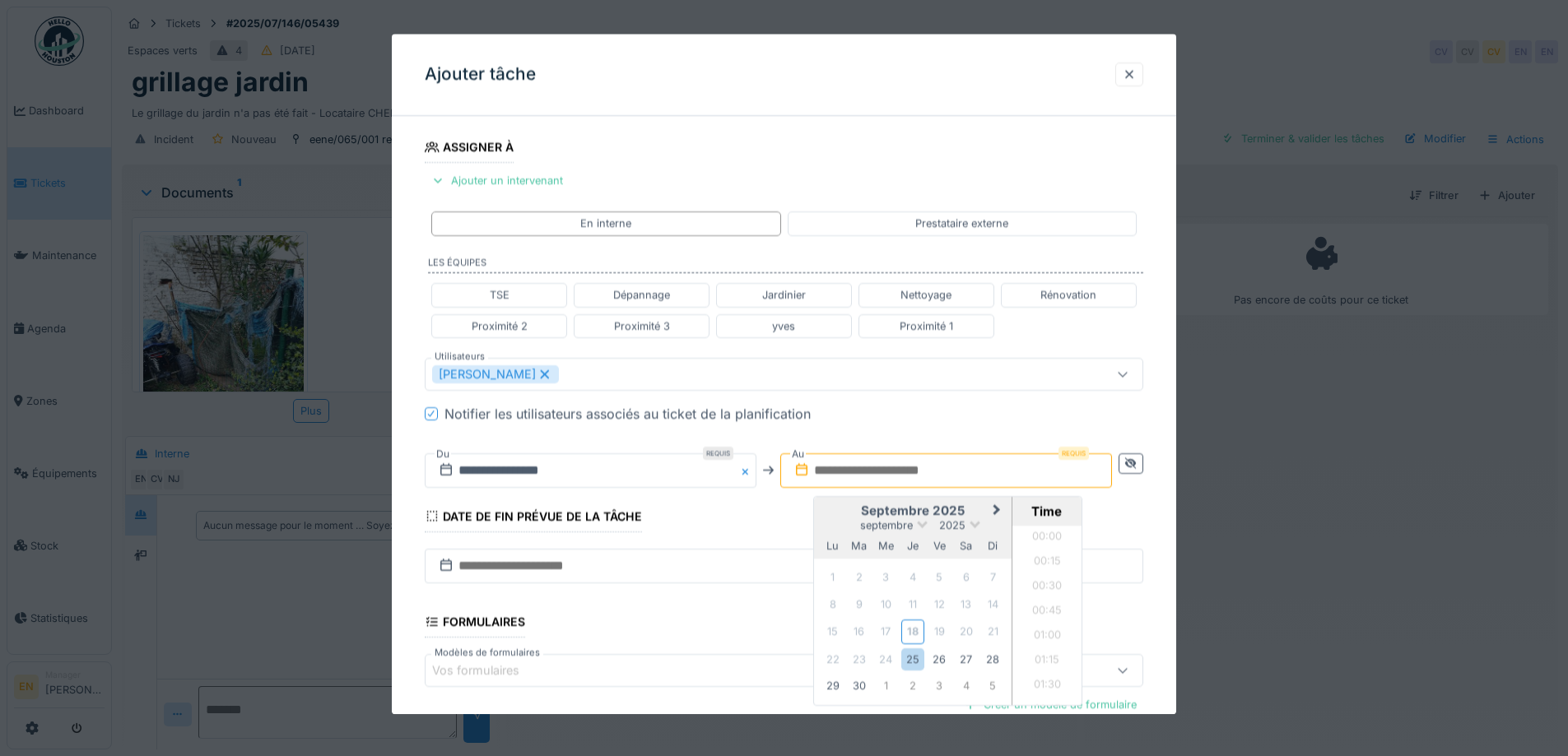
scroll to position [1083, 0]
click at [911, 661] on div "25" at bounding box center [912, 659] width 22 height 22
click at [1050, 588] on li "14:00" at bounding box center [1047, 590] width 70 height 25
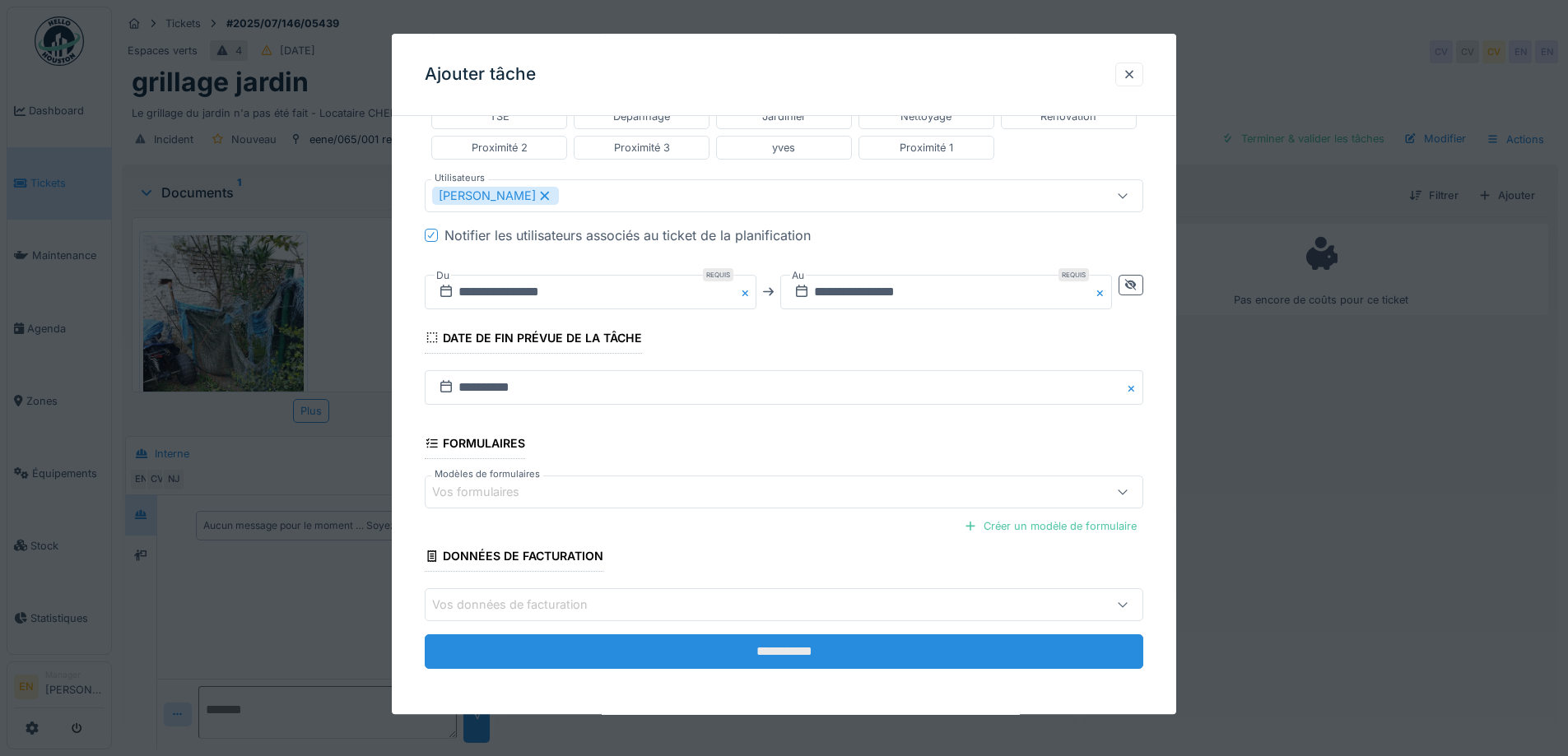
scroll to position [439, 0]
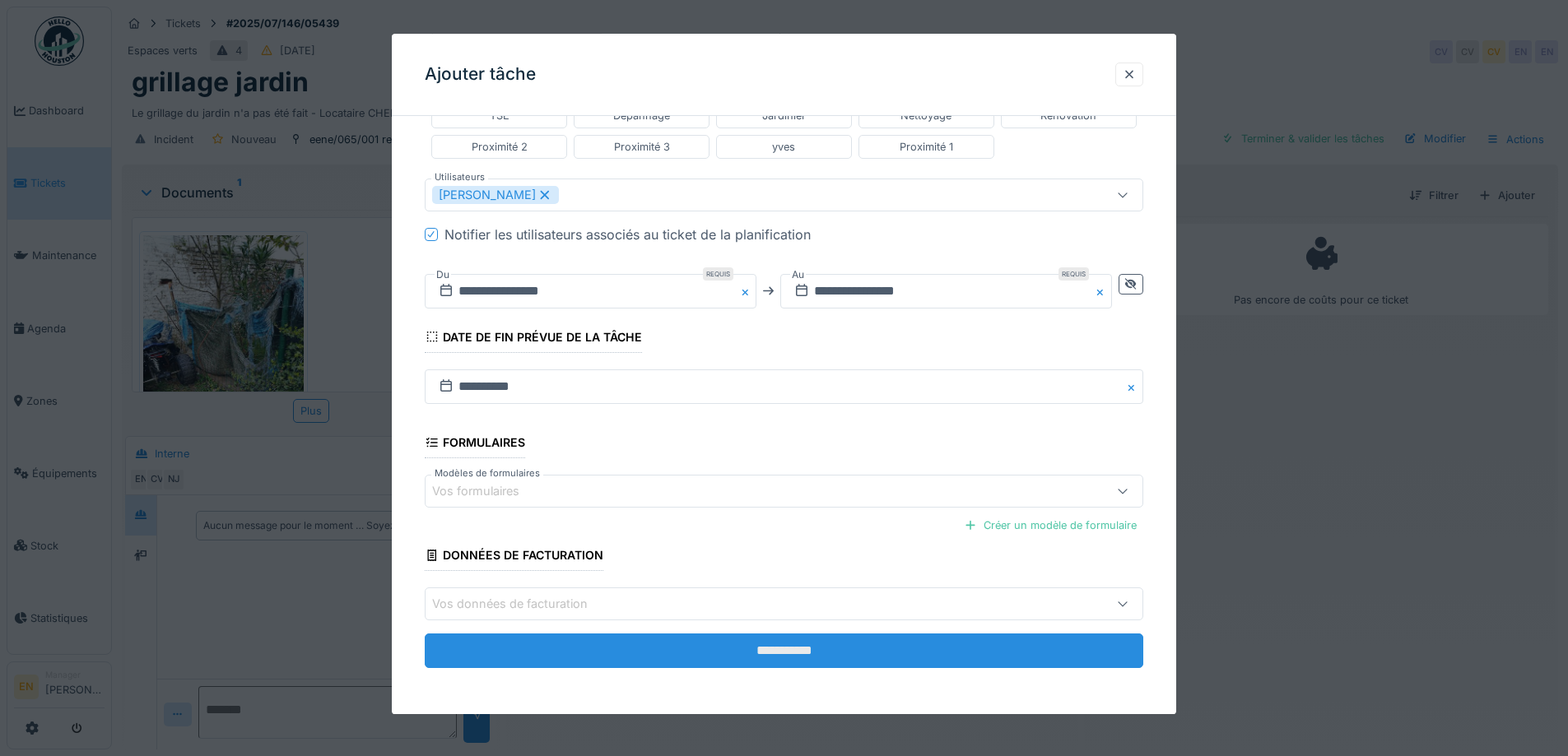
click at [783, 659] on input "**********" at bounding box center [784, 651] width 719 height 35
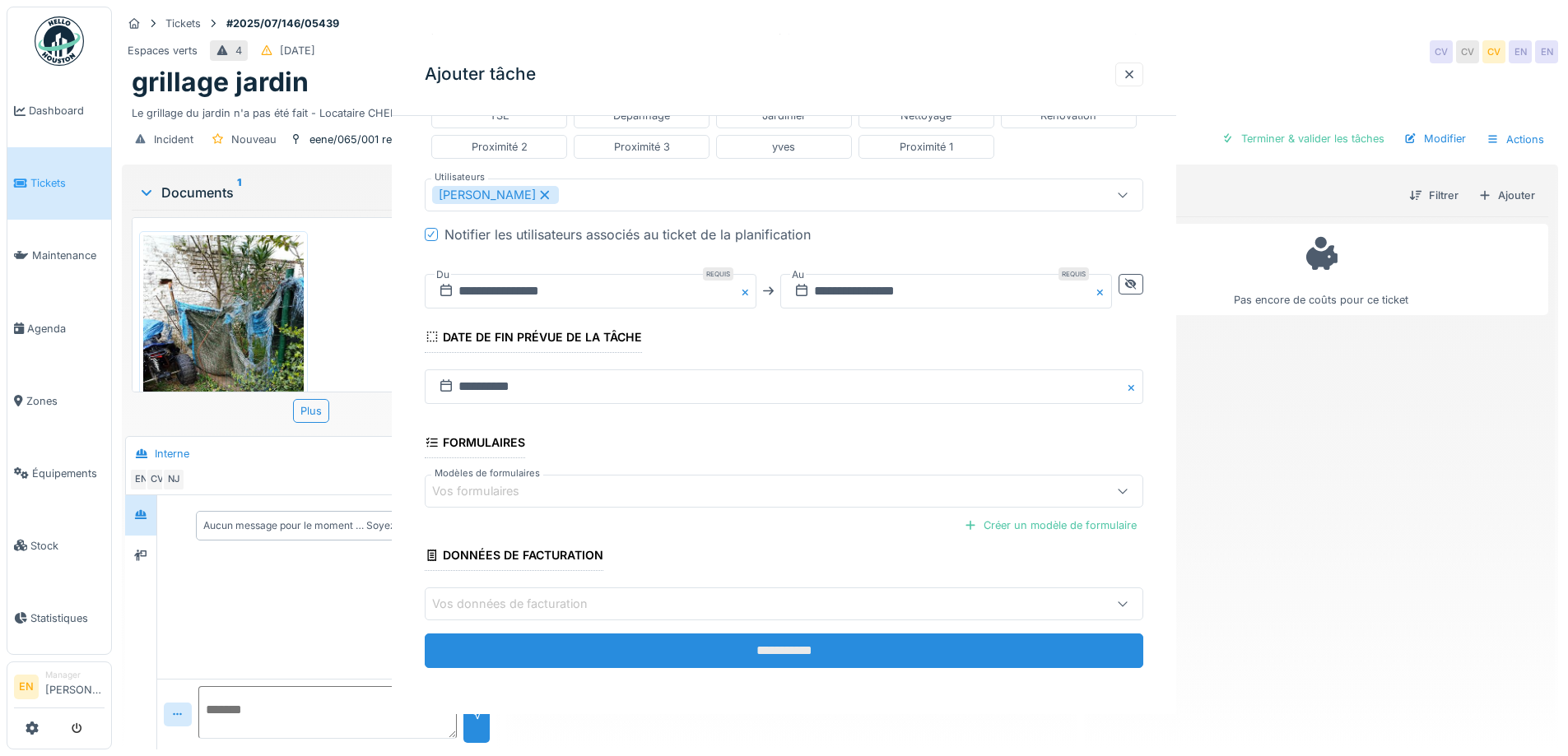
scroll to position [0, 0]
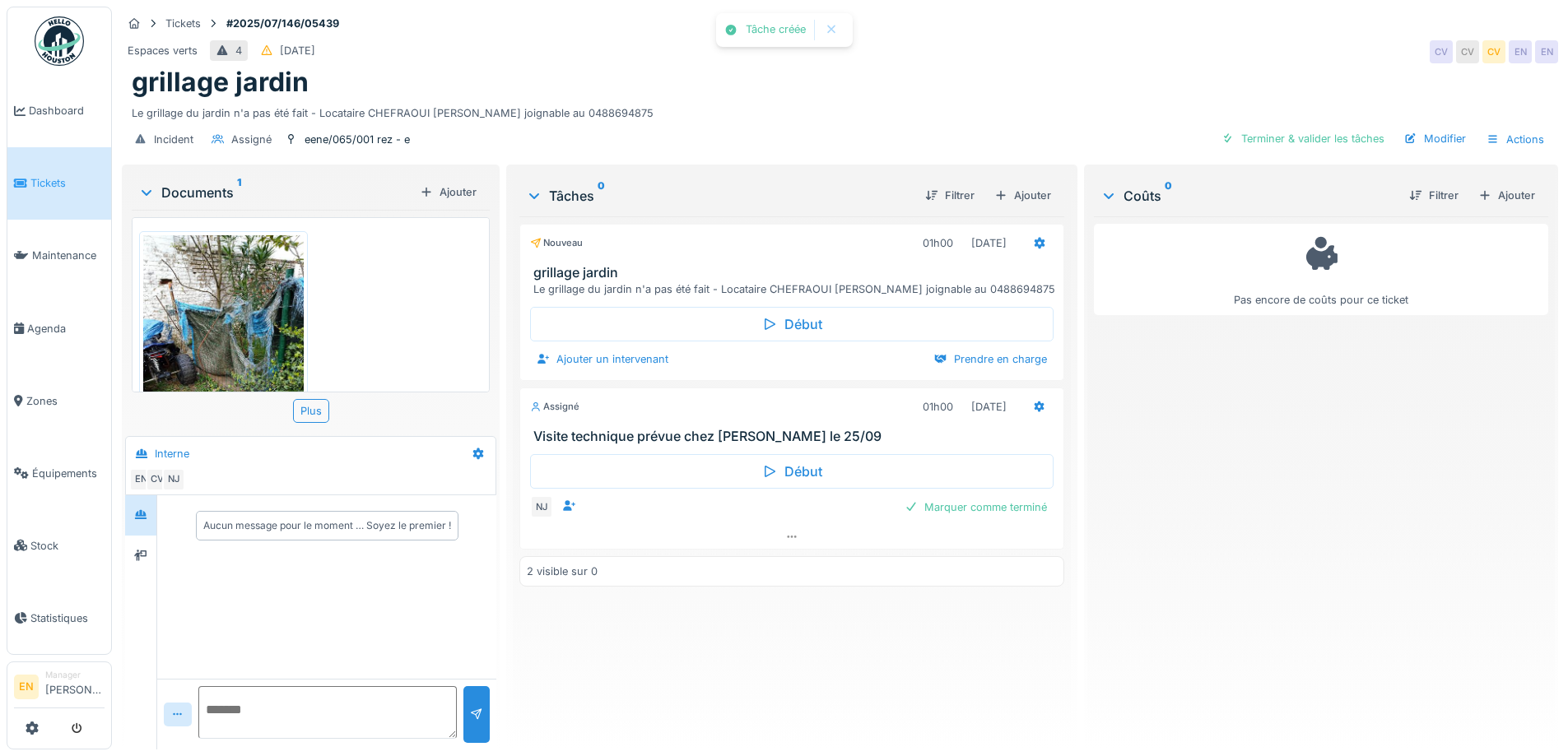
click at [762, 671] on div "Nouveau 01h00 13/07/2025 grillage jardin Le grillage du jardin n'a pas été fait…" at bounding box center [791, 476] width 544 height 520
click at [761, 669] on div "Nouveau 01h00 13/07/2025 grillage jardin Le grillage du jardin n'a pas été fait…" at bounding box center [791, 476] width 544 height 520
click at [761, 668] on div "Nouveau 01h00 13/07/2025 grillage jardin Le grillage du jardin n'a pas été fait…" at bounding box center [791, 476] width 544 height 520
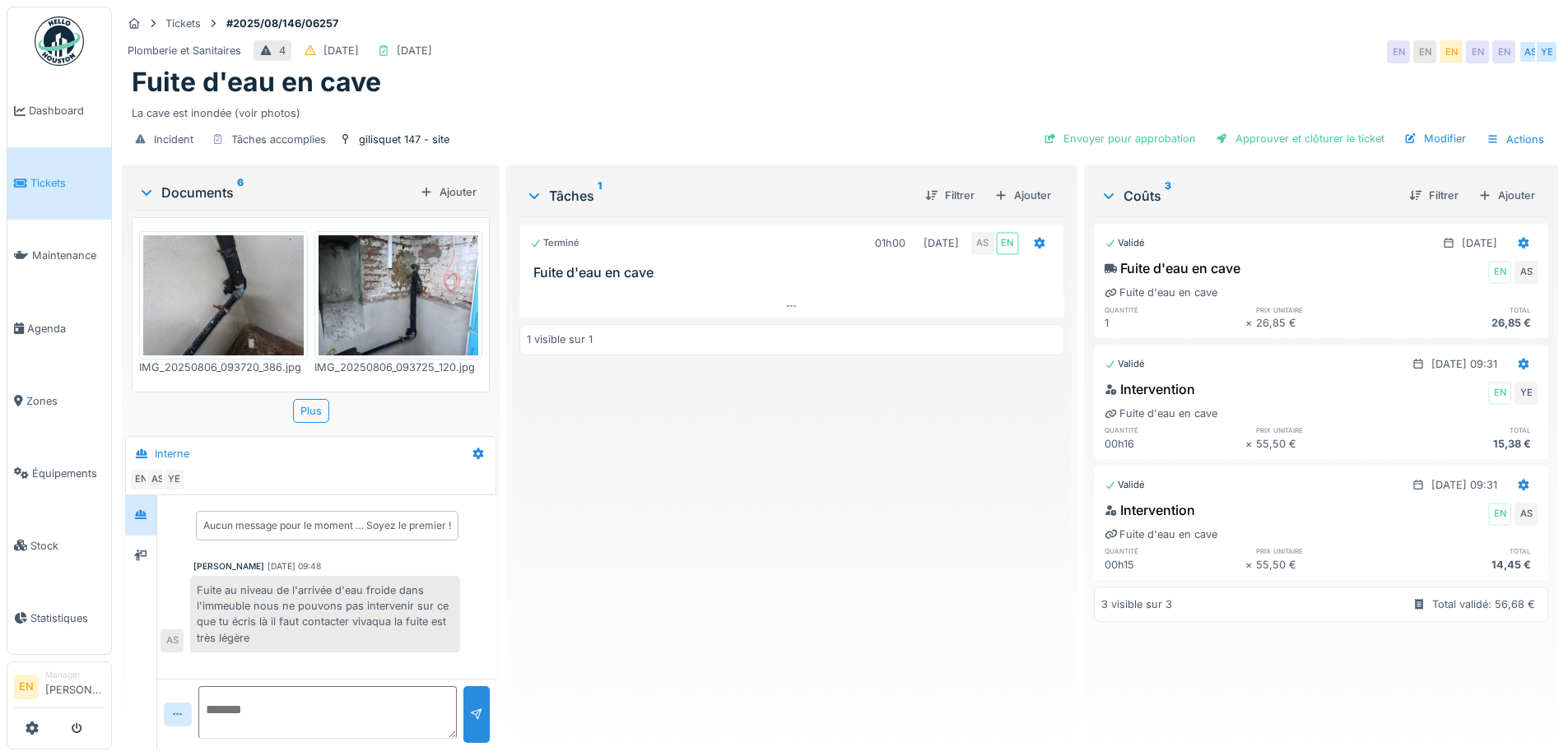
click at [689, 565] on div "Terminé 01h00 [DATE] AS EN Fuite d'eau en cave 1 visible sur 1" at bounding box center [791, 476] width 544 height 520
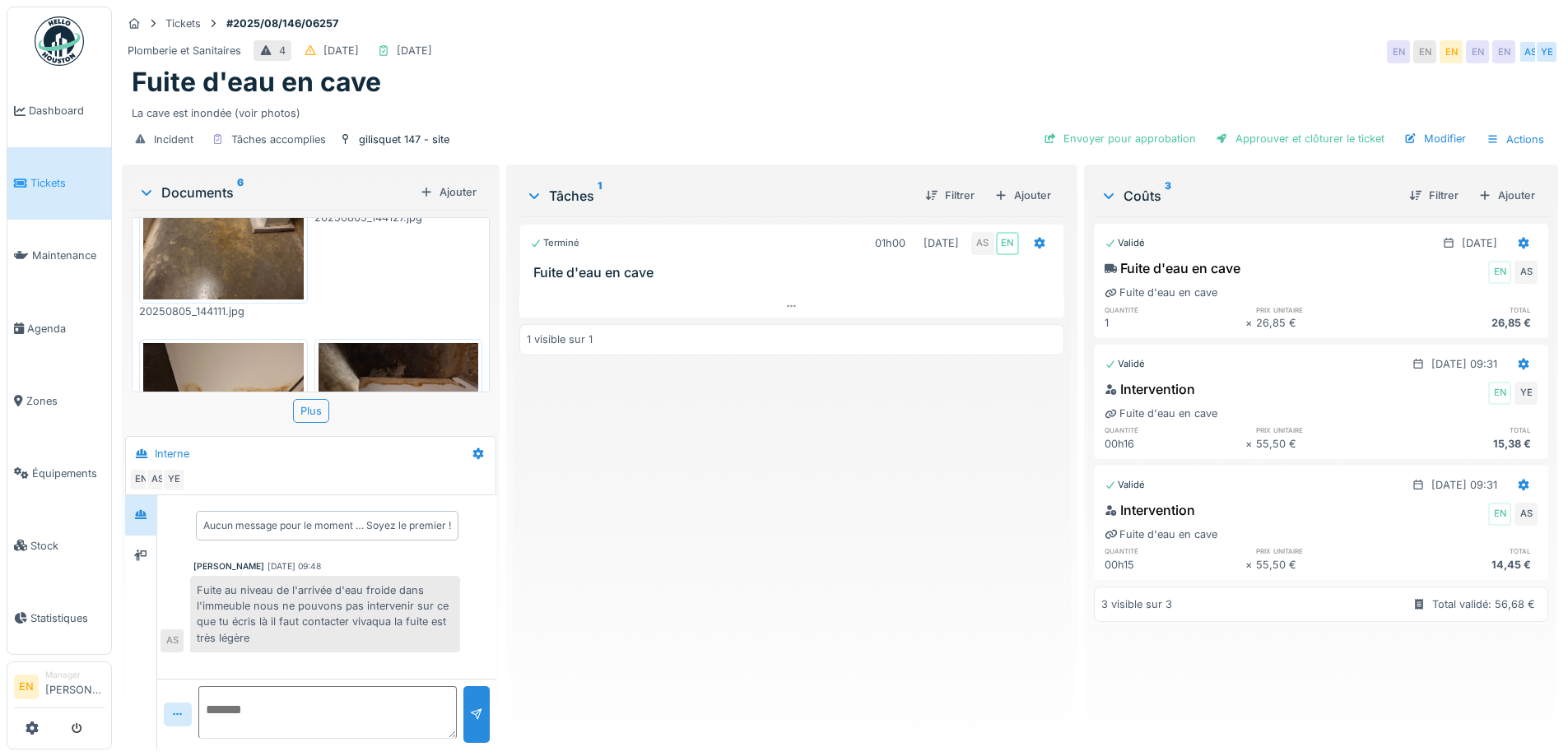
scroll to position [395, 0]
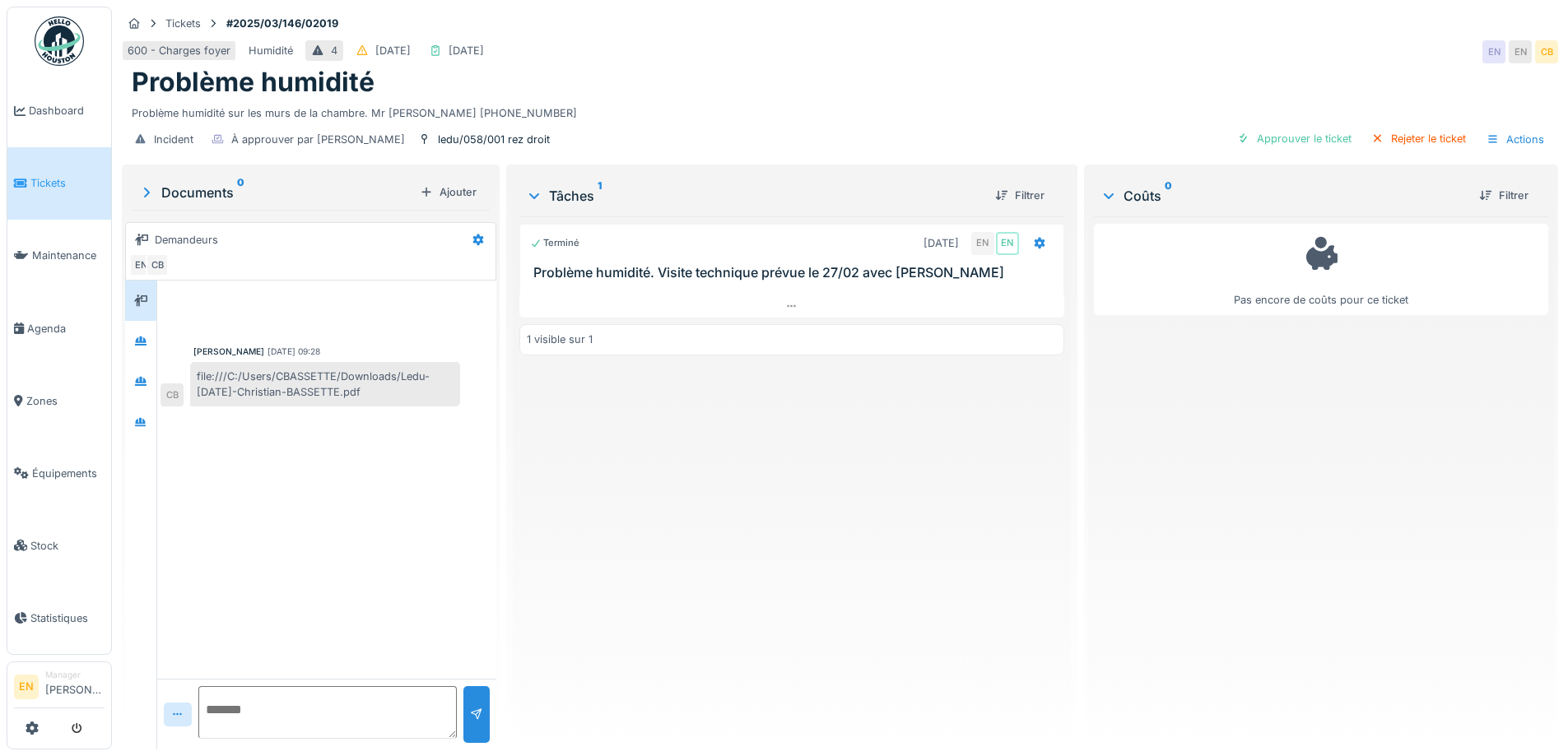
click at [644, 452] on div "Terminé [DATE] EN EN Problème humidité. Visite technique prévue le 27/02 avec […" at bounding box center [791, 476] width 544 height 520
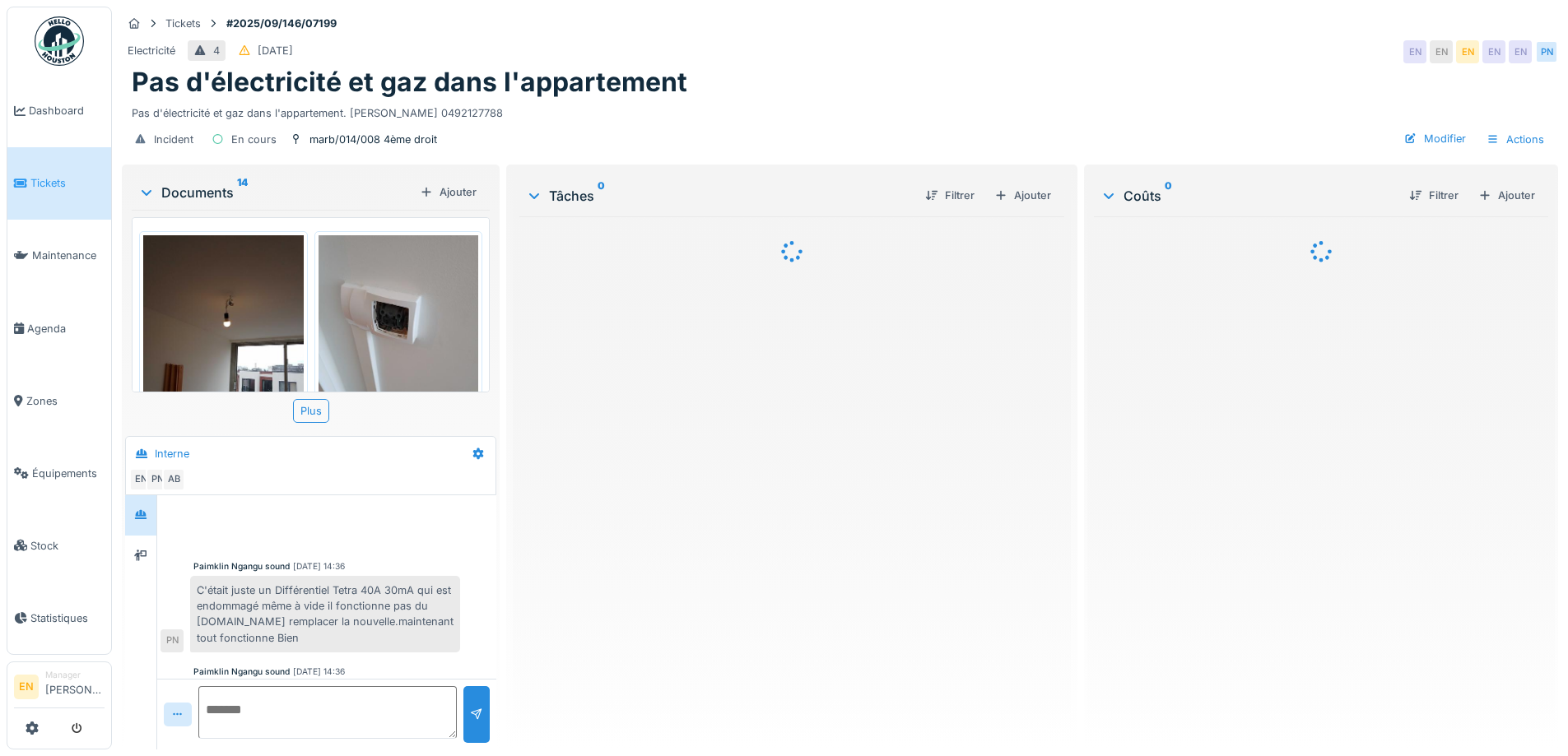
scroll to position [481, 0]
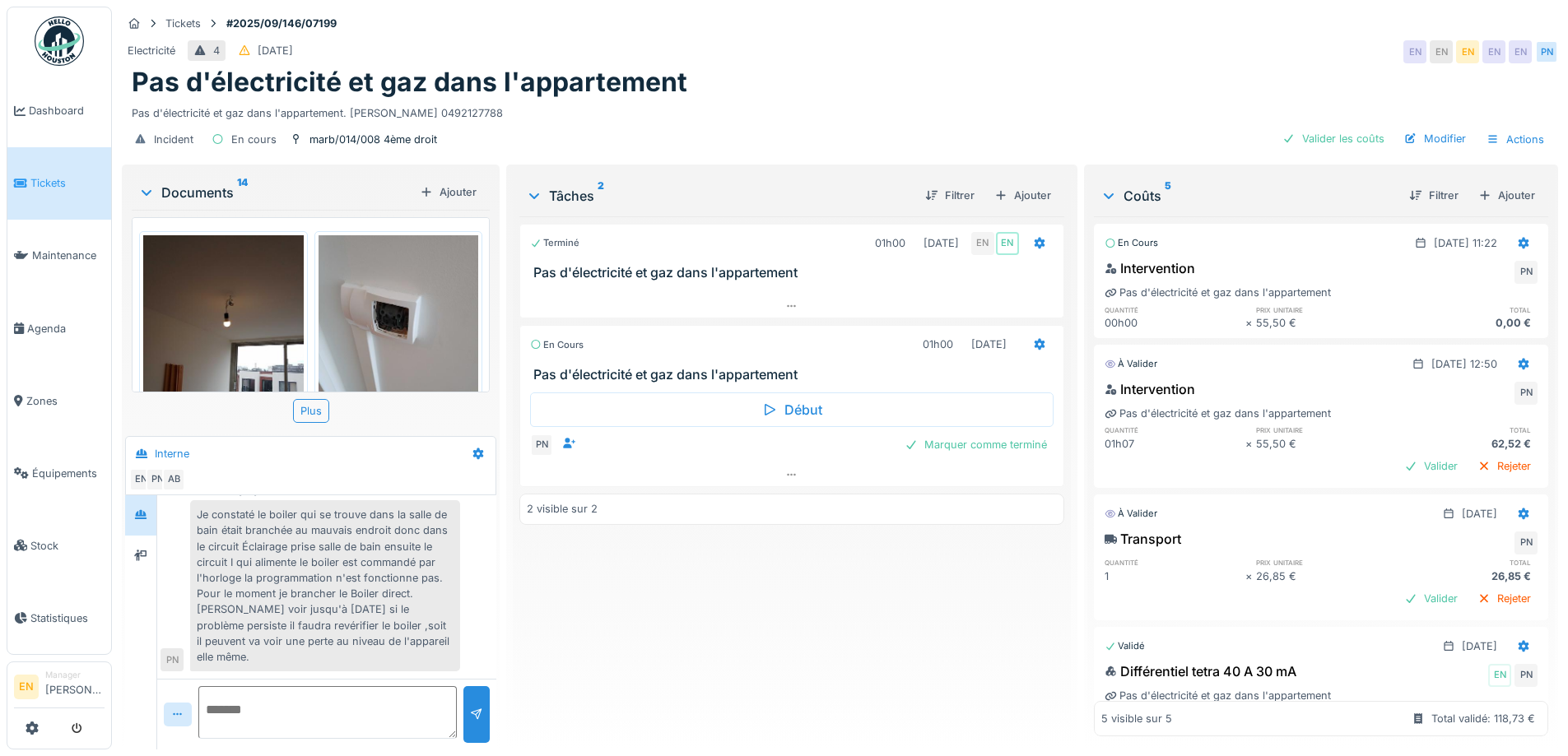
click at [804, 671] on div "Terminé 01h00 [DATE] EN EN Pas d'électricité et gaz dans l'appartement En cours…" at bounding box center [791, 476] width 544 height 520
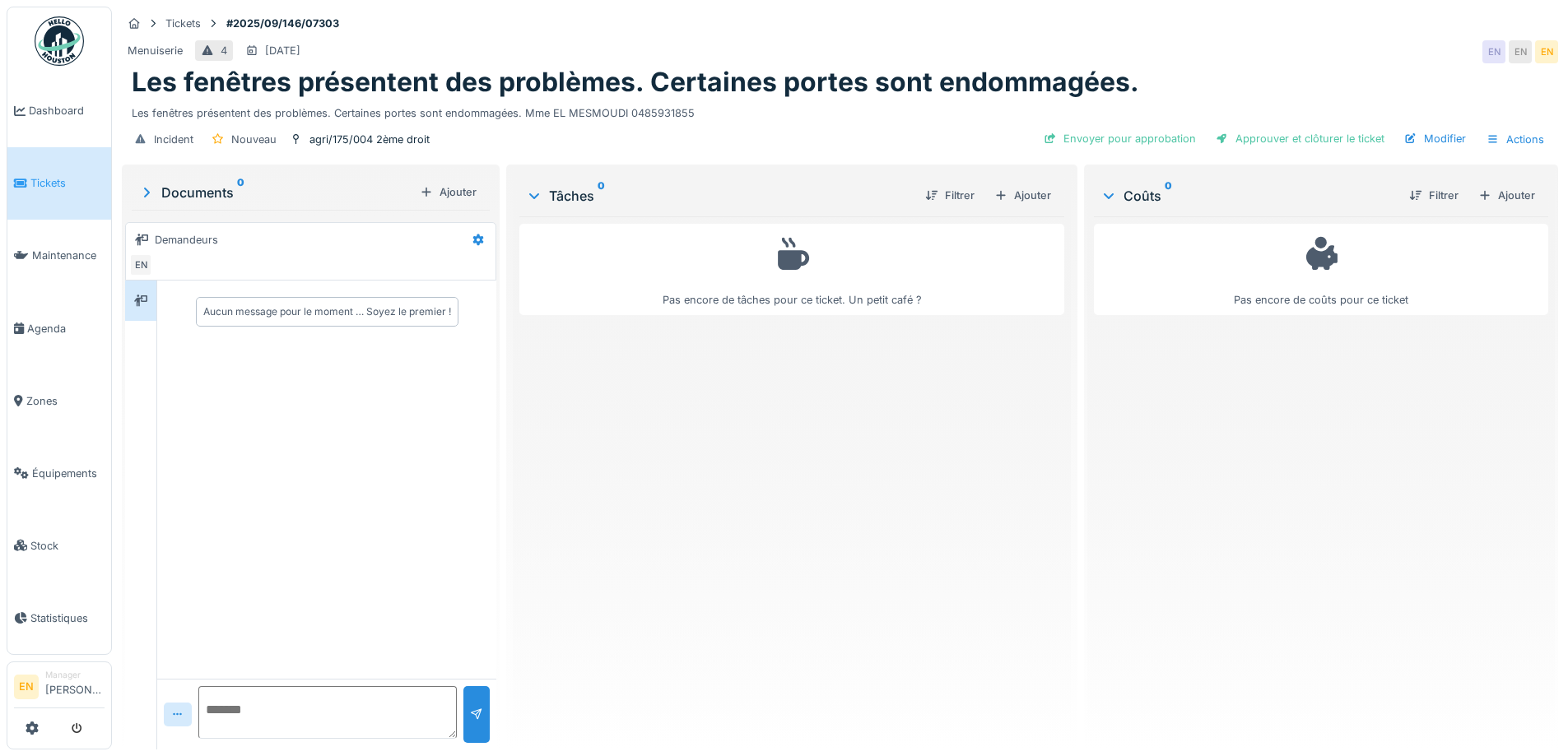
click at [931, 497] on div "Pas encore de tâches pour ce ticket. Un petit café ?" at bounding box center [791, 476] width 544 height 520
click at [1153, 5] on div "Tickets #2025/09/146/07303 Menuiserie 4 [DATE] EN EN EN Les fenêtres présentent…" at bounding box center [840, 378] width 1456 height 756
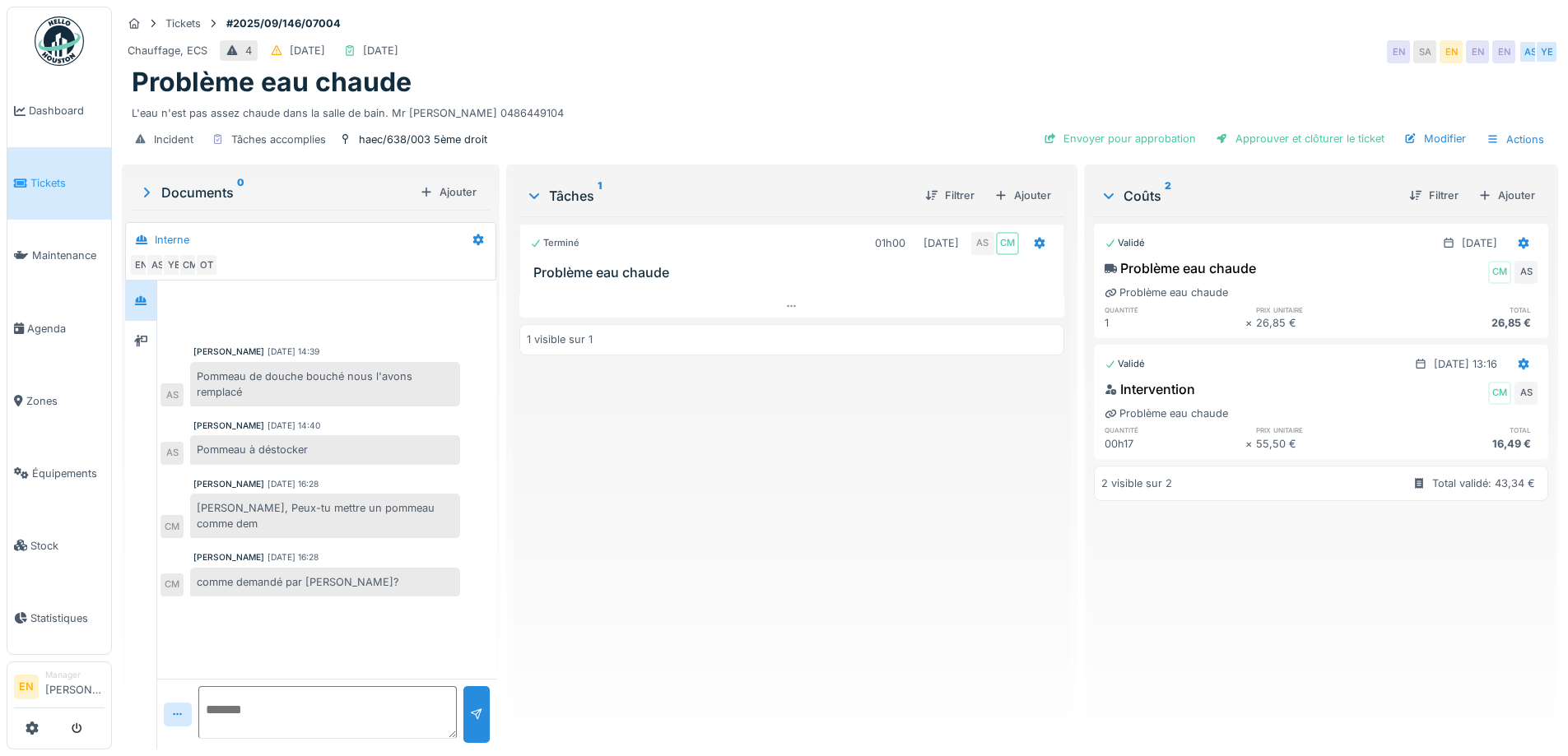
click at [1007, 64] on div "Chauffage, ECS 4 [DATE] [DATE] EN SA EN EN EN AS YE" at bounding box center [840, 52] width 1436 height 30
click at [723, 606] on div "Terminé 01h00 [DATE] AS CM Problème eau chaude 1 visible sur 1" at bounding box center [791, 476] width 544 height 520
